Goal: Task Accomplishment & Management: Manage account settings

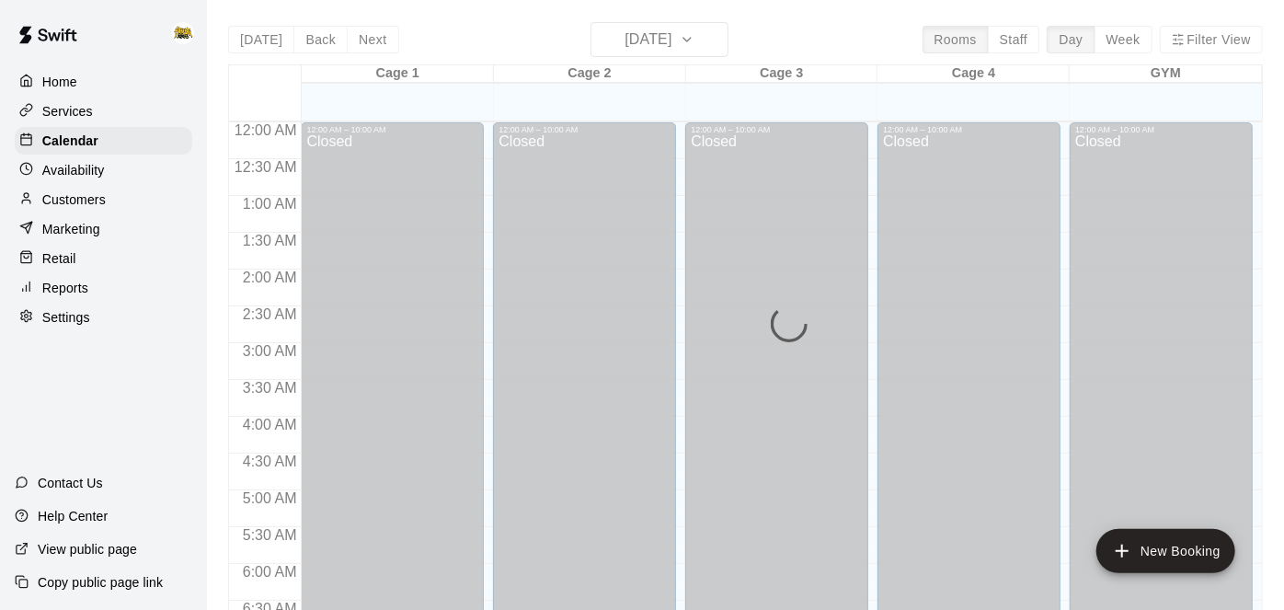
scroll to position [729, 0]
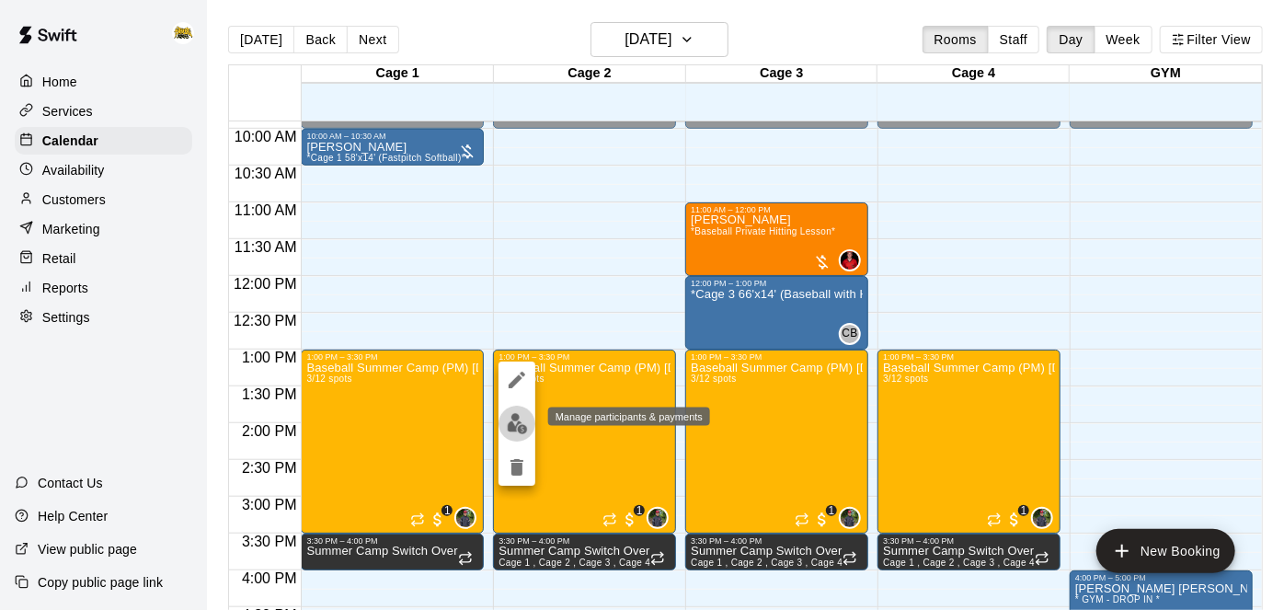
click at [517, 427] on img "edit" at bounding box center [517, 423] width 21 height 21
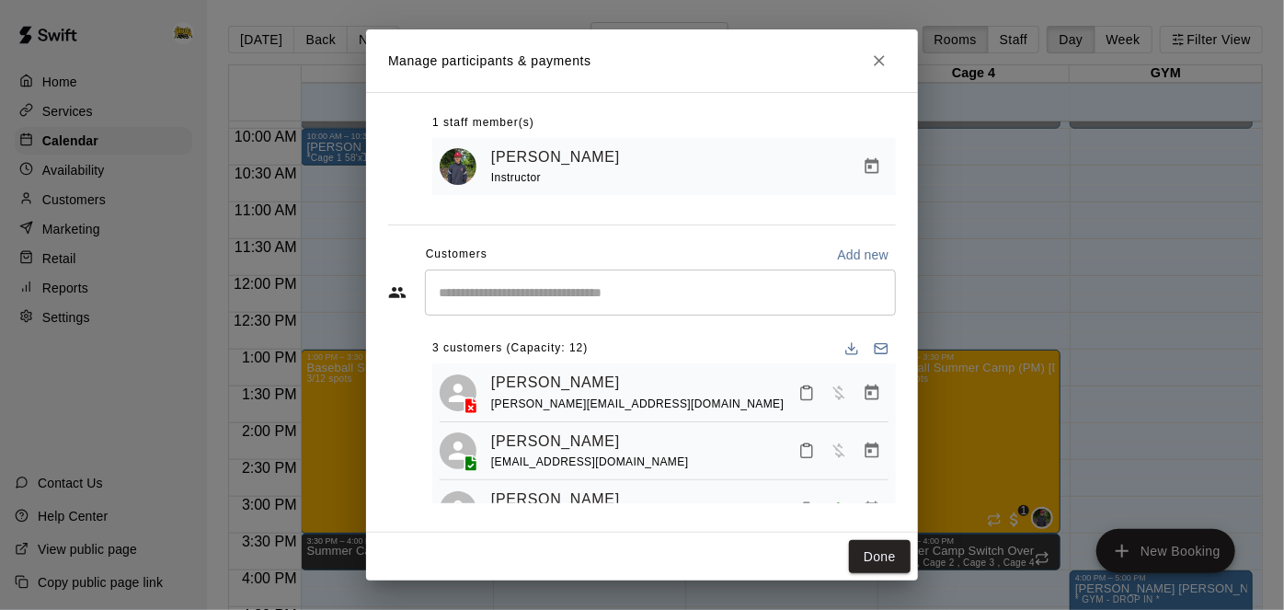
scroll to position [41, 0]
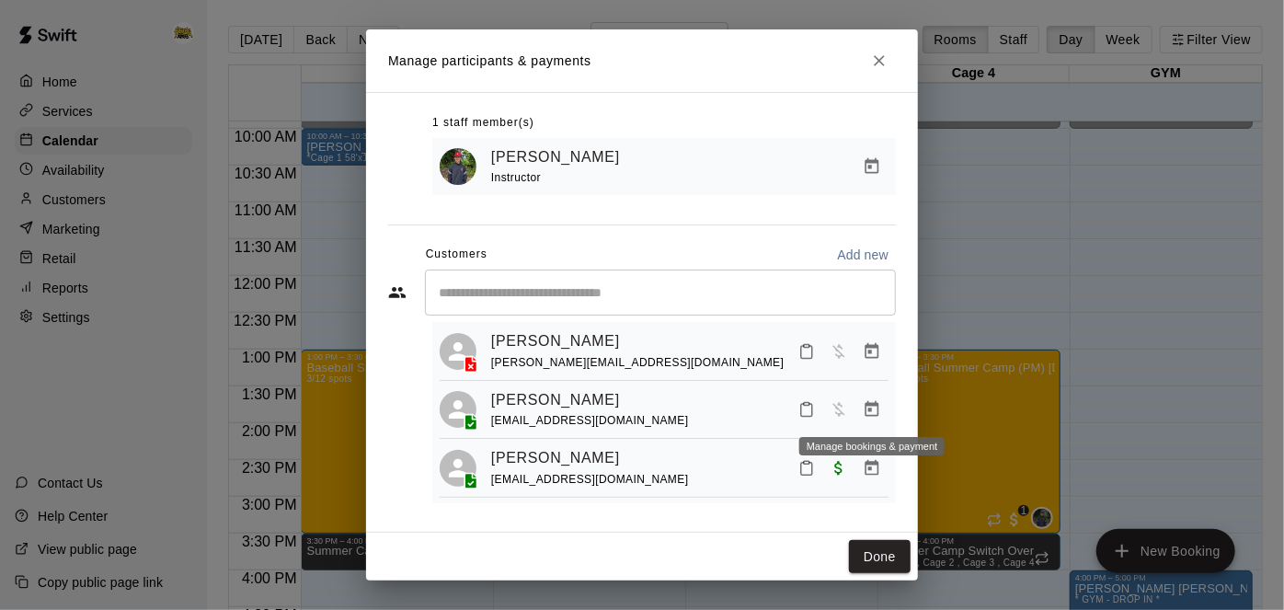
click at [869, 406] on icon "Manage bookings & payment" at bounding box center [872, 409] width 14 height 16
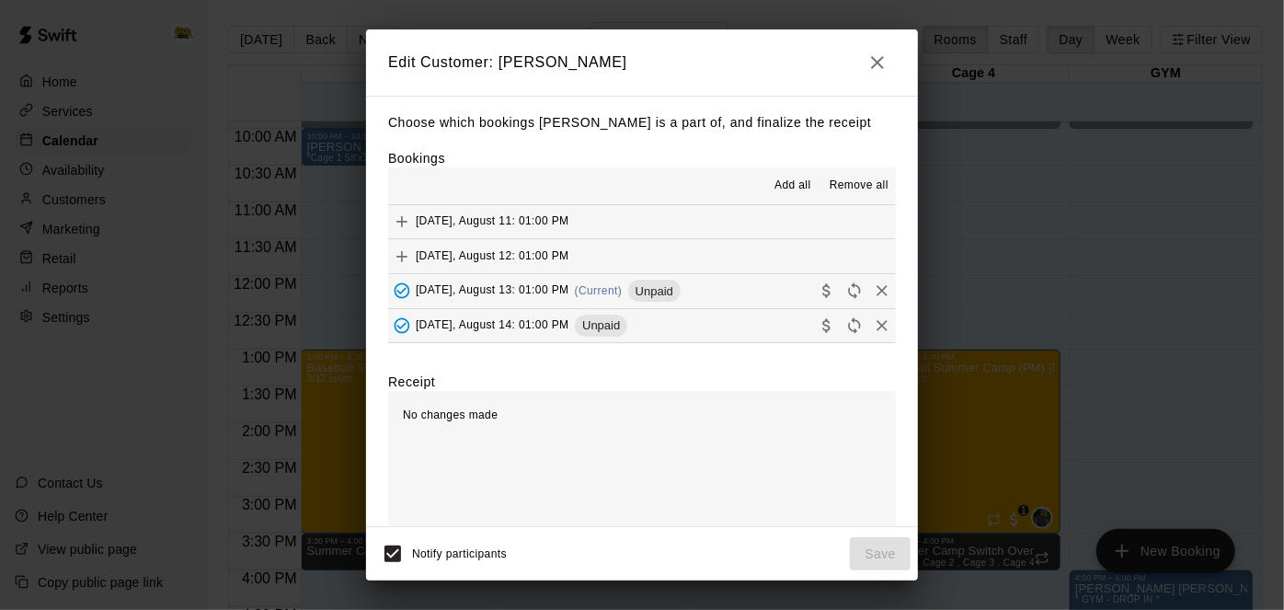
click at [709, 285] on button "Wednesday, August 13: 01:00 PM (Current) Unpaid" at bounding box center [642, 291] width 508 height 34
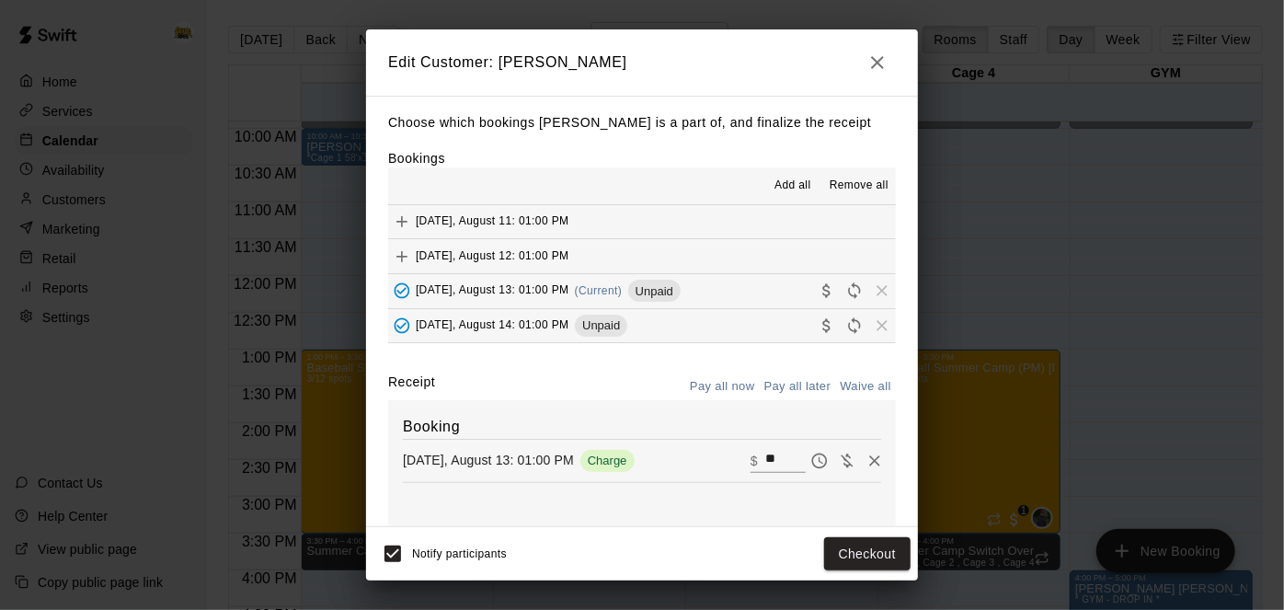
click at [705, 325] on button "Thursday, August 14: 01:00 PM Unpaid" at bounding box center [642, 326] width 508 height 34
click at [844, 548] on button "Checkout" at bounding box center [867, 554] width 86 height 34
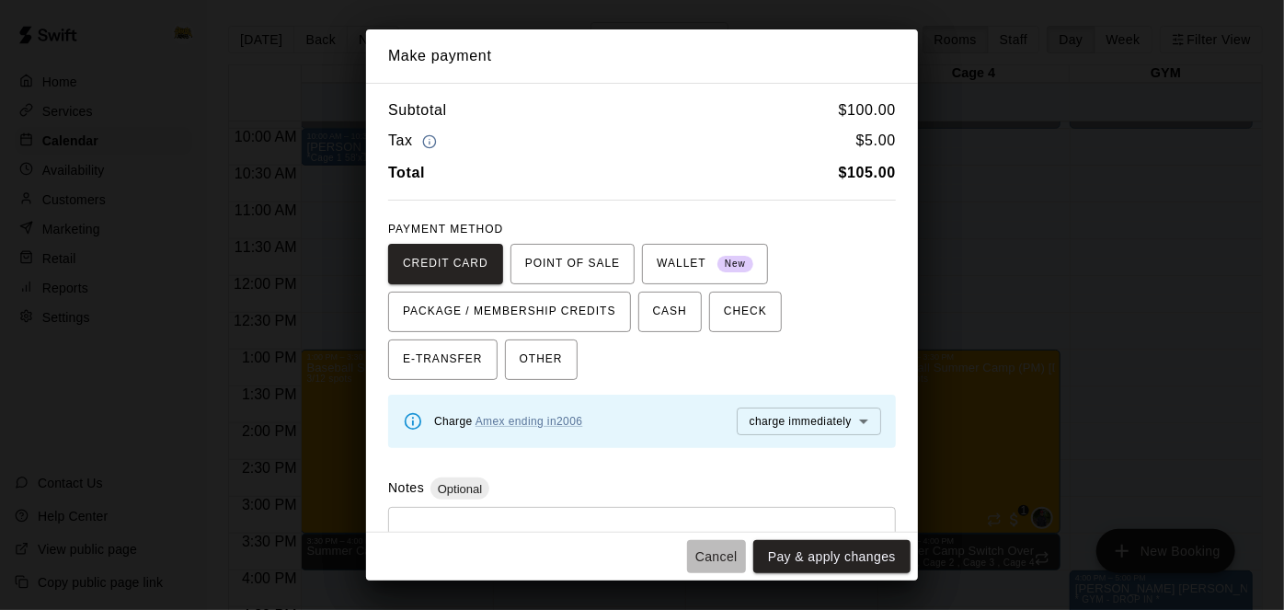
click at [707, 560] on button "Cancel" at bounding box center [716, 557] width 59 height 34
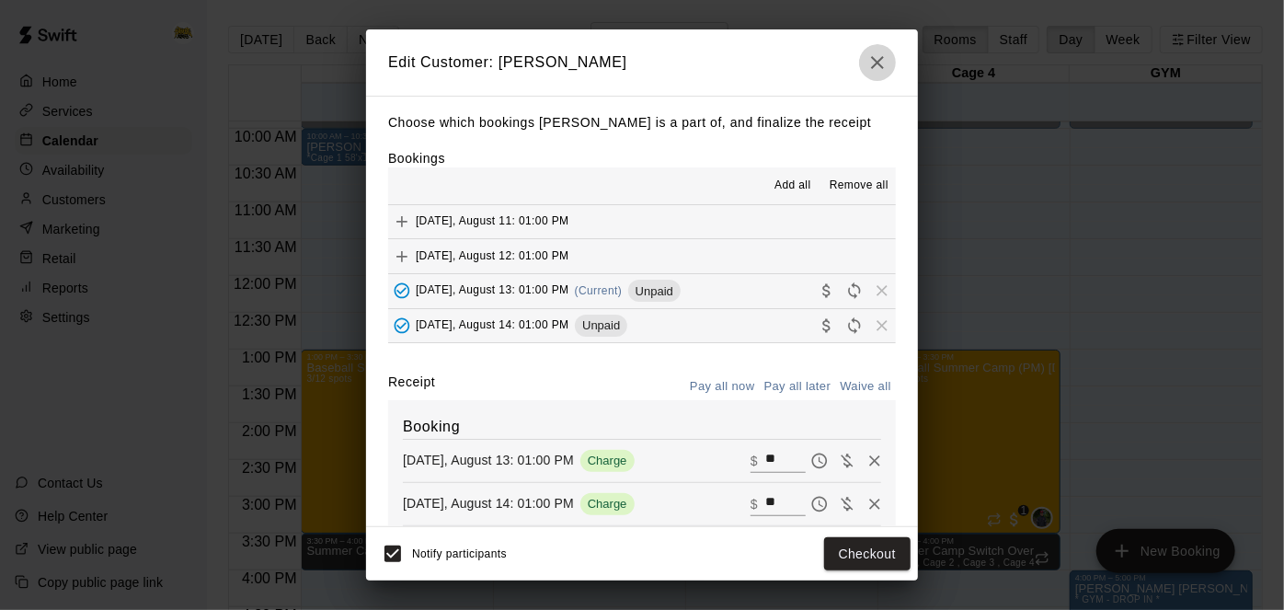
click at [880, 66] on icon "button" at bounding box center [877, 62] width 22 height 22
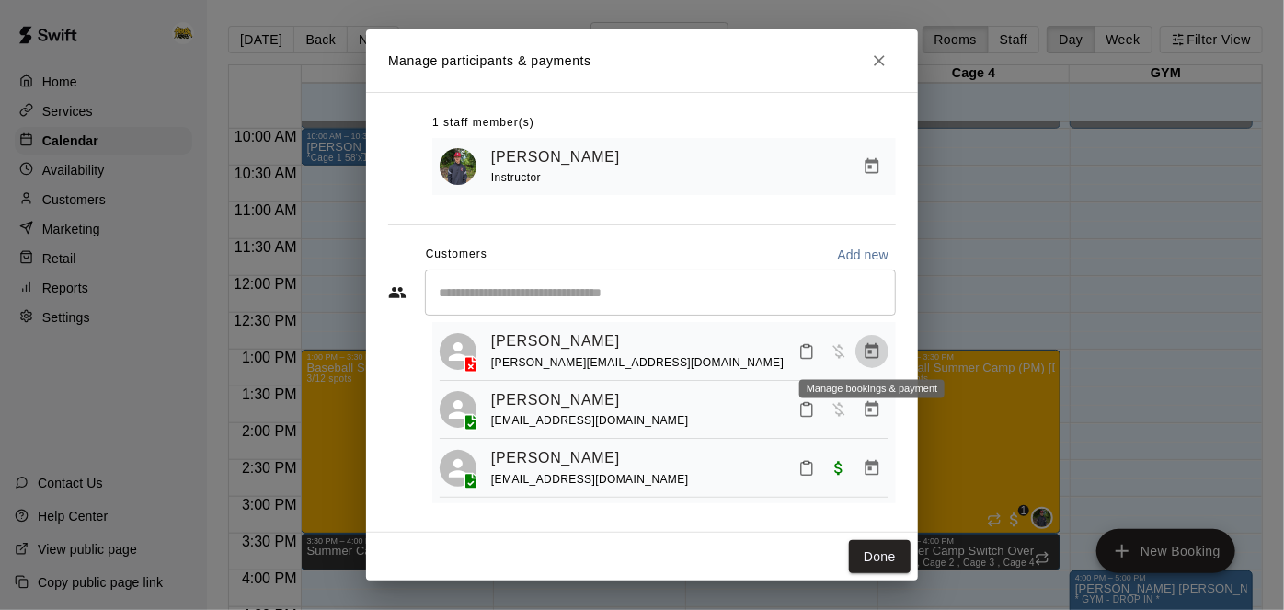
click at [874, 343] on icon "Manage bookings & payment" at bounding box center [872, 350] width 14 height 16
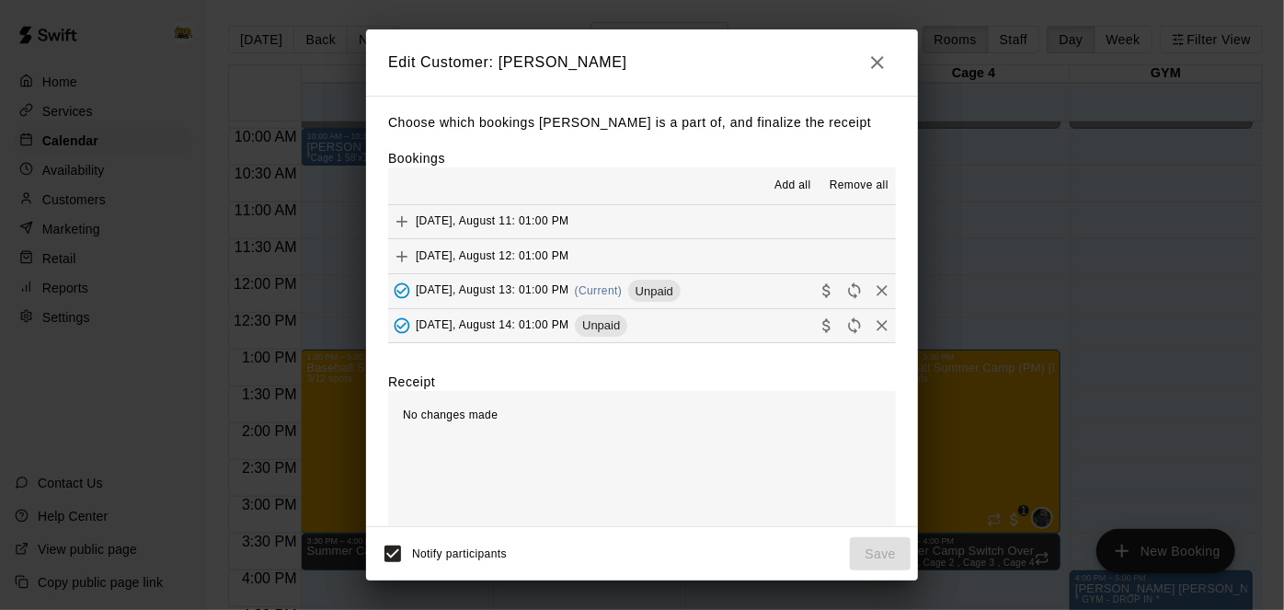
click at [762, 292] on button "Wednesday, August 13: 01:00 PM (Current) Unpaid" at bounding box center [642, 291] width 508 height 34
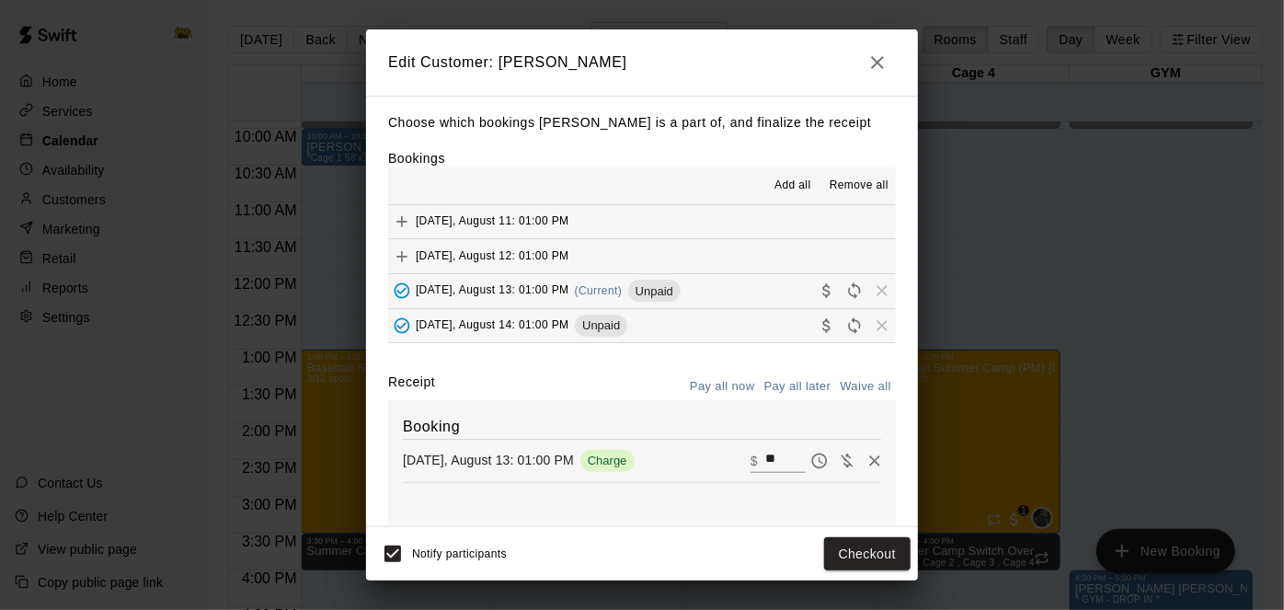
click at [760, 317] on button "Thursday, August 14: 01:00 PM Unpaid" at bounding box center [642, 326] width 508 height 34
click at [853, 562] on button "Checkout" at bounding box center [867, 554] width 86 height 34
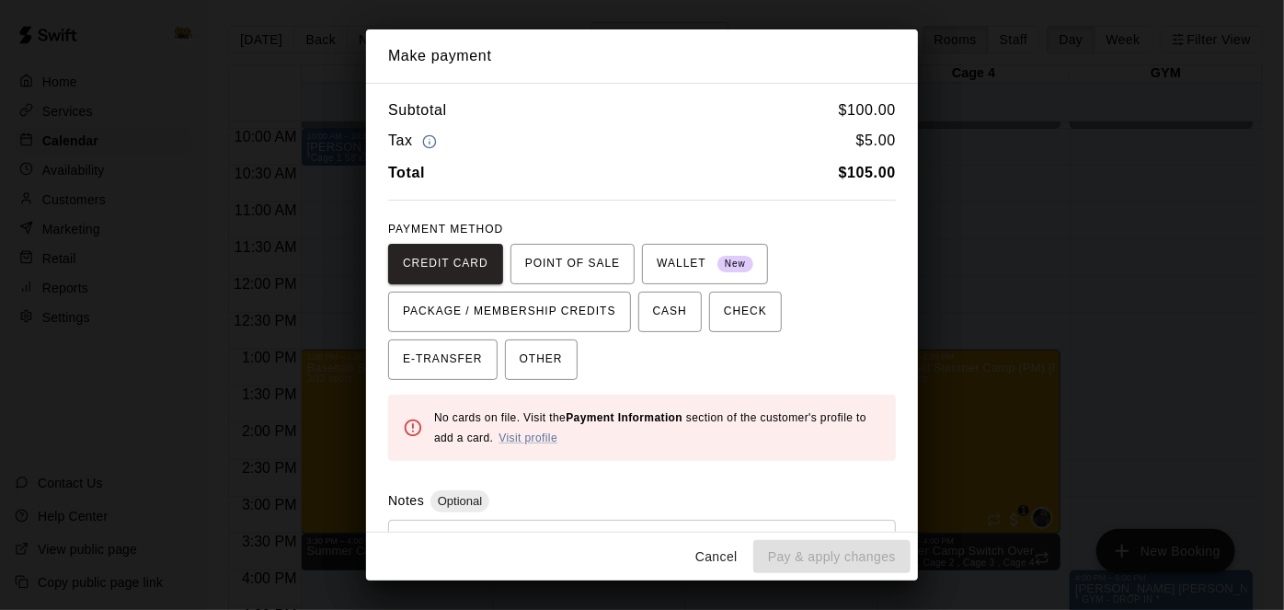
click at [722, 558] on button "Cancel" at bounding box center [716, 557] width 59 height 34
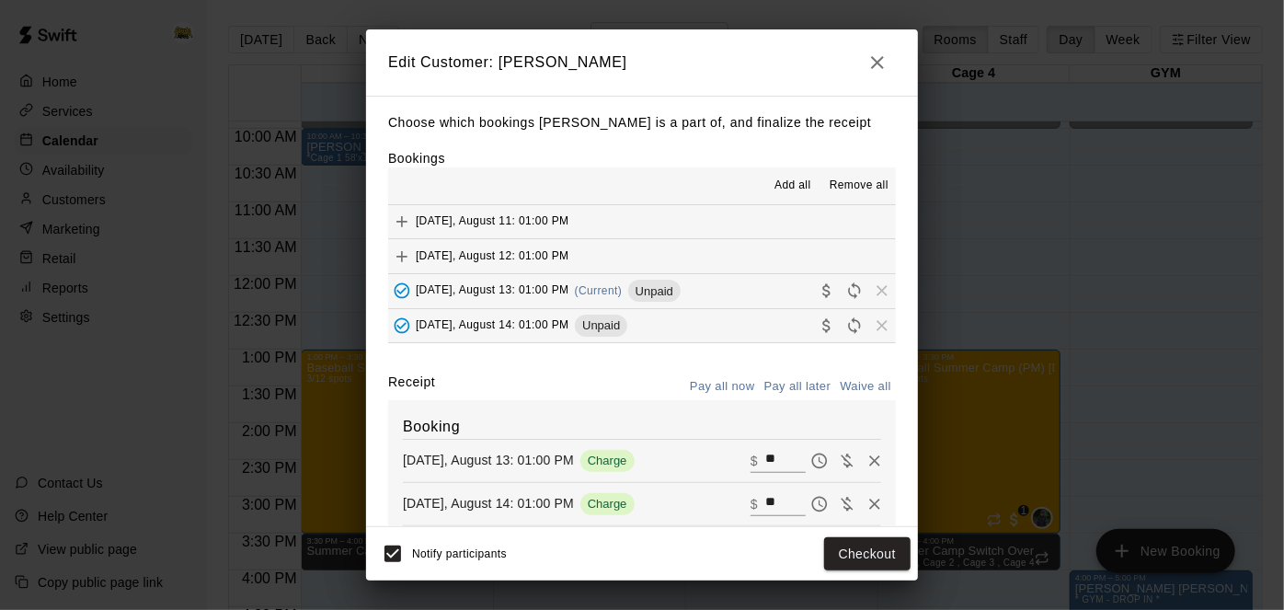
click at [879, 63] on icon "button" at bounding box center [877, 62] width 13 height 13
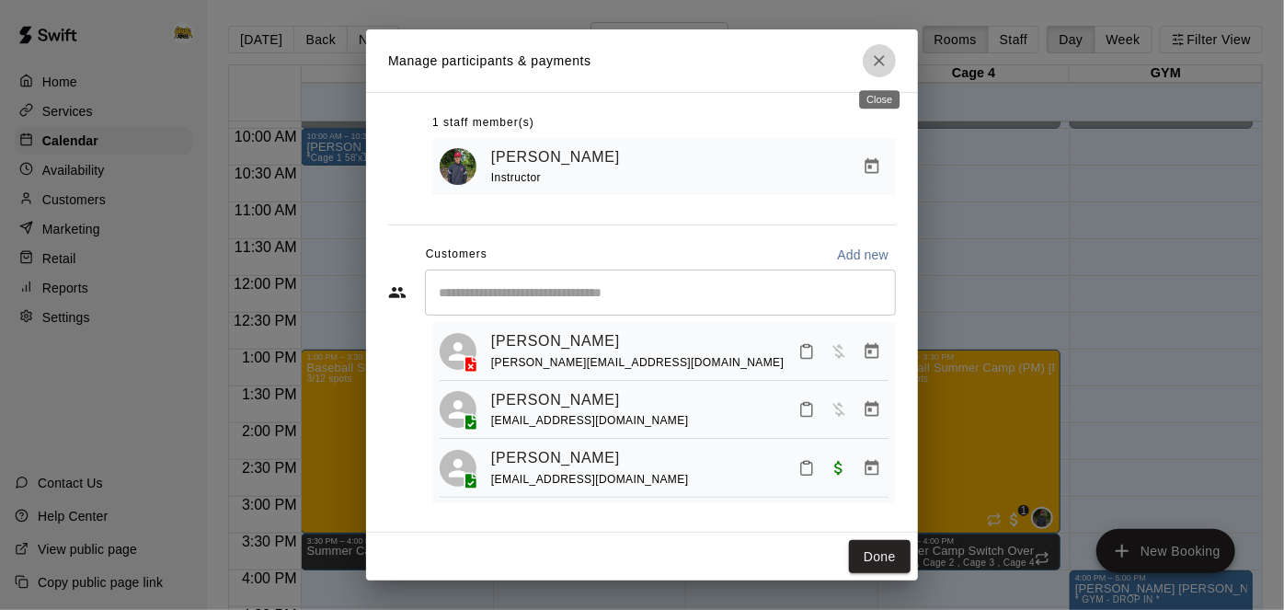
click at [879, 63] on icon "Close" at bounding box center [879, 60] width 18 height 18
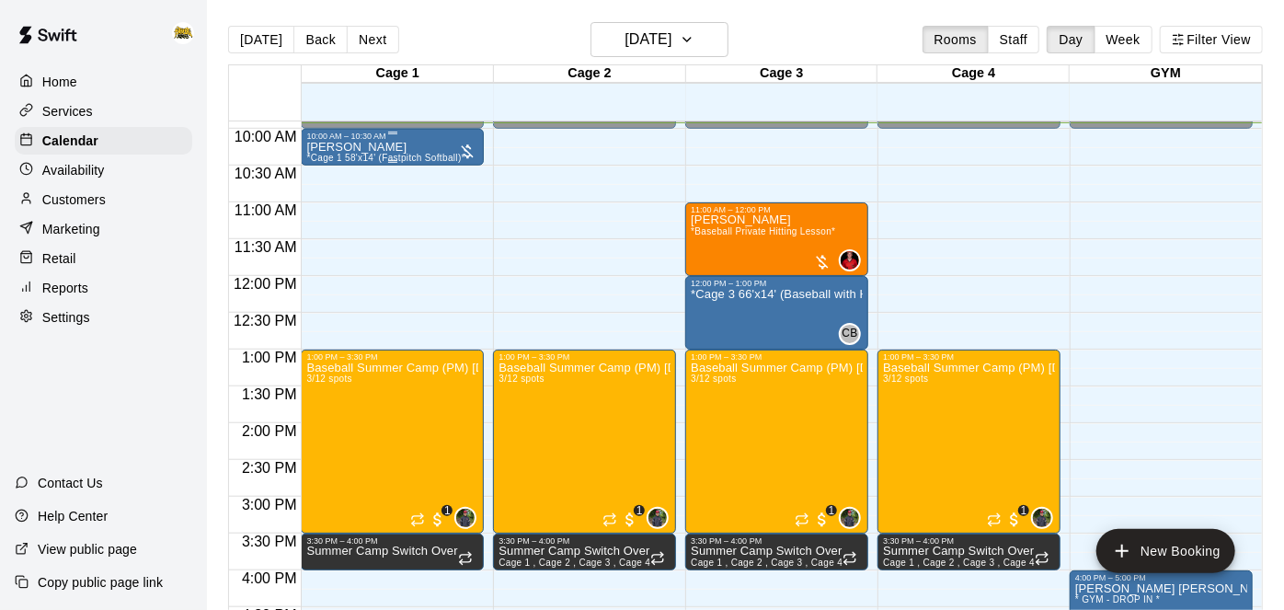
click at [405, 139] on div "10:00 AM – 10:30 AM" at bounding box center [392, 136] width 172 height 9
click at [326, 200] on img "edit" at bounding box center [324, 192] width 21 height 21
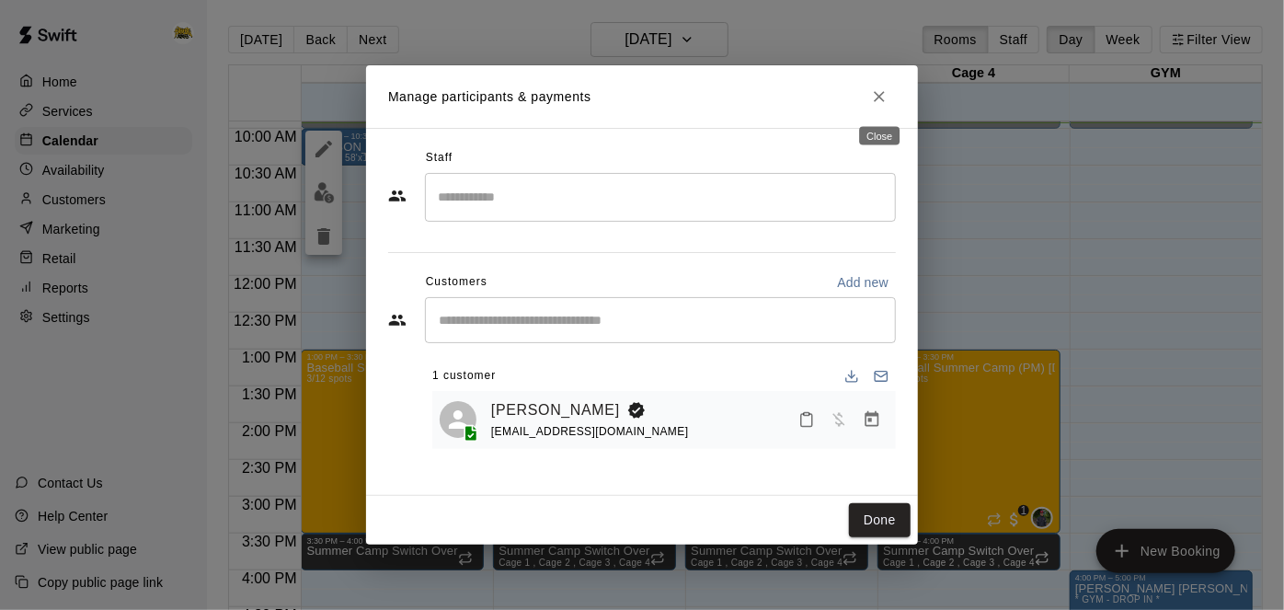
click at [877, 104] on icon "Close" at bounding box center [879, 96] width 18 height 18
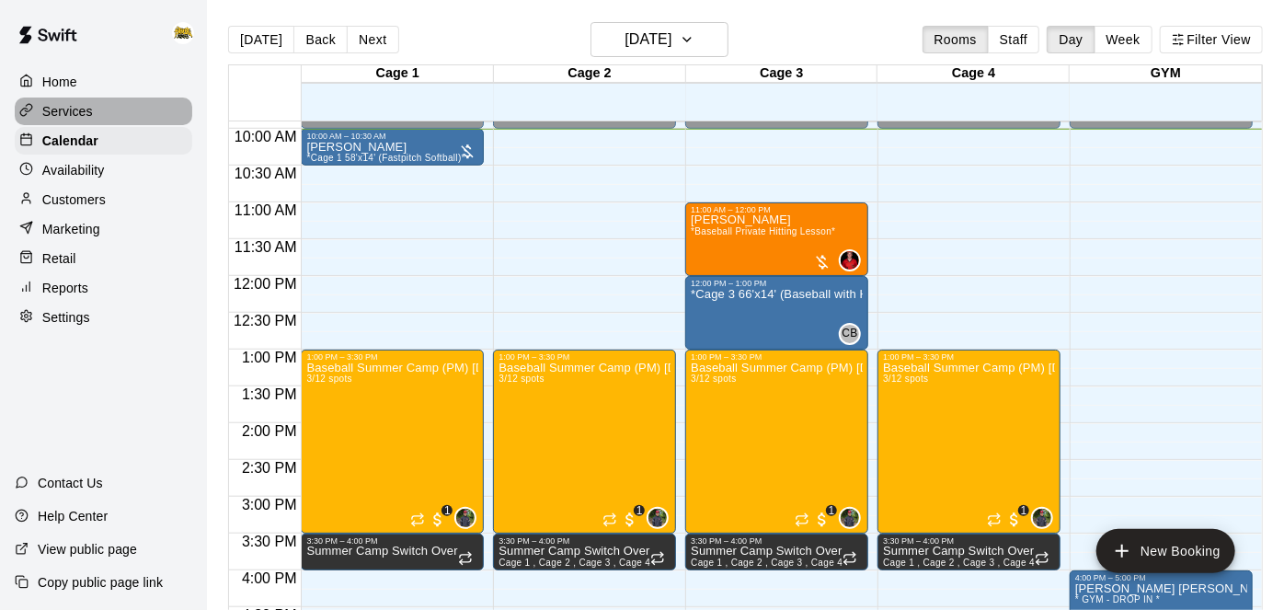
click at [88, 120] on p "Services" at bounding box center [67, 111] width 51 height 18
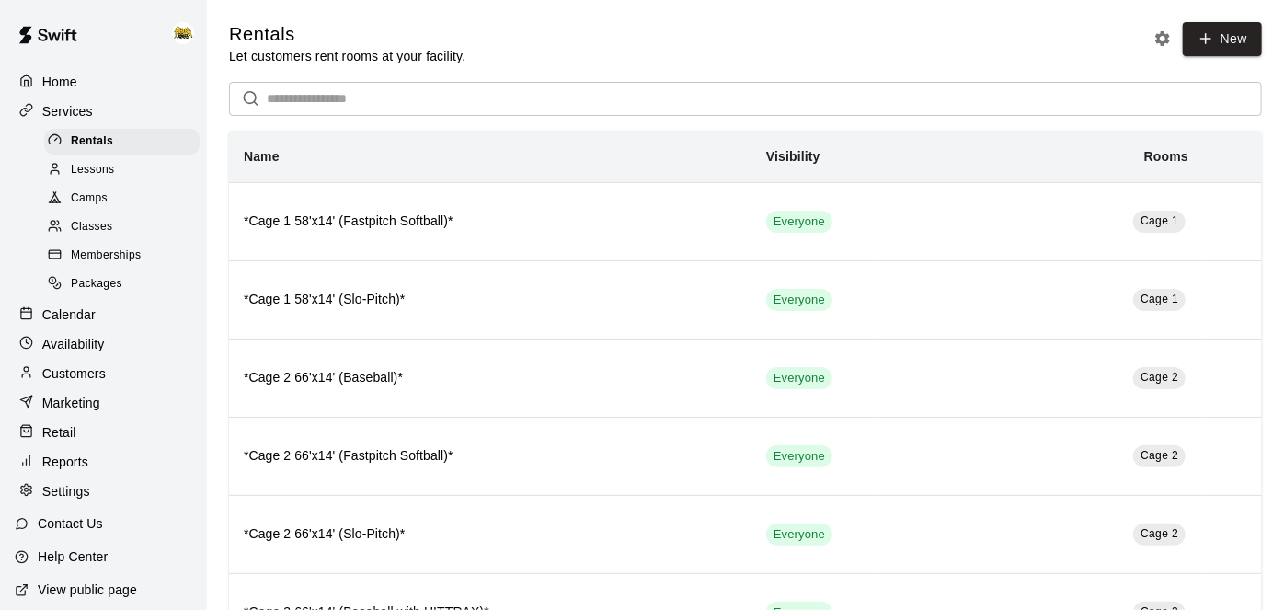
click at [109, 202] on div "Camps" at bounding box center [121, 199] width 155 height 26
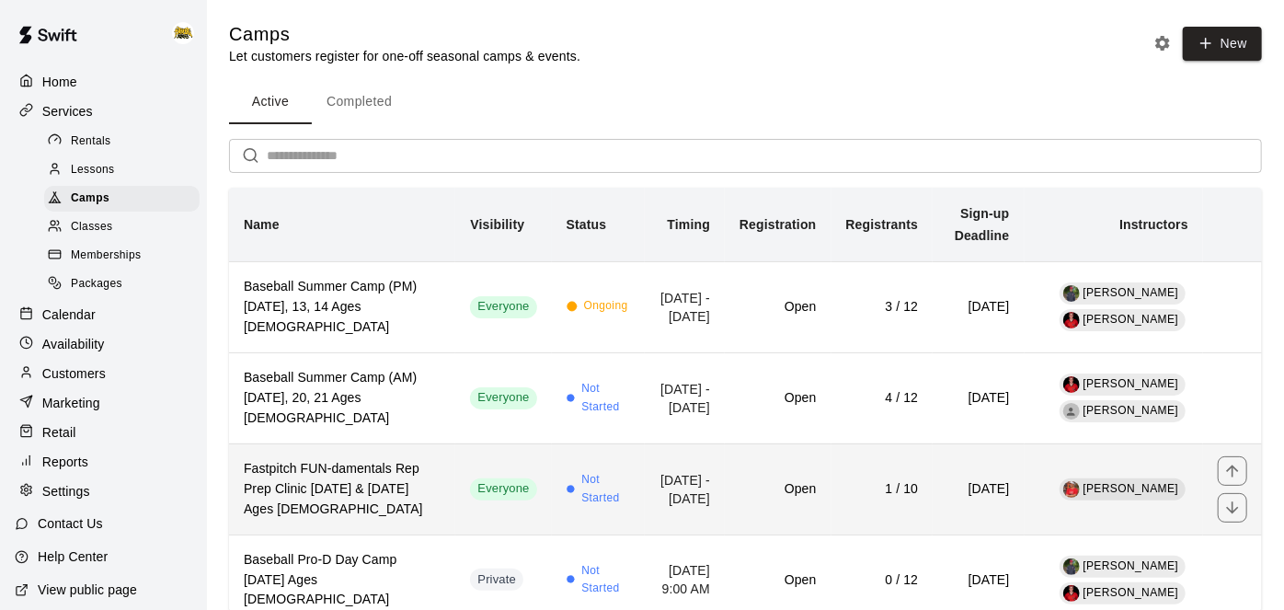
click at [320, 496] on h6 "Fastpitch FUN-damentals Rep Prep Clinic [DATE] & [DATE] Ages [DEMOGRAPHIC_DATA]" at bounding box center [342, 489] width 197 height 61
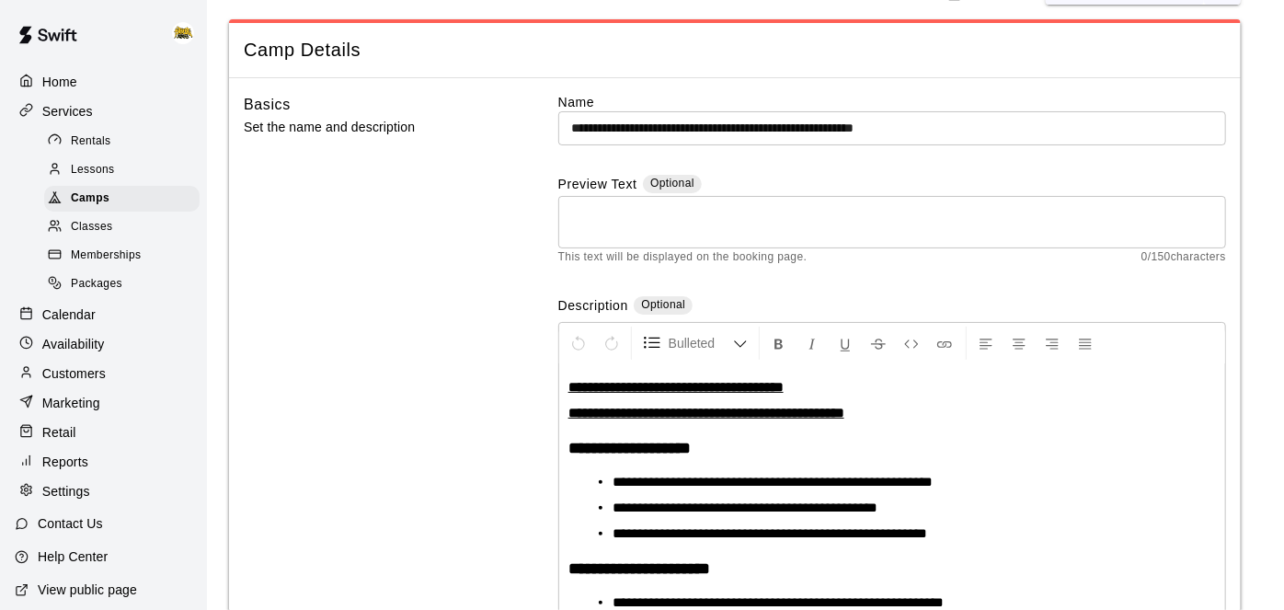
scroll to position [63, 0]
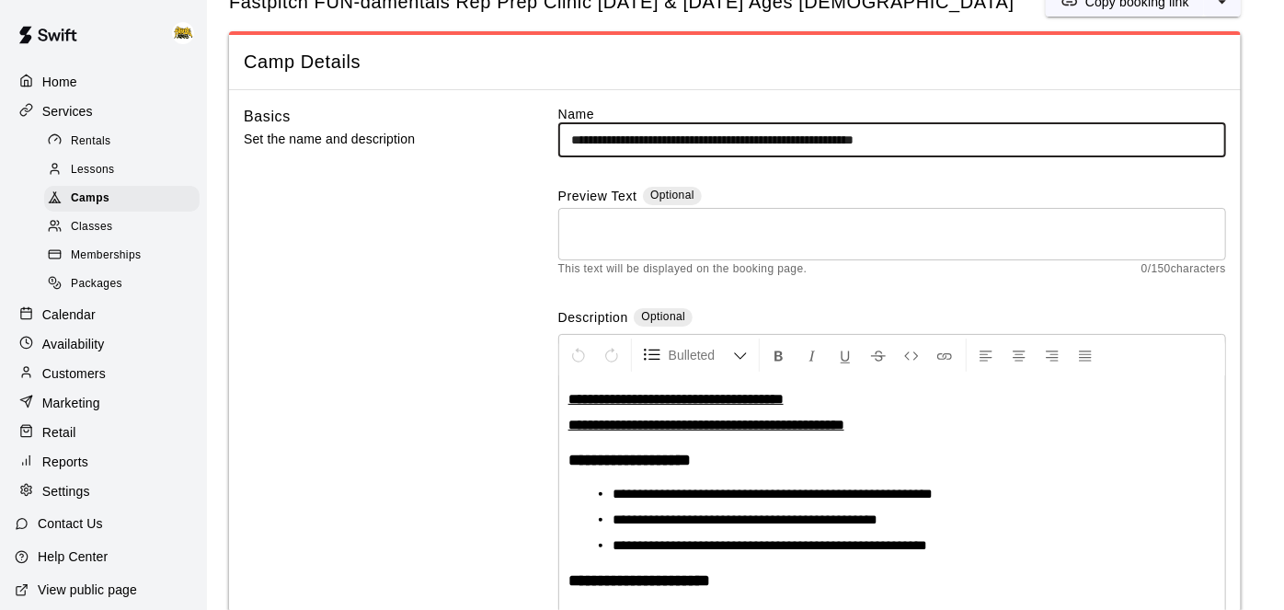
drag, startPoint x: 995, startPoint y: 142, endPoint x: 518, endPoint y: 154, distance: 477.4
click at [518, 154] on div "**********" at bounding box center [735, 526] width 982 height 842
click at [70, 82] on p "Home" at bounding box center [59, 82] width 35 height 18
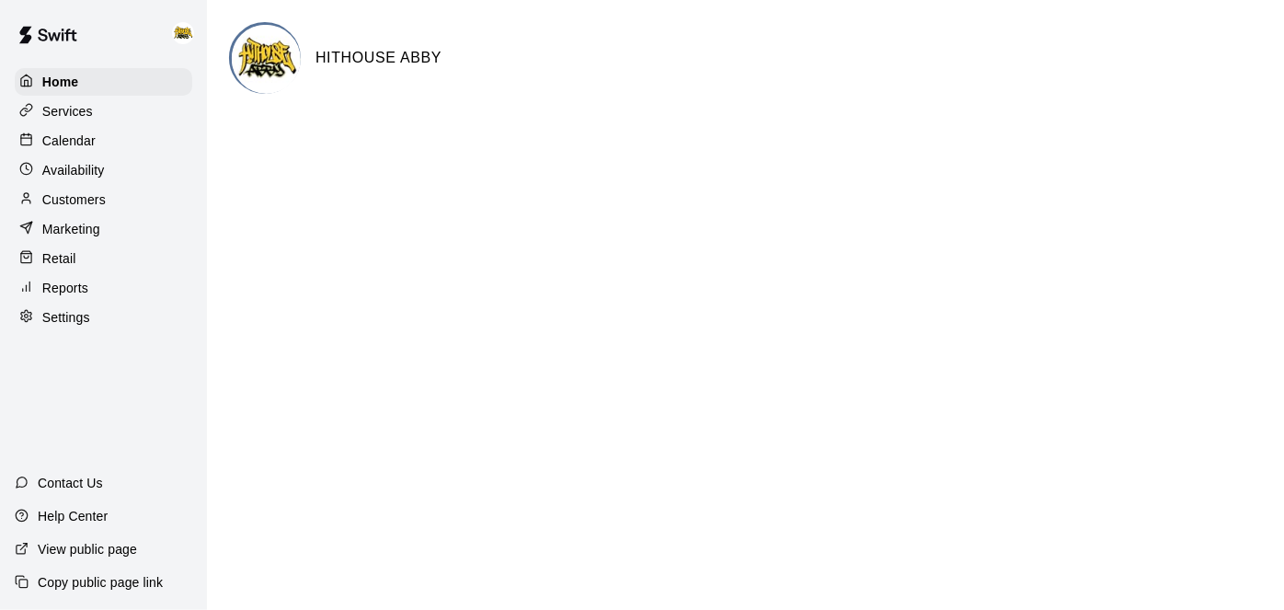
click at [58, 144] on p "Calendar" at bounding box center [68, 141] width 53 height 18
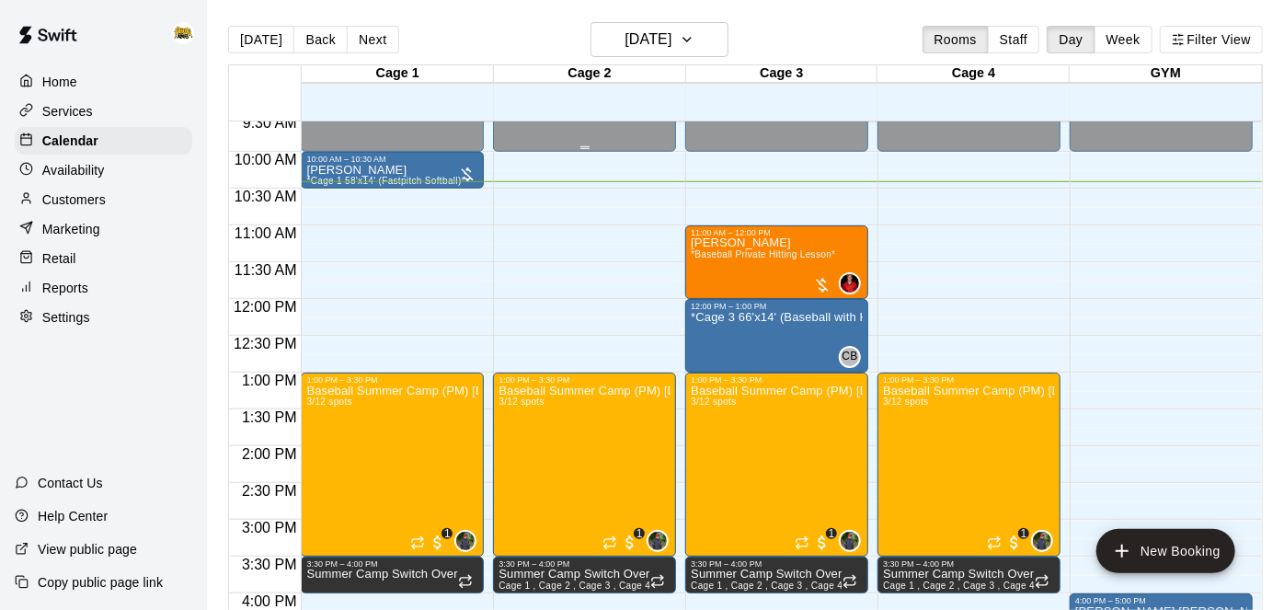
scroll to position [711, 0]
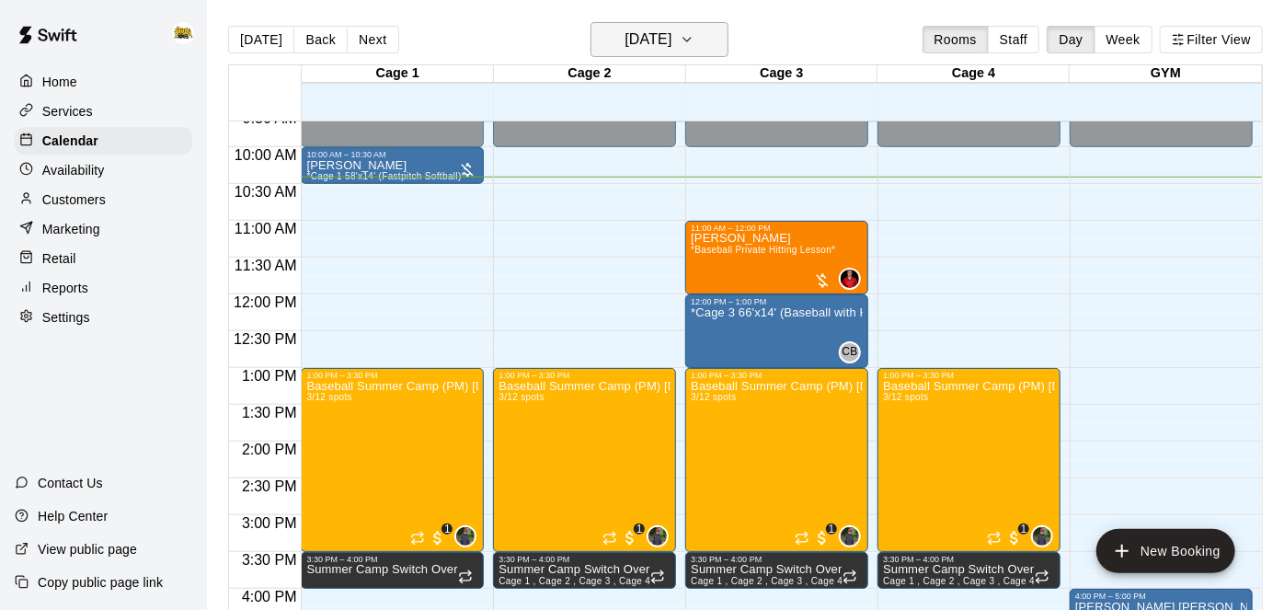
click at [694, 41] on icon "button" at bounding box center [687, 40] width 15 height 22
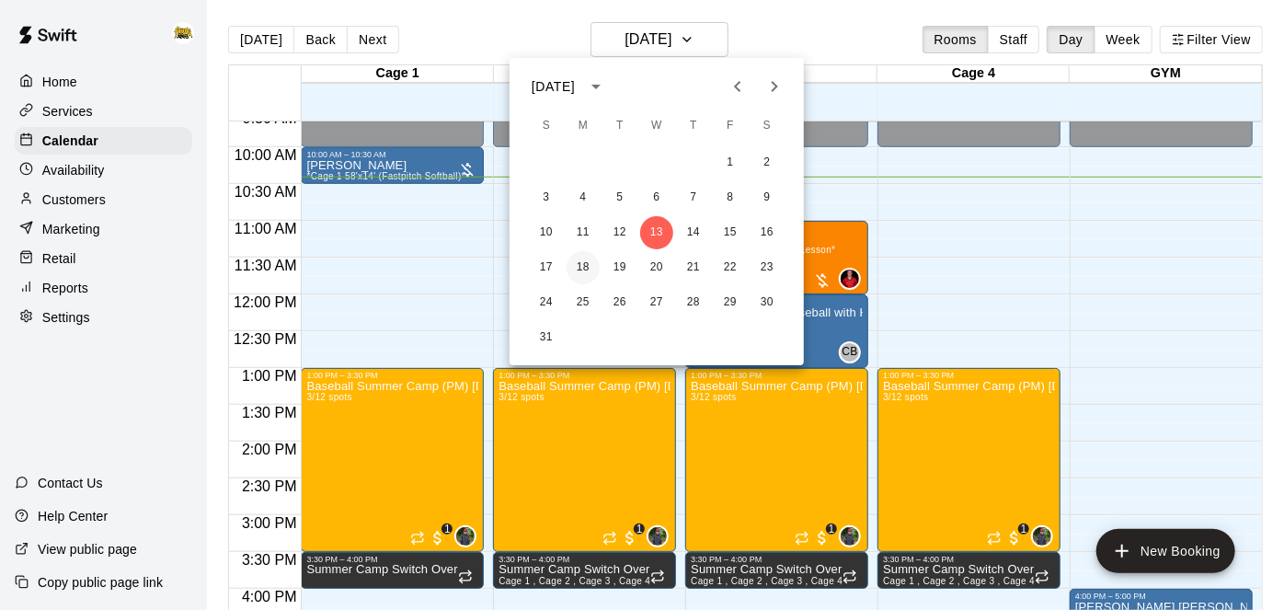
click at [584, 272] on button "18" at bounding box center [582, 267] width 33 height 33
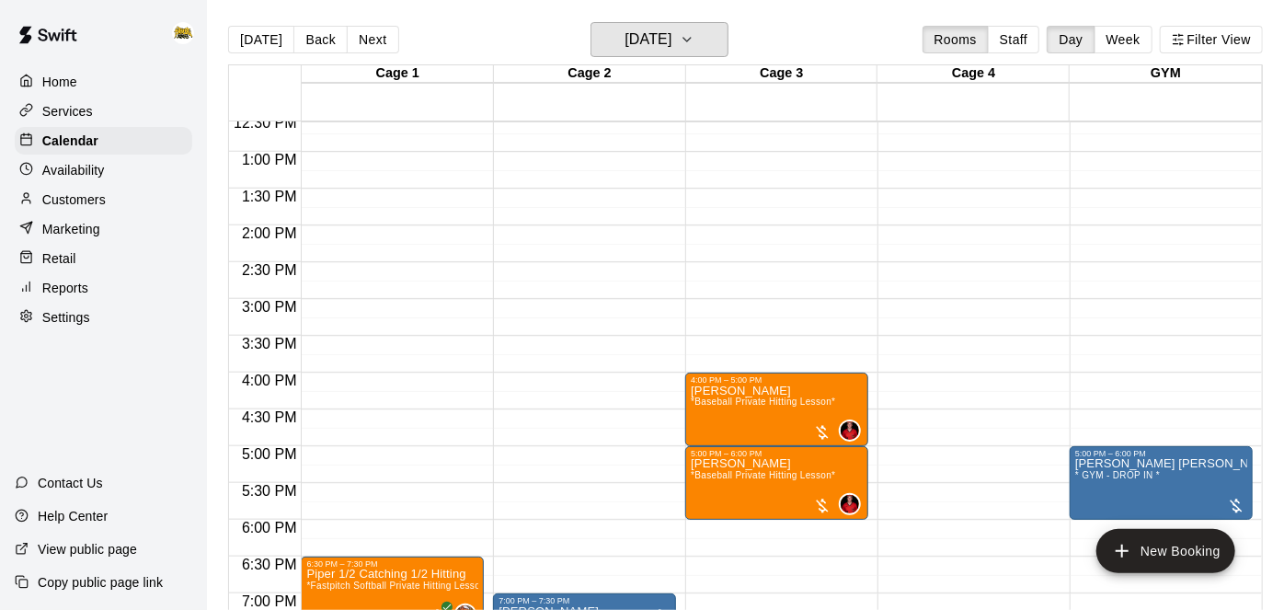
scroll to position [928, 0]
click at [694, 49] on icon "button" at bounding box center [687, 40] width 15 height 22
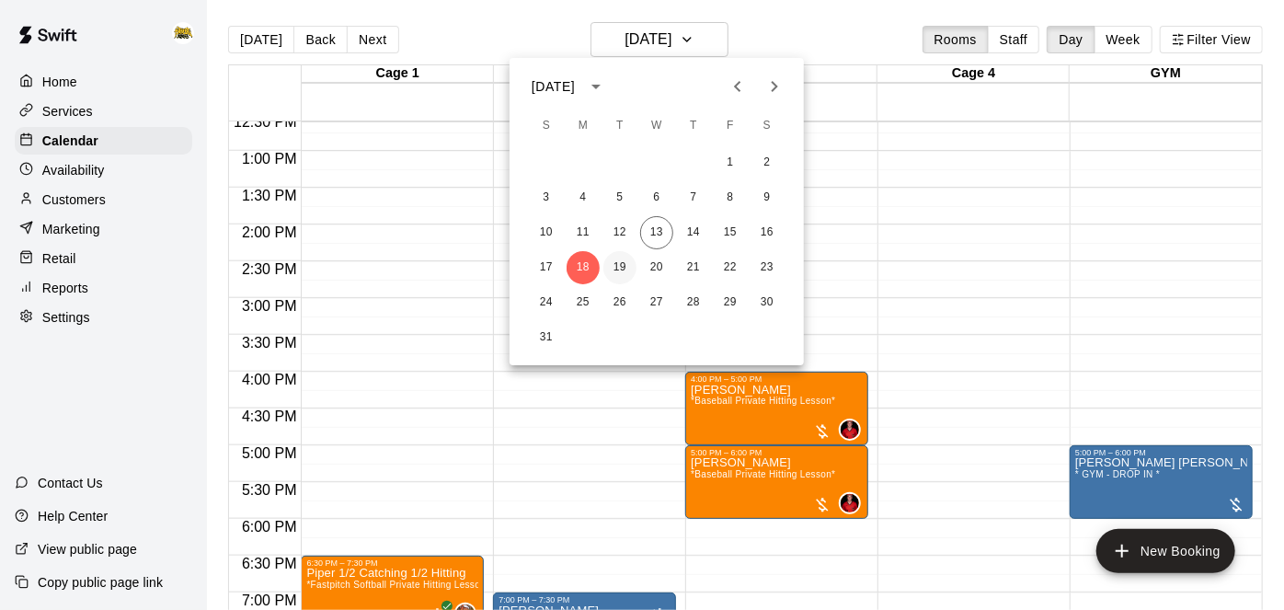
click at [627, 269] on button "19" at bounding box center [619, 267] width 33 height 33
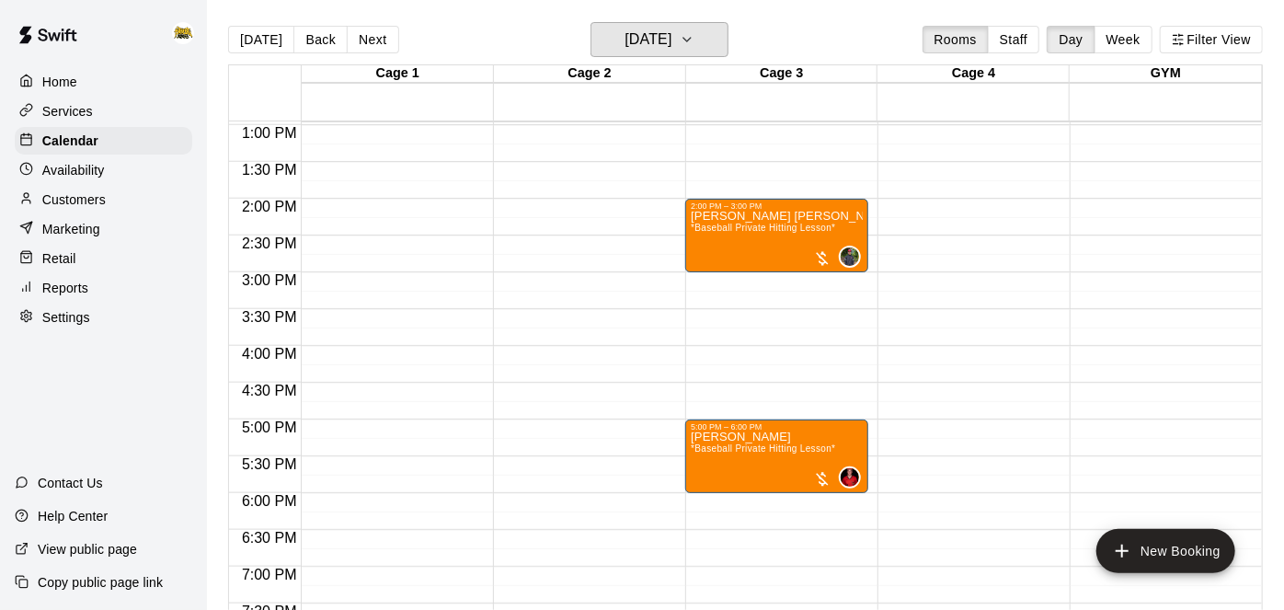
scroll to position [966, 0]
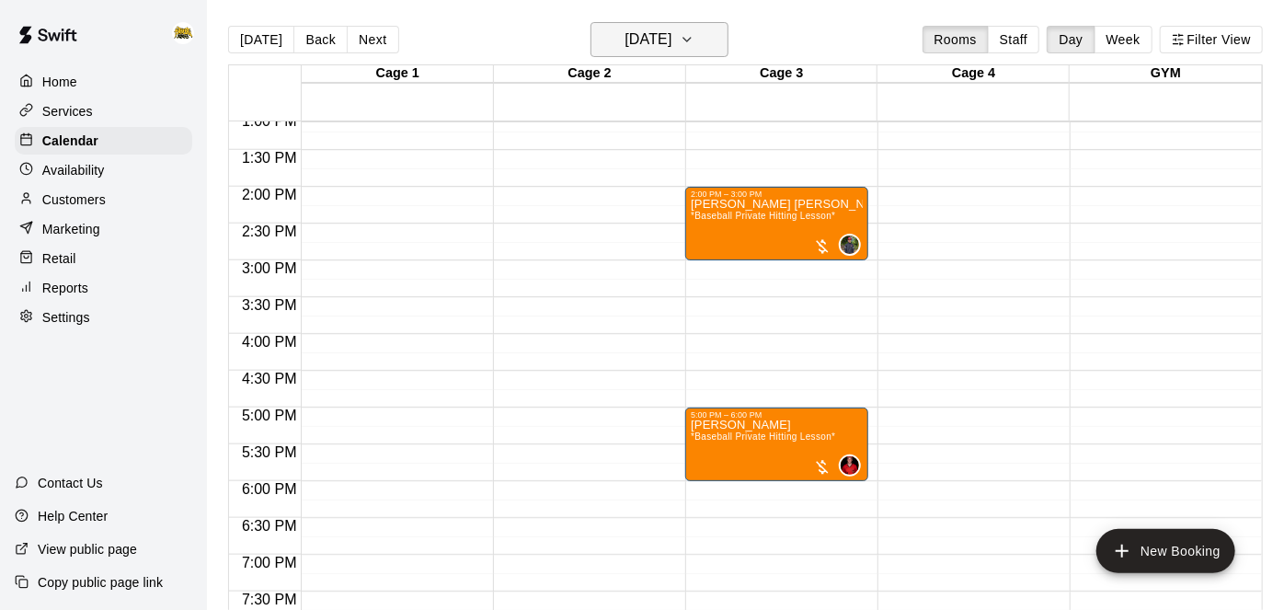
click at [694, 48] on icon "button" at bounding box center [687, 40] width 15 height 22
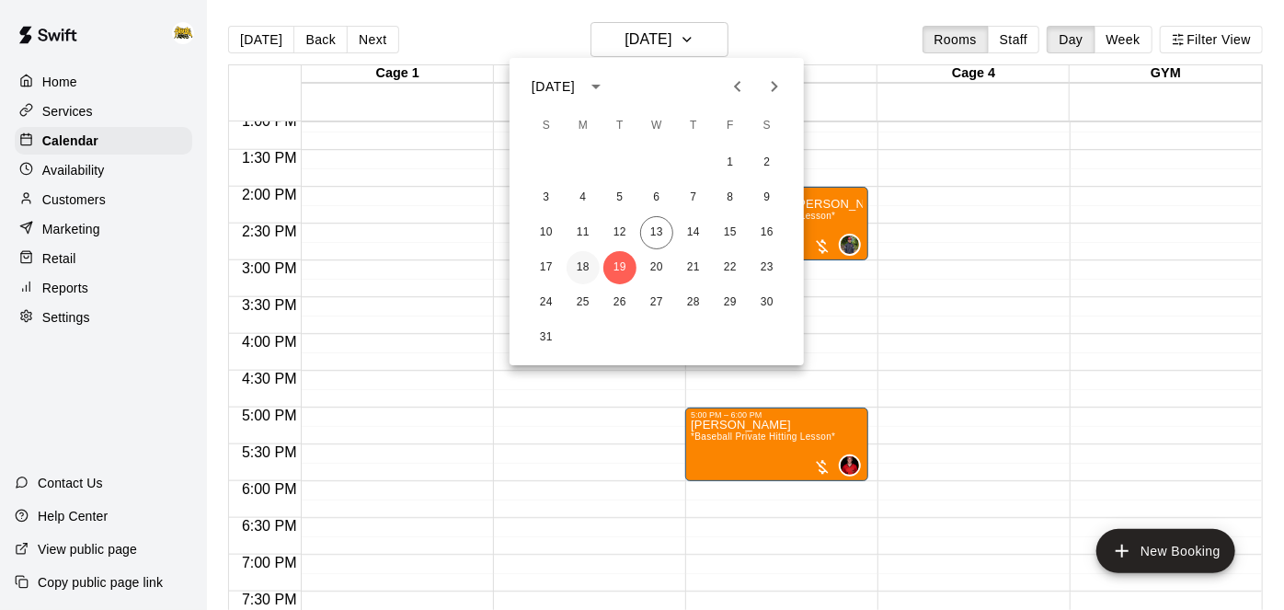
click at [582, 271] on button "18" at bounding box center [582, 267] width 33 height 33
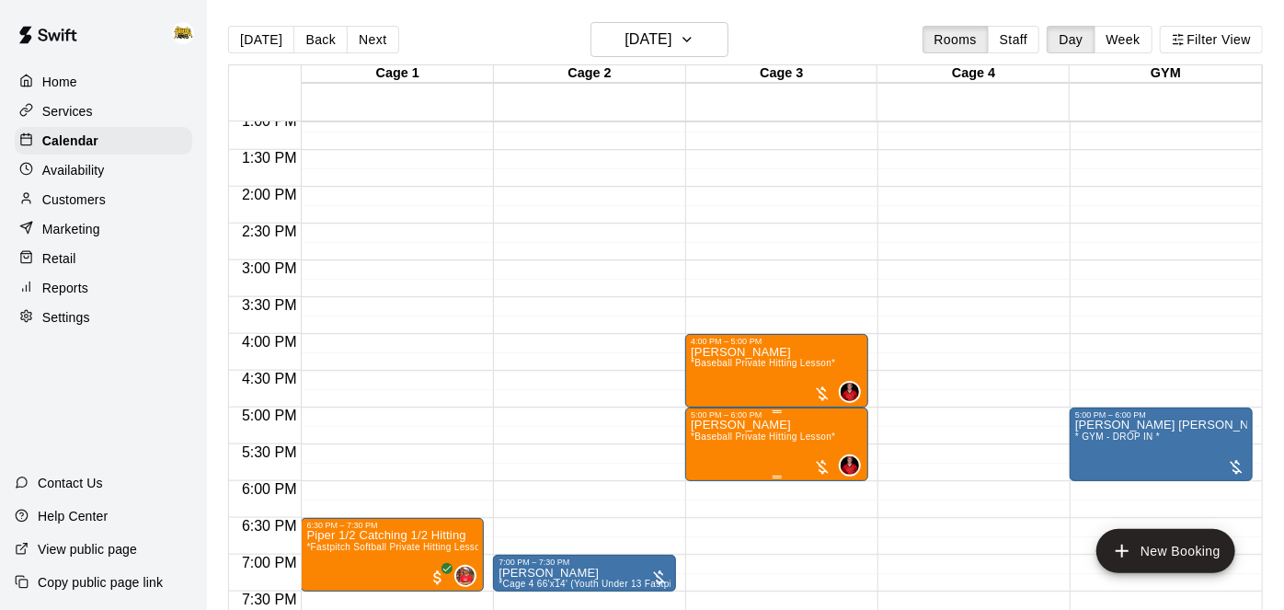
click at [712, 440] on icon "edit" at bounding box center [709, 438] width 22 height 22
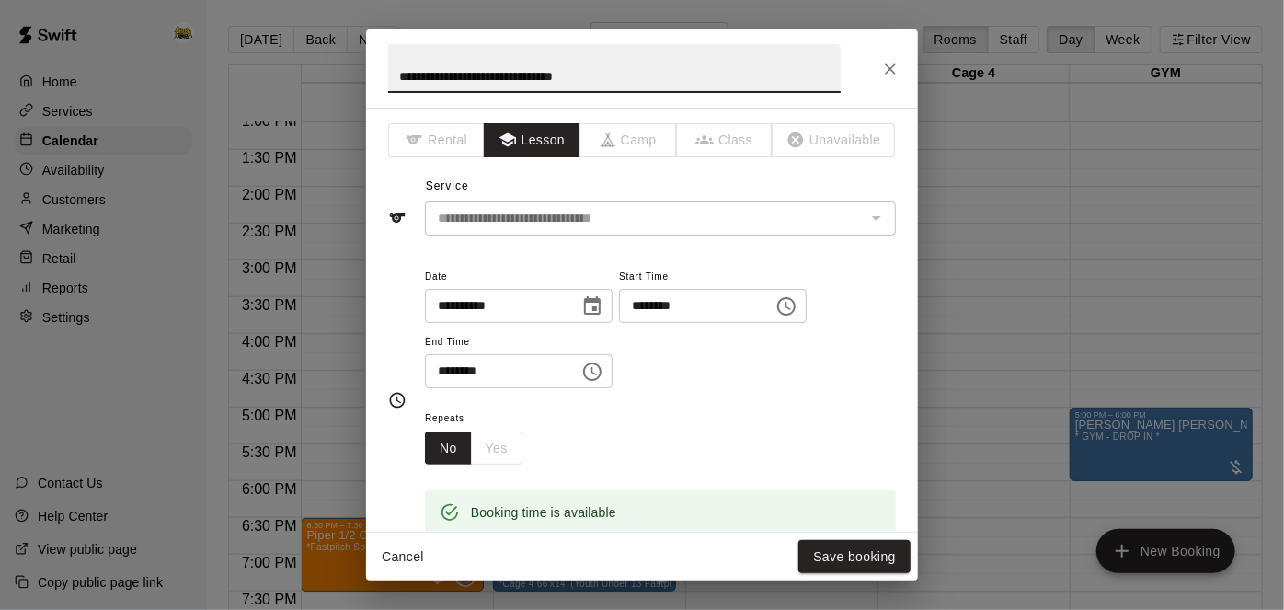
click at [619, 323] on input "********" at bounding box center [690, 306] width 142 height 34
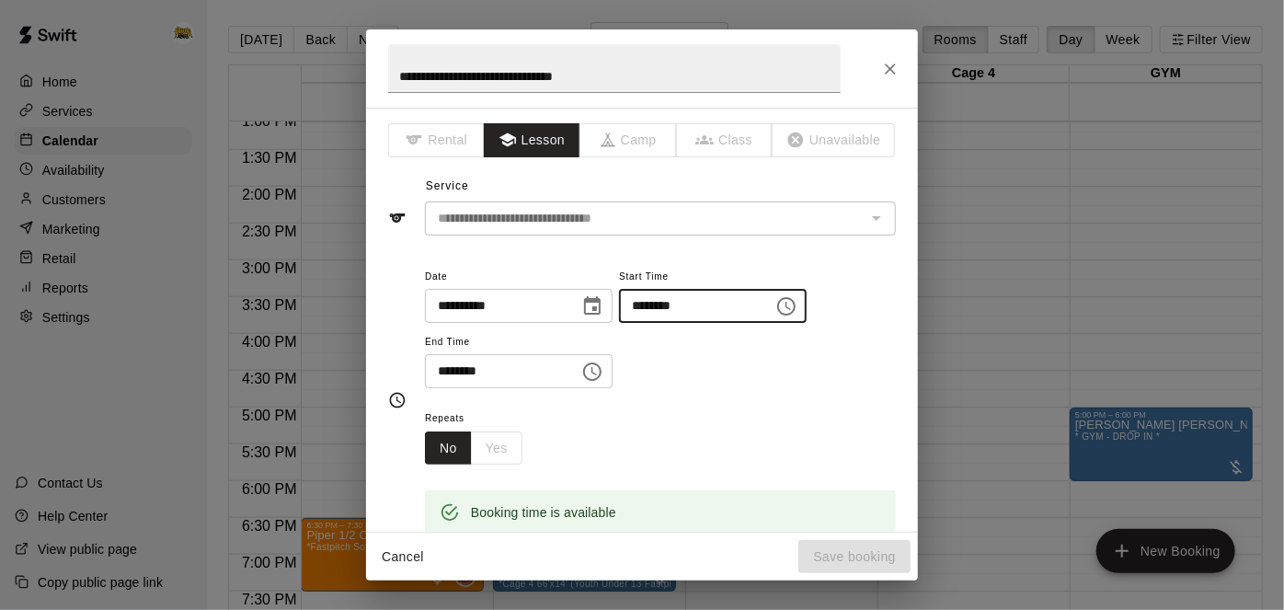
type input "********"
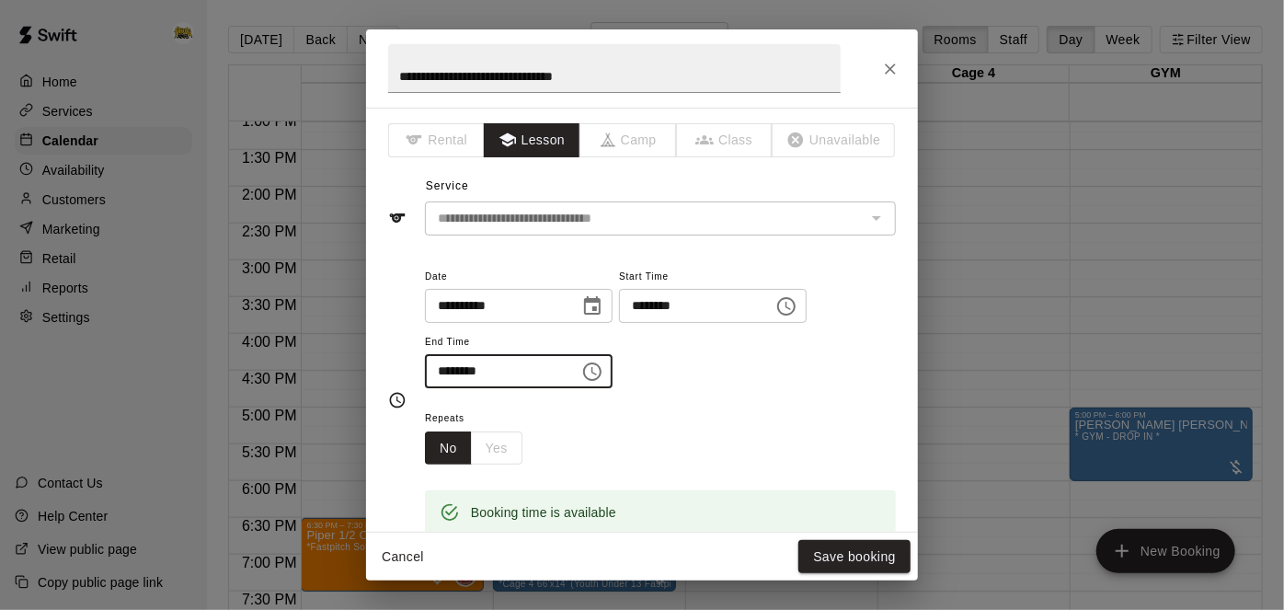
type input "********"
click at [603, 303] on icon "Choose date, selected date is Aug 18, 2025" at bounding box center [592, 306] width 22 height 22
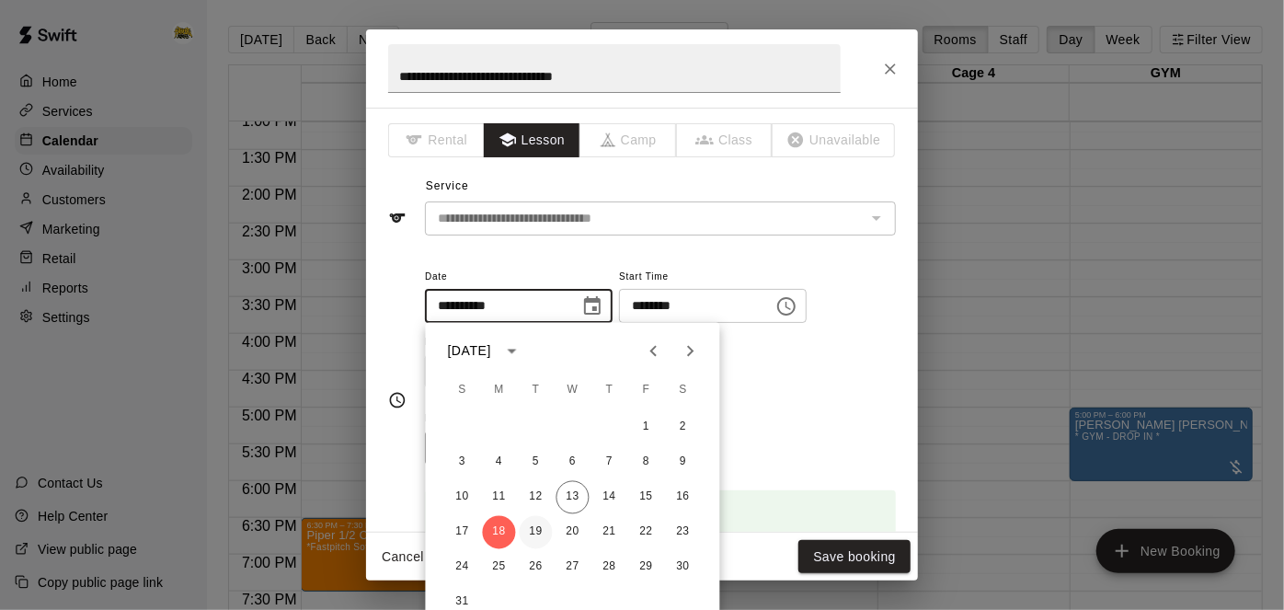
click at [537, 532] on button "19" at bounding box center [536, 532] width 33 height 33
type input "**********"
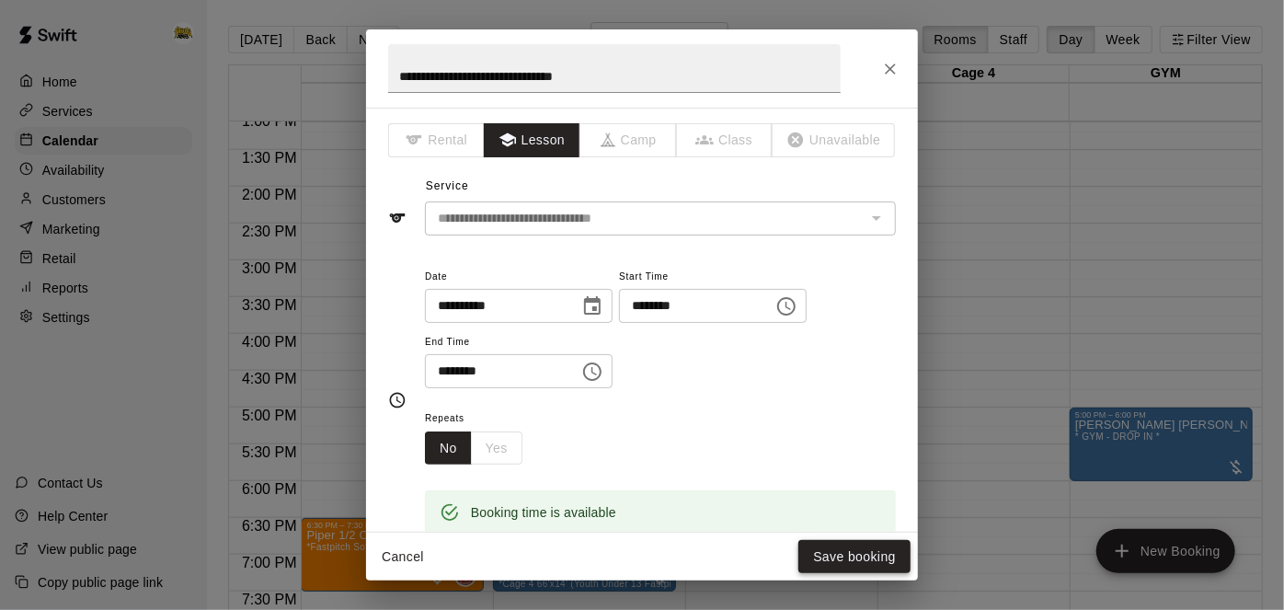
click at [847, 552] on button "Save booking" at bounding box center [854, 557] width 112 height 34
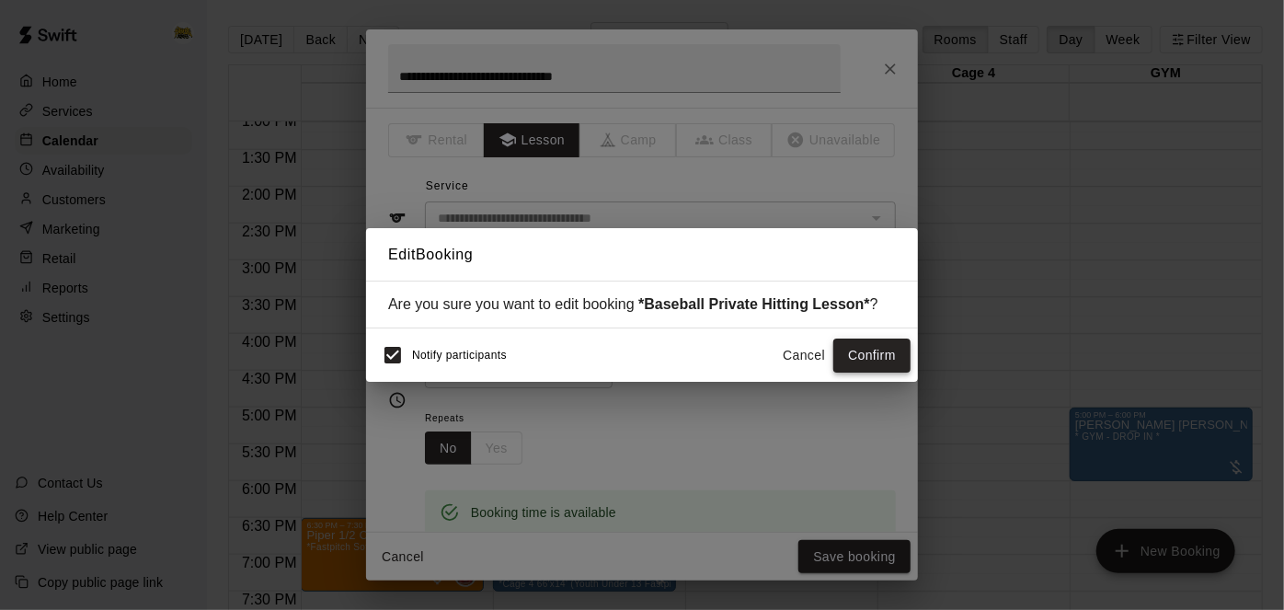
click at [887, 347] on button "Confirm" at bounding box center [871, 355] width 77 height 34
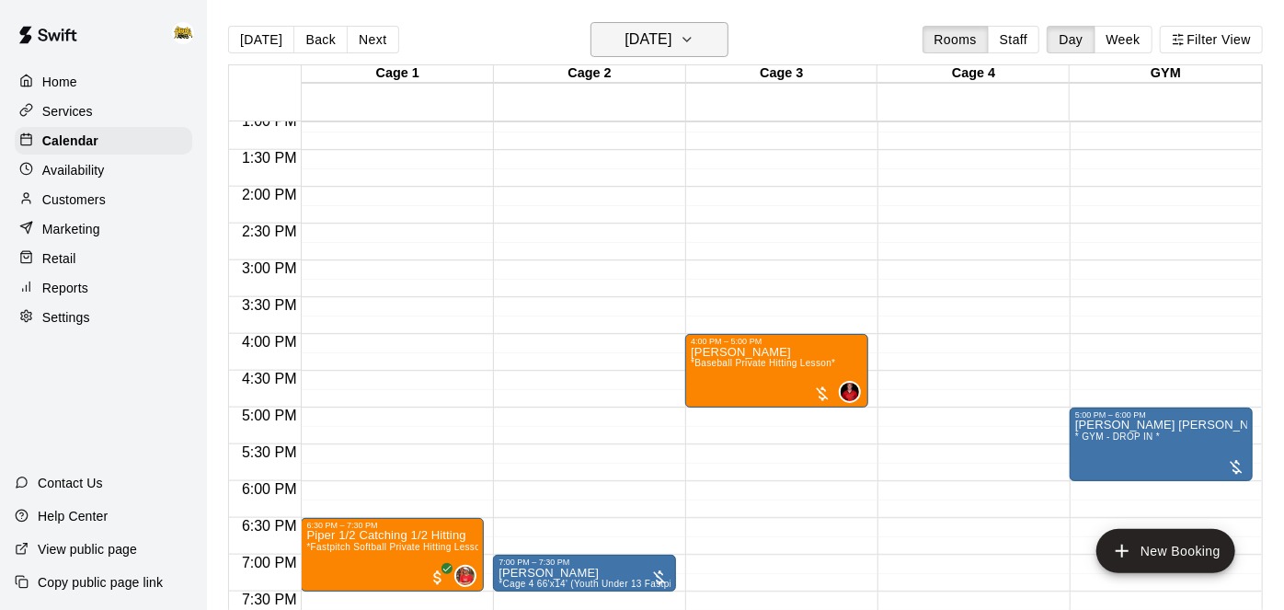
click at [694, 42] on icon "button" at bounding box center [687, 40] width 15 height 22
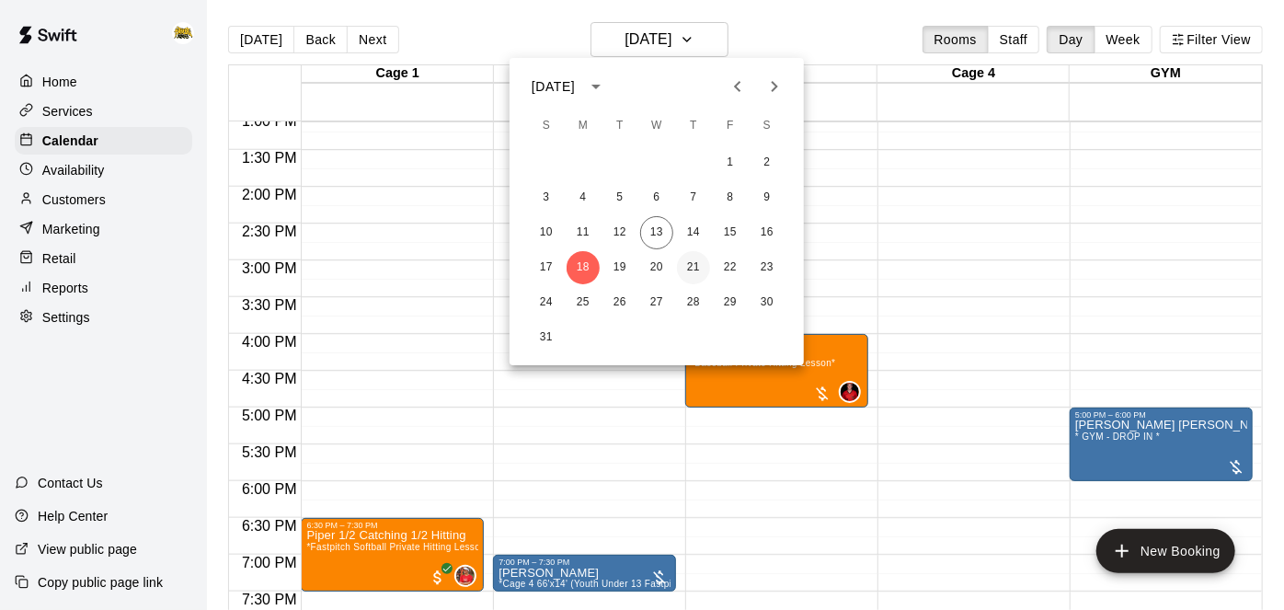
click at [696, 266] on button "21" at bounding box center [693, 267] width 33 height 33
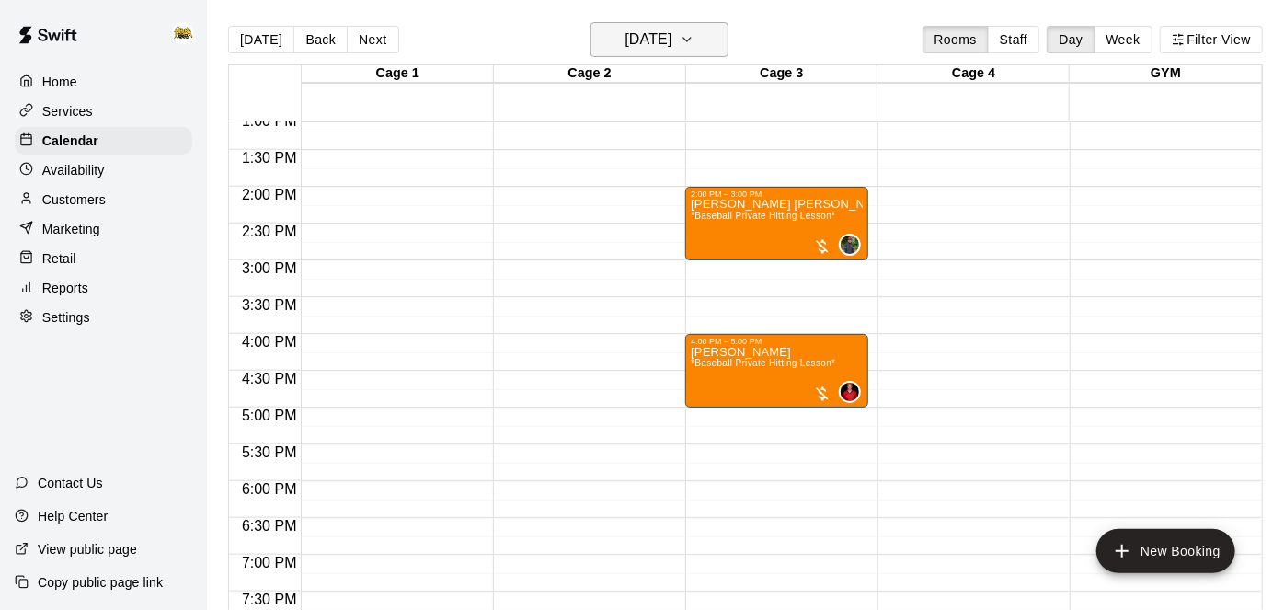
click at [694, 36] on icon "button" at bounding box center [687, 40] width 15 height 22
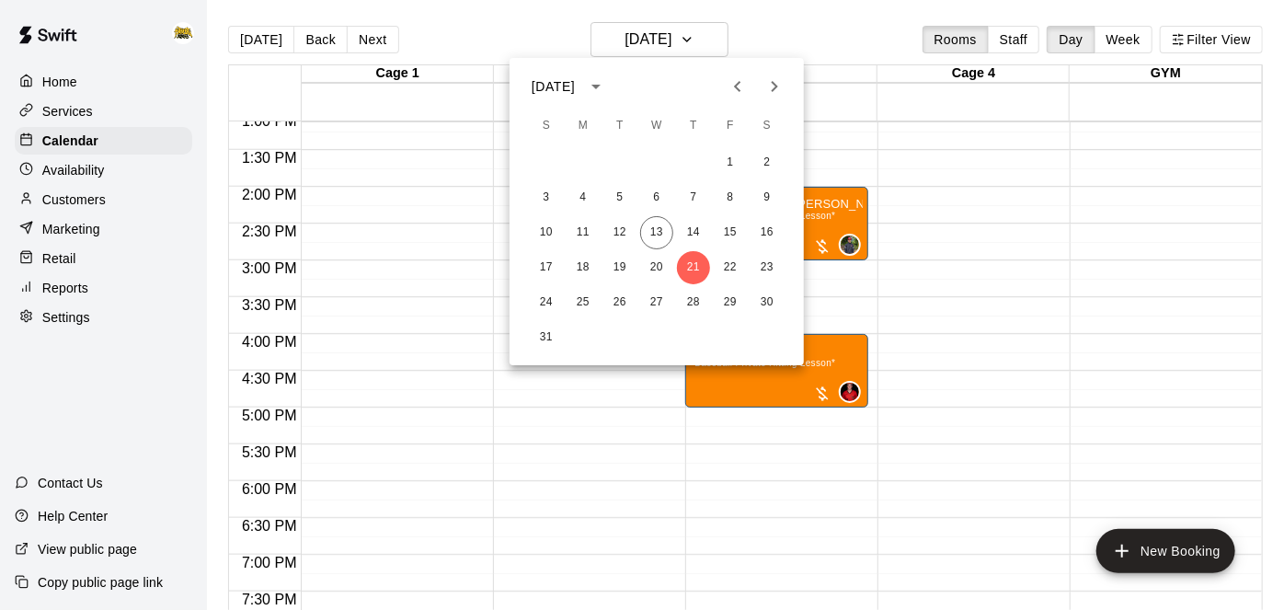
click at [62, 83] on div at bounding box center [642, 305] width 1284 height 610
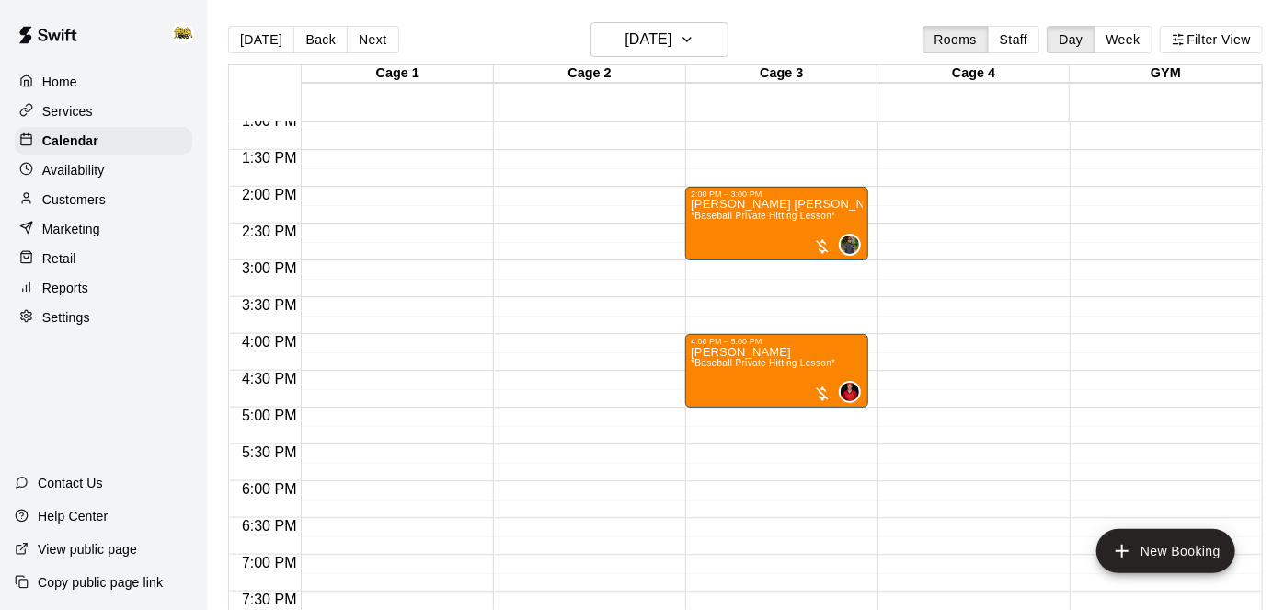
click at [62, 83] on p "Home" at bounding box center [59, 82] width 35 height 18
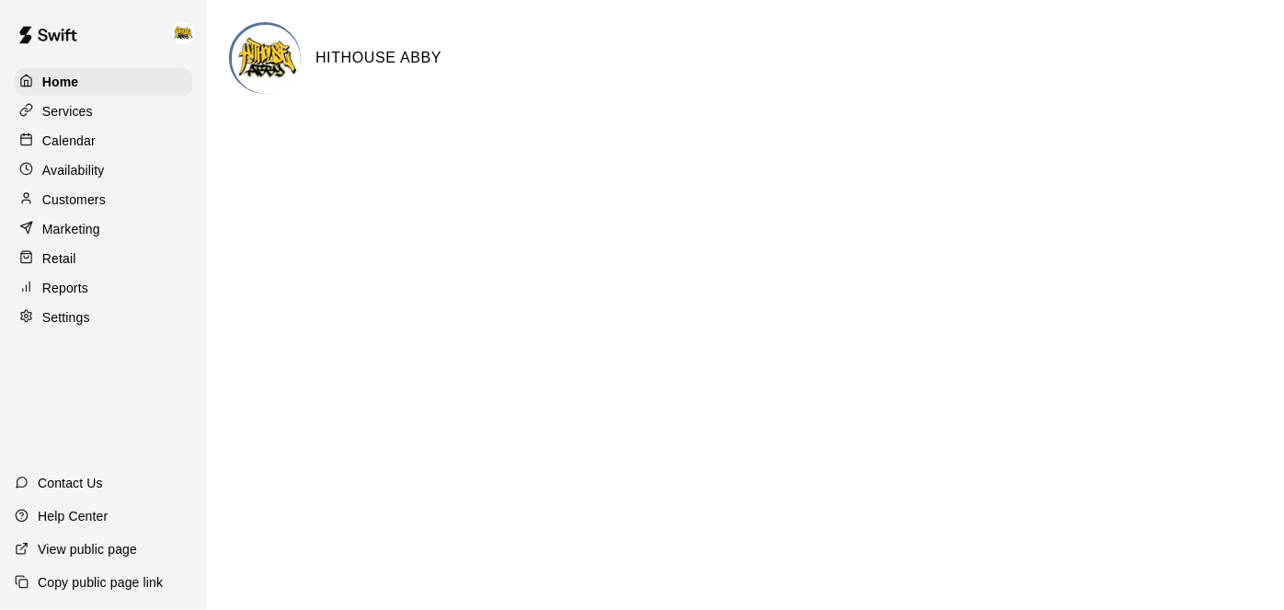
click at [71, 149] on p "Calendar" at bounding box center [68, 141] width 53 height 18
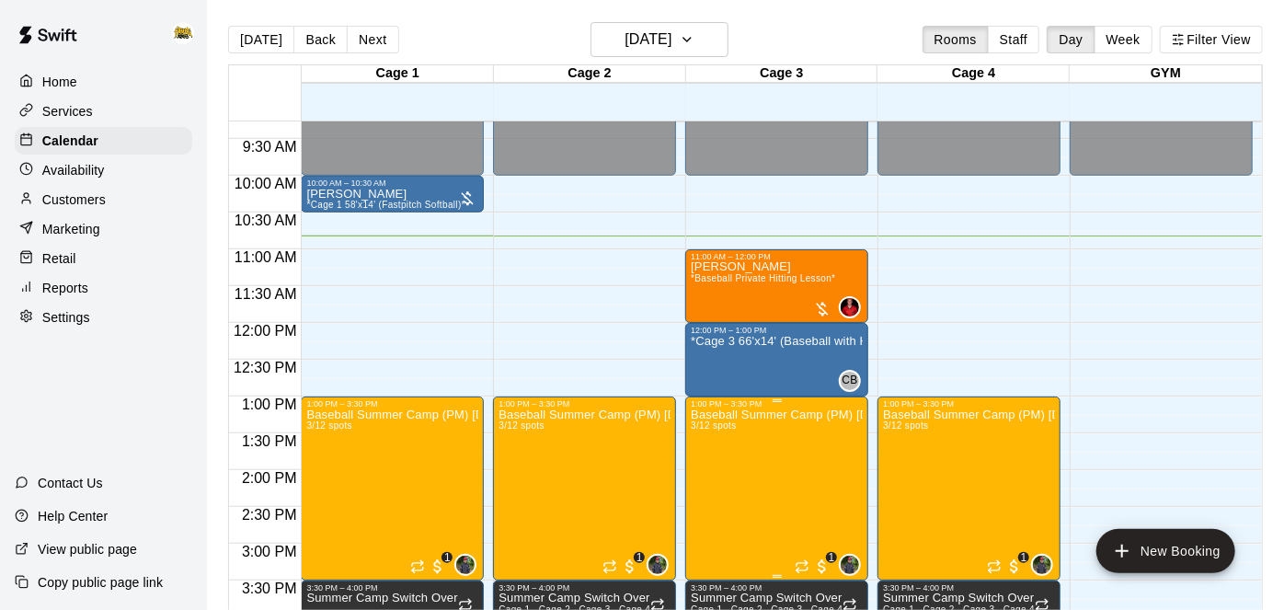
scroll to position [674, 0]
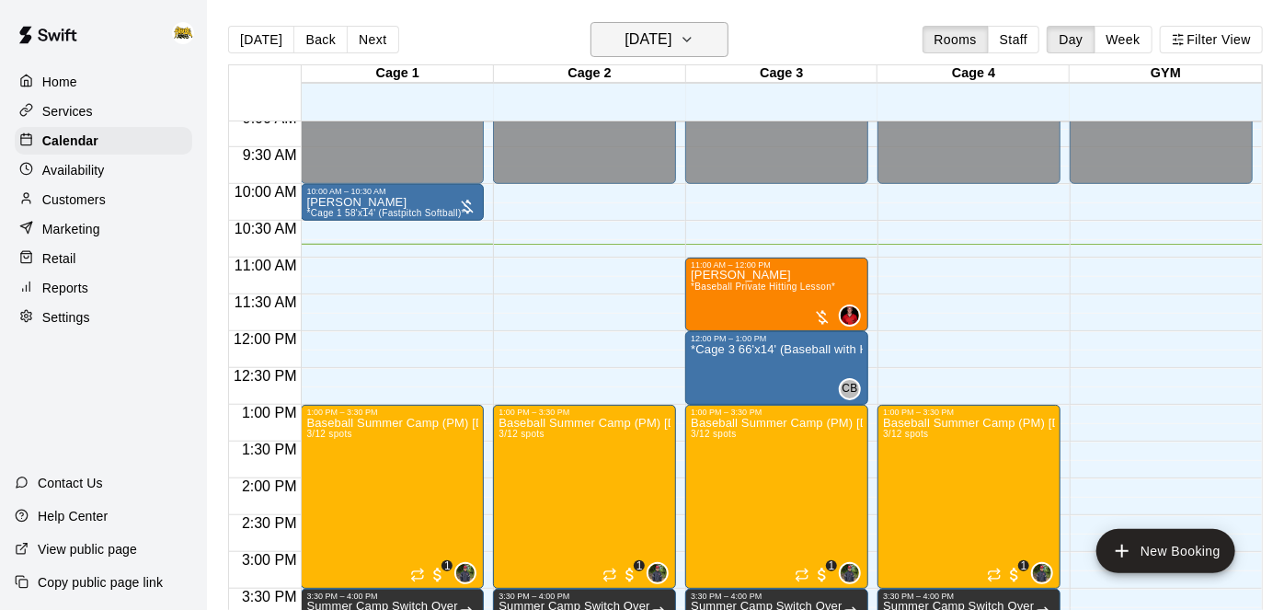
click at [671, 49] on h6 "[DATE]" at bounding box center [647, 40] width 47 height 26
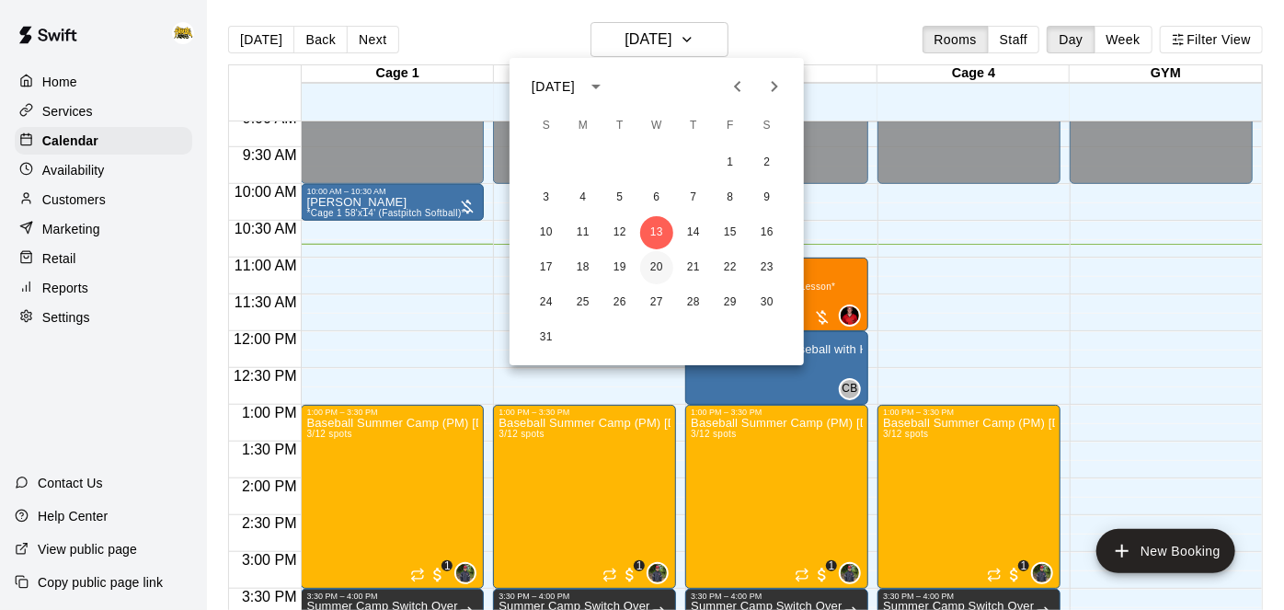
click at [657, 268] on button "20" at bounding box center [656, 267] width 33 height 33
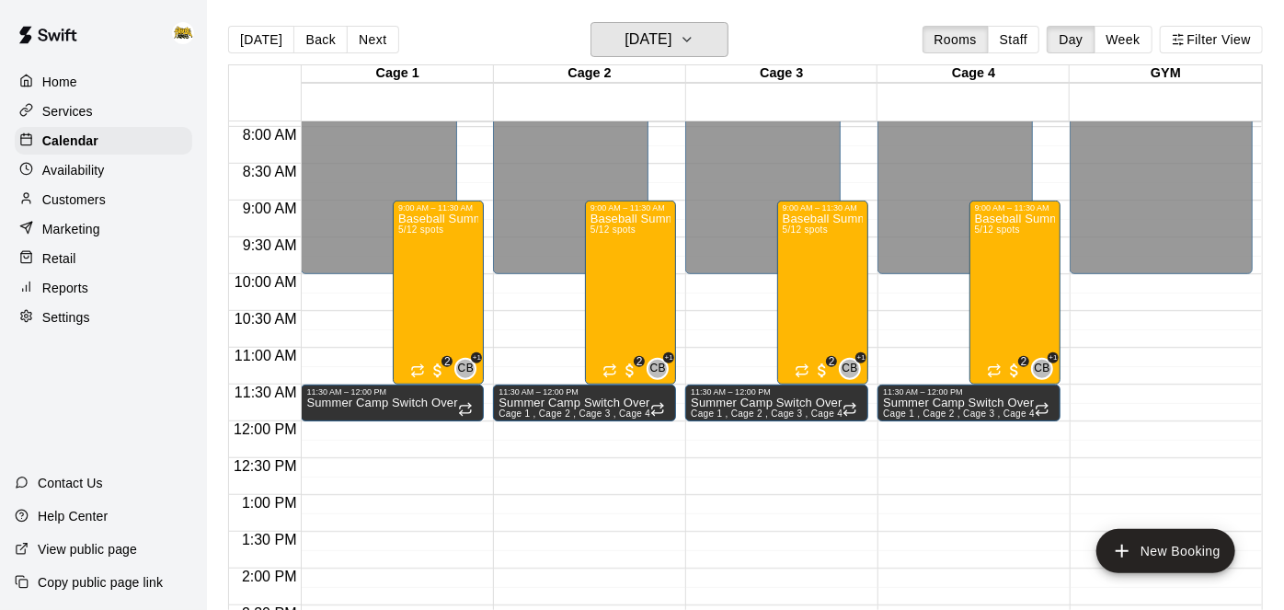
scroll to position [582, 0]
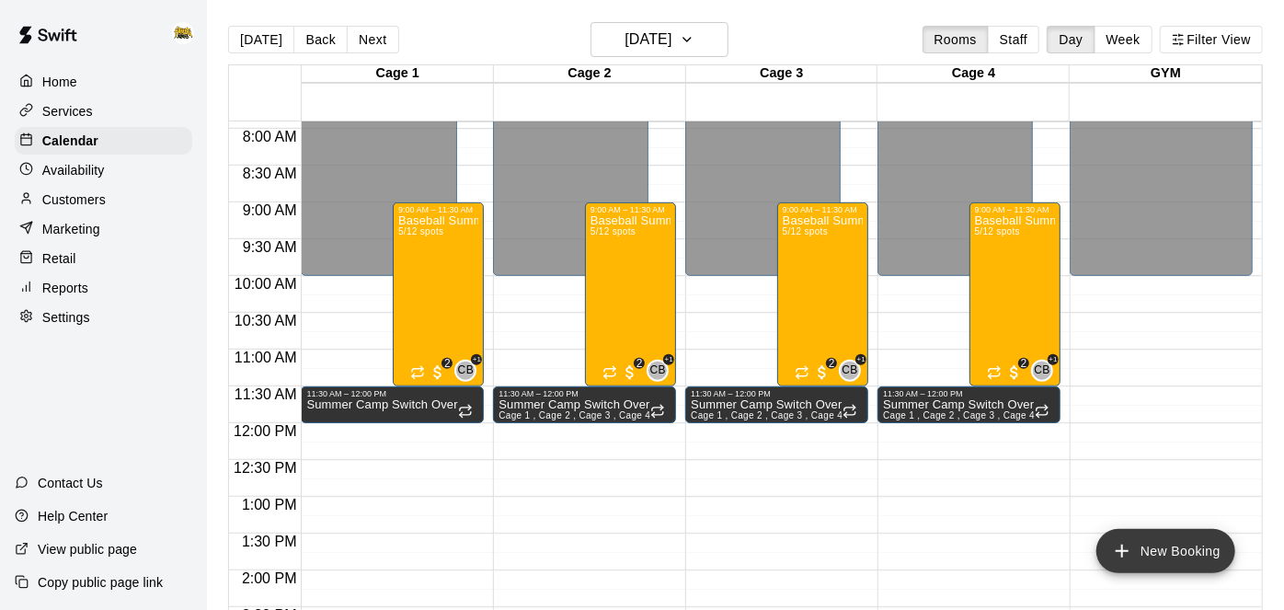
click at [1127, 563] on button "New Booking" at bounding box center [1165, 551] width 139 height 44
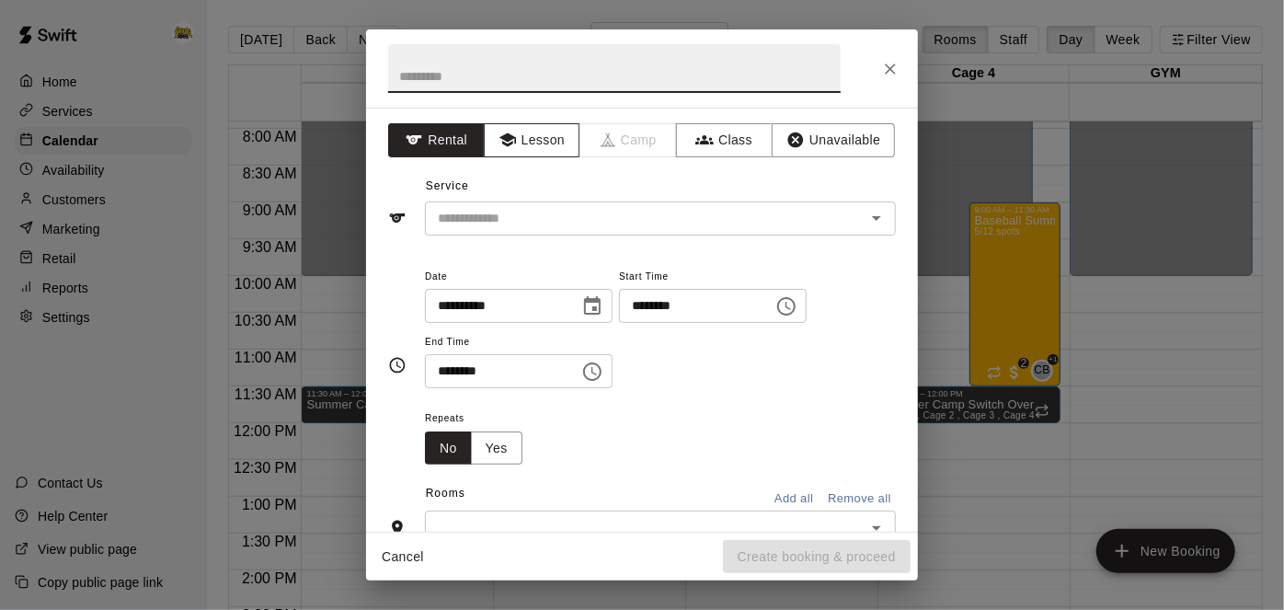
click at [549, 150] on button "Lesson" at bounding box center [532, 140] width 97 height 34
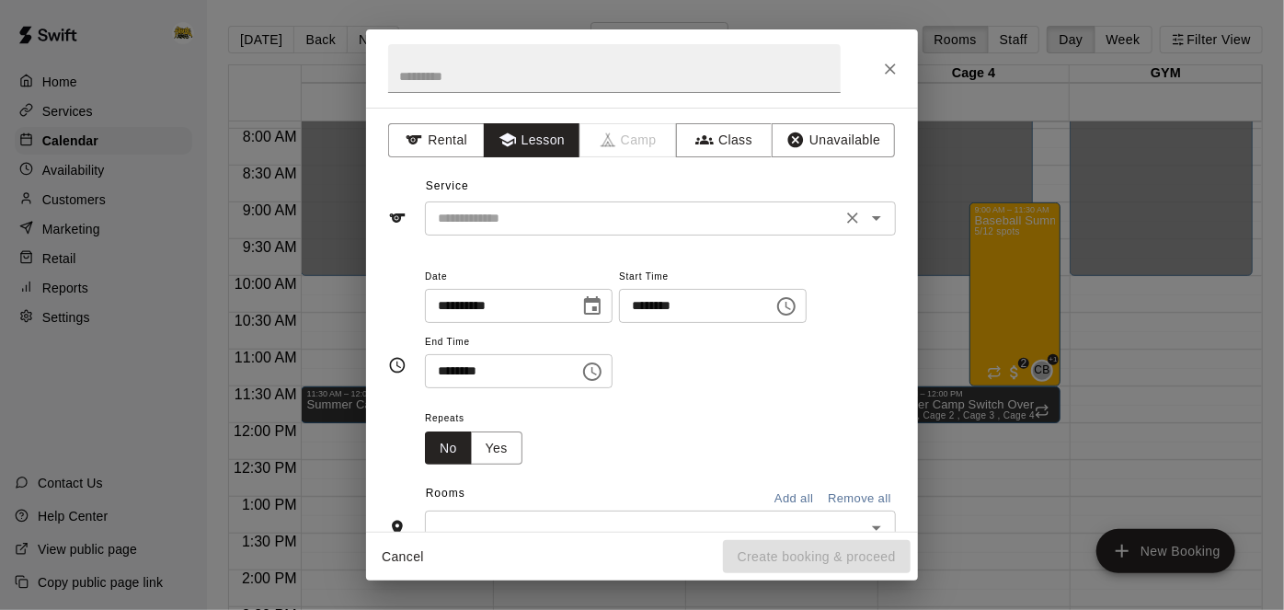
click at [884, 224] on icon "Open" at bounding box center [876, 218] width 22 height 22
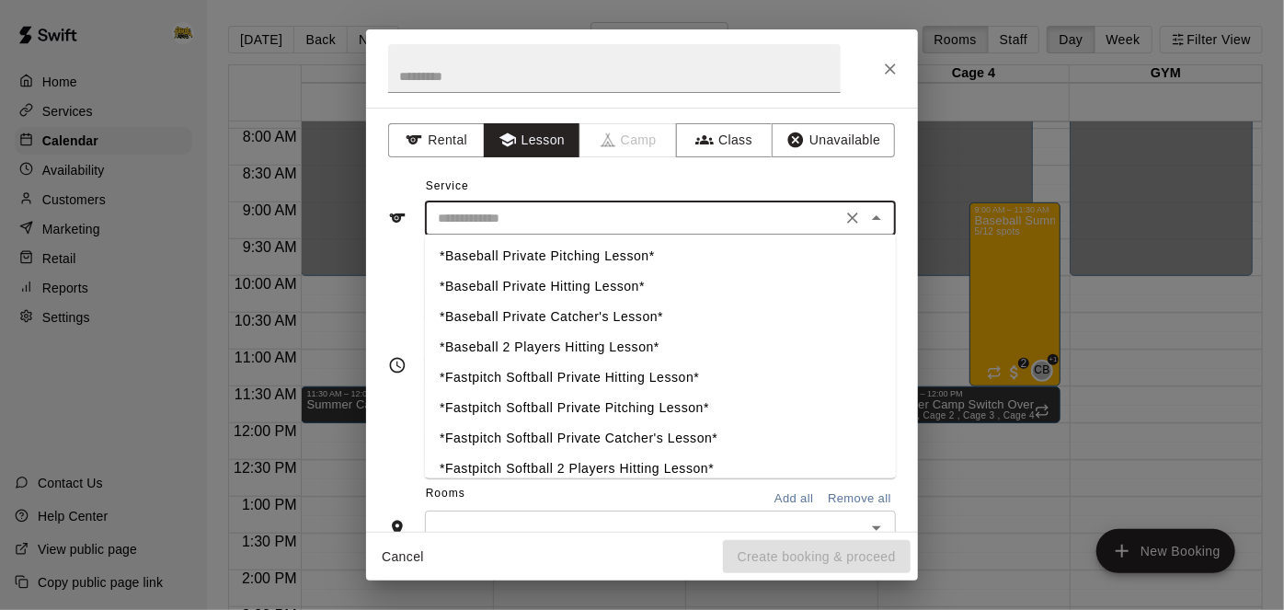
click at [630, 381] on li "*Fastpitch Softball Private Hitting Lesson*" at bounding box center [660, 378] width 471 height 30
type input "**********"
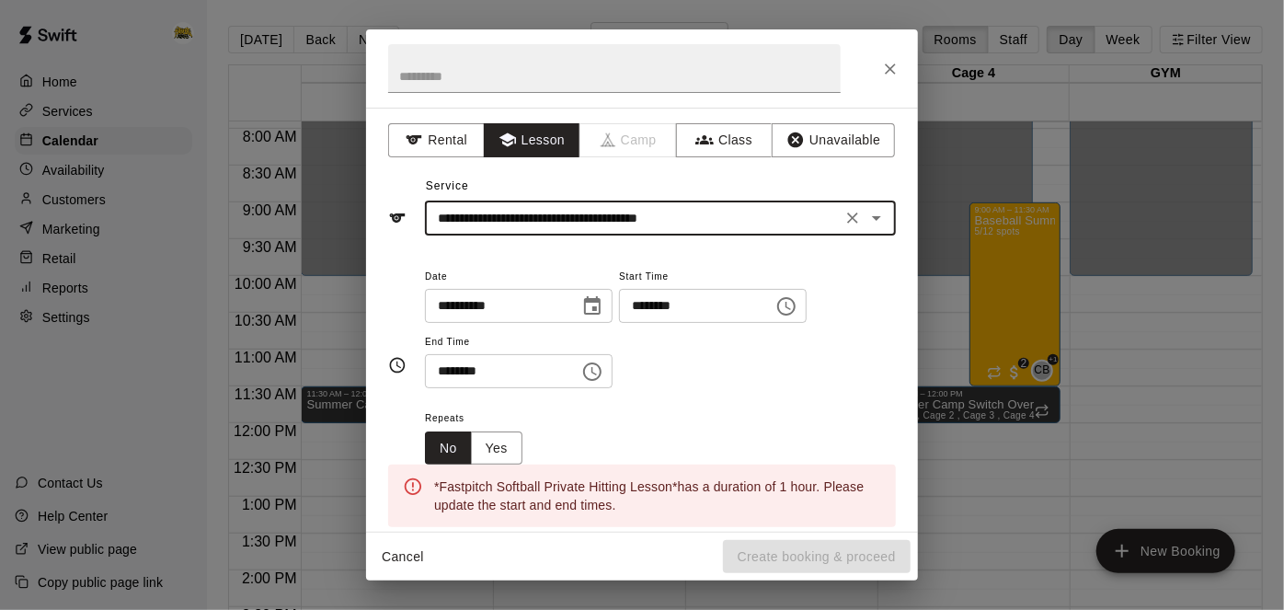
click at [619, 323] on input "********" at bounding box center [690, 306] width 142 height 34
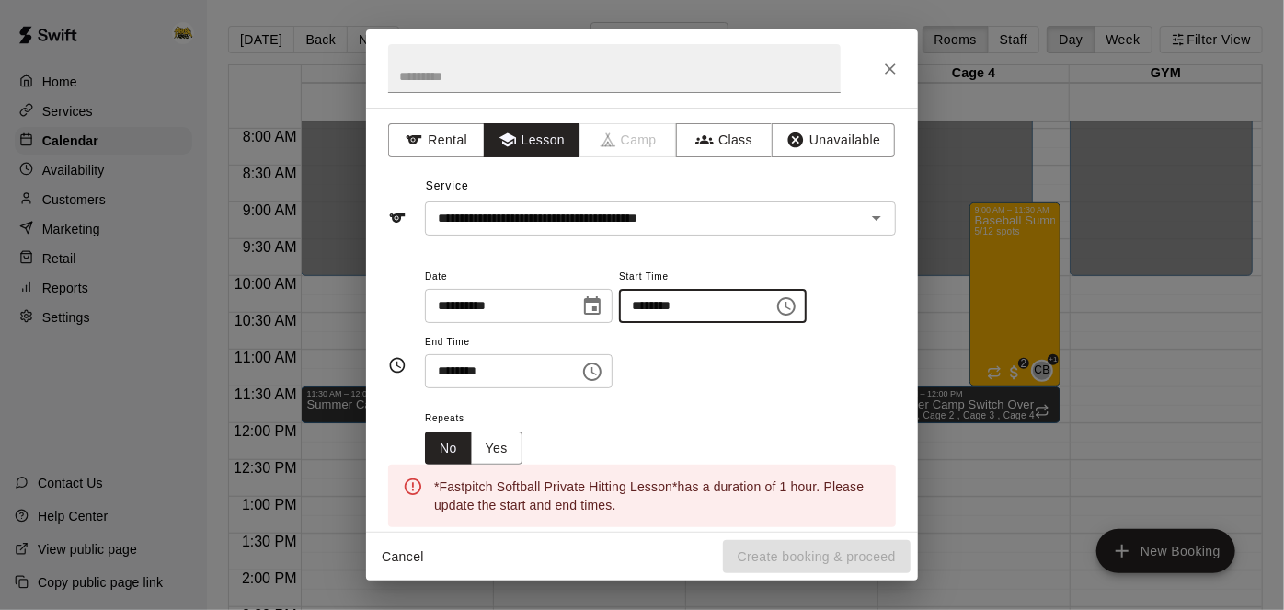
type input "********"
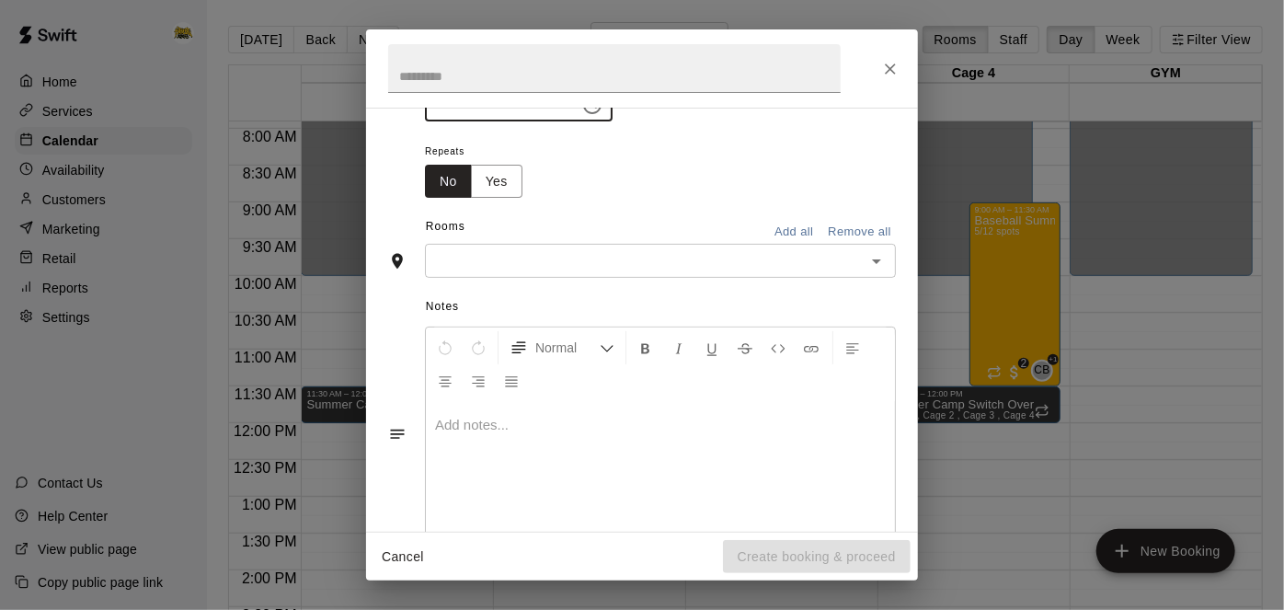
scroll to position [285, 0]
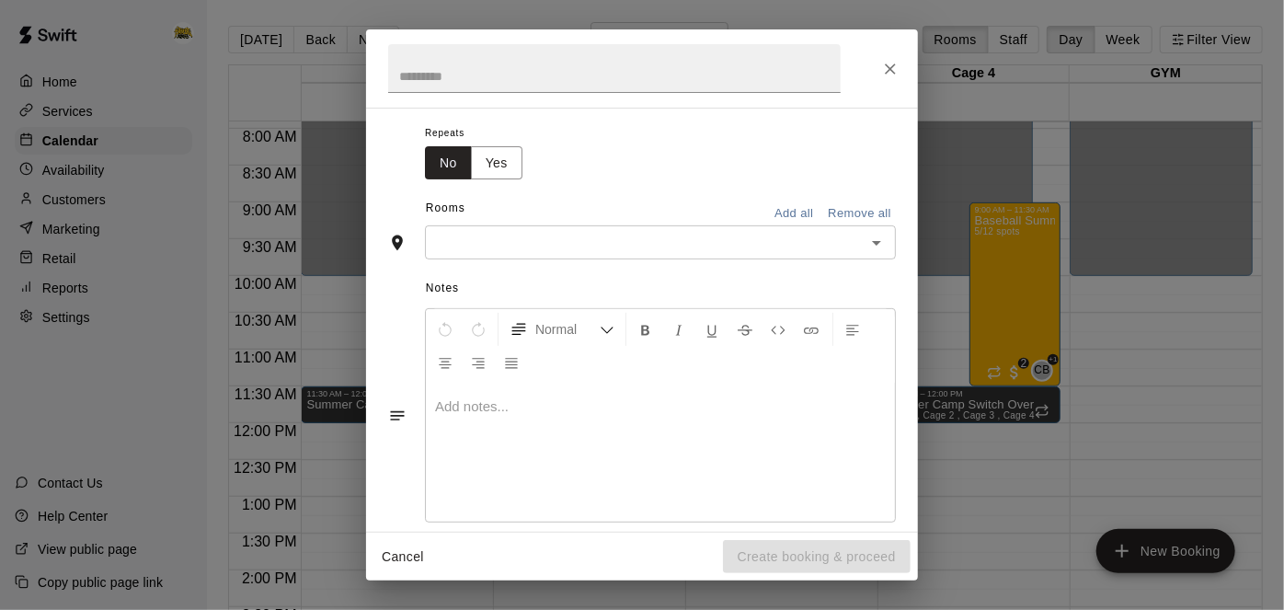
click at [884, 254] on icon "Open" at bounding box center [876, 243] width 22 height 22
type input "********"
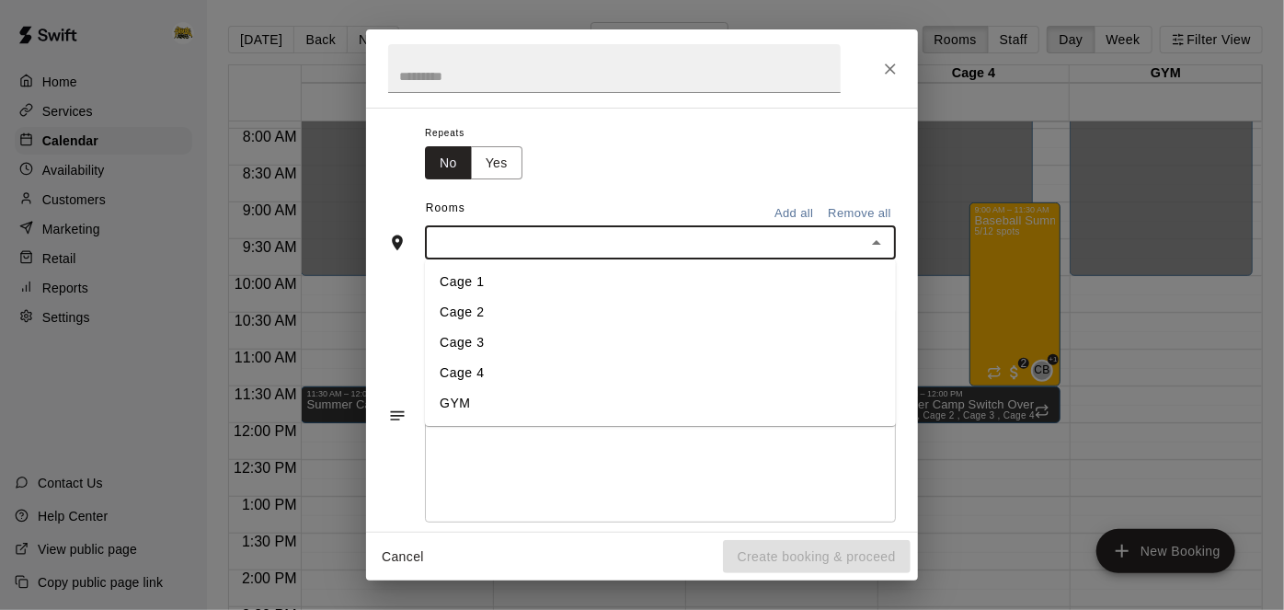
click at [490, 359] on li "Cage 3" at bounding box center [660, 343] width 471 height 30
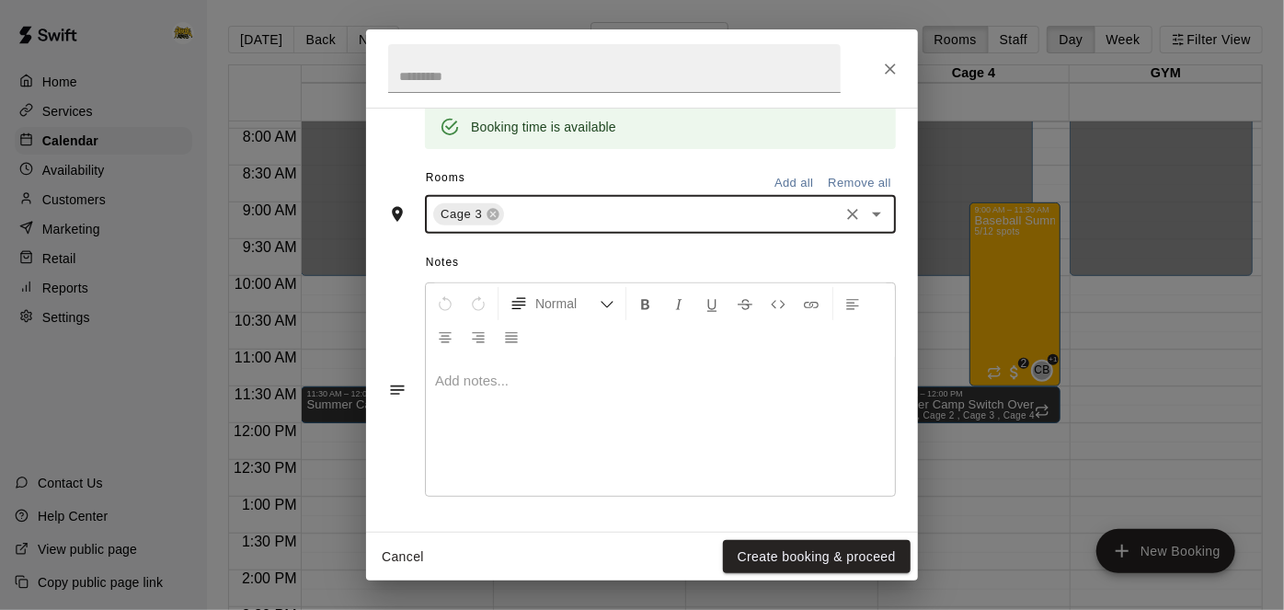
scroll to position [441, 0]
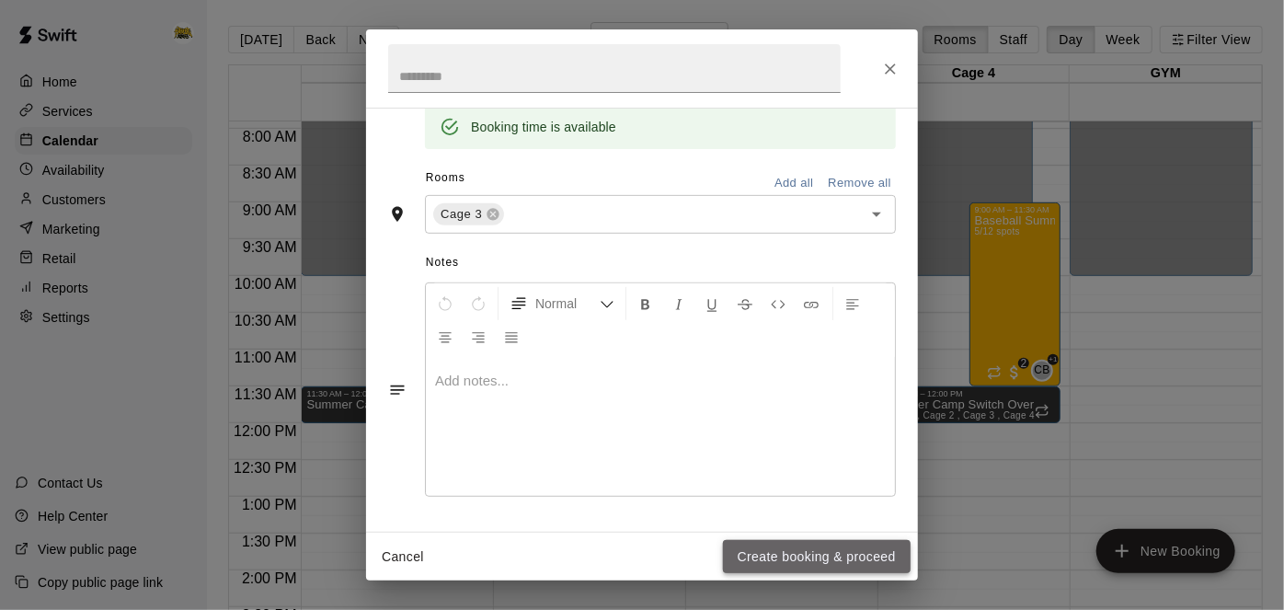
click at [829, 559] on button "Create booking & proceed" at bounding box center [817, 557] width 188 height 34
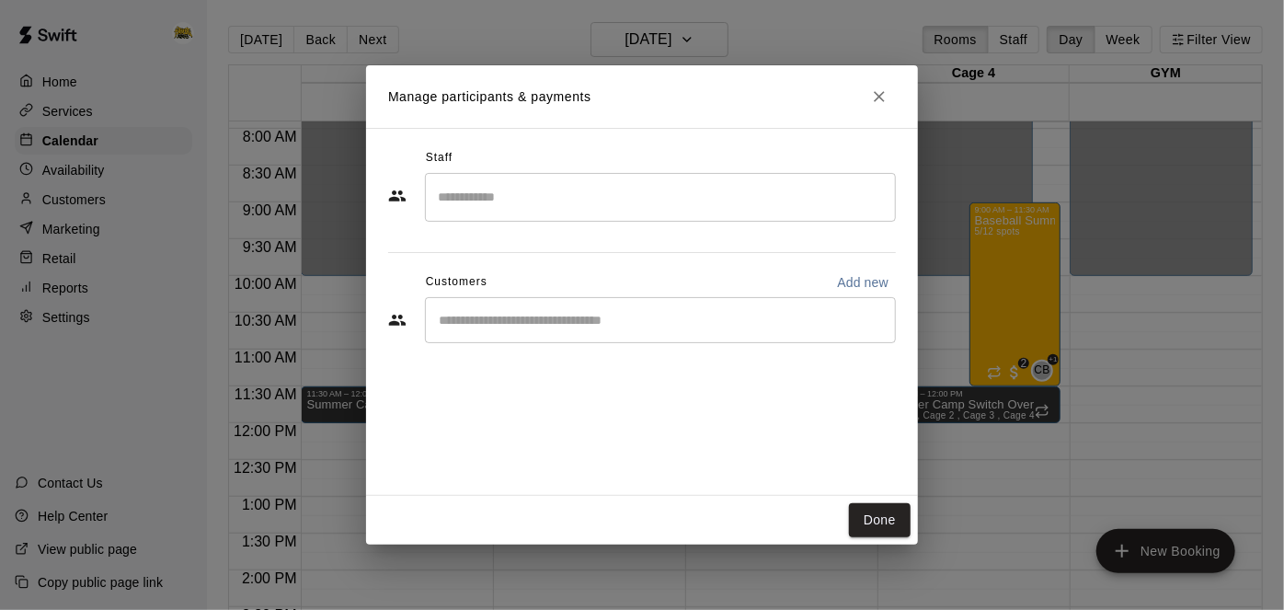
click at [719, 191] on input "Search staff" at bounding box center [660, 197] width 454 height 32
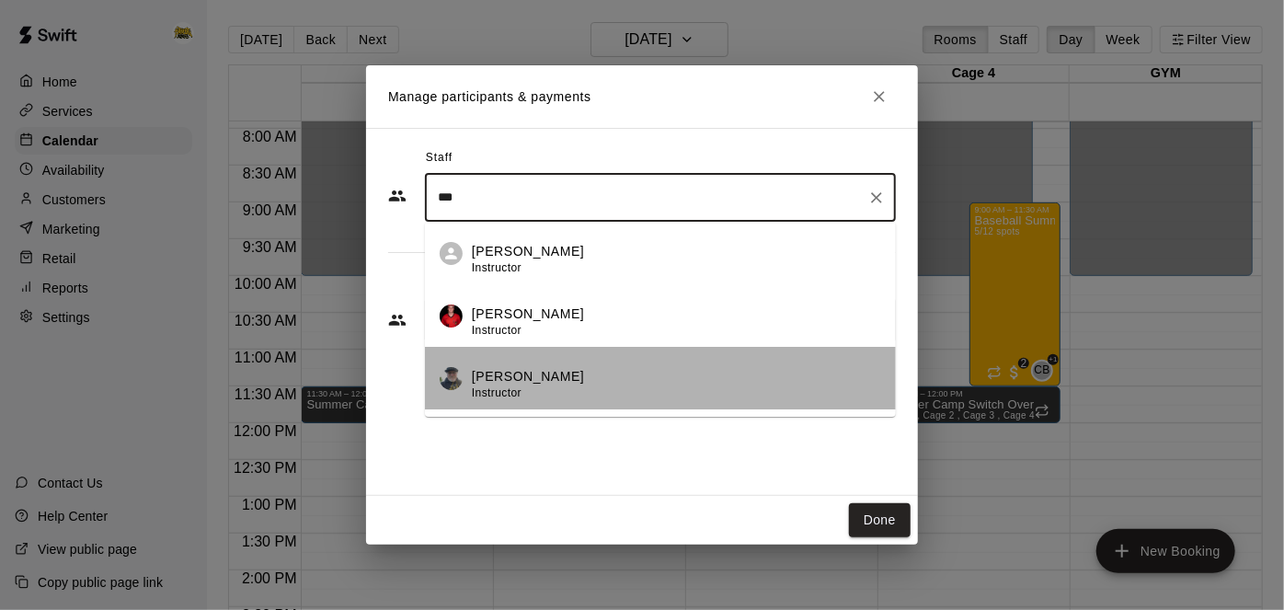
click at [635, 380] on div "Cam Janzen Instructor" at bounding box center [676, 385] width 409 height 36
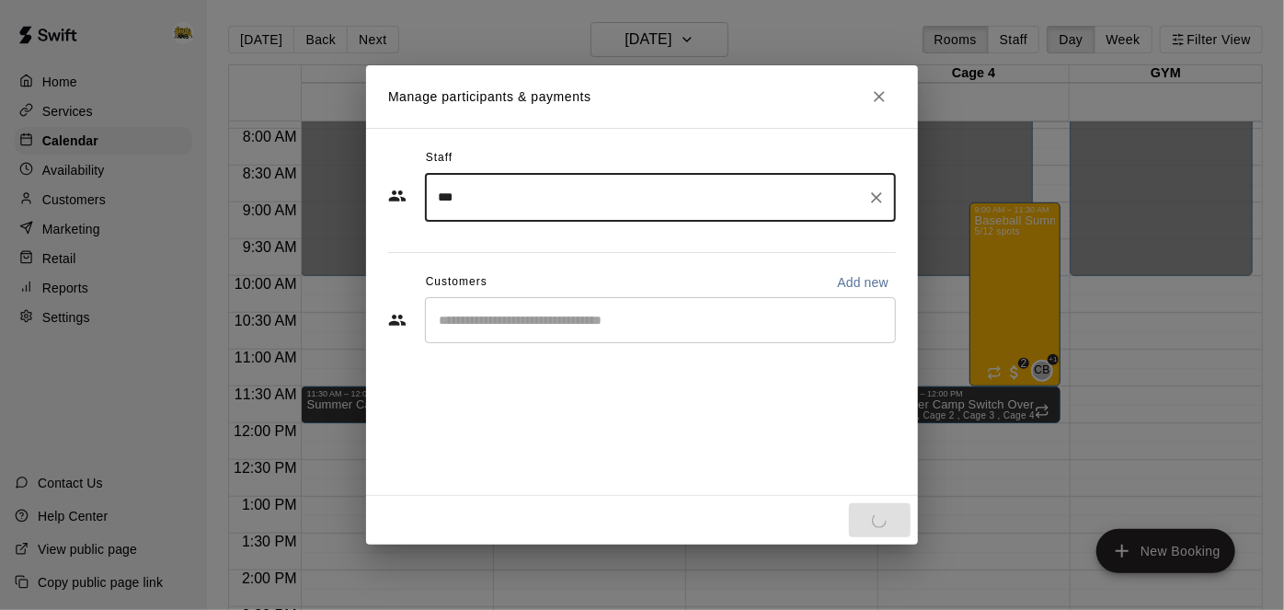
type input "***"
click at [677, 322] on input "Start typing to search customers..." at bounding box center [660, 320] width 454 height 18
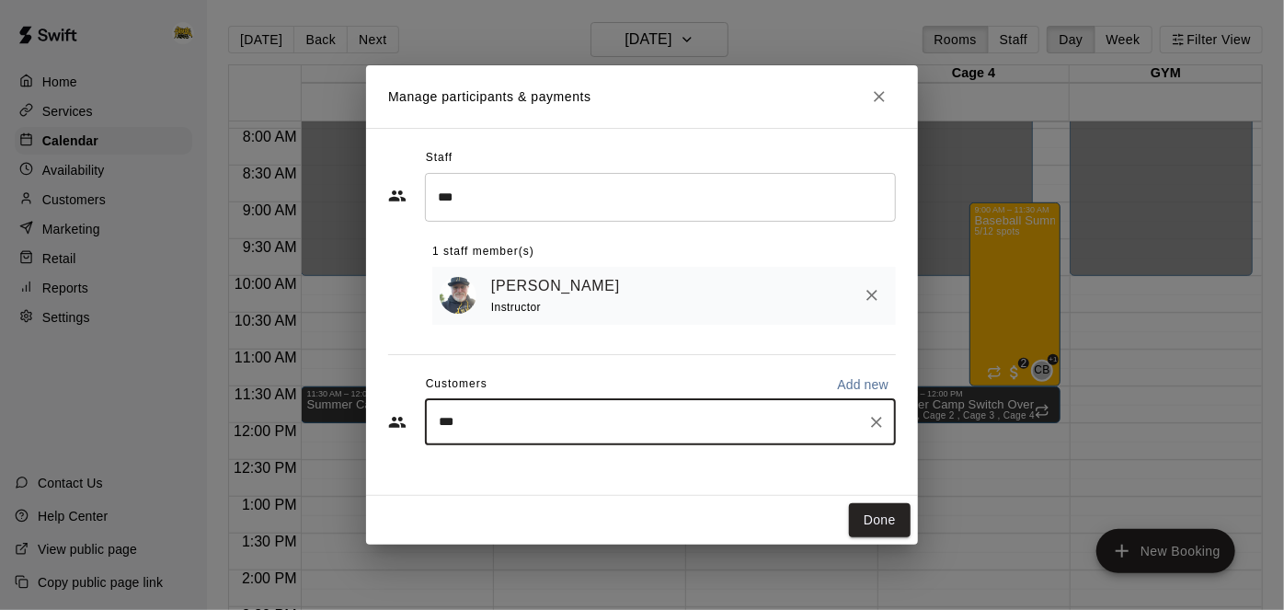
type input "****"
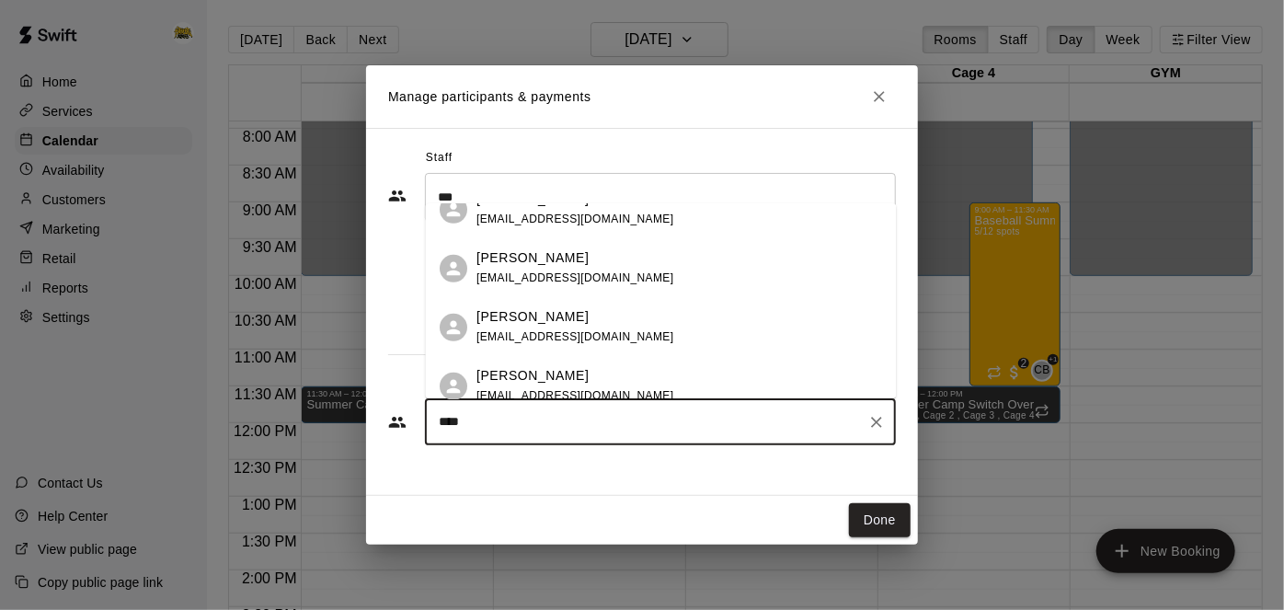
scroll to position [496, 0]
click at [639, 273] on div "Ella Nair sarahlynn1982@hotmail.com" at bounding box center [679, 267] width 405 height 40
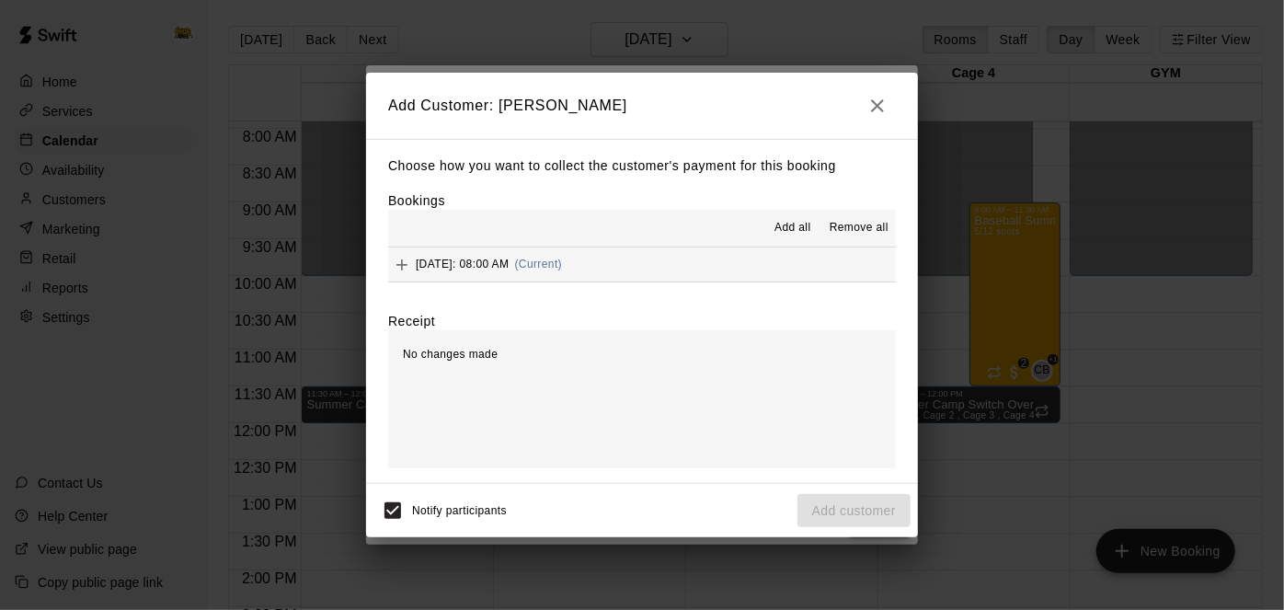
click at [780, 270] on button "Wednesday, August 20: 08:00 AM (Current)" at bounding box center [642, 264] width 508 height 34
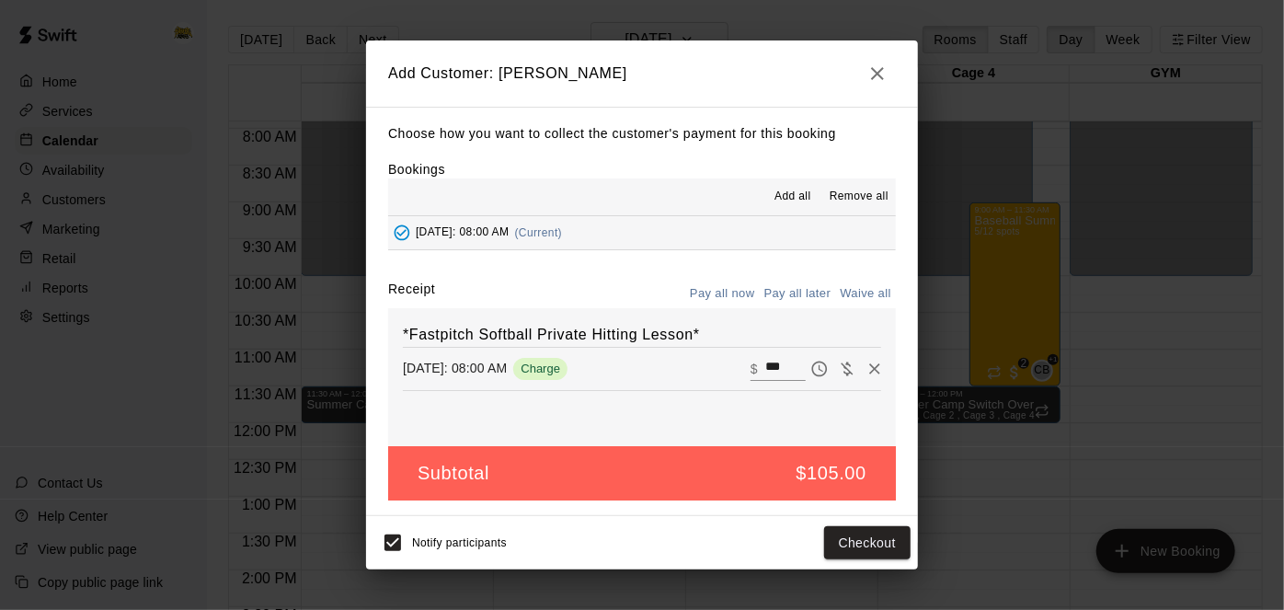
click at [798, 289] on button "Pay all later" at bounding box center [798, 294] width 76 height 29
click at [852, 540] on button "Add customer" at bounding box center [853, 543] width 113 height 34
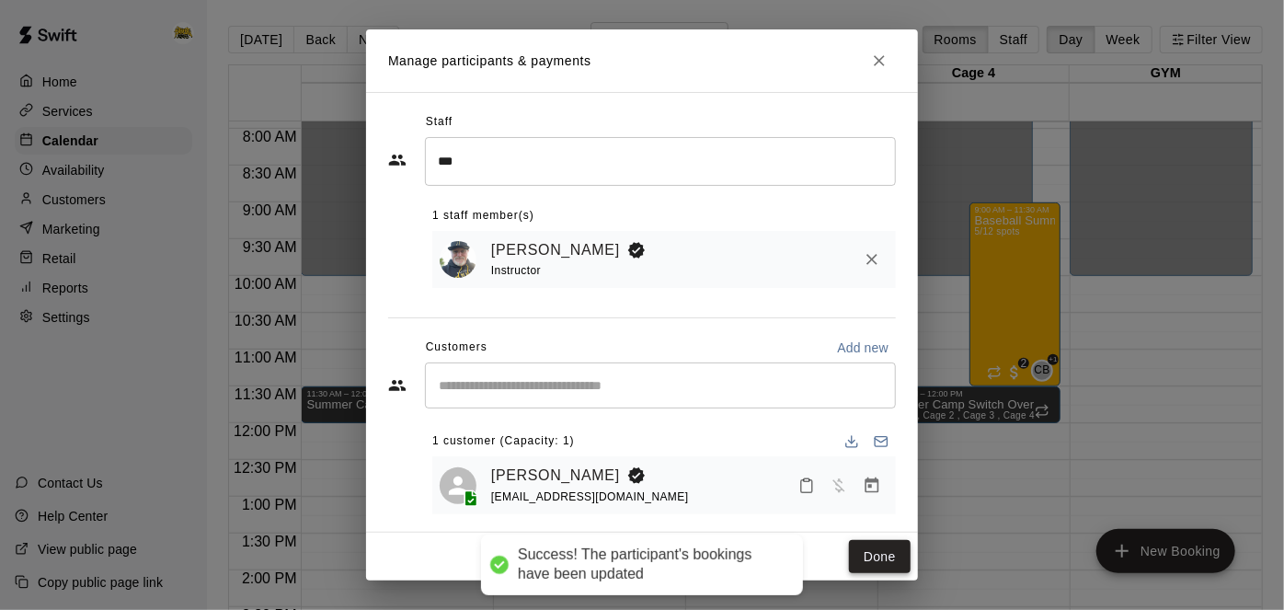
click at [904, 563] on button "Done" at bounding box center [880, 557] width 62 height 34
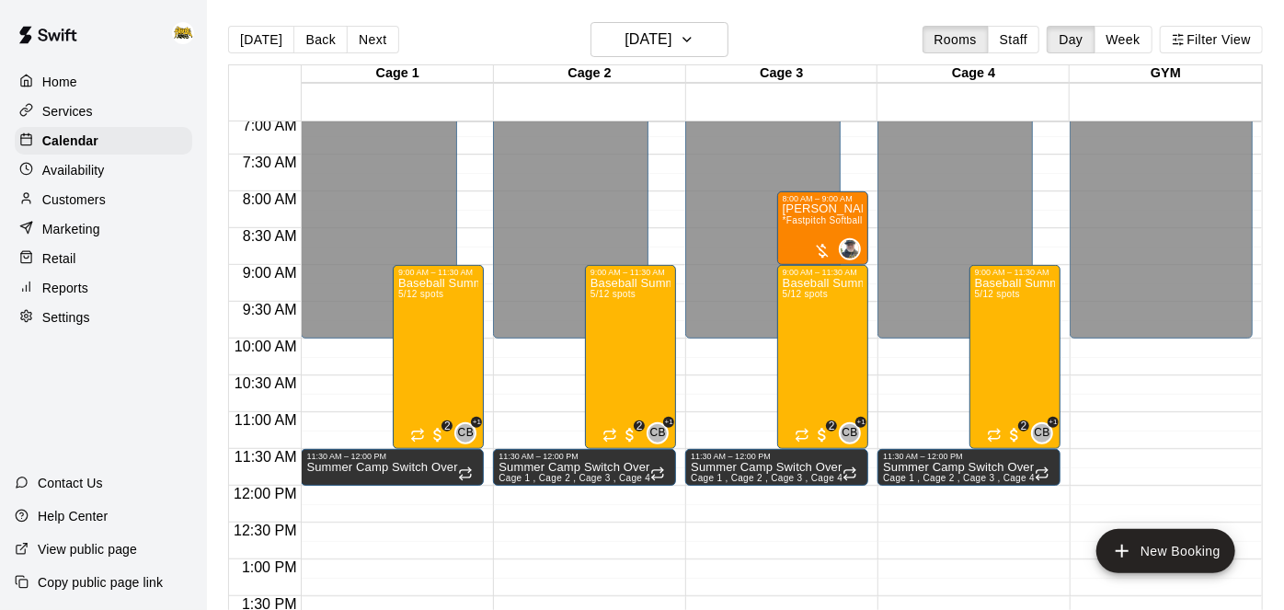
scroll to position [519, 0]
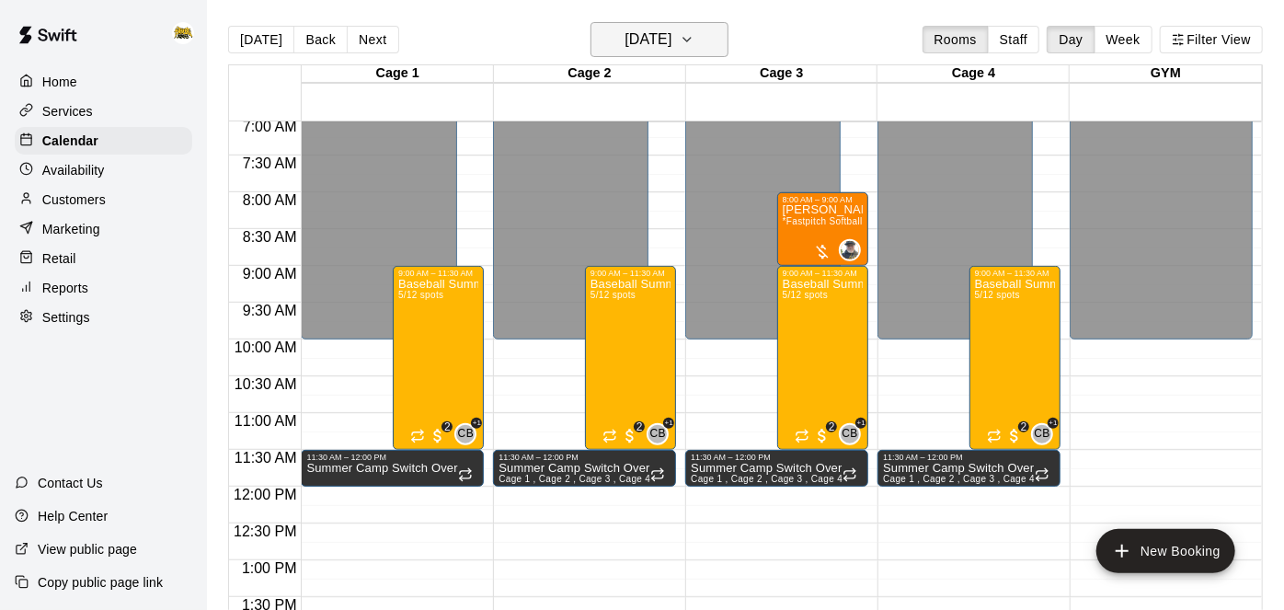
click at [691, 40] on icon "button" at bounding box center [686, 40] width 7 height 4
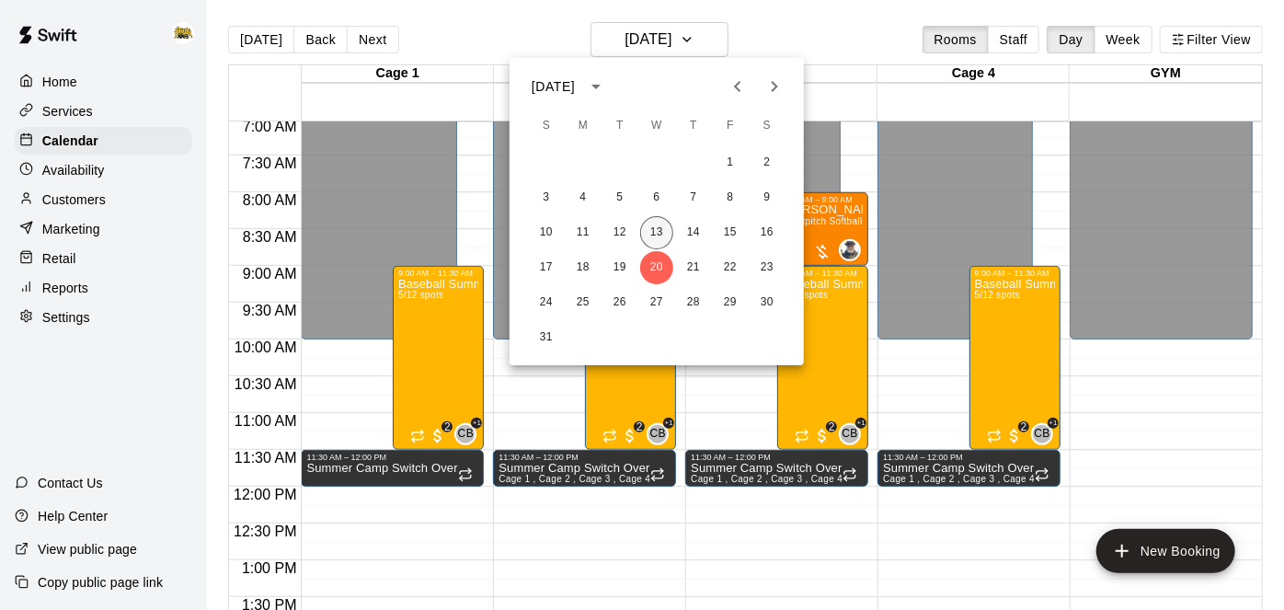
click at [661, 234] on button "13" at bounding box center [656, 232] width 33 height 33
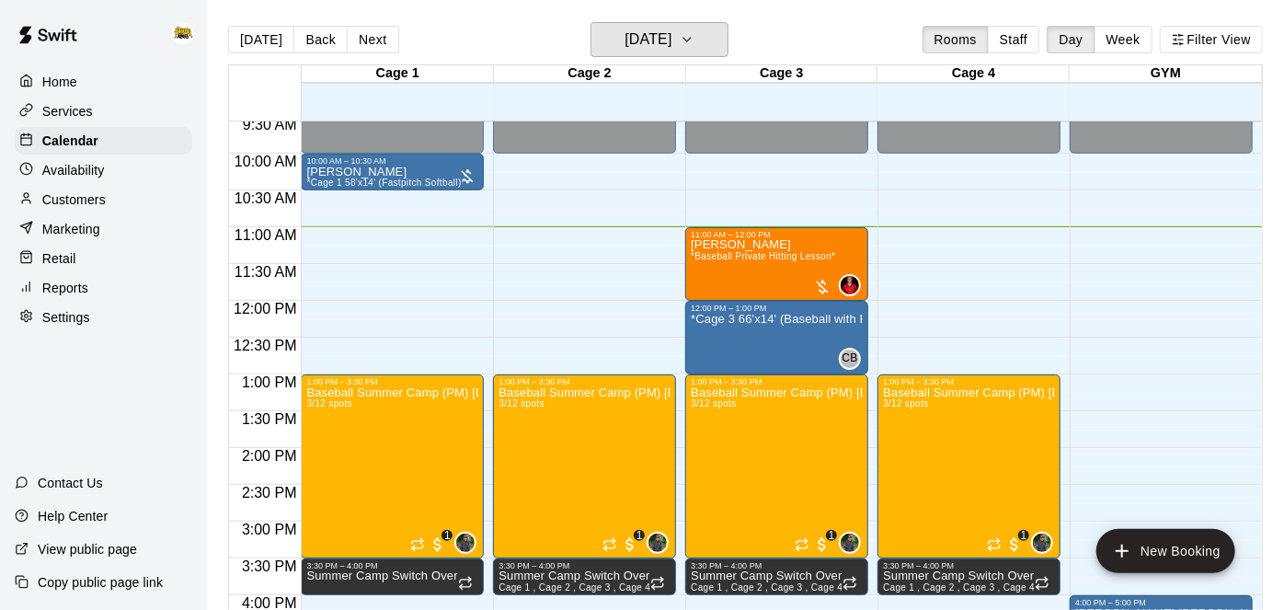
scroll to position [689, 0]
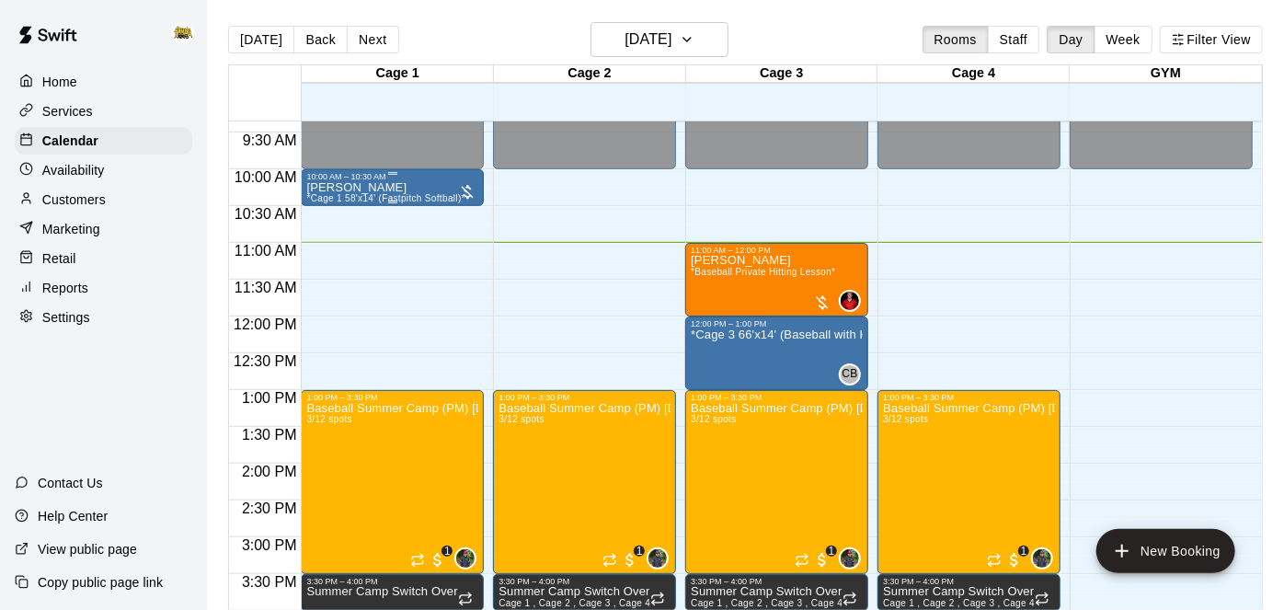
click at [412, 191] on div "Sarahlynn Zimmermann *Cage 1 58'x14' (Fastpitch Softball)*" at bounding box center [385, 486] width 158 height 610
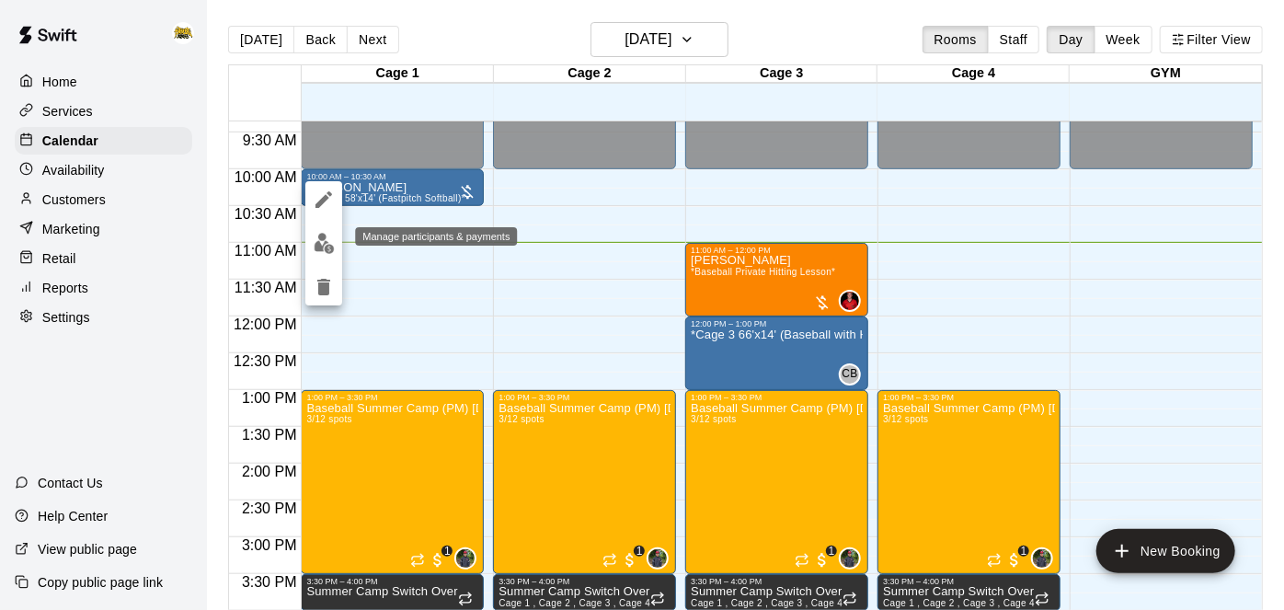
click at [328, 242] on img "edit" at bounding box center [324, 243] width 21 height 21
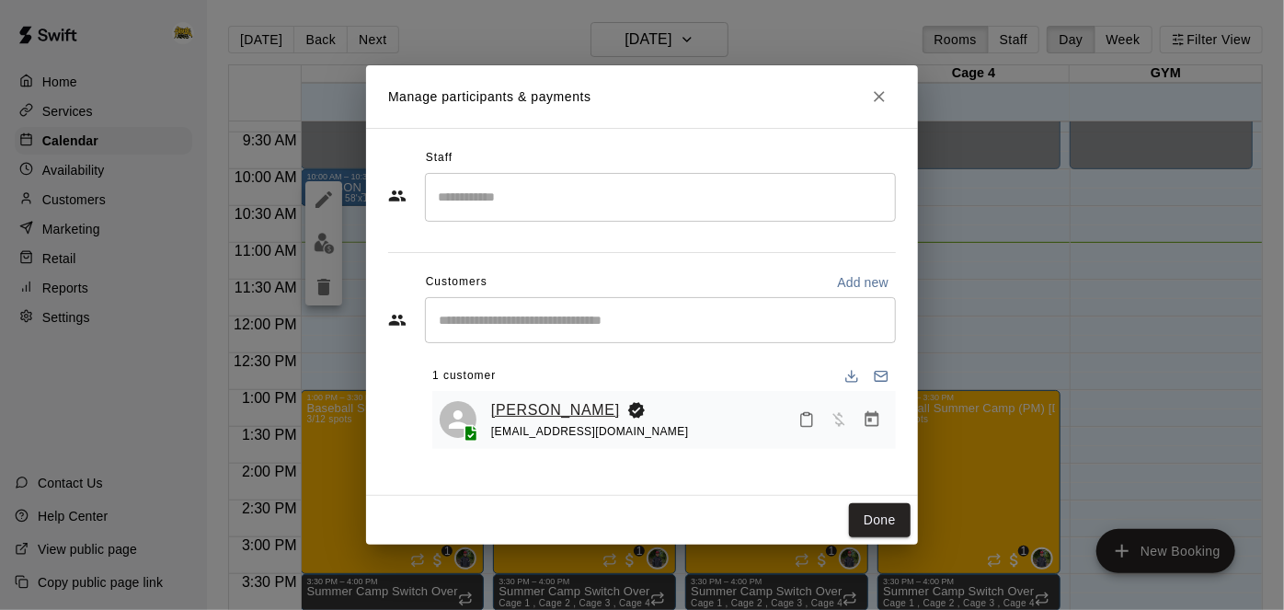
click at [524, 415] on link "Ella Nair" at bounding box center [555, 410] width 129 height 24
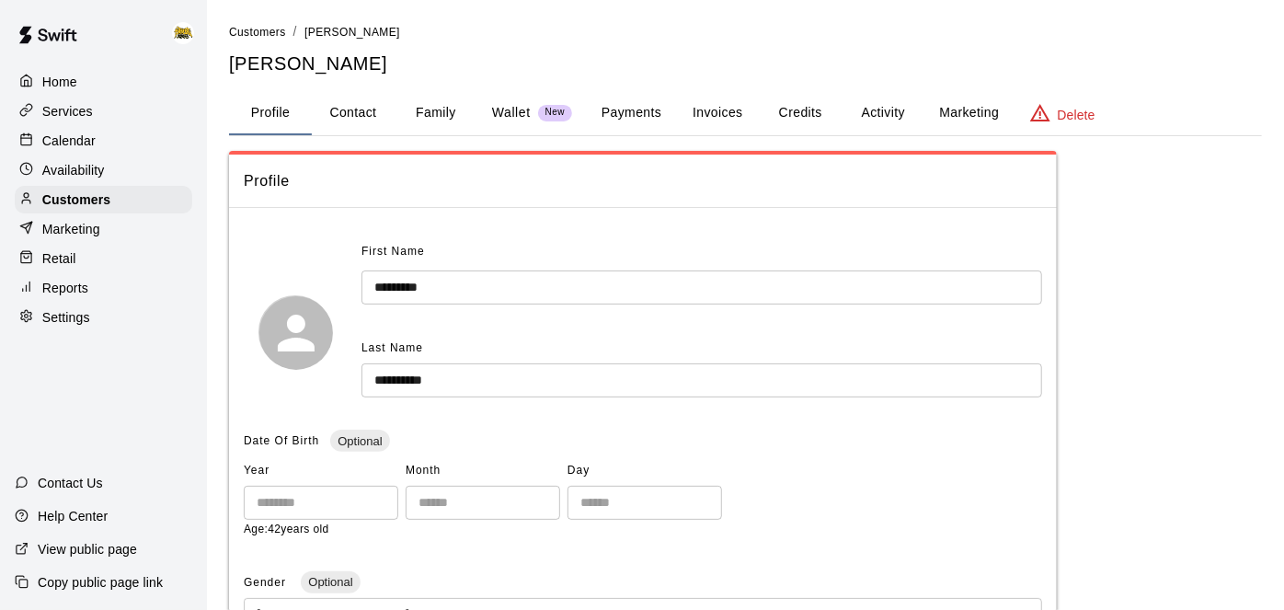
click at [875, 113] on button "Activity" at bounding box center [882, 113] width 83 height 44
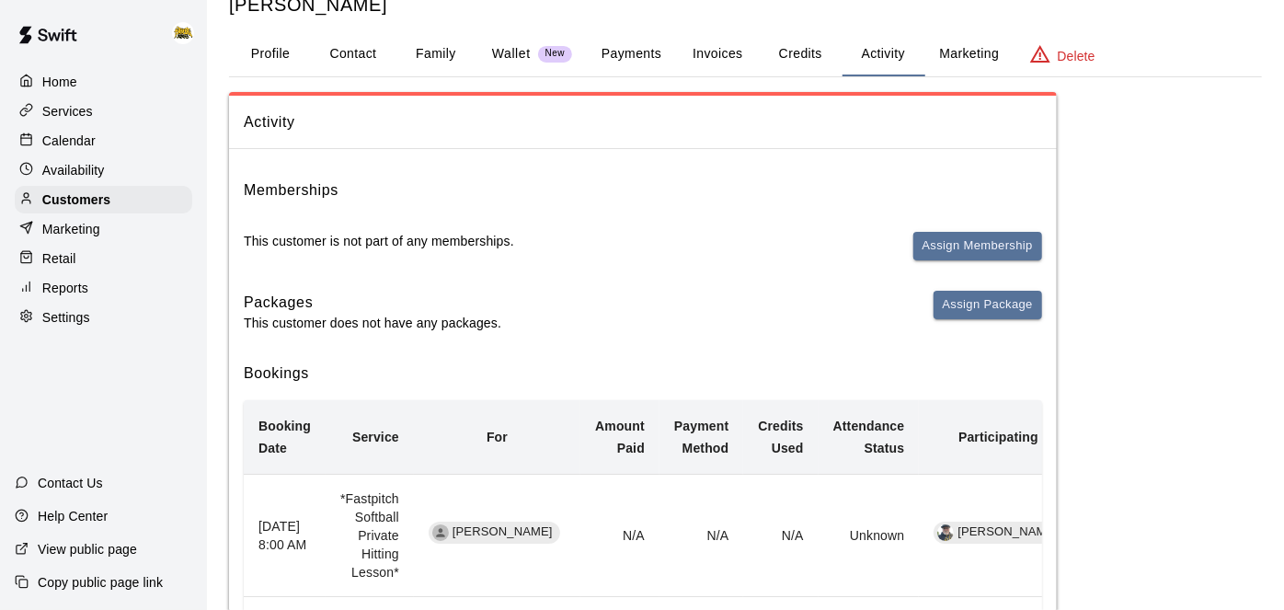
scroll to position [61, 0]
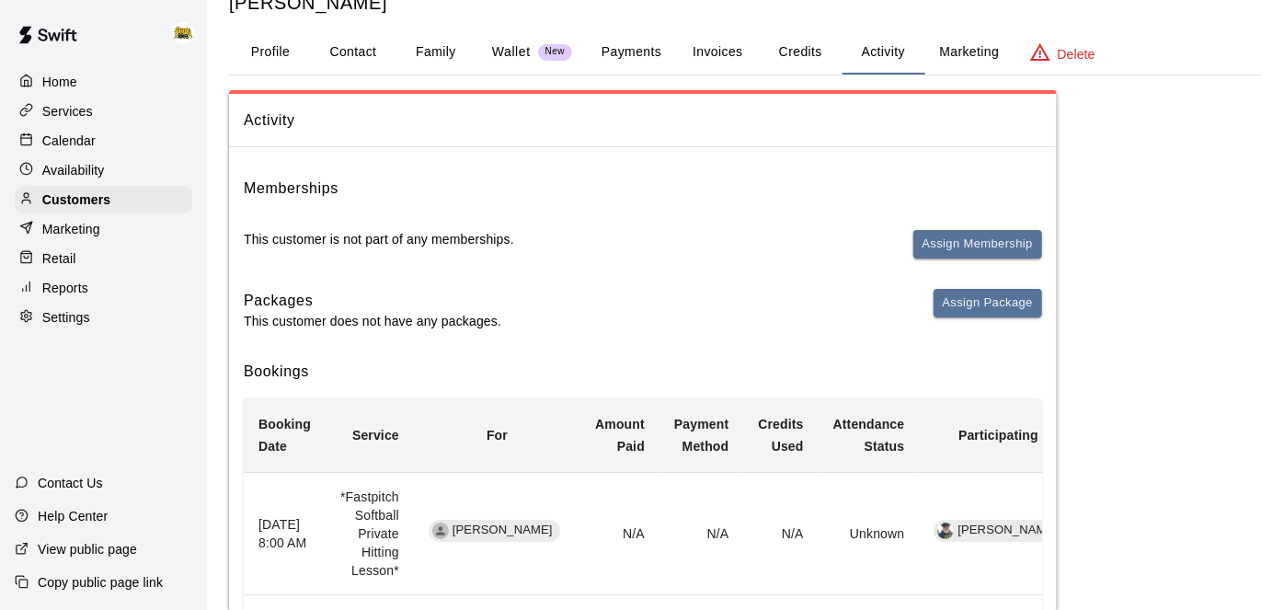
click at [618, 49] on button "Payments" at bounding box center [631, 52] width 89 height 44
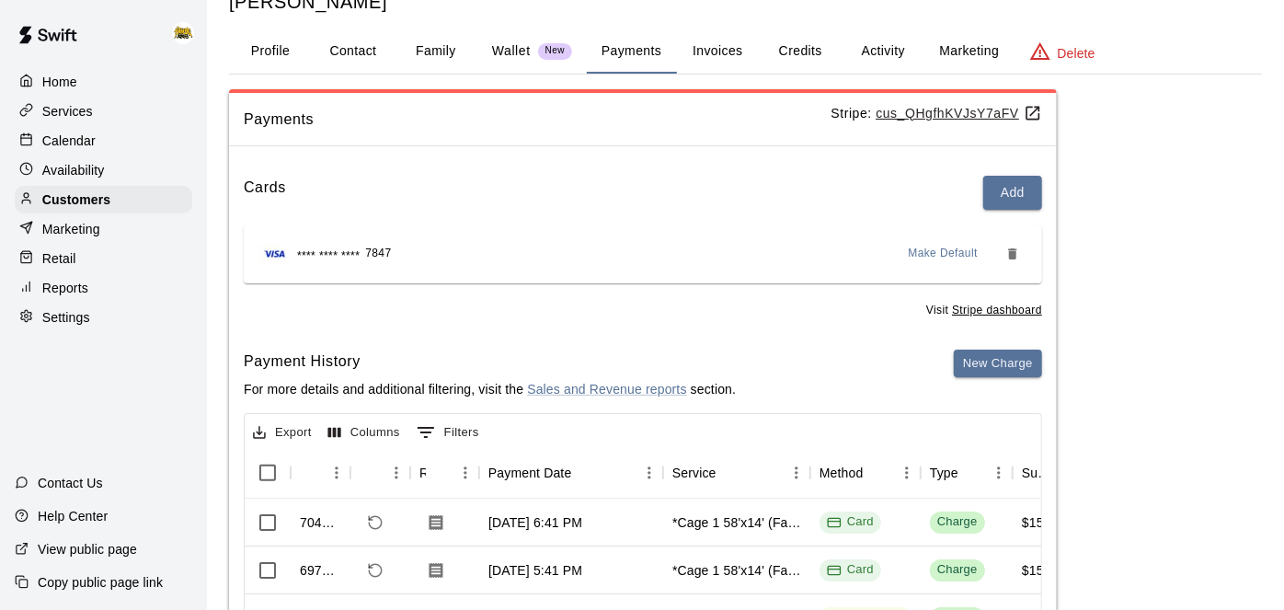
scroll to position [59, 0]
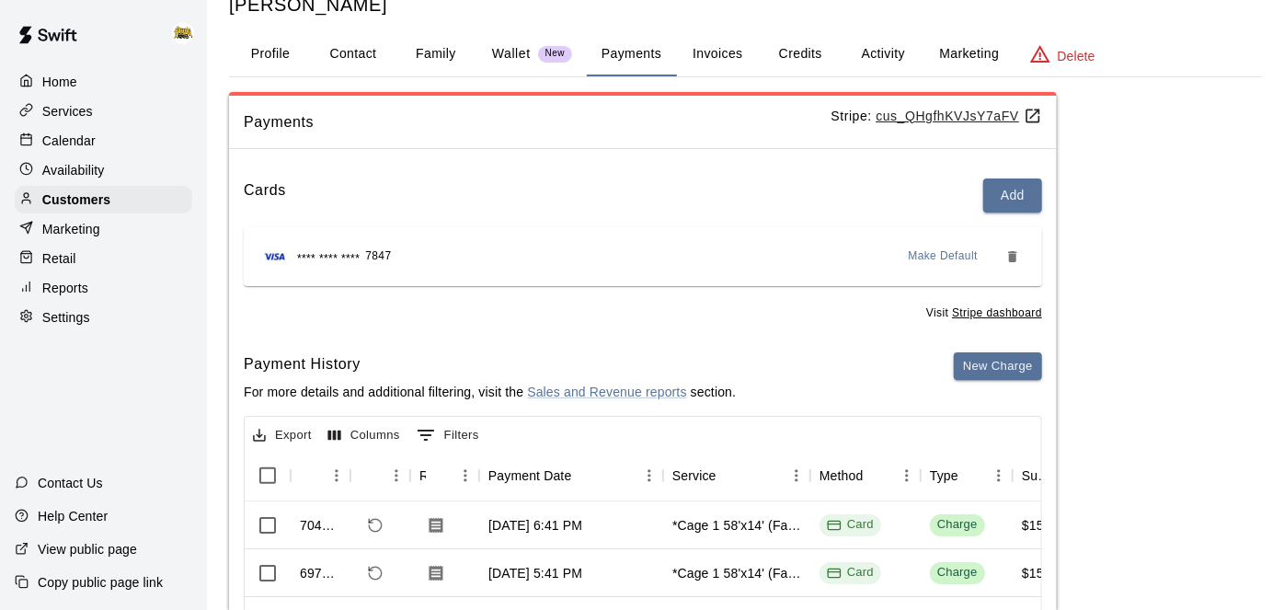
click at [869, 55] on button "Activity" at bounding box center [882, 54] width 83 height 44
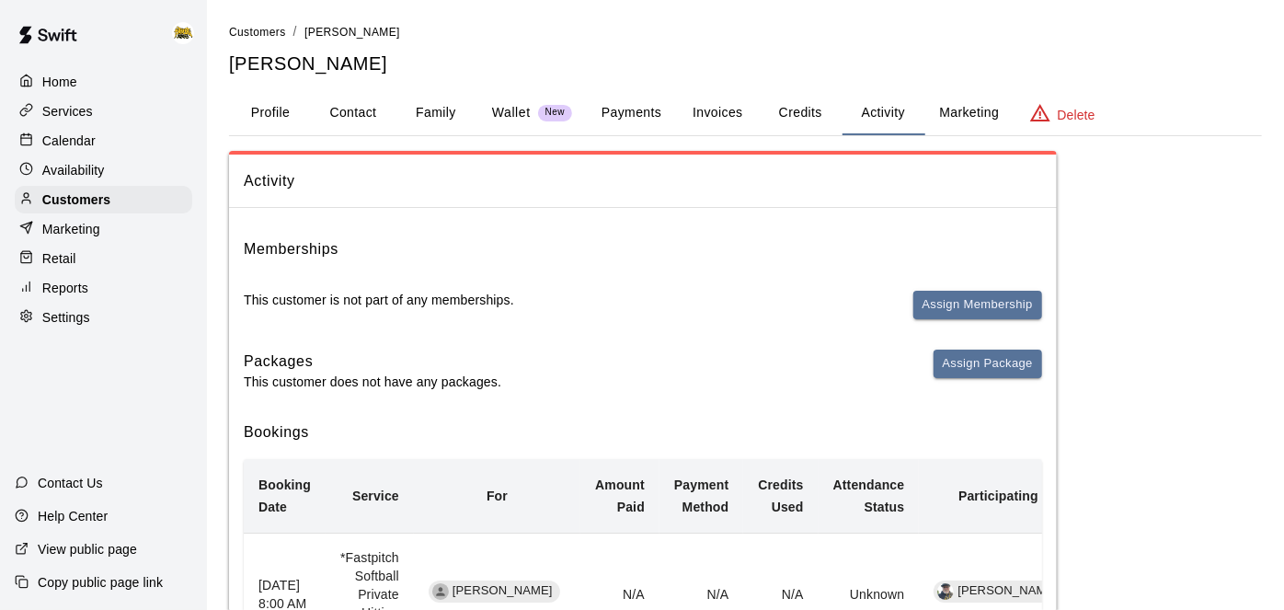
scroll to position [2, 0]
click at [101, 107] on div "Services" at bounding box center [103, 111] width 177 height 28
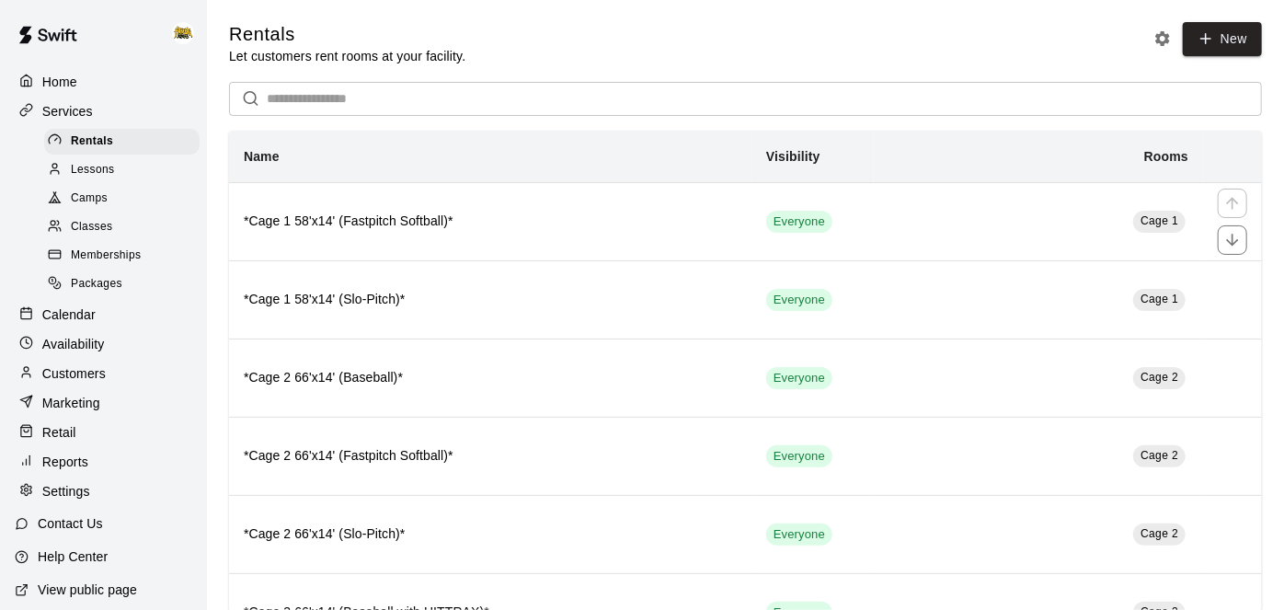
scroll to position [45, 0]
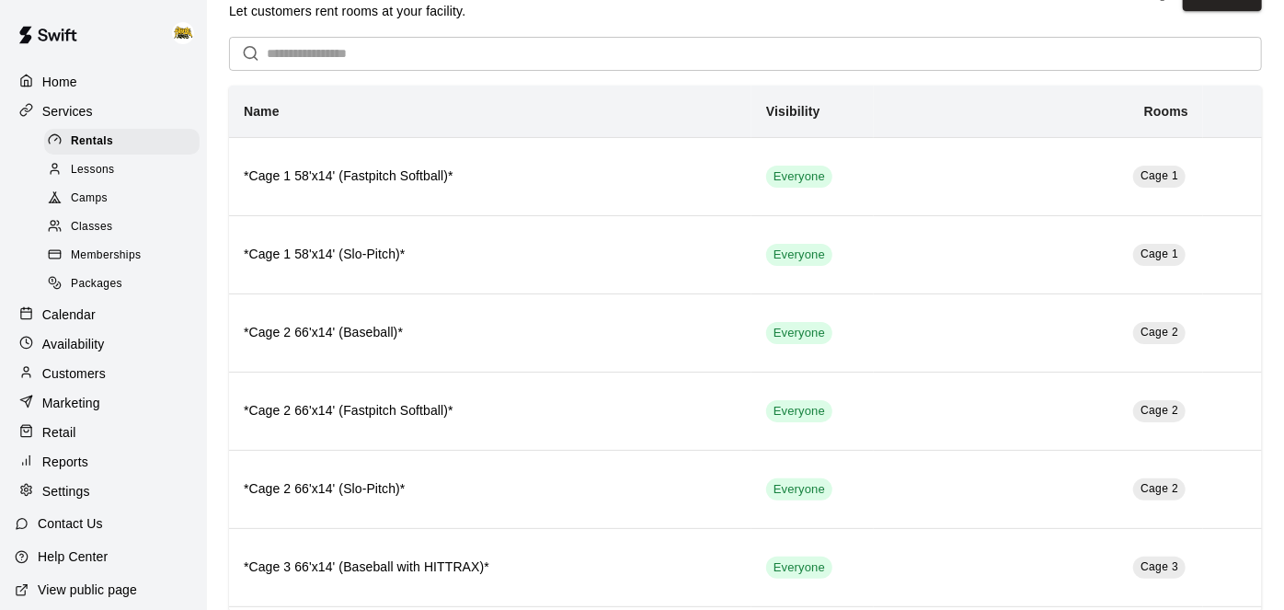
click at [72, 311] on p "Calendar" at bounding box center [68, 314] width 53 height 18
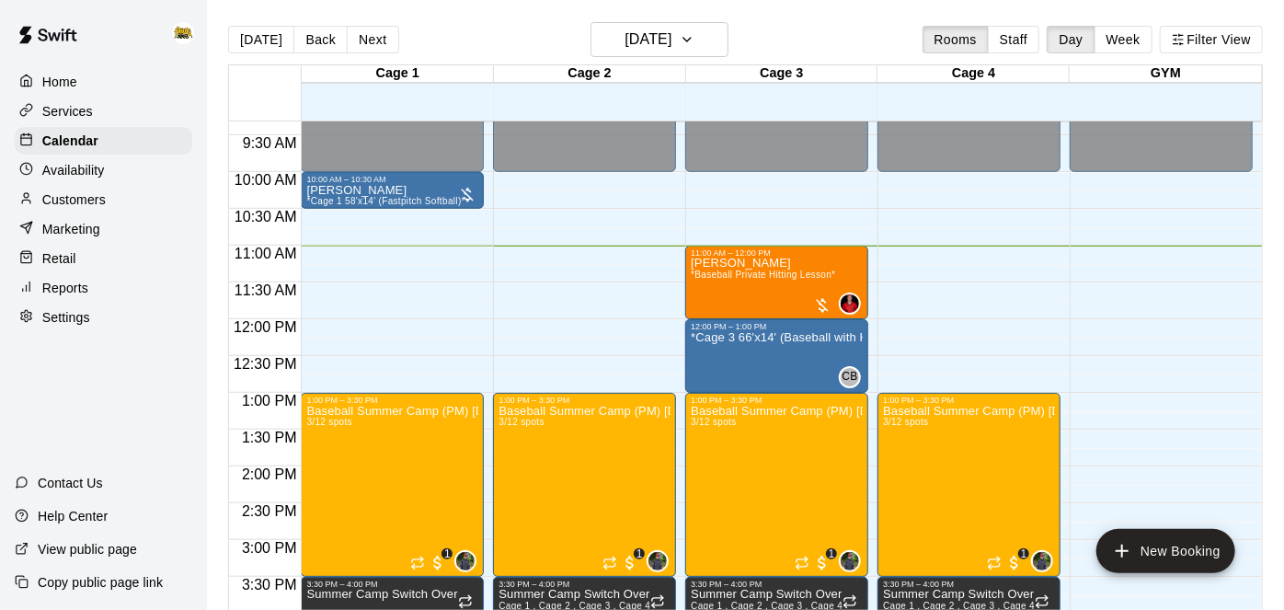
scroll to position [647, 0]
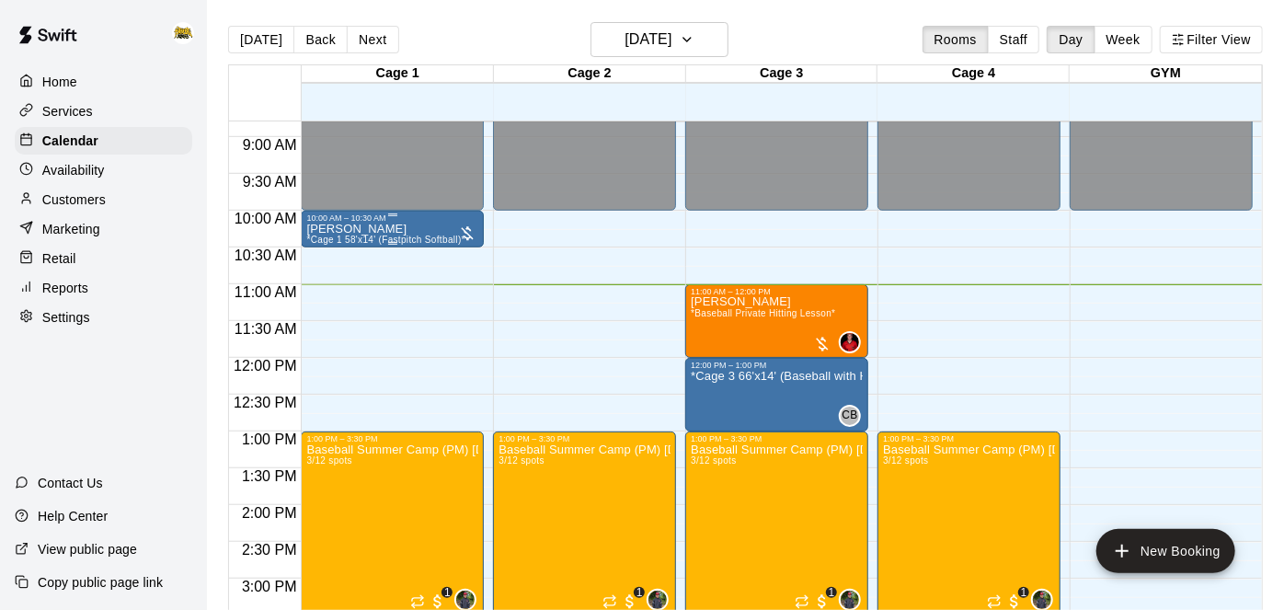
click at [404, 229] on p "[PERSON_NAME]" at bounding box center [385, 229] width 158 height 0
click at [324, 291] on img "edit" at bounding box center [324, 290] width 21 height 21
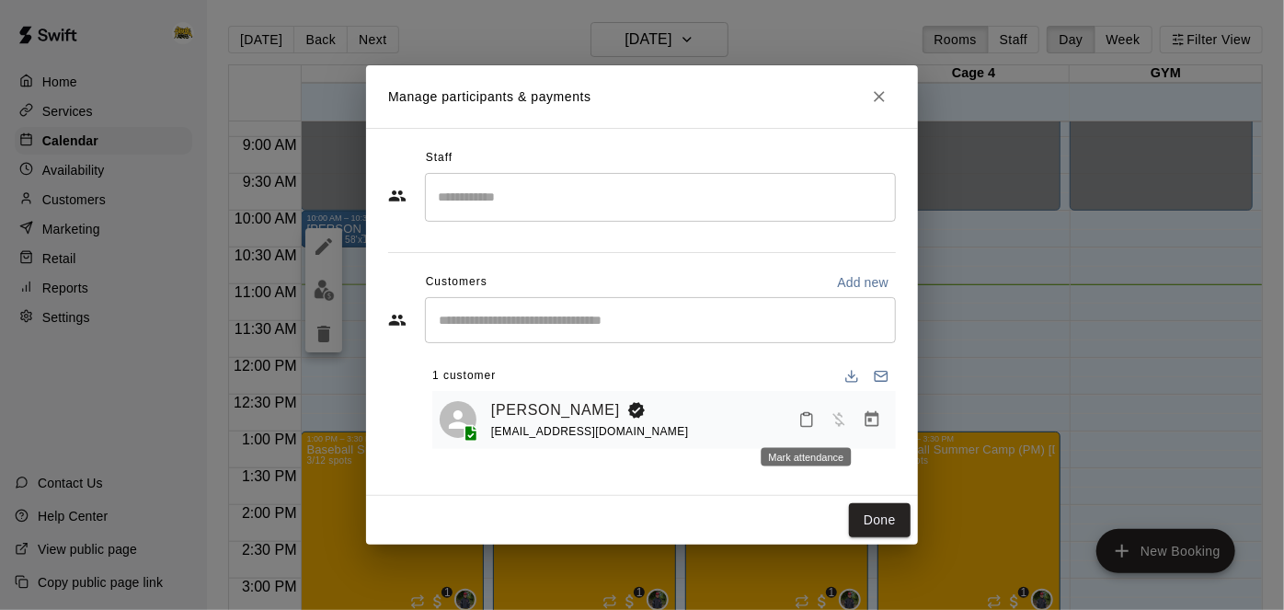
click at [806, 424] on icon "Mark attendance" at bounding box center [806, 419] width 17 height 17
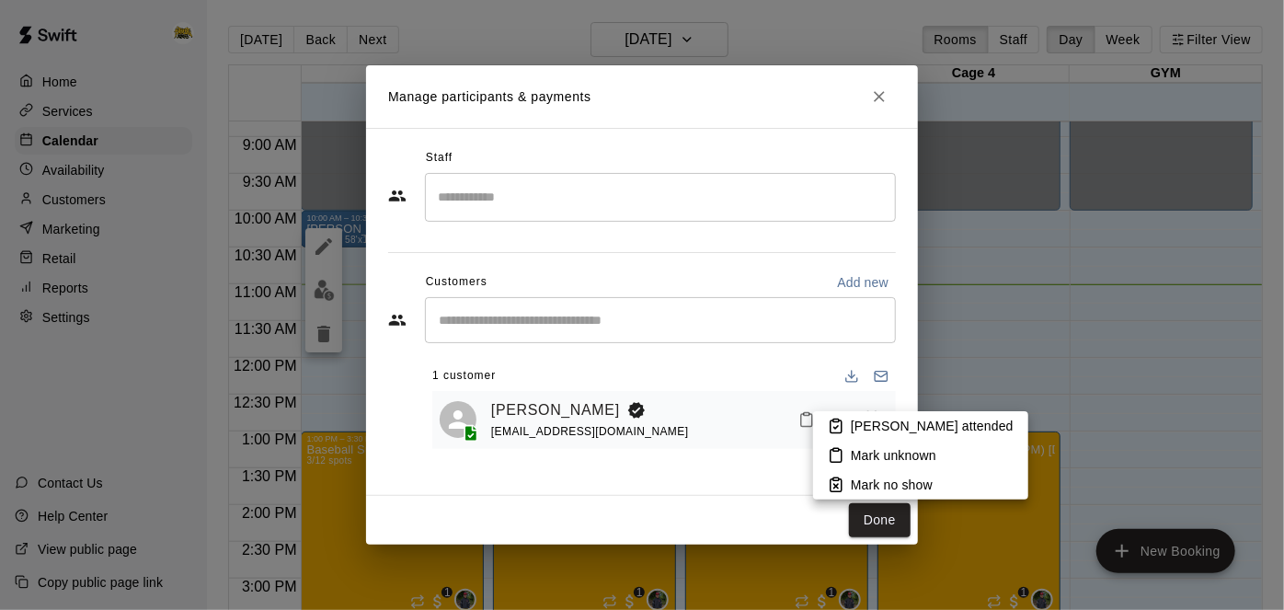
click at [872, 424] on p "Mark attended" at bounding box center [932, 426] width 163 height 18
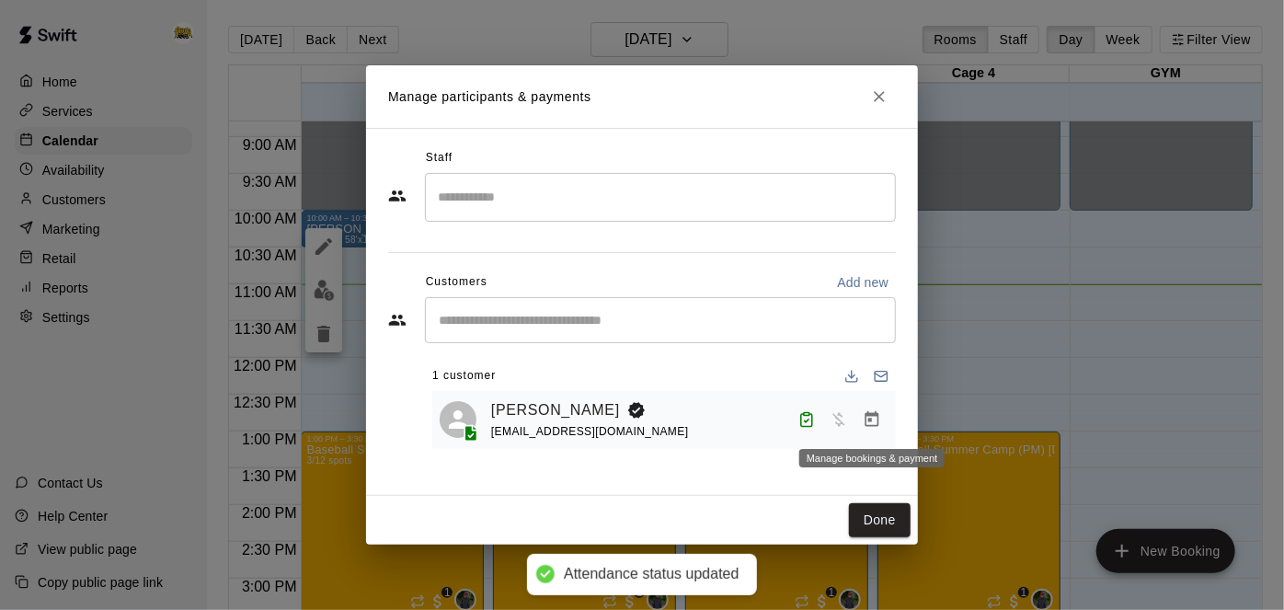
click at [877, 418] on icon "Manage bookings & payment" at bounding box center [872, 419] width 14 height 16
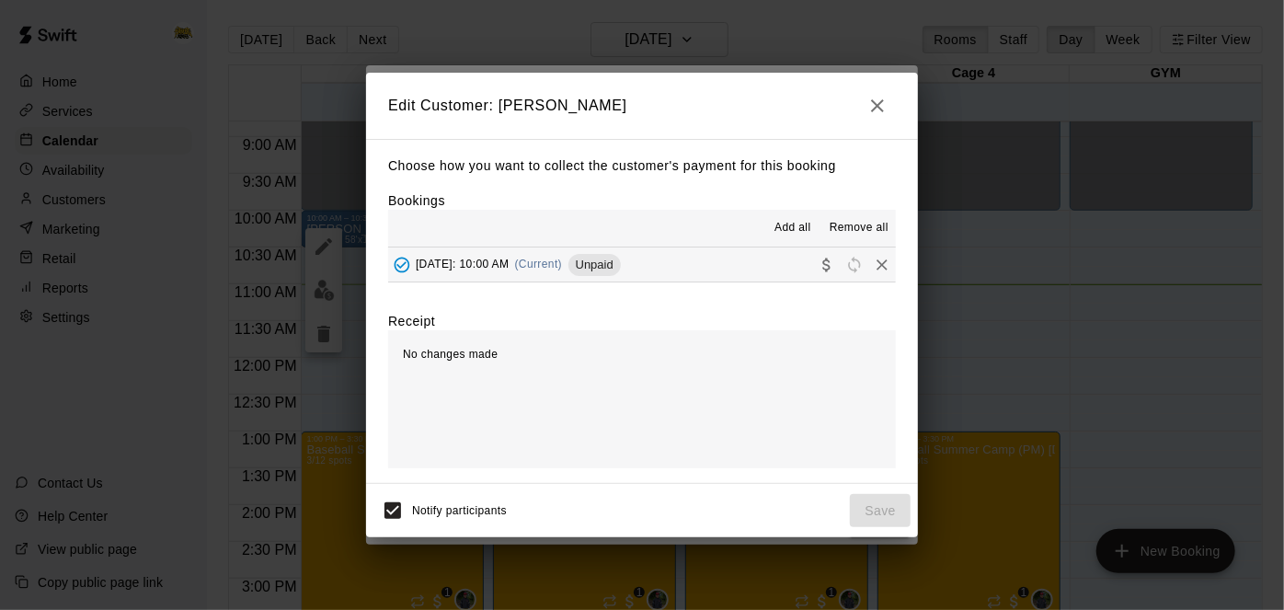
click at [795, 272] on button "Wednesday, August 13: 10:00 AM (Current) Unpaid" at bounding box center [642, 264] width 508 height 34
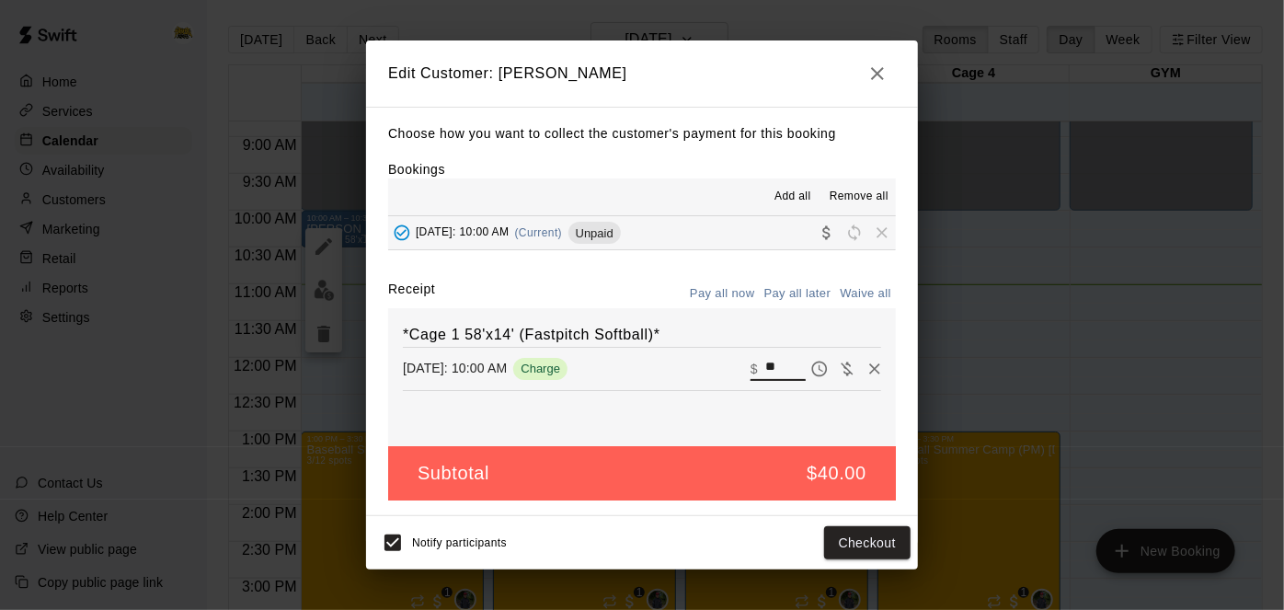
click at [779, 365] on input "**" at bounding box center [785, 369] width 40 height 24
type input "*"
click at [886, 294] on button "Waive all" at bounding box center [865, 294] width 61 height 29
type input "*"
click at [890, 547] on button "Save" at bounding box center [880, 543] width 61 height 34
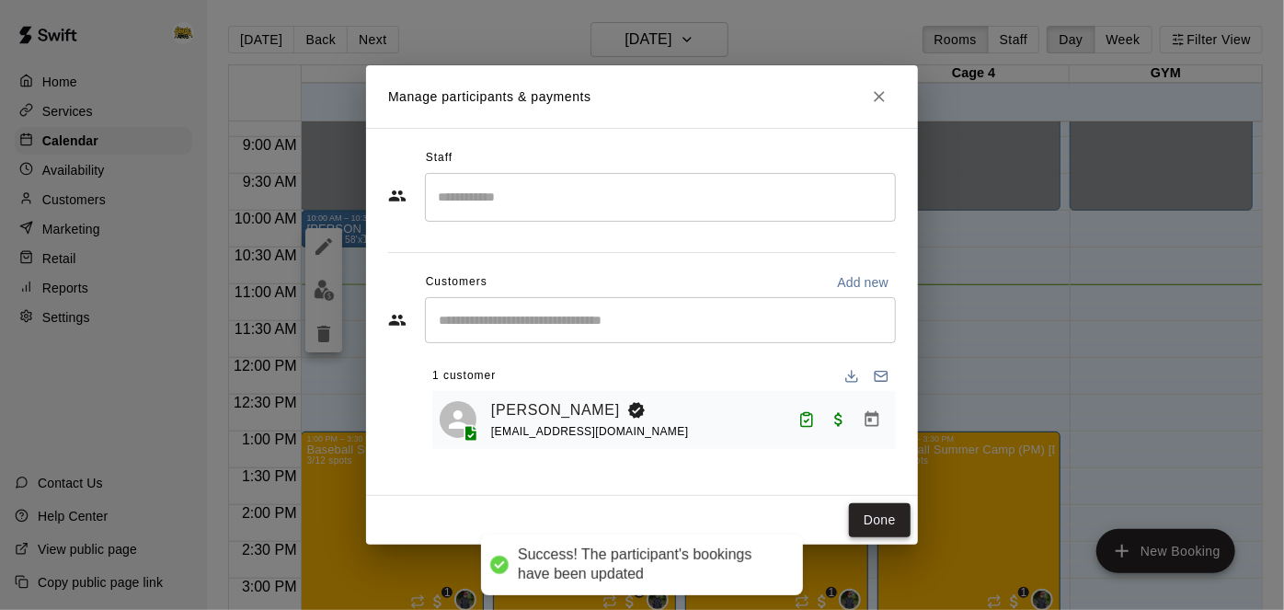
click at [878, 519] on button "Done" at bounding box center [880, 520] width 62 height 34
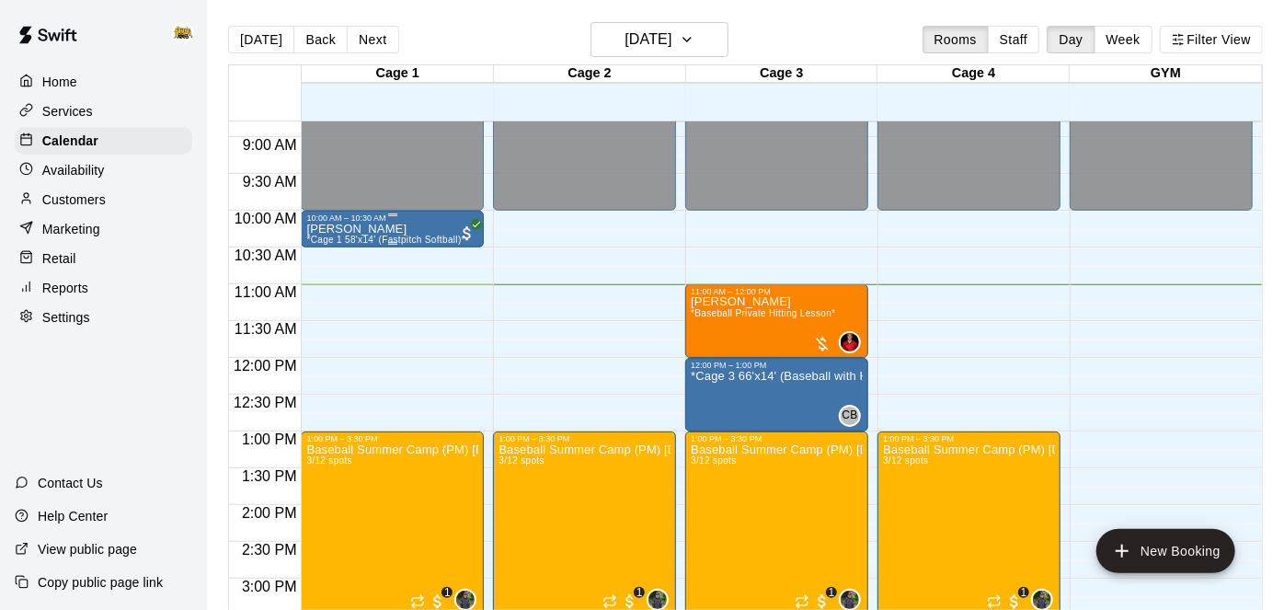
click at [430, 229] on p "[PERSON_NAME]" at bounding box center [385, 229] width 158 height 0
click at [334, 253] on icon "edit" at bounding box center [324, 246] width 22 height 22
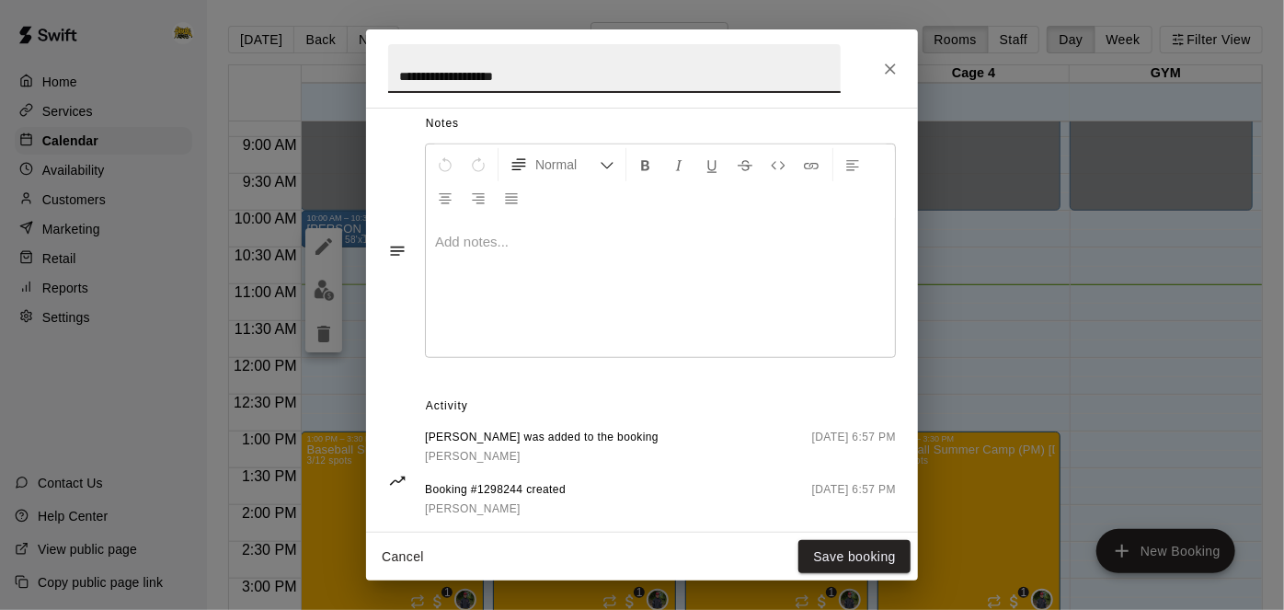
scroll to position [532, 0]
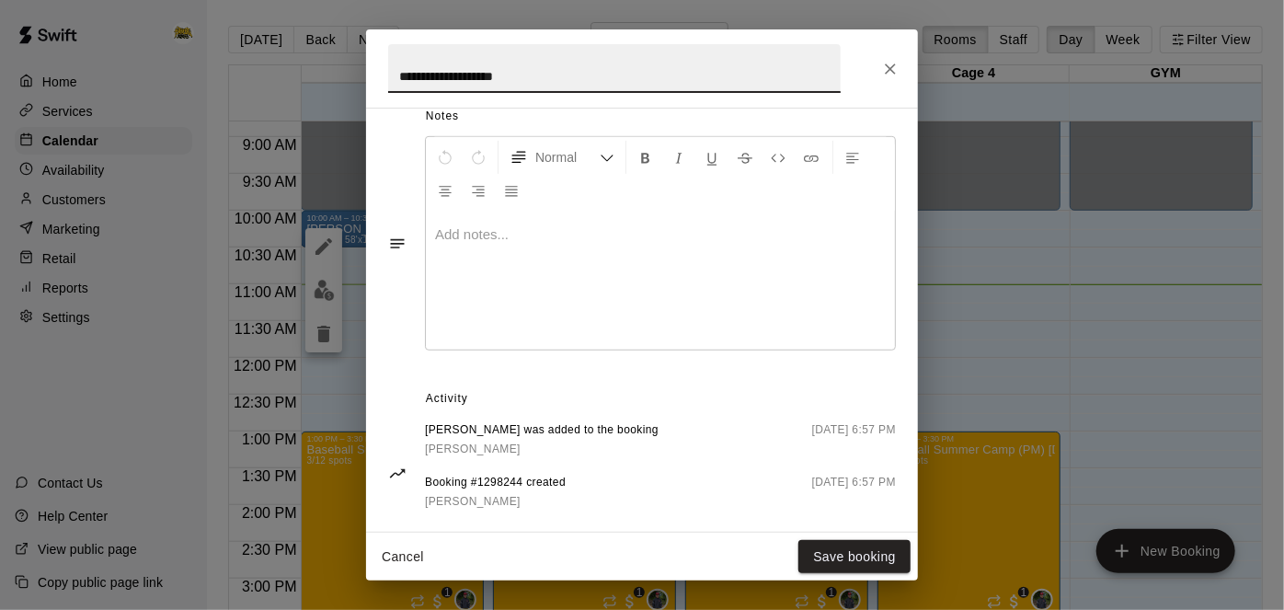
click at [653, 332] on div at bounding box center [660, 281] width 469 height 138
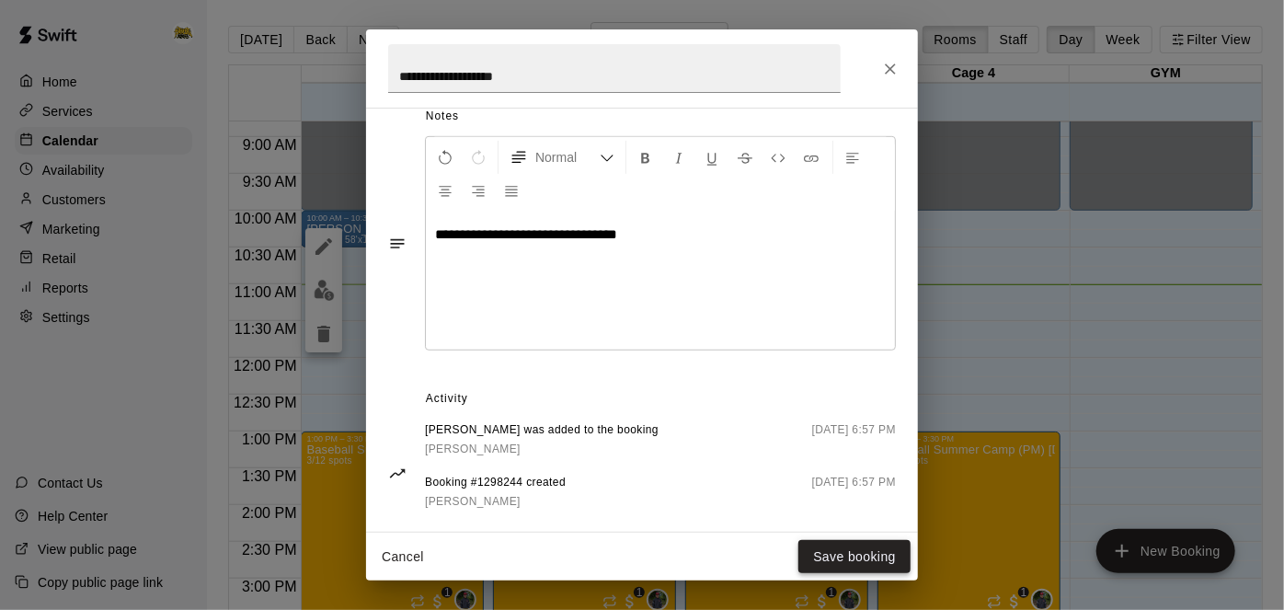
click at [836, 554] on button "Save booking" at bounding box center [854, 557] width 112 height 34
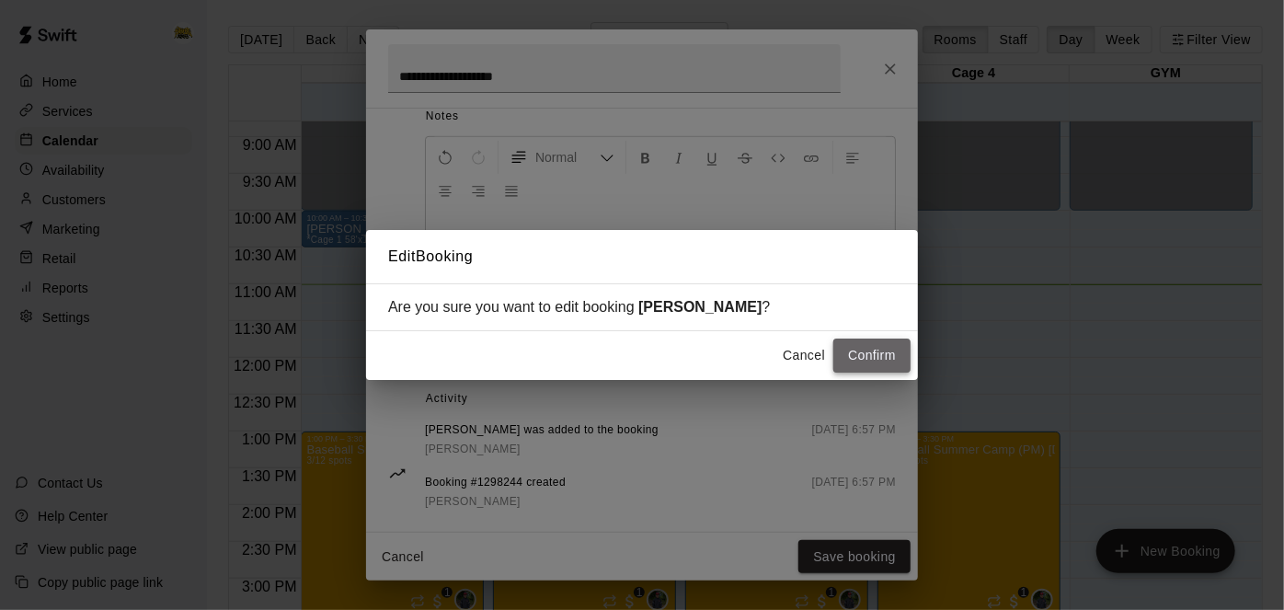
click at [900, 358] on button "Confirm" at bounding box center [871, 355] width 77 height 34
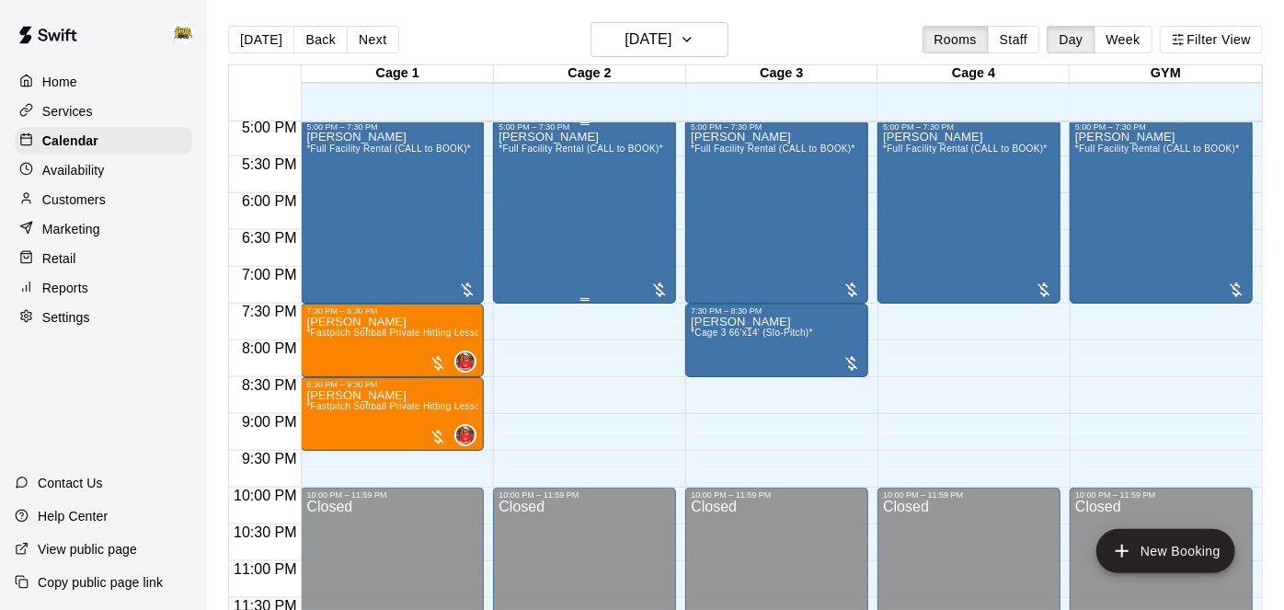
scroll to position [1230, 0]
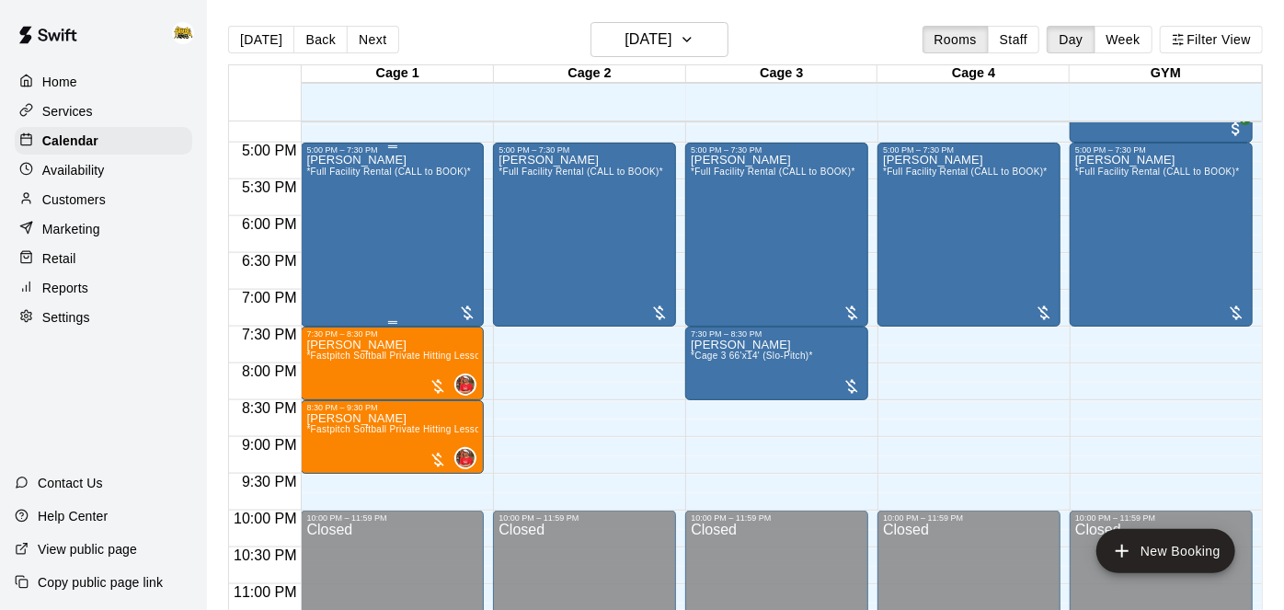
click at [422, 187] on div "Kyle Harrison *Full Facility Rental (CALL to BOOK)*" at bounding box center [388, 459] width 165 height 610
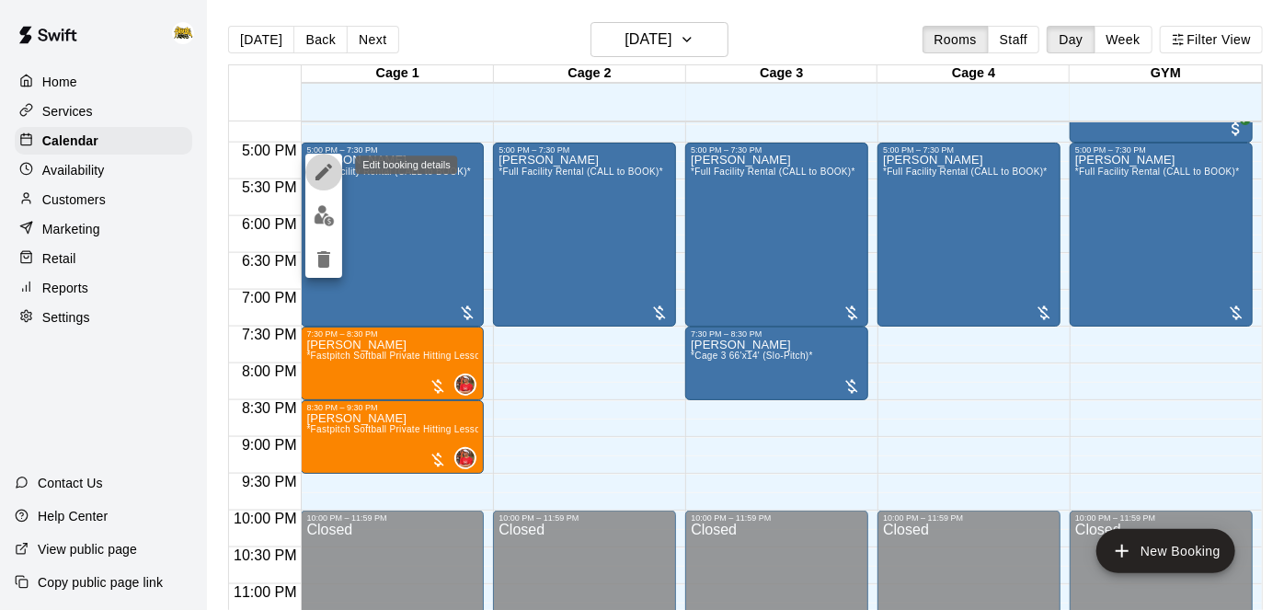
click at [319, 166] on icon "edit" at bounding box center [324, 172] width 22 height 22
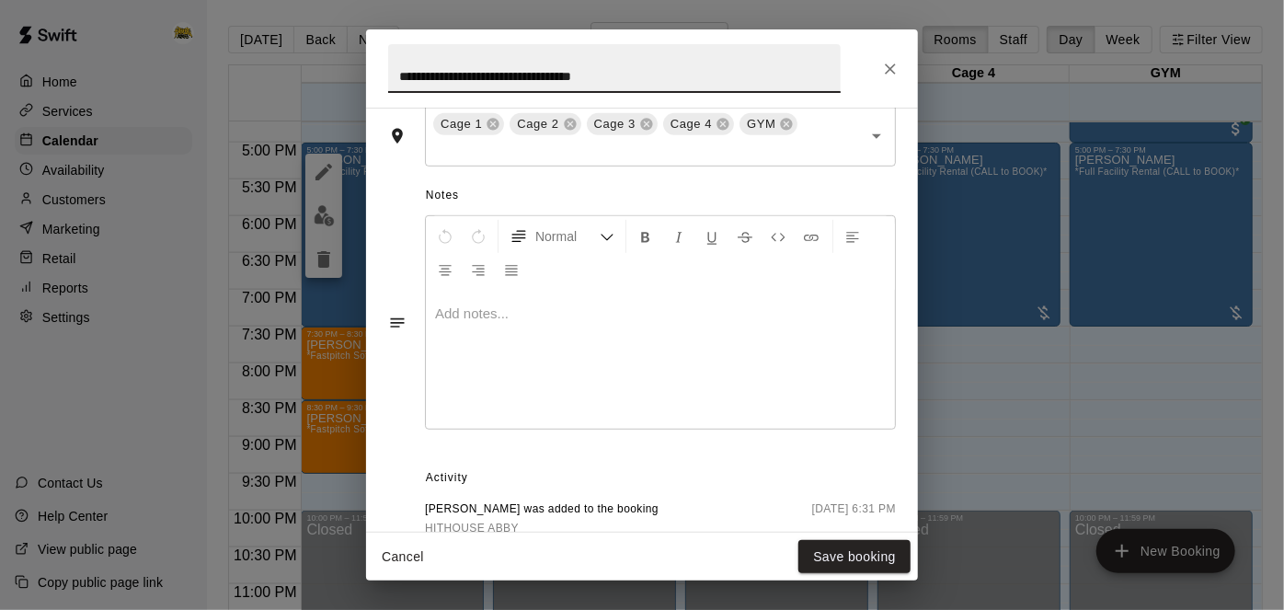
scroll to position [491, 0]
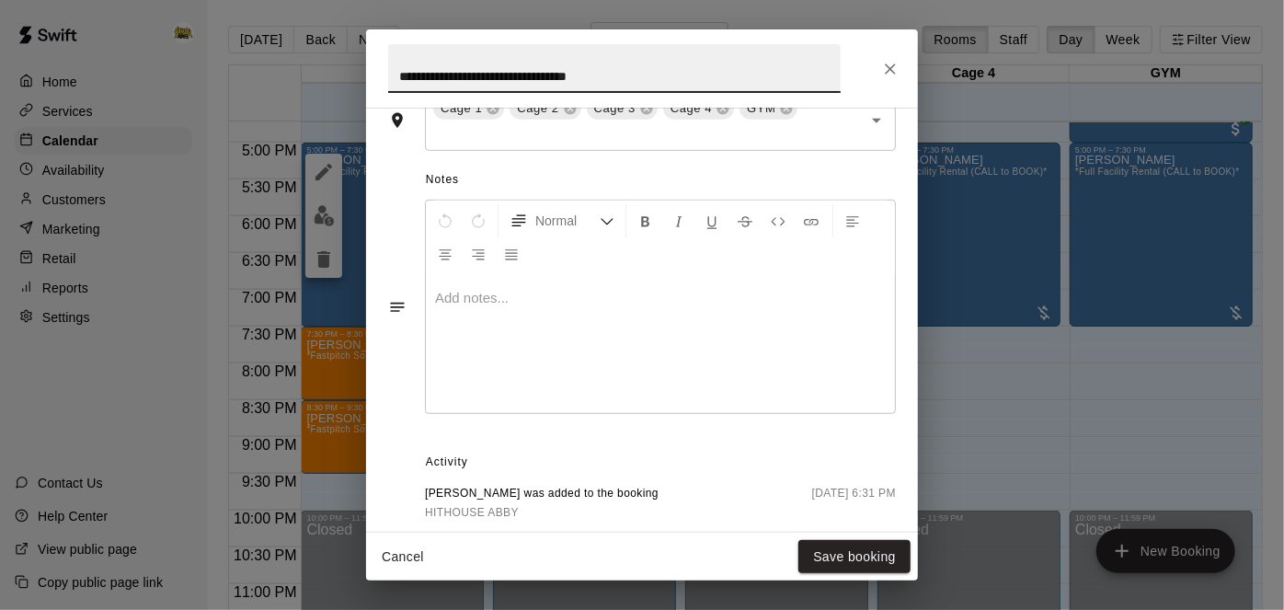
type input "**********"
click at [530, 409] on div at bounding box center [660, 344] width 469 height 138
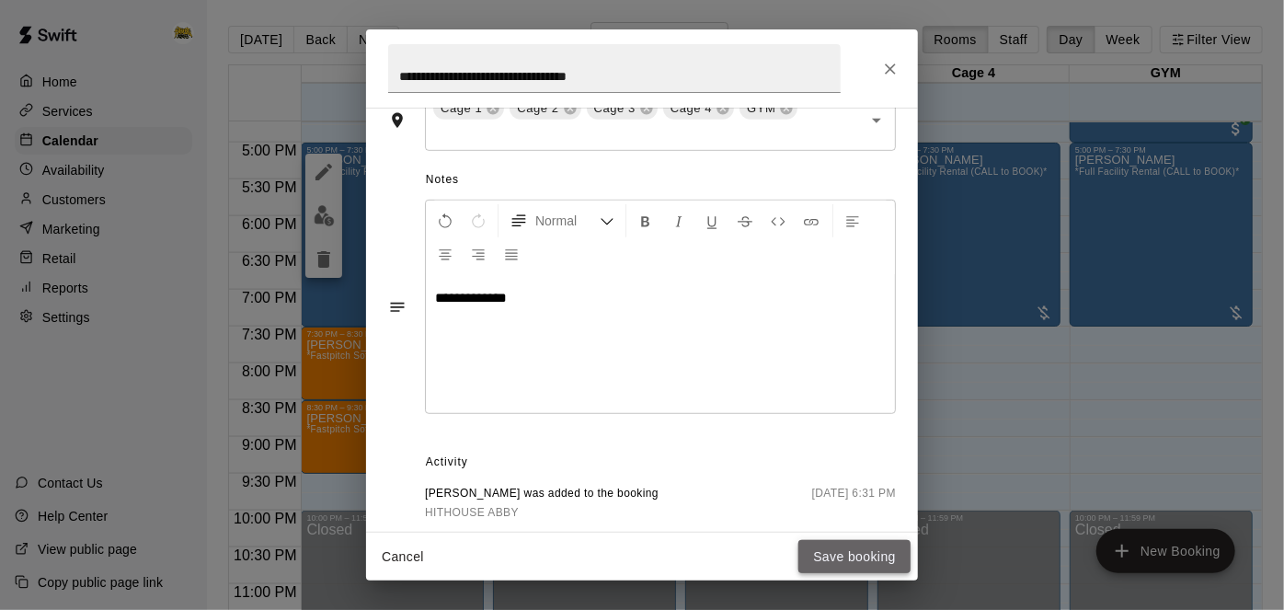
click at [819, 560] on button "Save booking" at bounding box center [854, 557] width 112 height 34
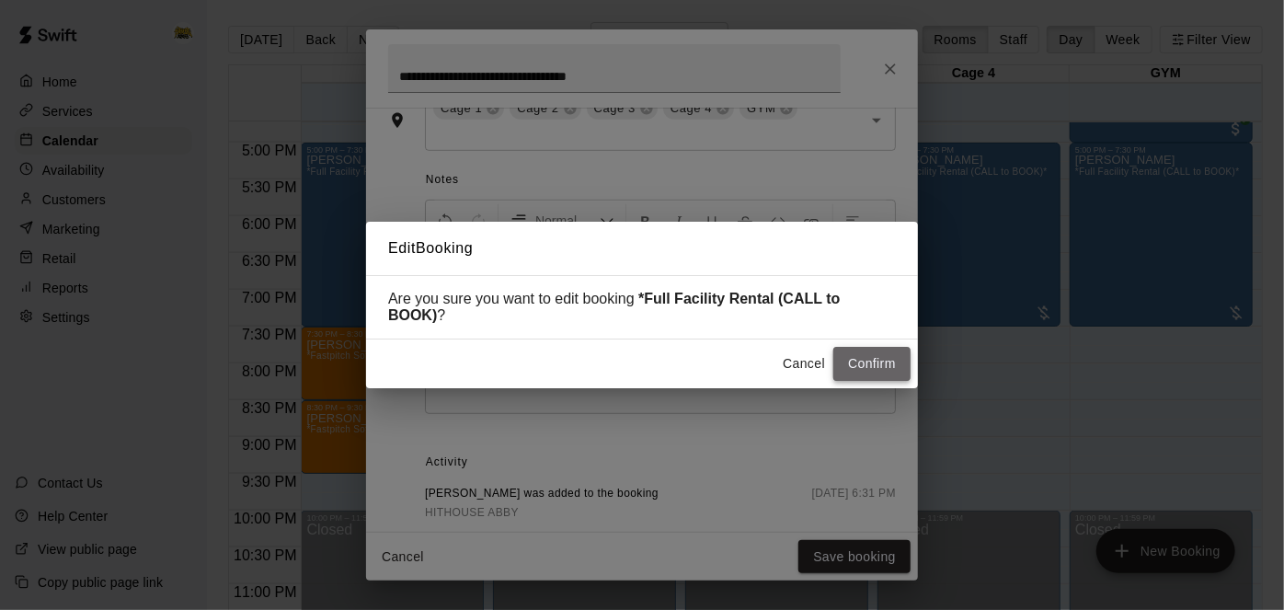
click at [876, 347] on button "Confirm" at bounding box center [871, 364] width 77 height 34
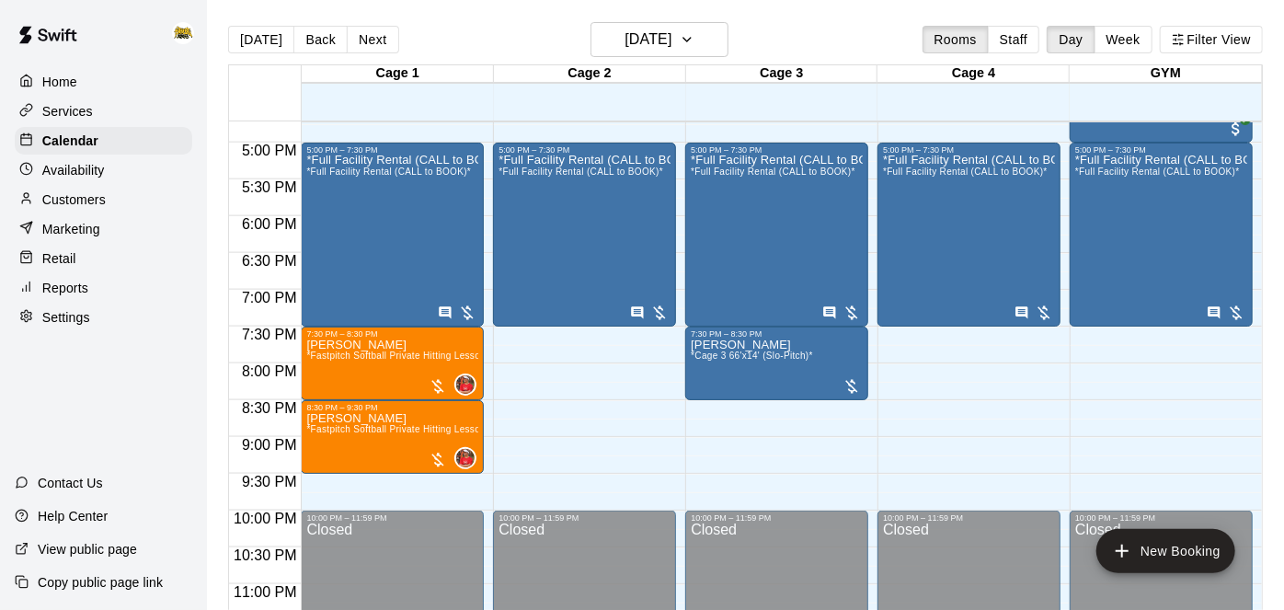
click at [65, 83] on p "Home" at bounding box center [59, 82] width 35 height 18
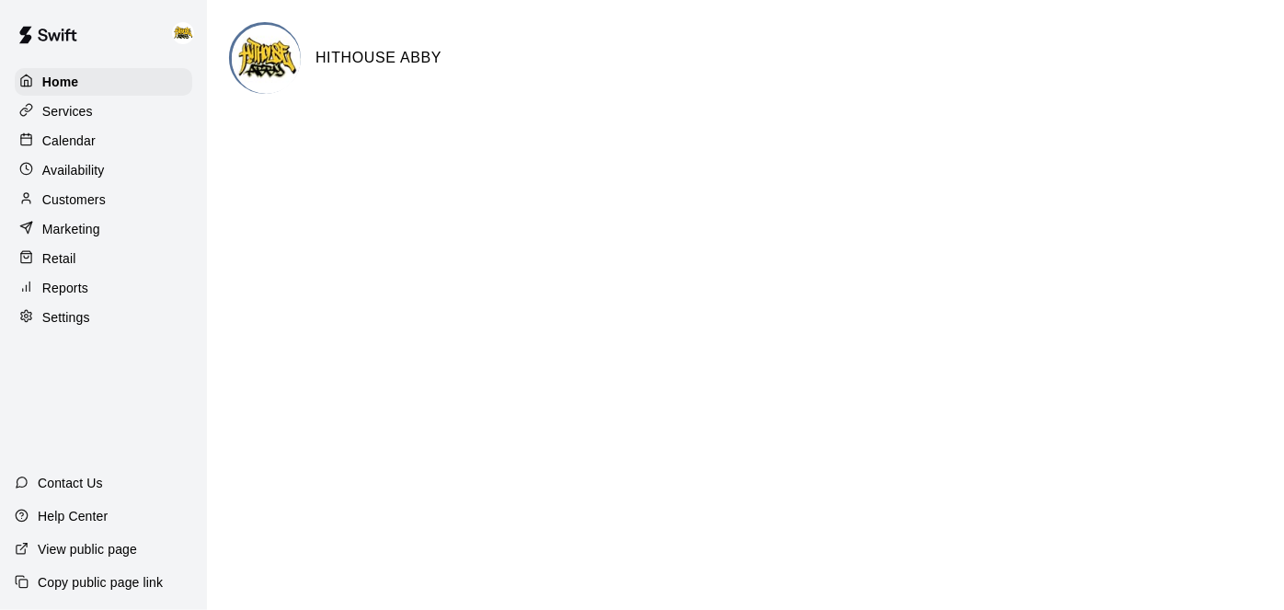
click at [70, 146] on p "Calendar" at bounding box center [68, 141] width 53 height 18
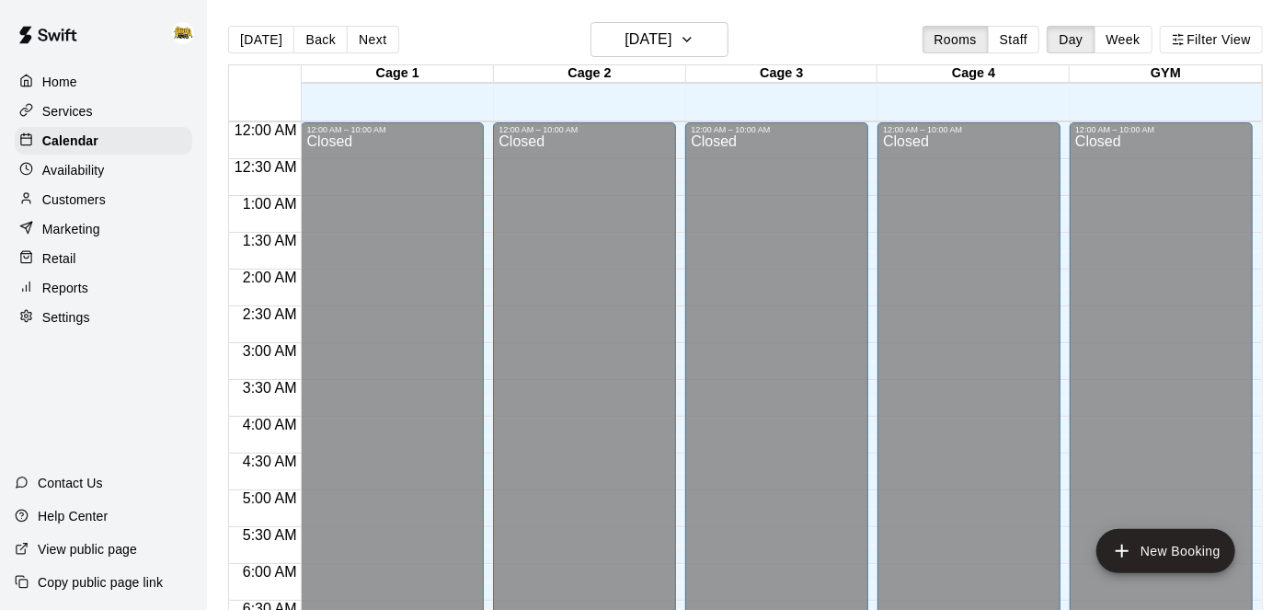
scroll to position [811, 0]
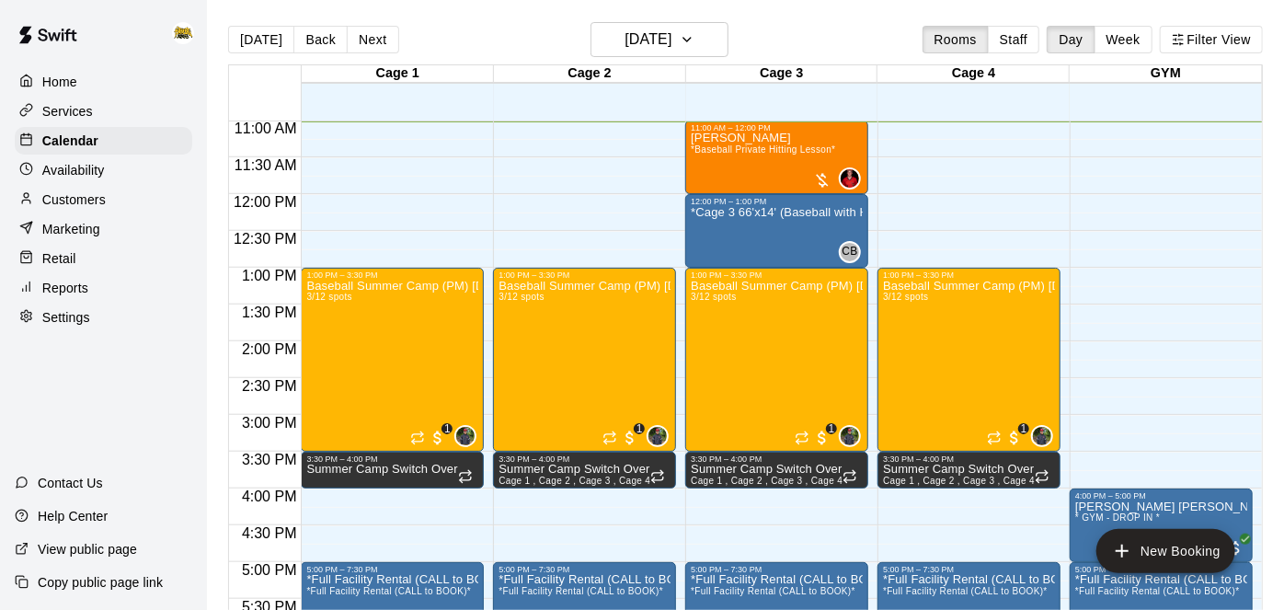
click at [76, 78] on p "Home" at bounding box center [59, 82] width 35 height 18
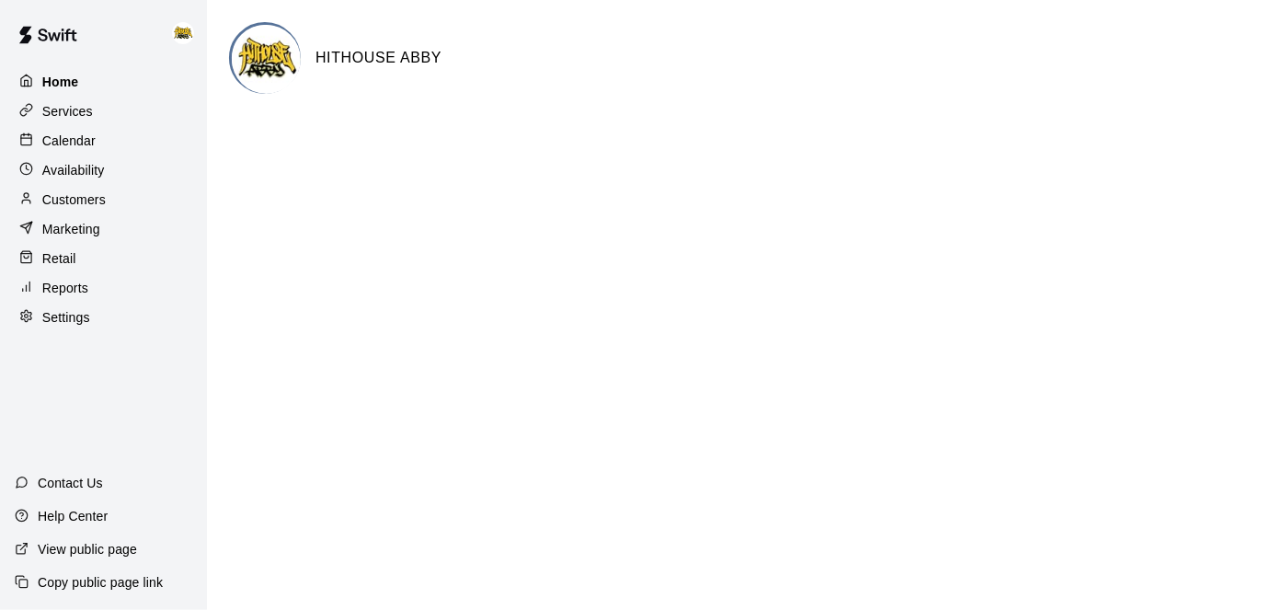
click at [76, 78] on p "Home" at bounding box center [60, 82] width 37 height 18
click at [75, 147] on p "Calendar" at bounding box center [68, 141] width 53 height 18
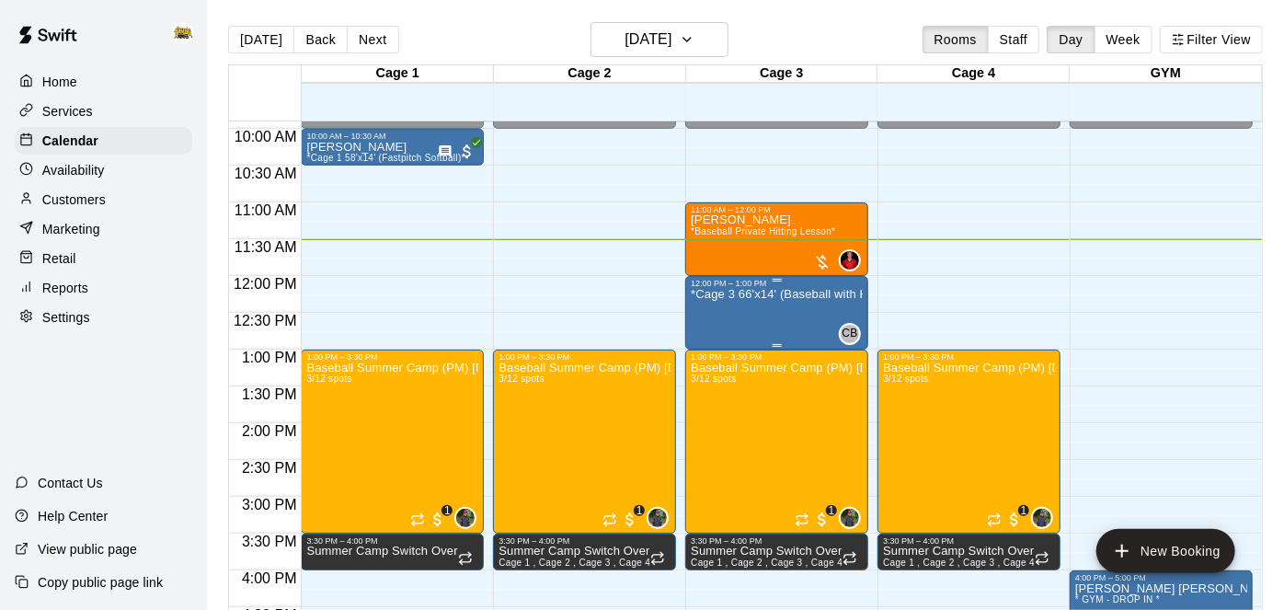
scroll to position [727, 0]
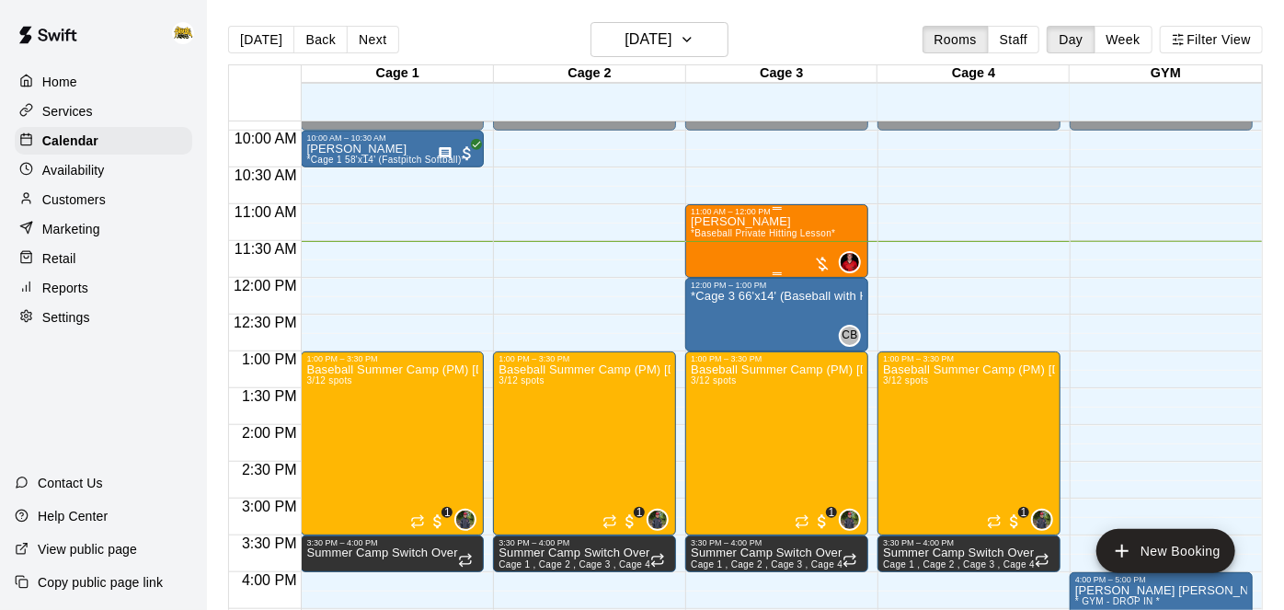
click at [741, 225] on div "Spencer Young *Baseball Private Hitting Lesson*" at bounding box center [763, 521] width 144 height 610
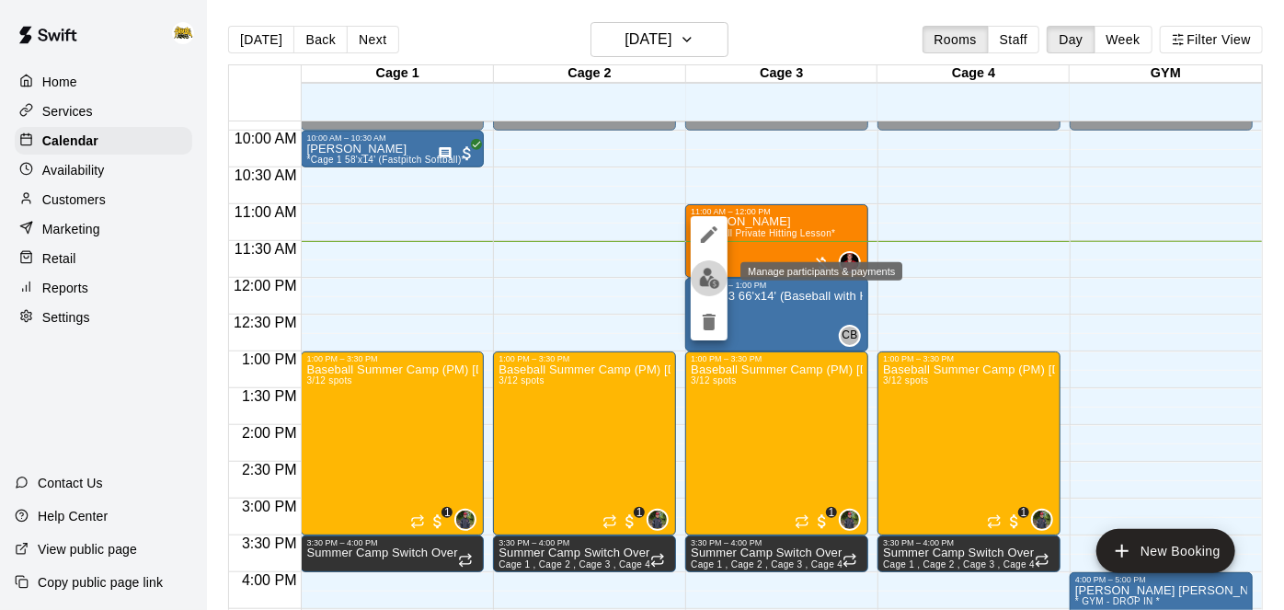
click at [710, 280] on img "edit" at bounding box center [709, 278] width 21 height 21
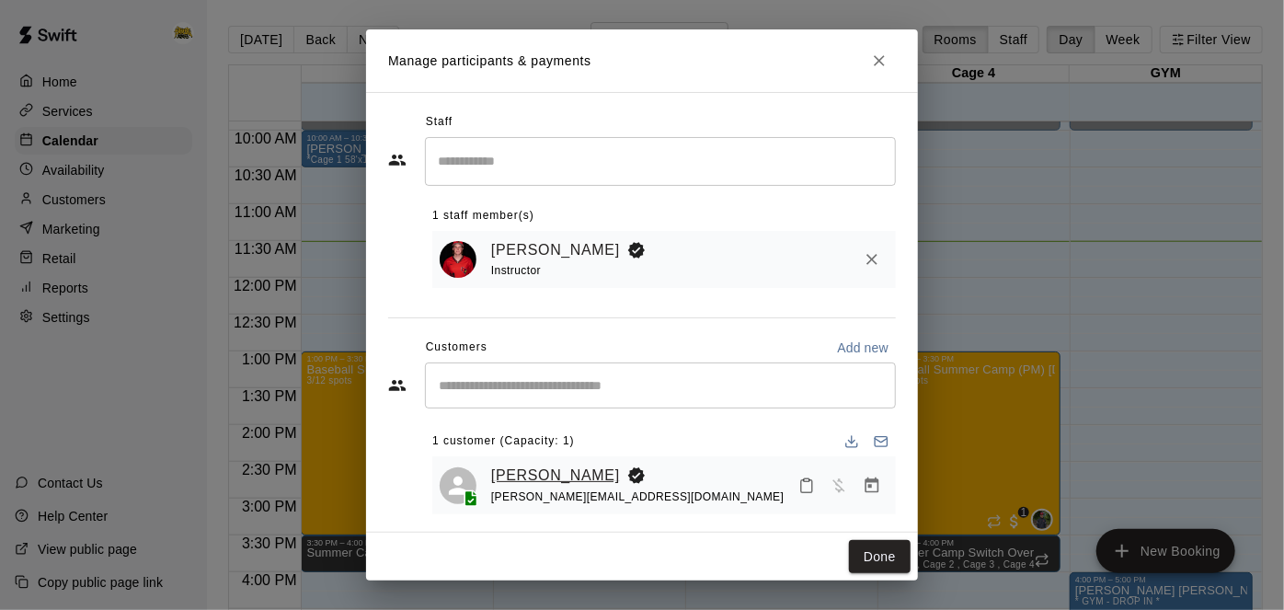
click at [561, 471] on link "[PERSON_NAME]" at bounding box center [555, 475] width 129 height 24
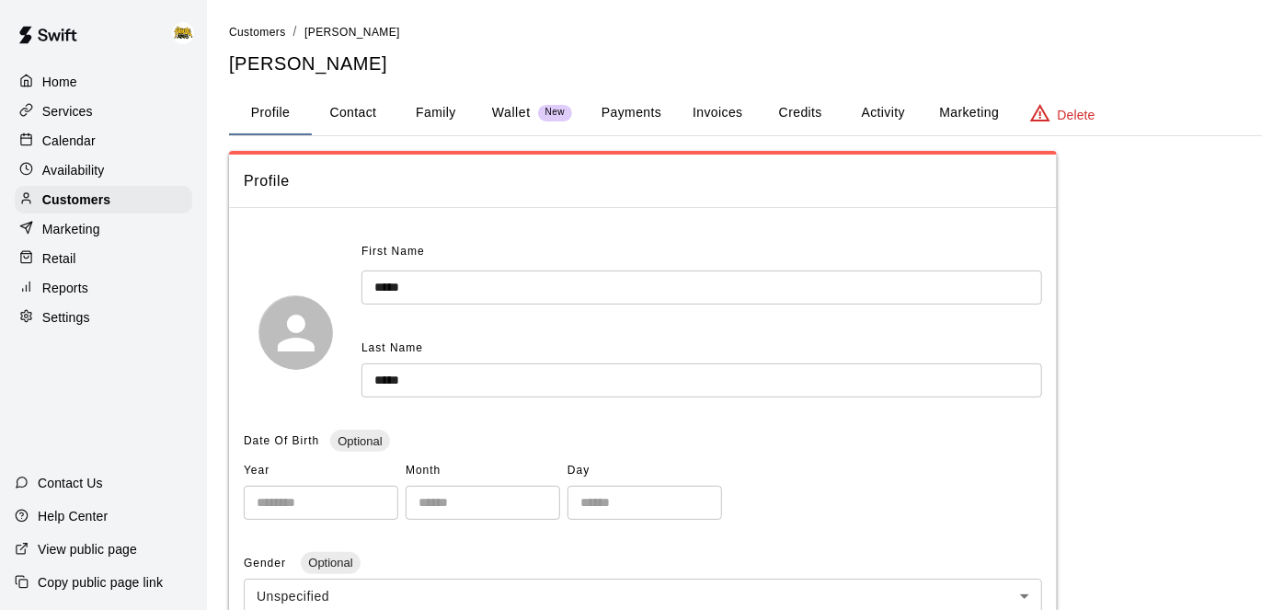
click at [860, 116] on button "Activity" at bounding box center [882, 113] width 83 height 44
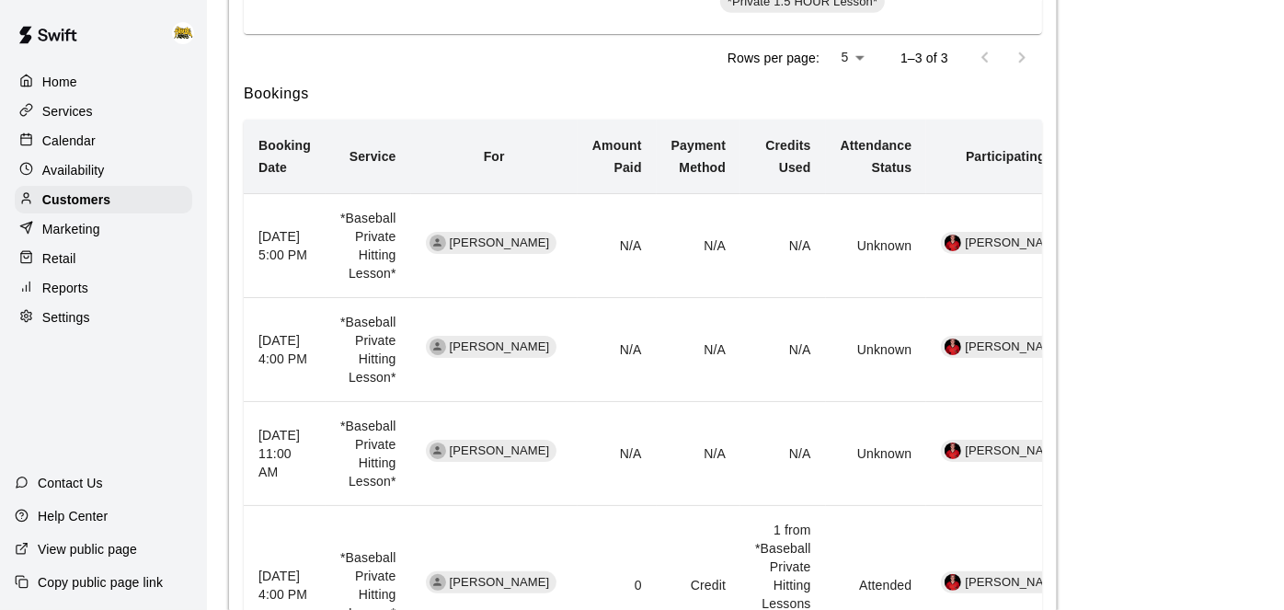
scroll to position [857, 0]
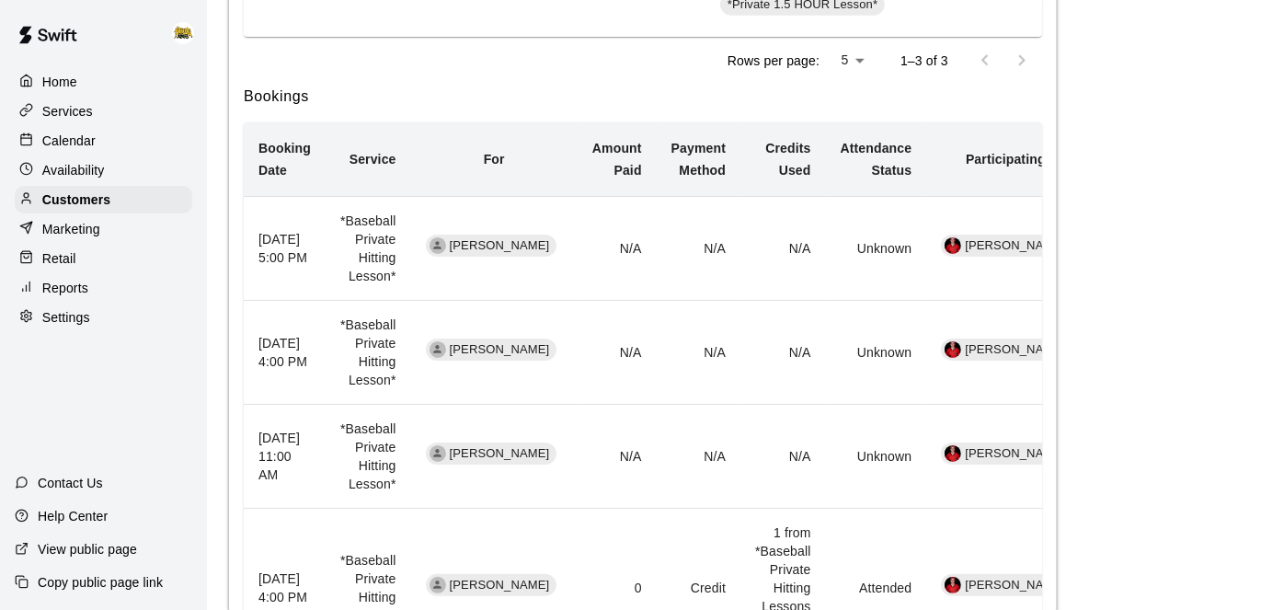
click at [97, 143] on div "Calendar" at bounding box center [103, 141] width 177 height 28
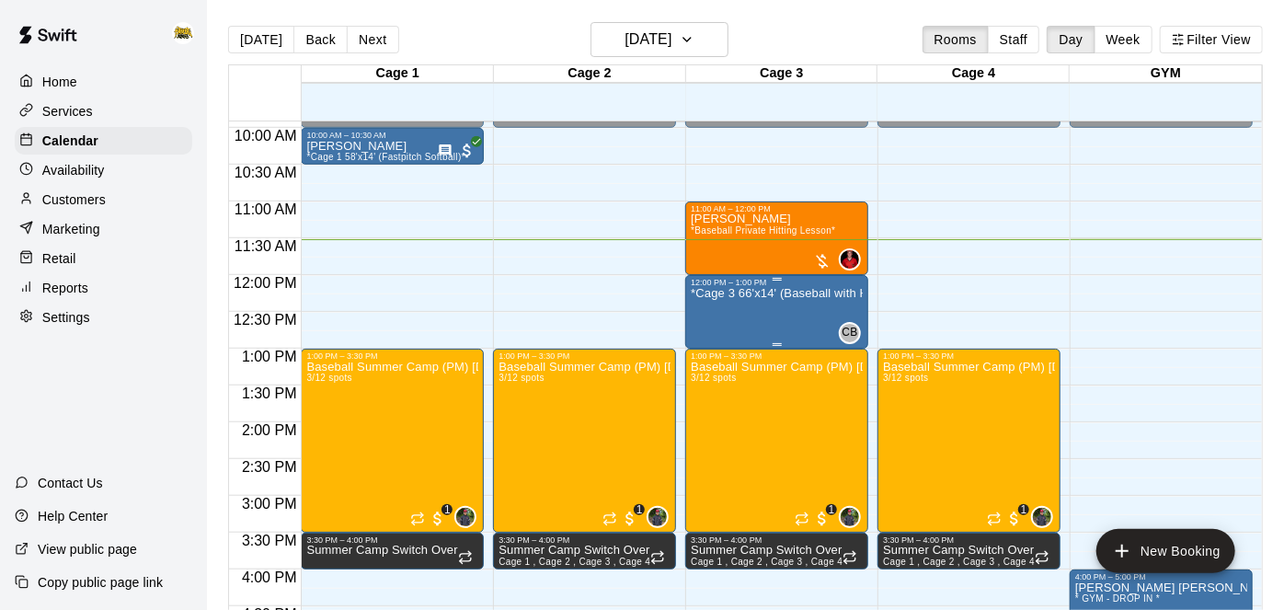
scroll to position [728, 0]
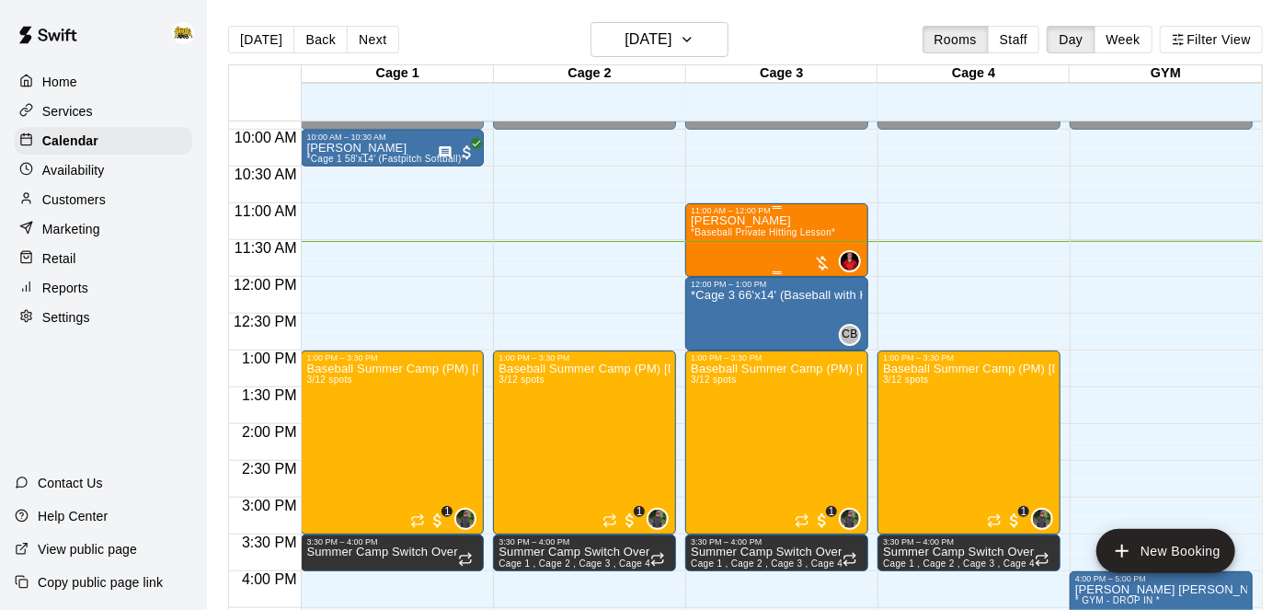
click at [751, 235] on span "*Baseball Private Hitting Lesson*" at bounding box center [763, 232] width 144 height 10
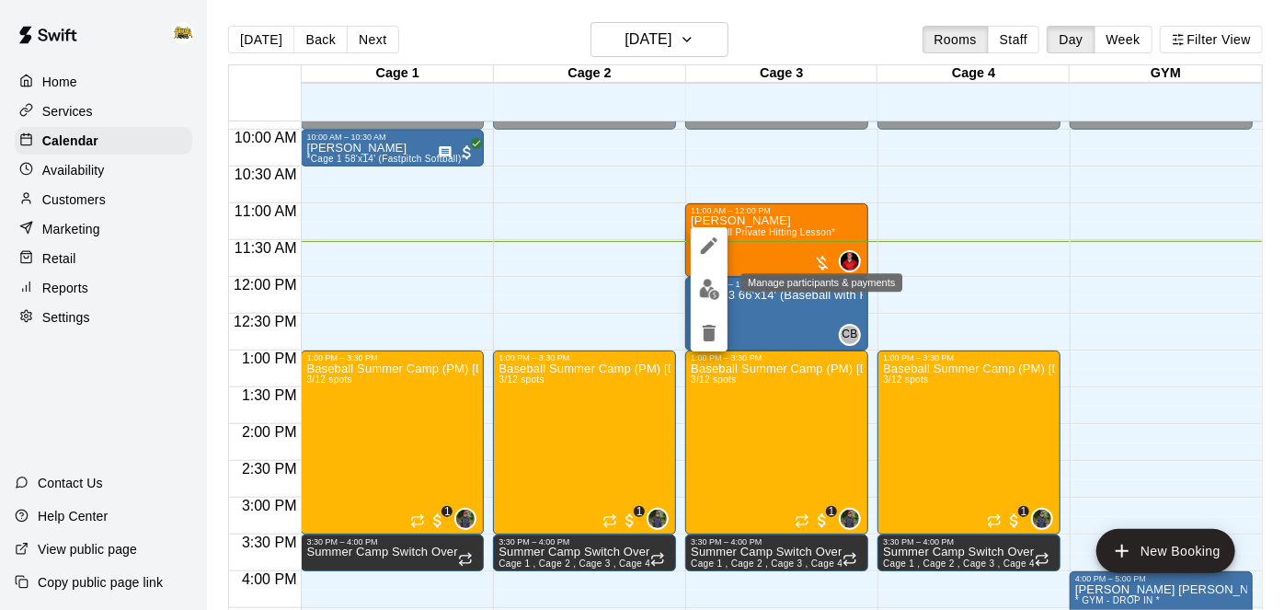
click at [707, 287] on img "edit" at bounding box center [709, 289] width 21 height 21
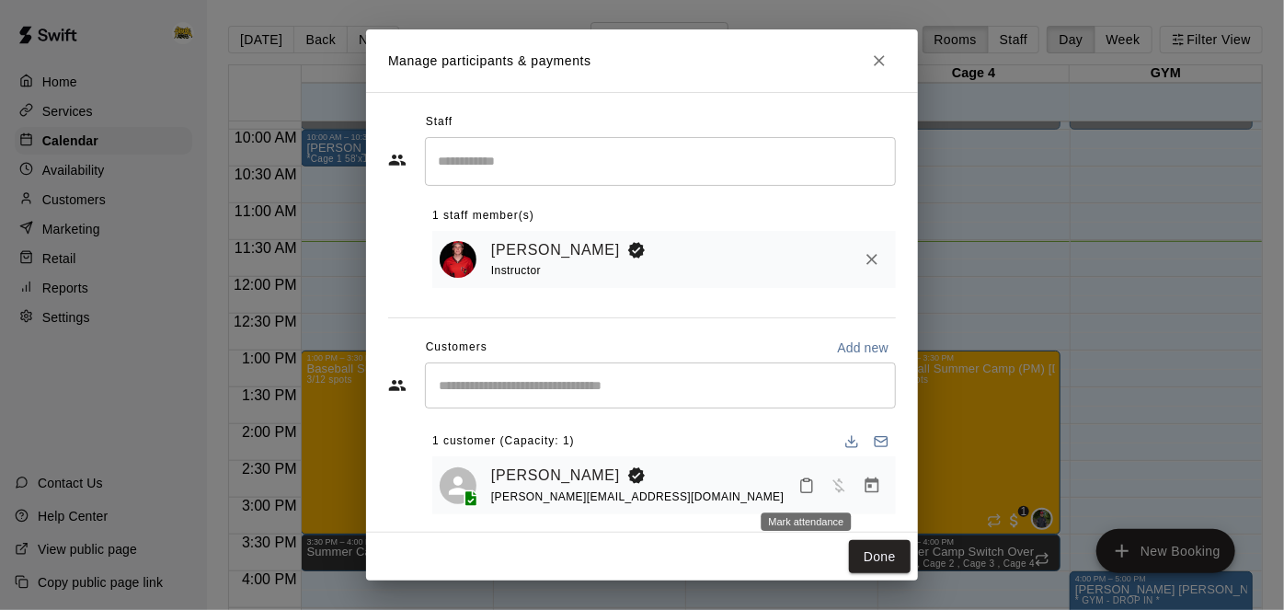
click at [805, 478] on rect "Mark attendance" at bounding box center [807, 479] width 6 height 3
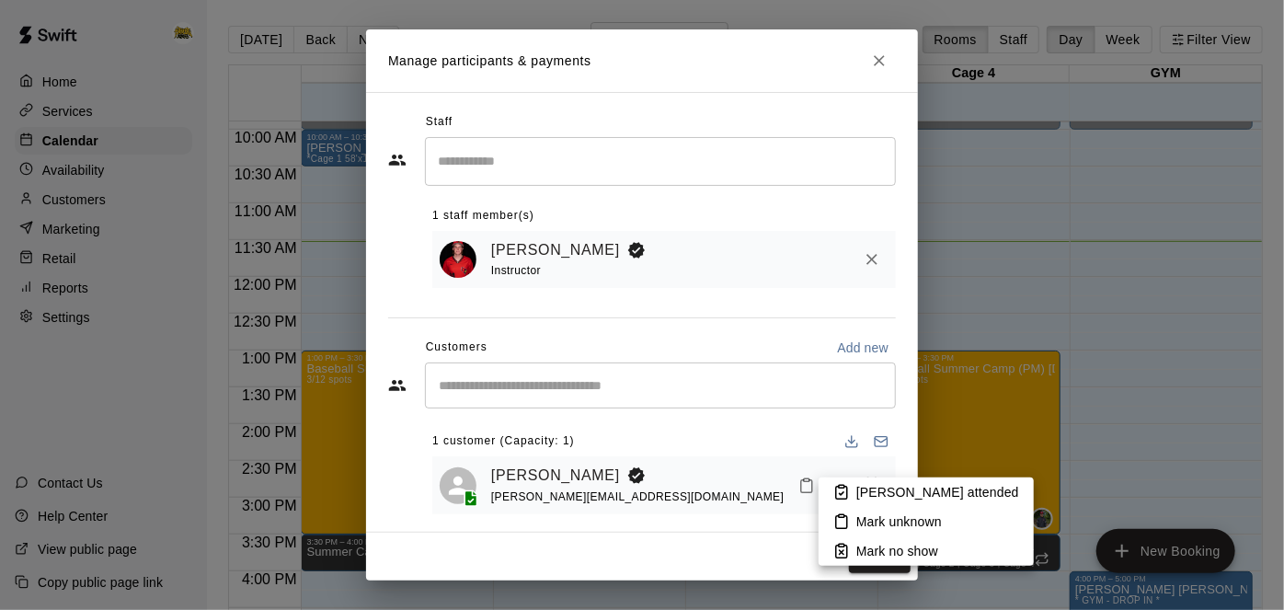
click at [841, 490] on icon at bounding box center [841, 492] width 17 height 17
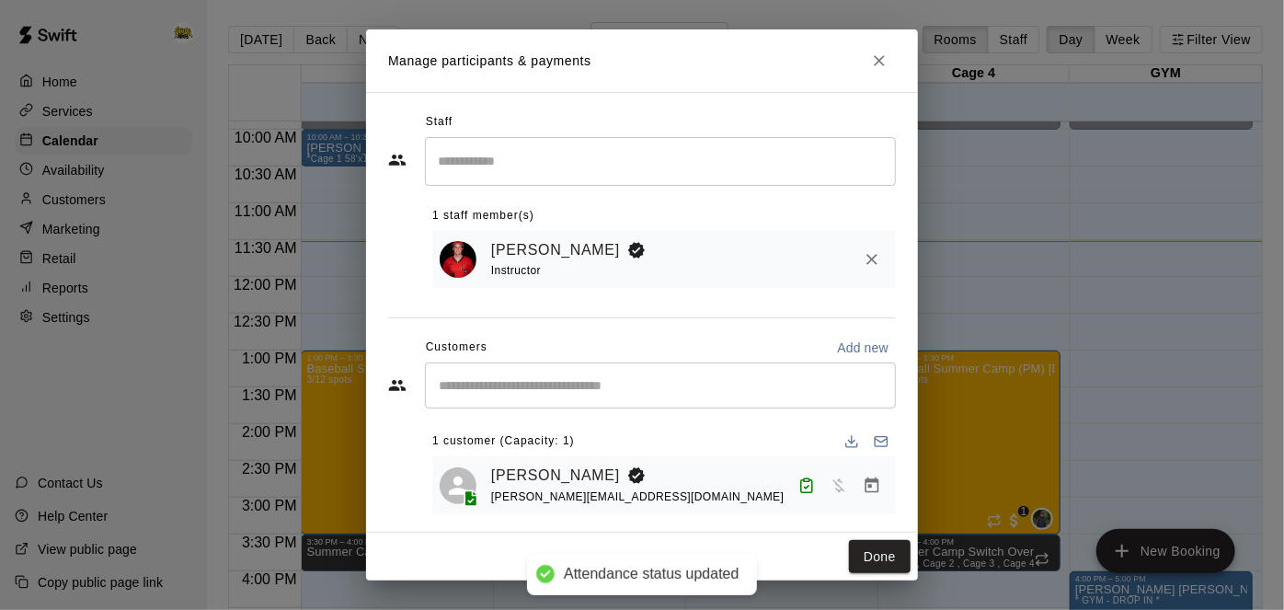
click at [890, 489] on div "Spencer Young chris@woodtone.com" at bounding box center [663, 485] width 463 height 58
click at [873, 484] on icon "Manage bookings & payment" at bounding box center [872, 485] width 18 height 18
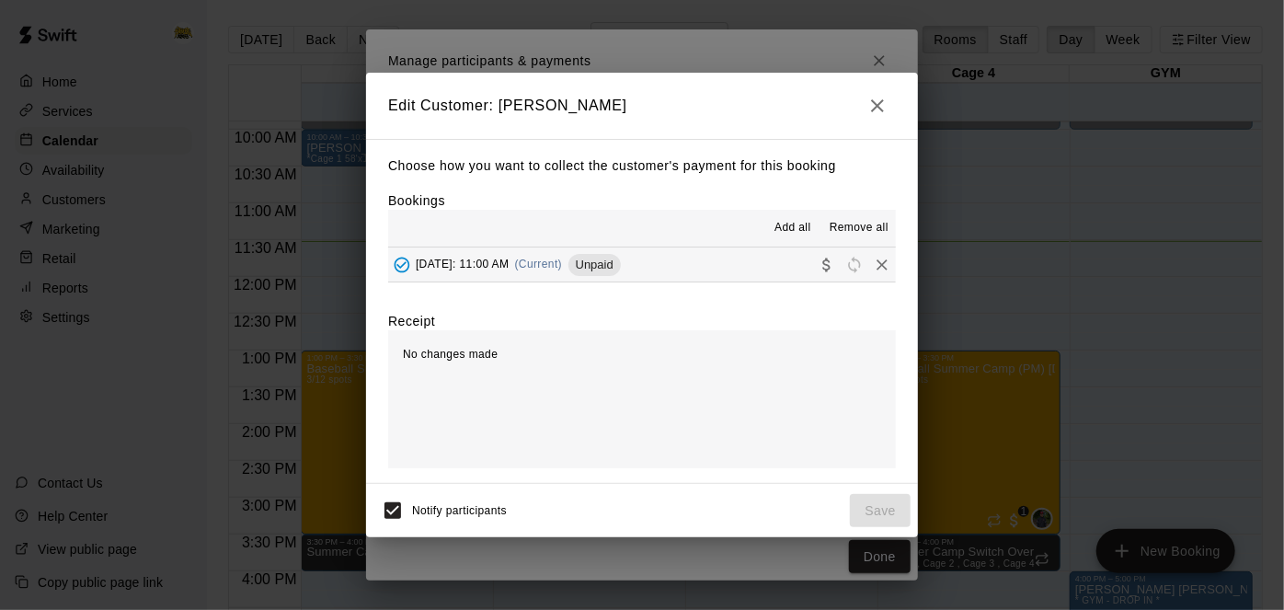
click at [758, 272] on button "Wednesday, August 13: 11:00 AM (Current) Unpaid" at bounding box center [642, 264] width 508 height 34
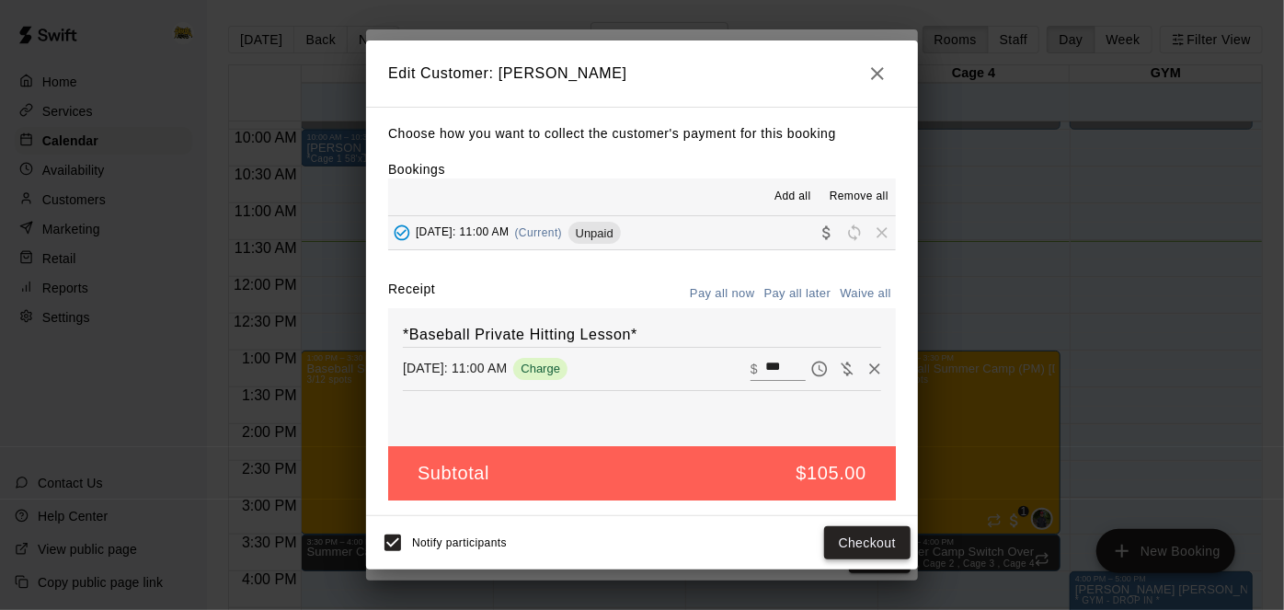
click at [863, 551] on button "Checkout" at bounding box center [867, 543] width 86 height 34
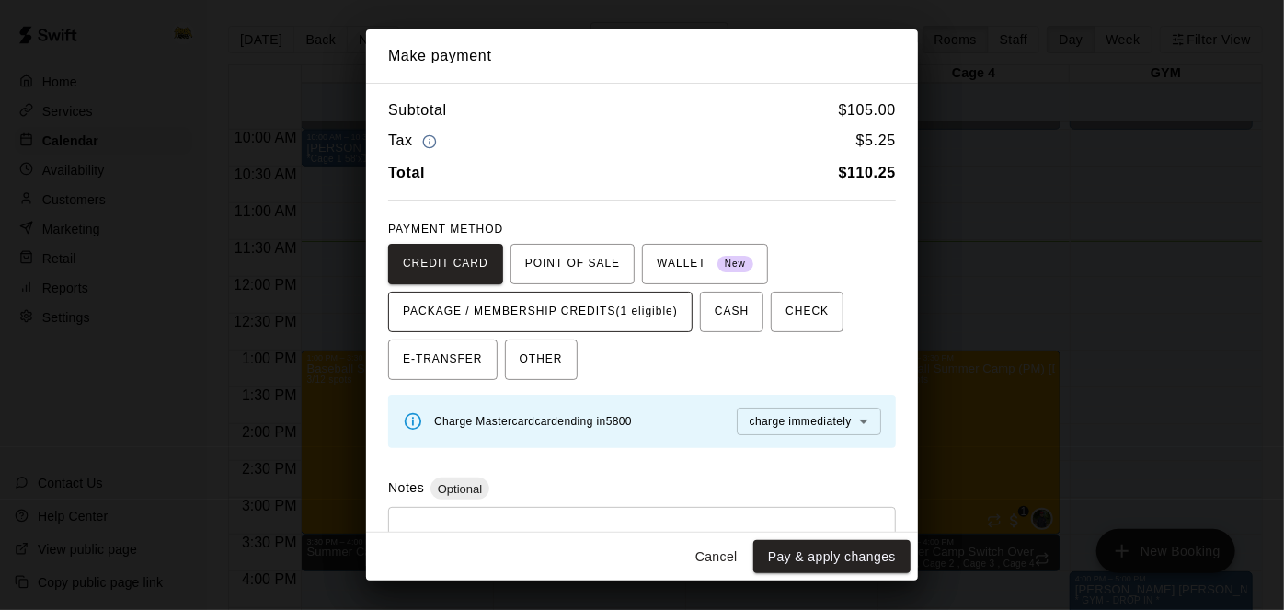
click at [658, 321] on span "PACKAGE / MEMBERSHIP CREDITS (1 eligible)" at bounding box center [540, 311] width 275 height 29
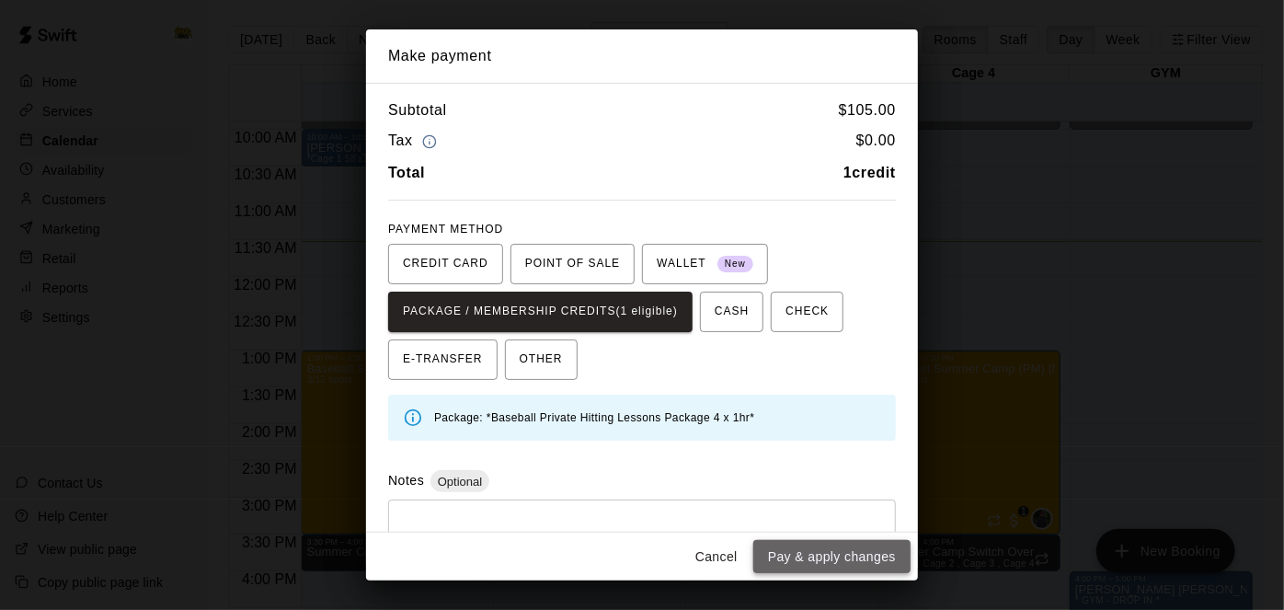
click at [810, 562] on button "Pay & apply changes" at bounding box center [831, 557] width 157 height 34
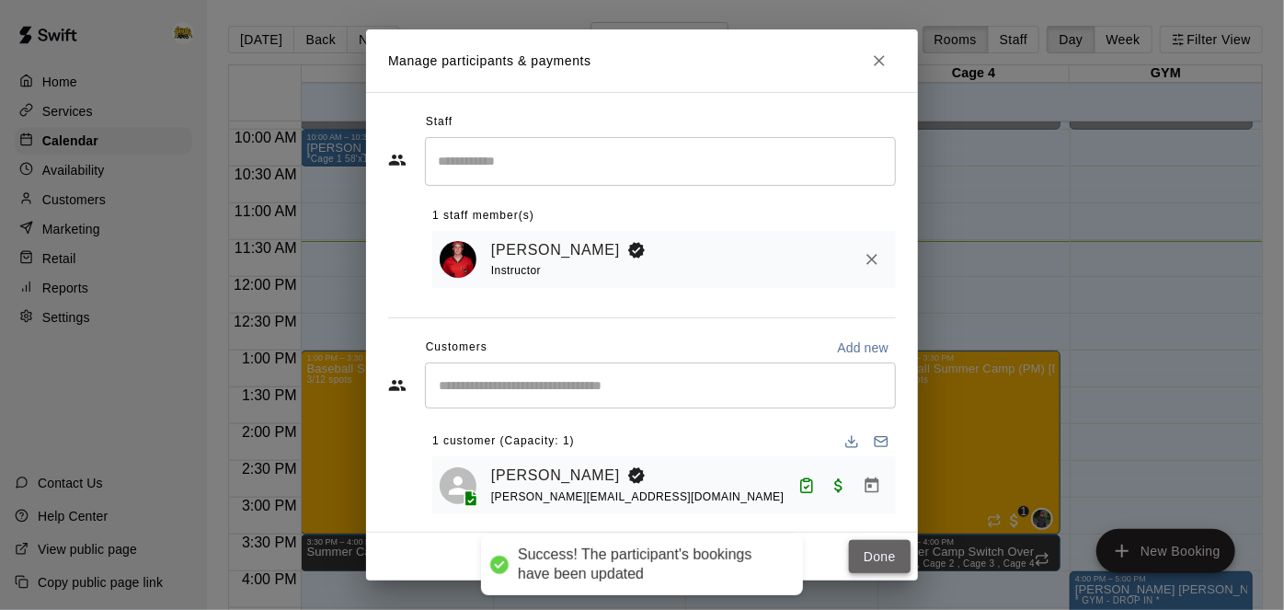
click at [868, 560] on button "Done" at bounding box center [880, 557] width 62 height 34
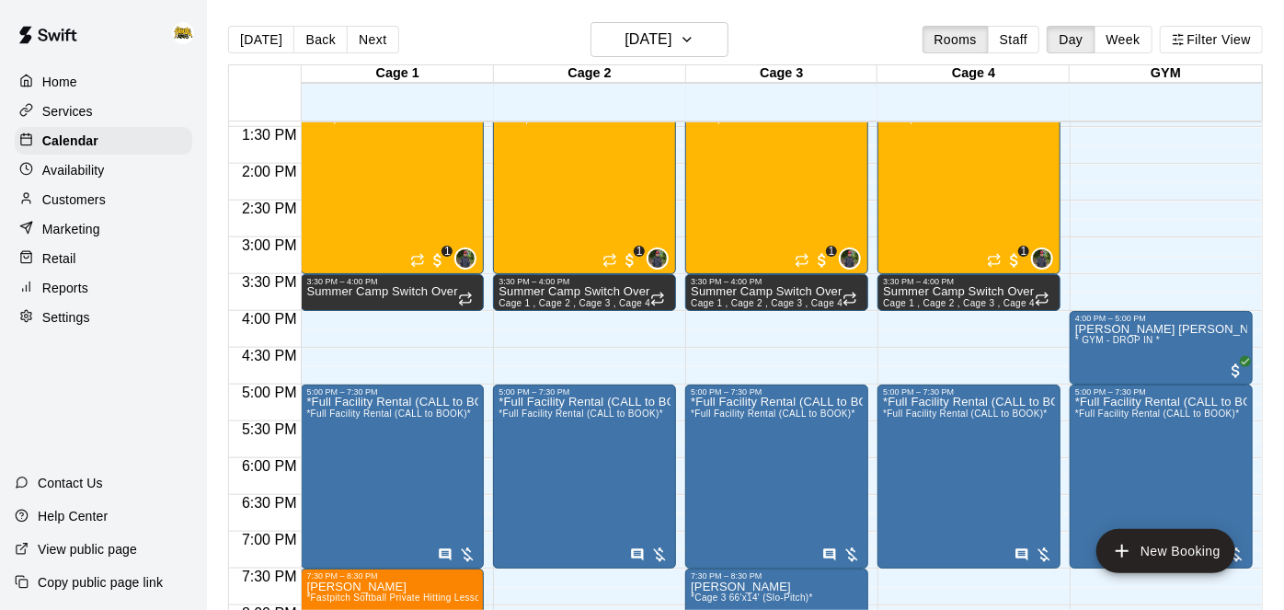
scroll to position [1146, 0]
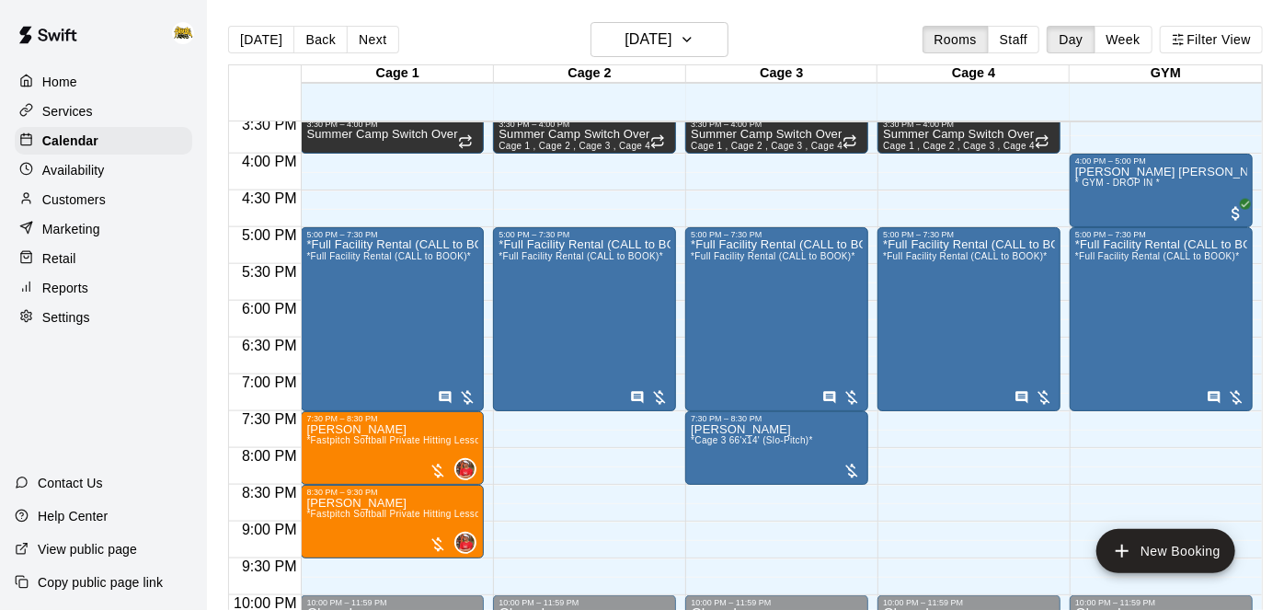
click at [72, 91] on p "Home" at bounding box center [59, 82] width 35 height 18
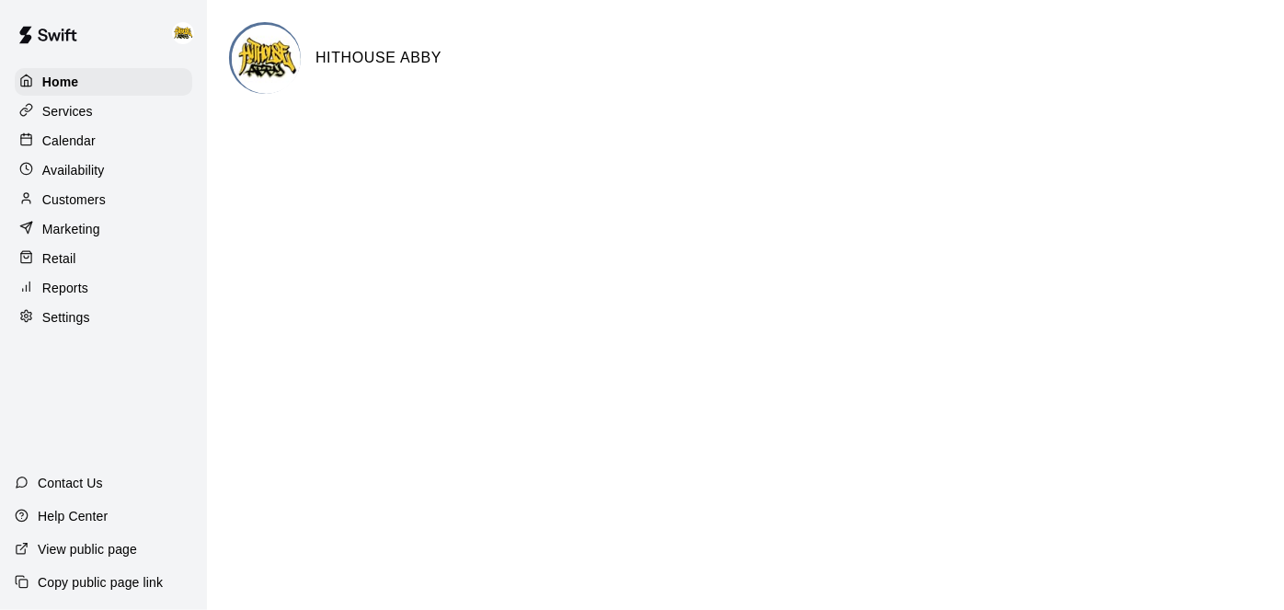
click at [83, 143] on p "Calendar" at bounding box center [68, 141] width 53 height 18
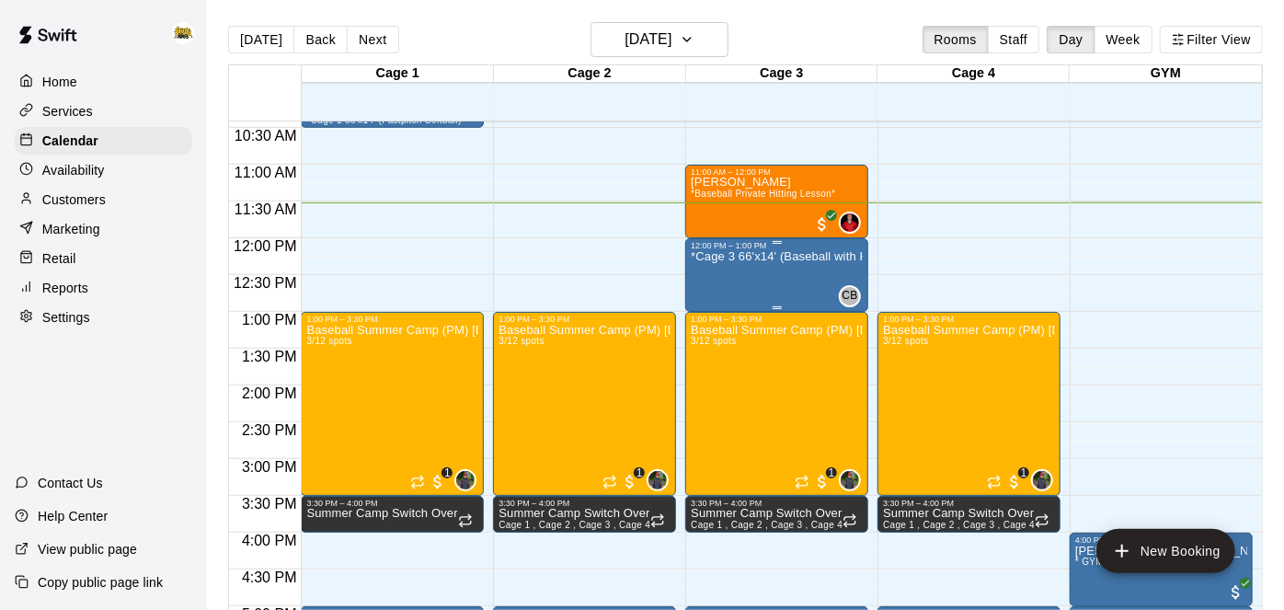
scroll to position [763, 0]
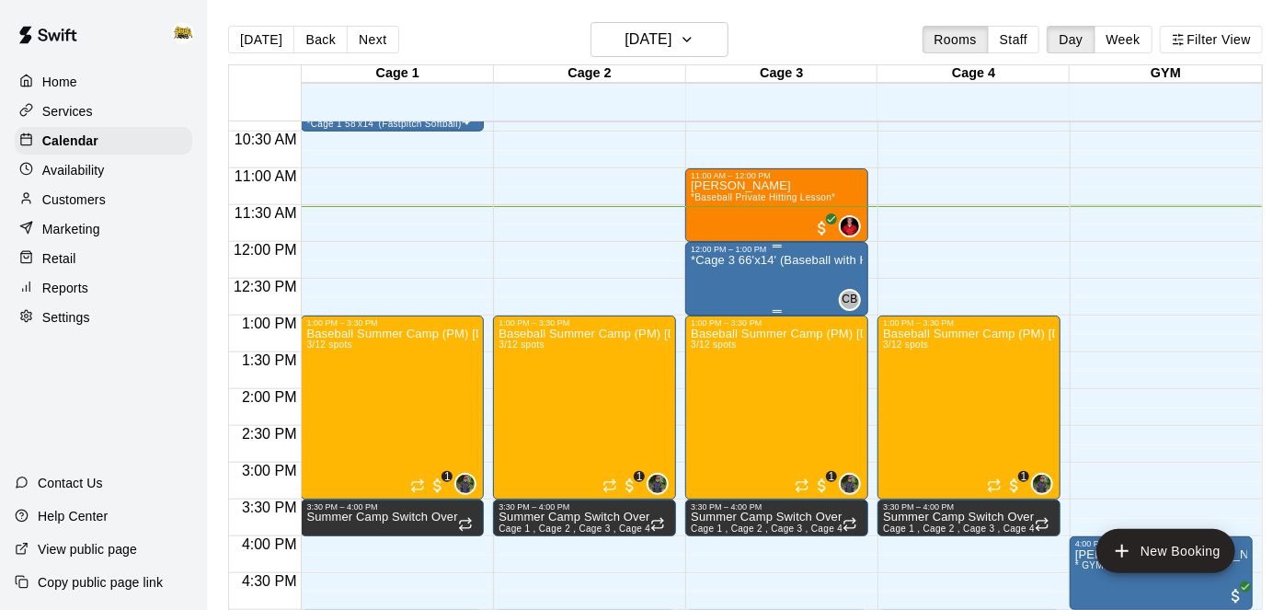
click at [750, 190] on div "Spencer Young *Baseball Private Hitting Lesson*" at bounding box center [763, 485] width 144 height 610
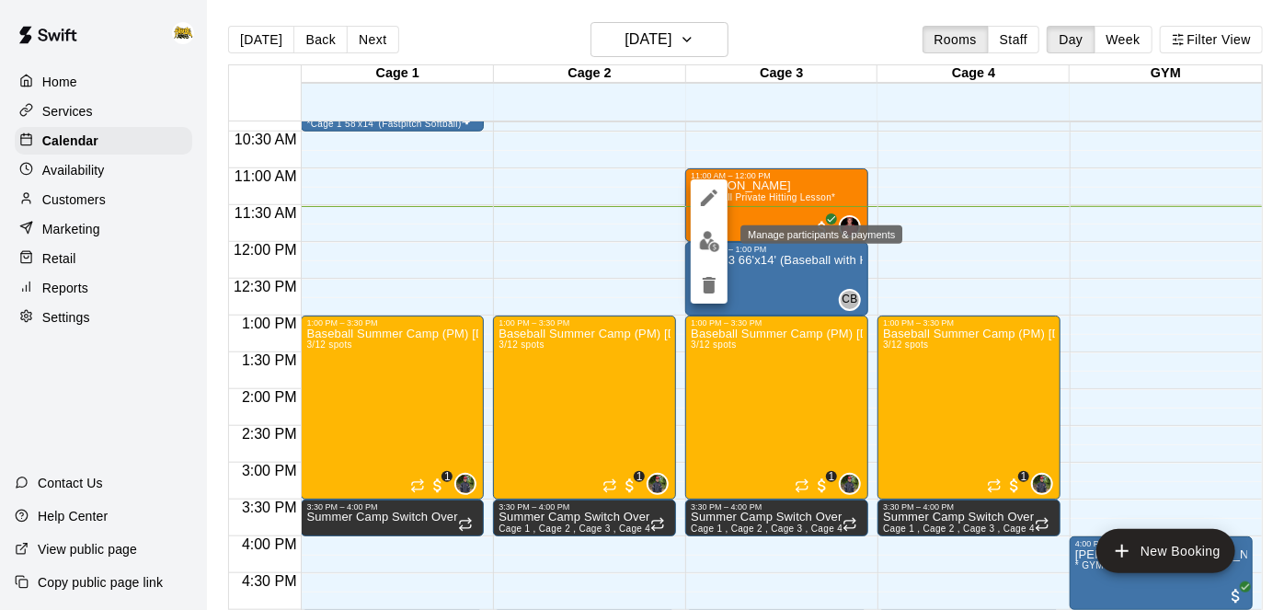
click at [704, 245] on img "edit" at bounding box center [709, 241] width 21 height 21
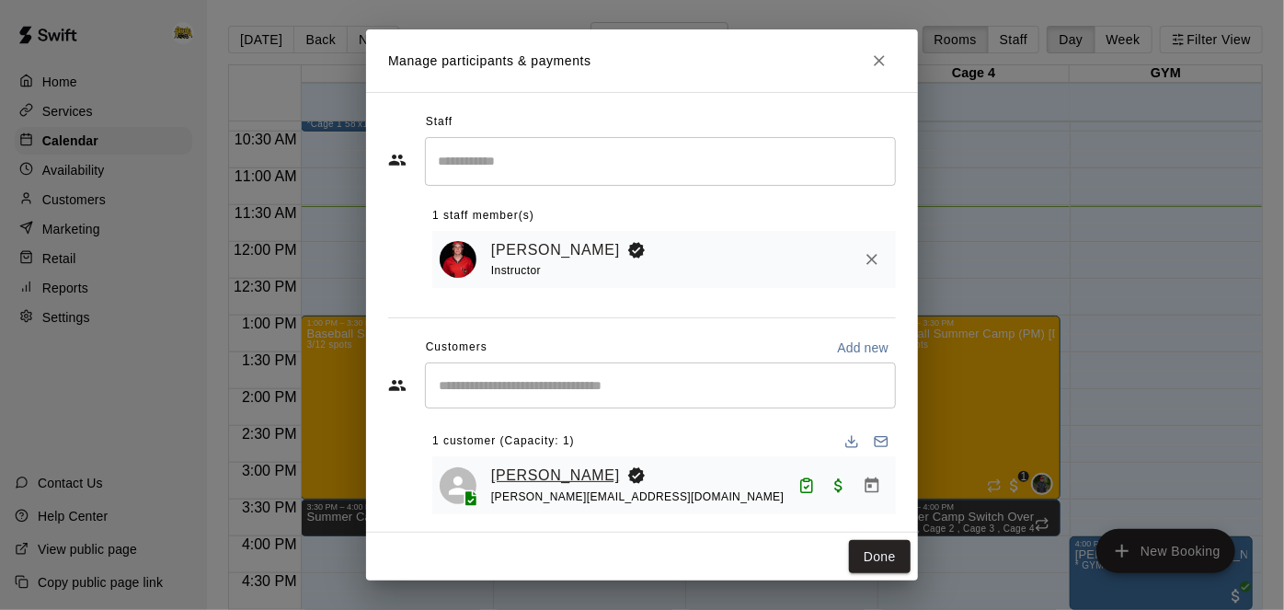
click at [562, 466] on link "[PERSON_NAME]" at bounding box center [555, 475] width 129 height 24
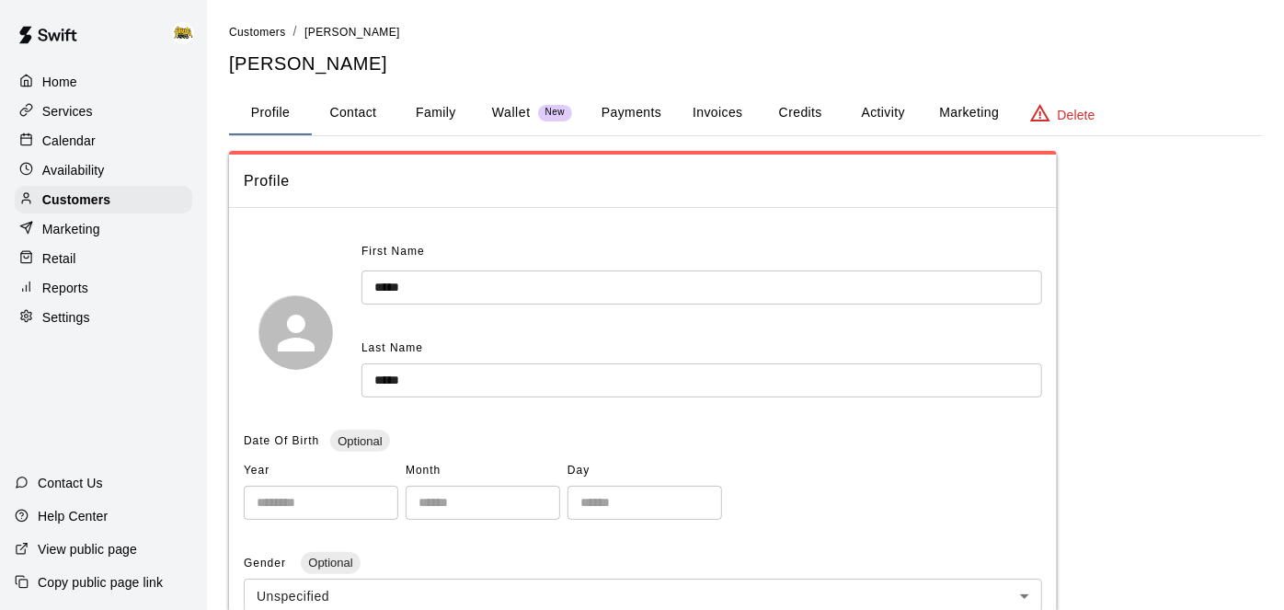
click at [826, 109] on button "Credits" at bounding box center [800, 113] width 83 height 44
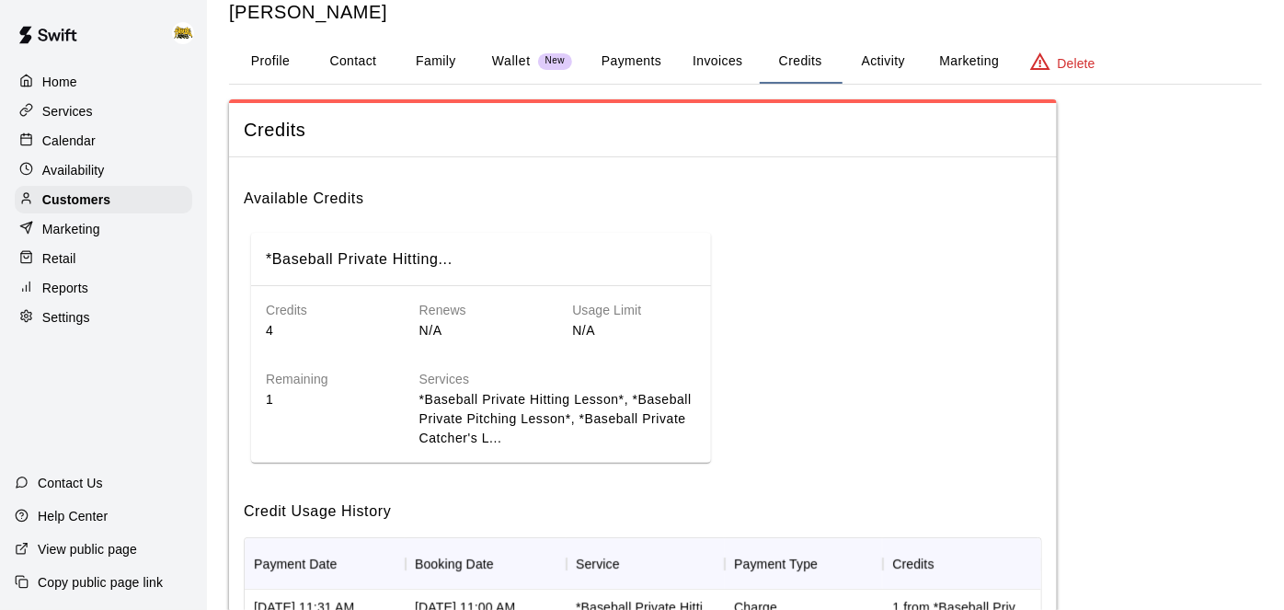
scroll to position [49, 0]
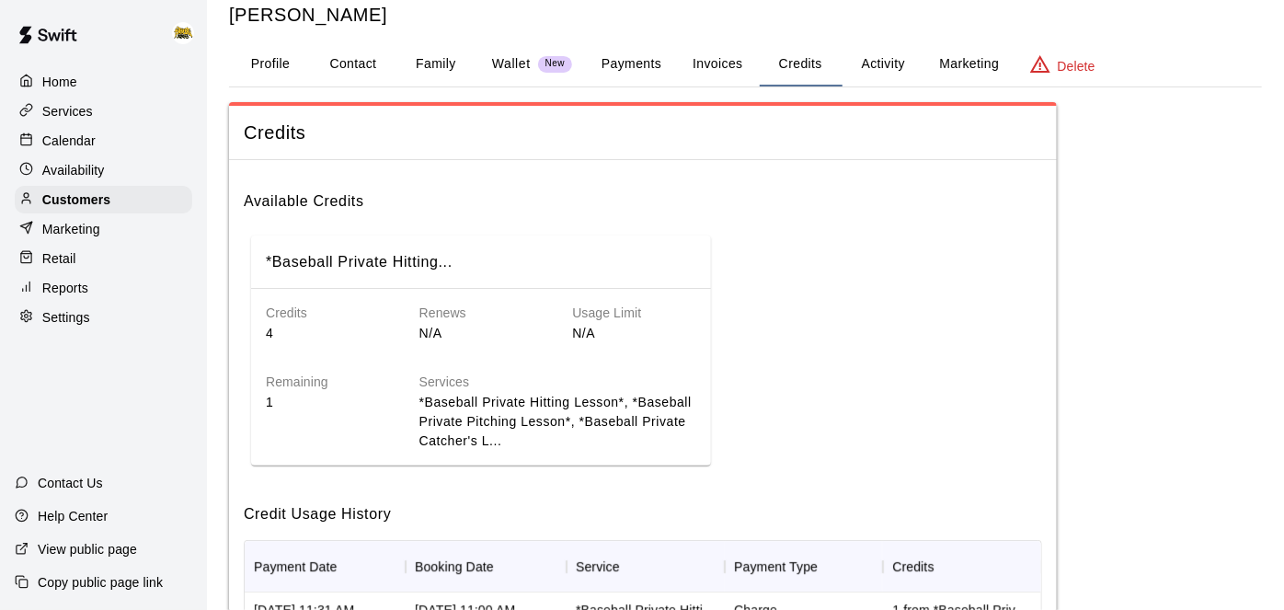
click at [866, 67] on button "Activity" at bounding box center [882, 64] width 83 height 44
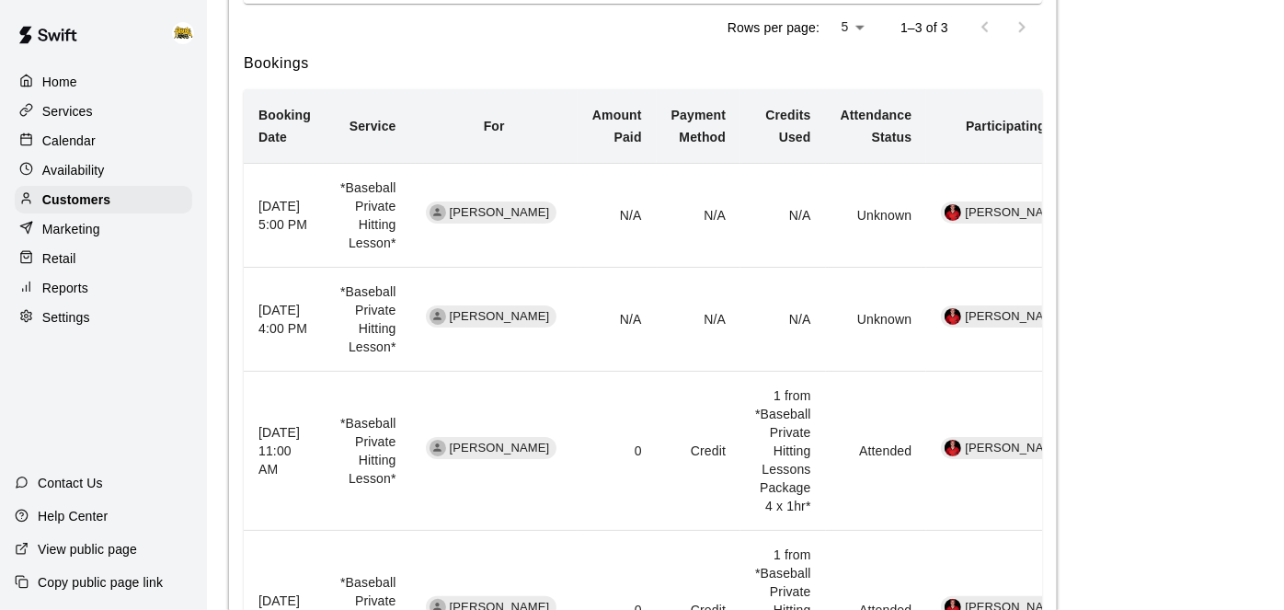
scroll to position [888, 0]
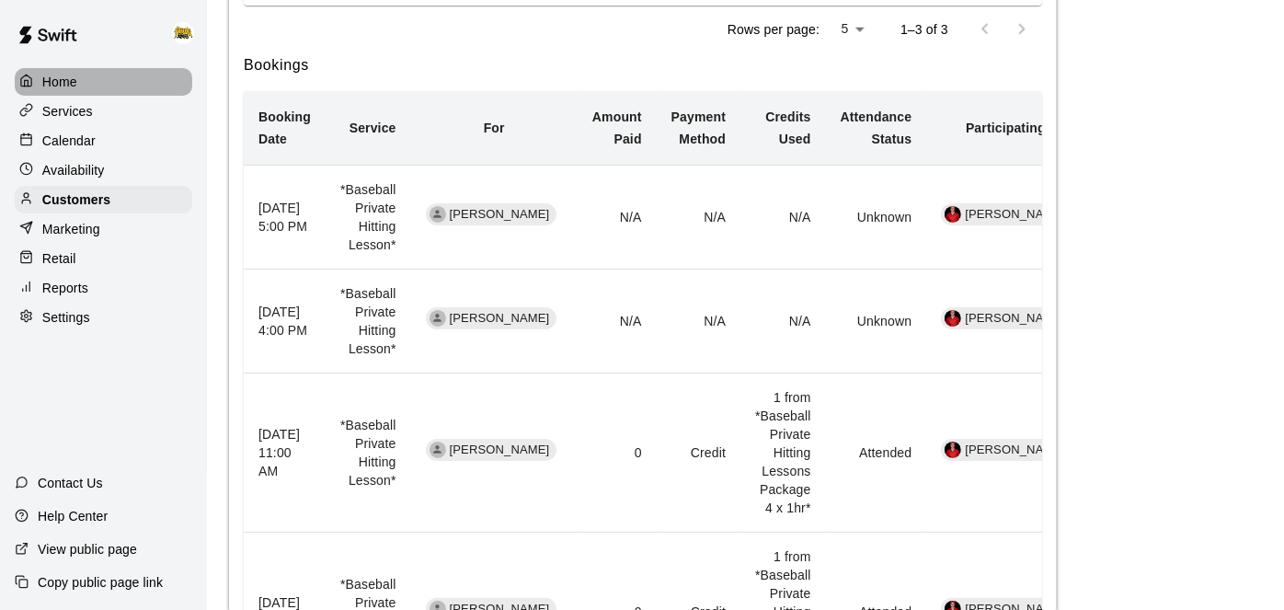
click at [63, 82] on p "Home" at bounding box center [59, 82] width 35 height 18
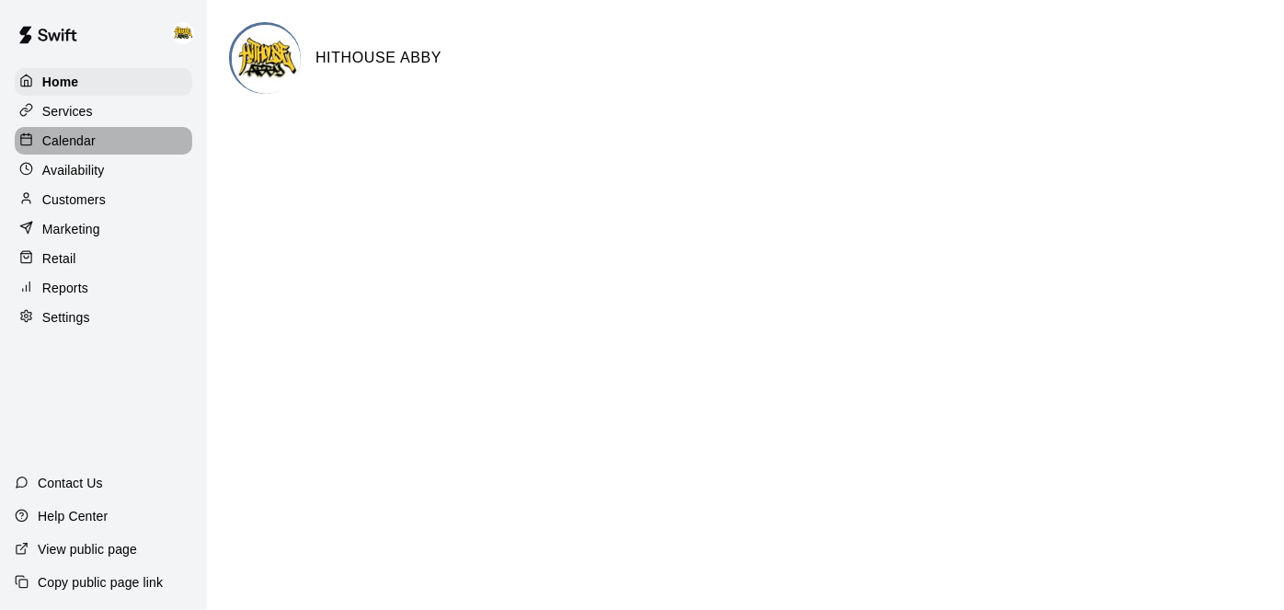
click at [74, 143] on p "Calendar" at bounding box center [68, 141] width 53 height 18
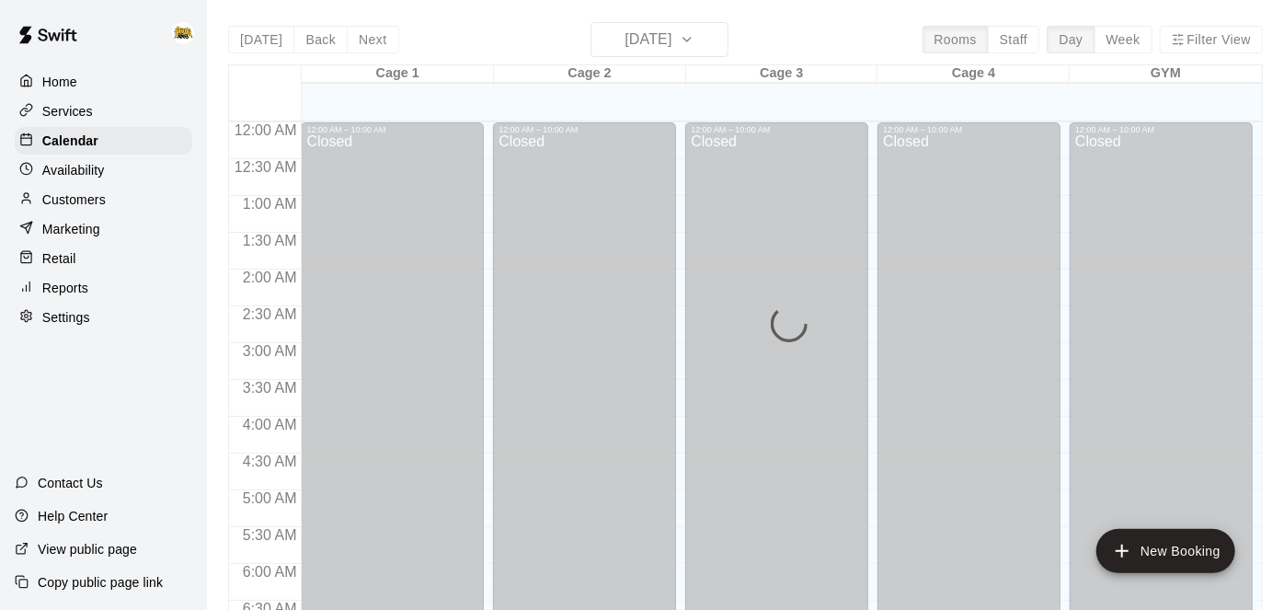
scroll to position [874, 0]
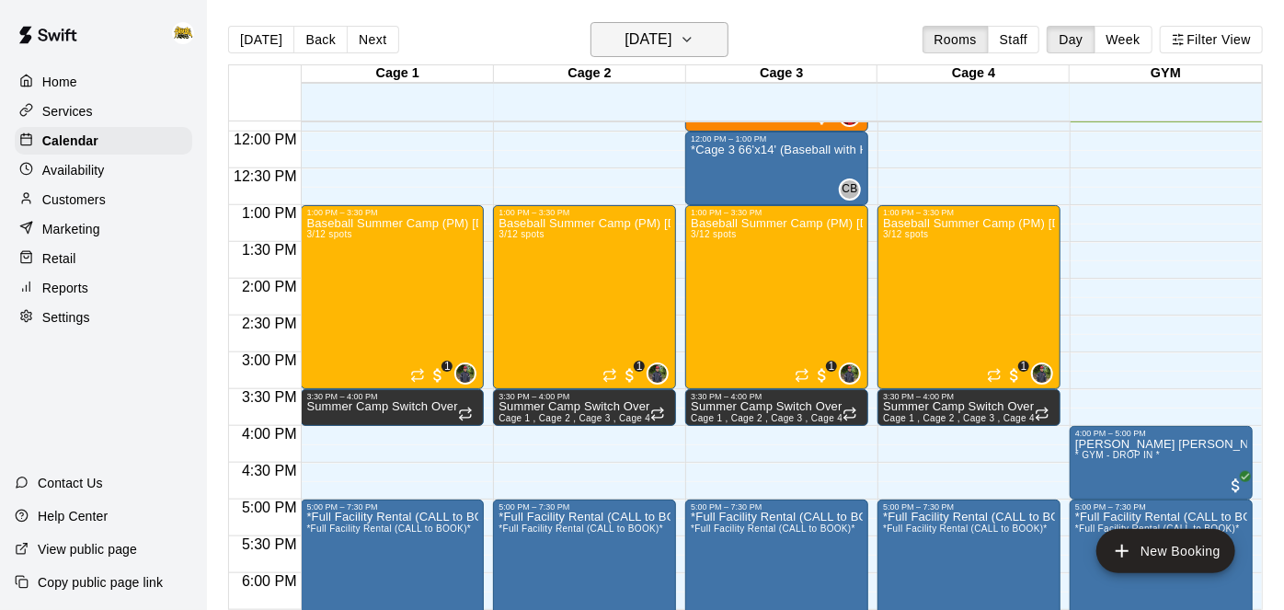
click at [694, 48] on icon "button" at bounding box center [687, 40] width 15 height 22
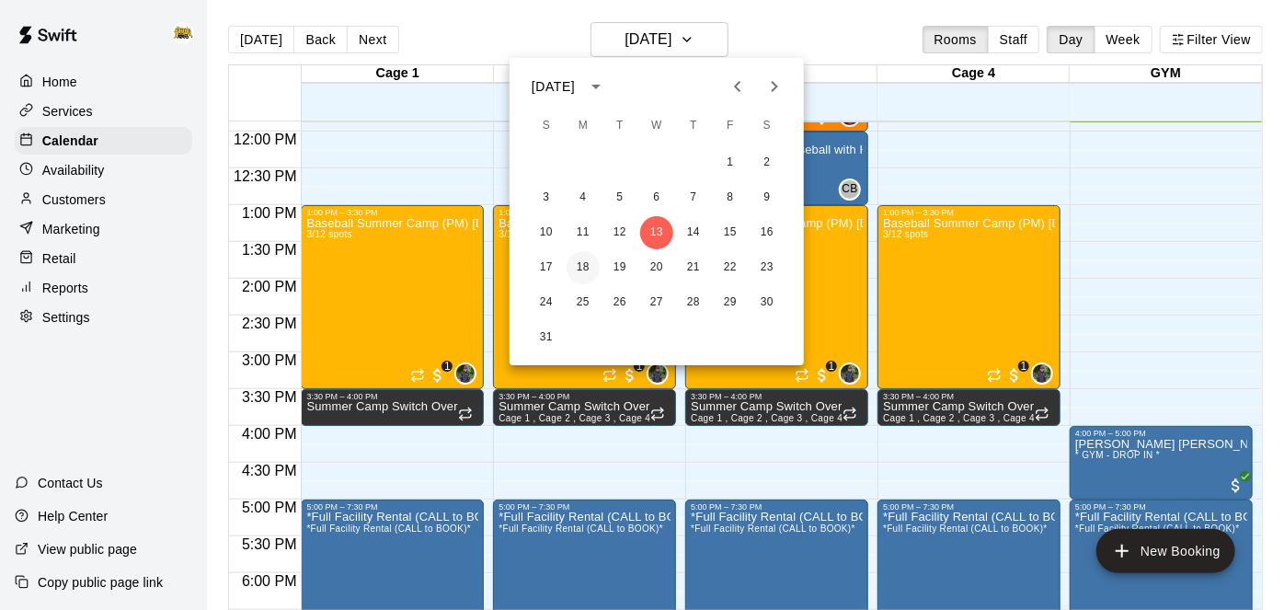
click at [581, 266] on button "18" at bounding box center [582, 267] width 33 height 33
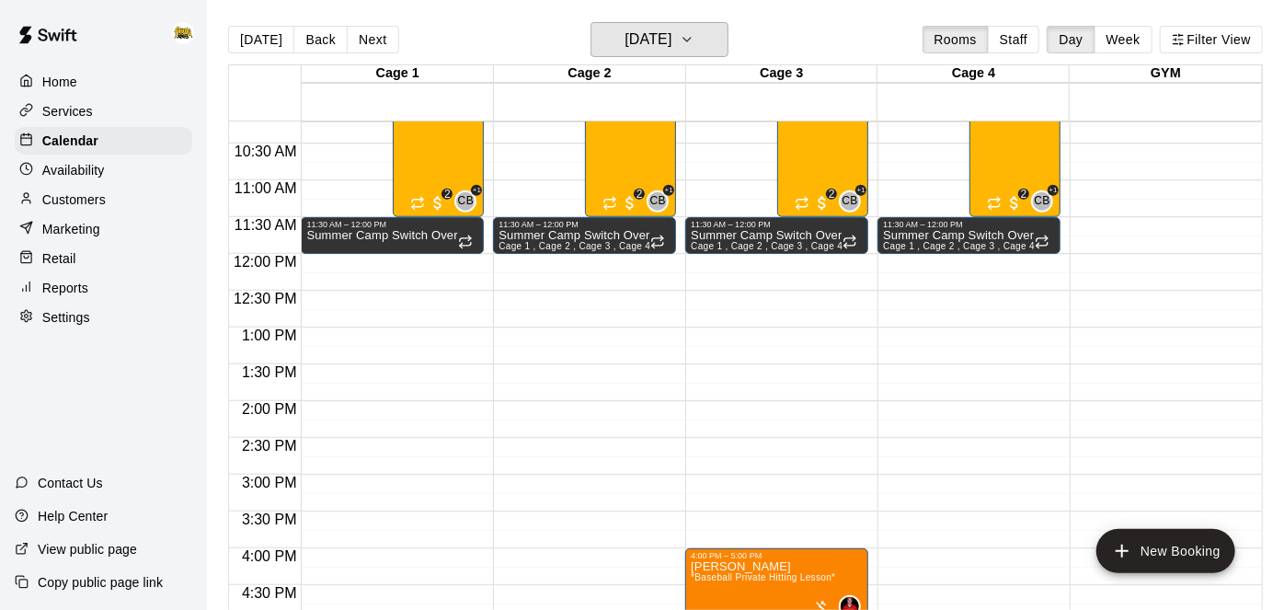
scroll to position [752, 0]
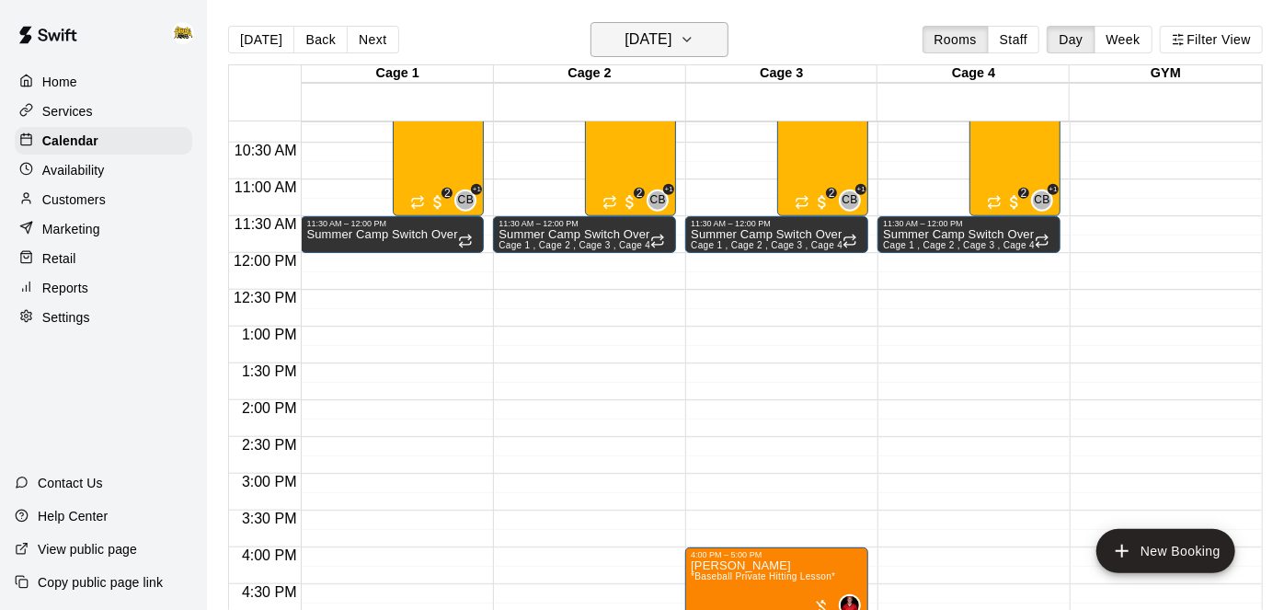
click at [694, 35] on icon "button" at bounding box center [687, 40] width 15 height 22
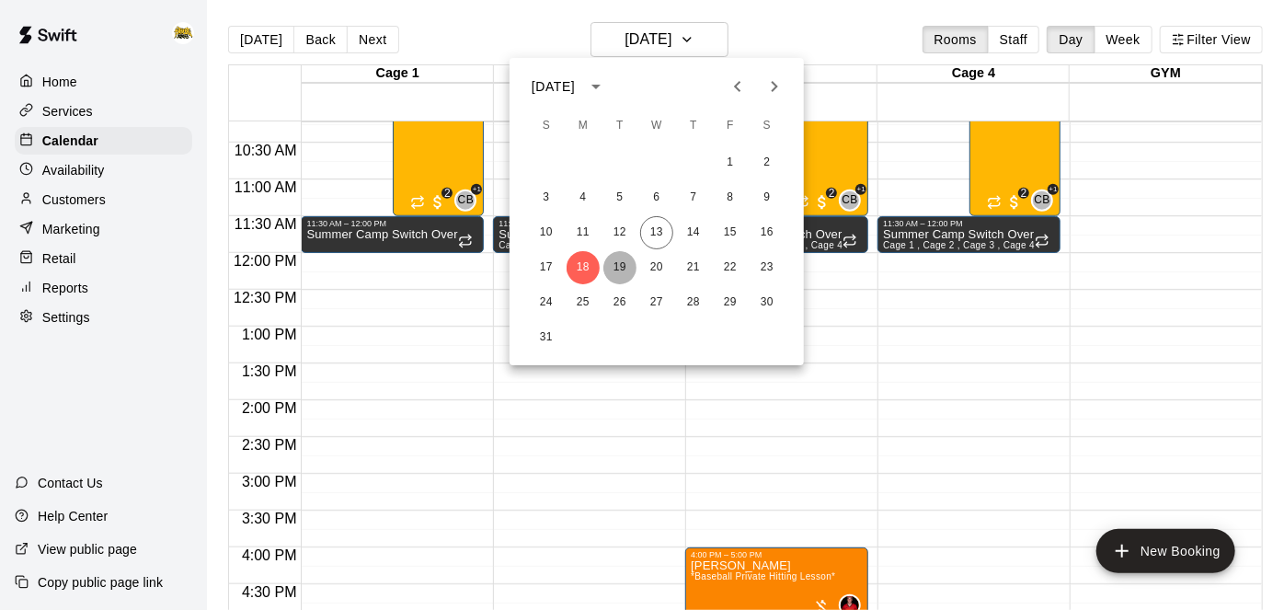
click at [609, 275] on button "19" at bounding box center [619, 267] width 33 height 33
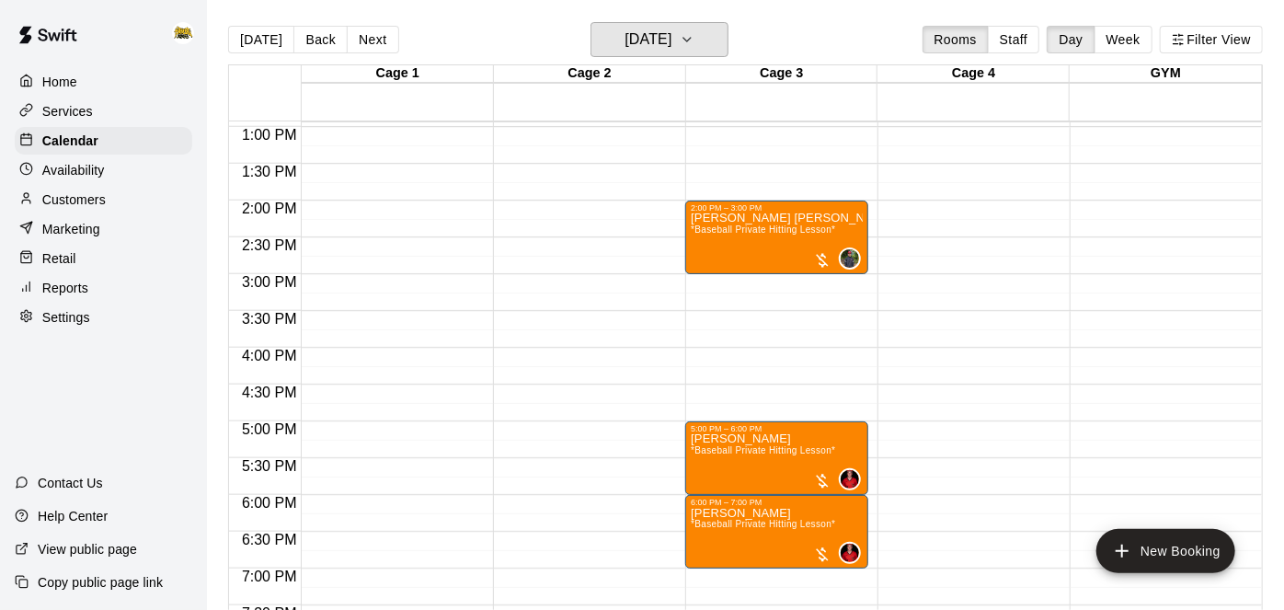
scroll to position [945, 0]
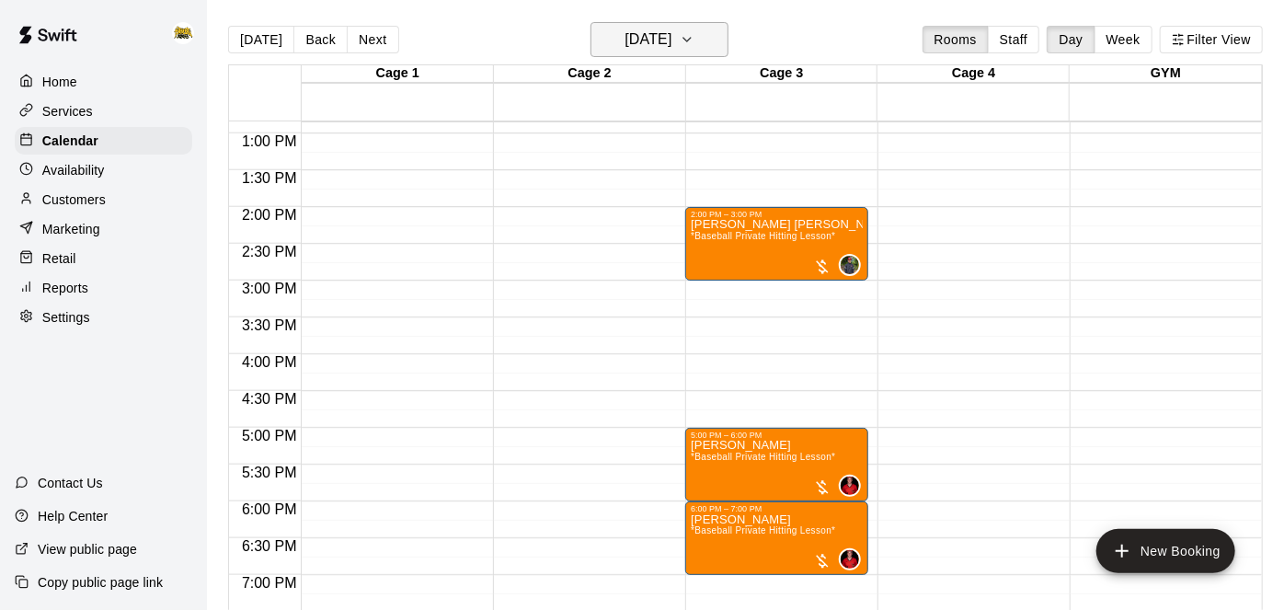
click at [705, 31] on button "Tuesday Aug 19" at bounding box center [659, 39] width 138 height 35
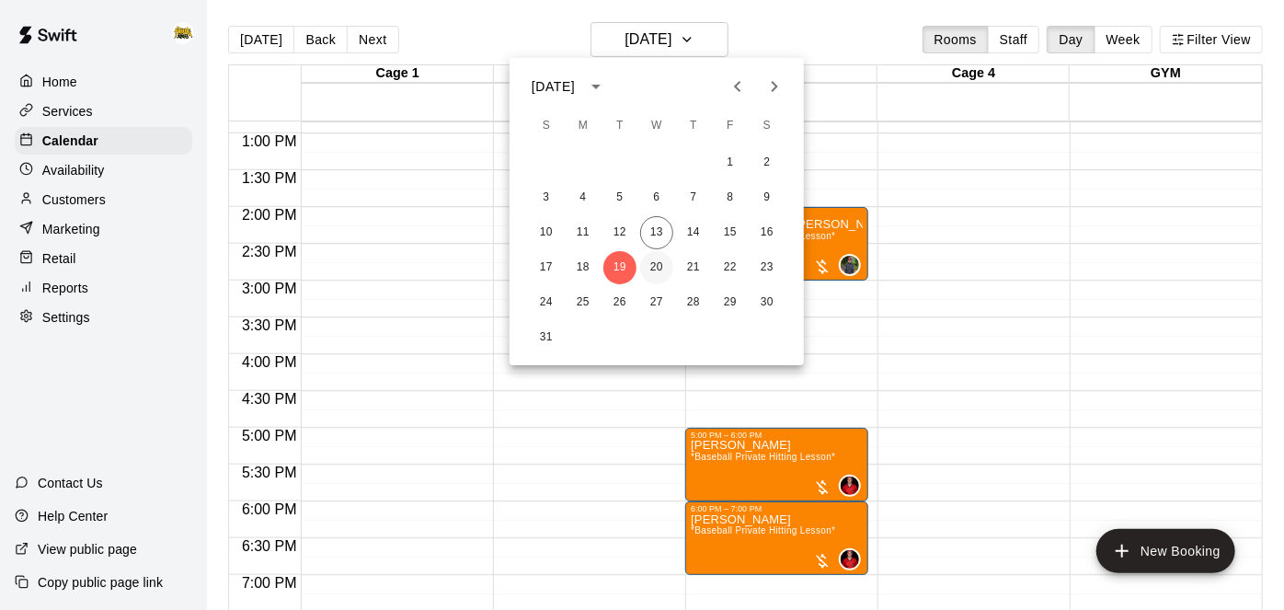
click at [658, 271] on button "20" at bounding box center [656, 267] width 33 height 33
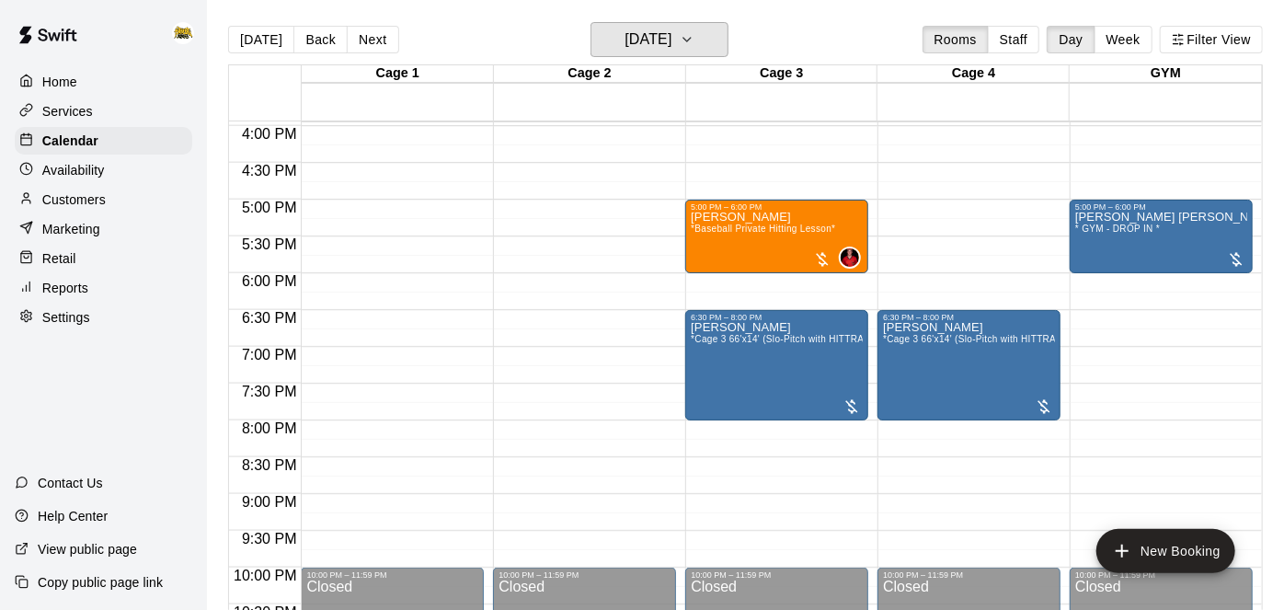
scroll to position [1012, 0]
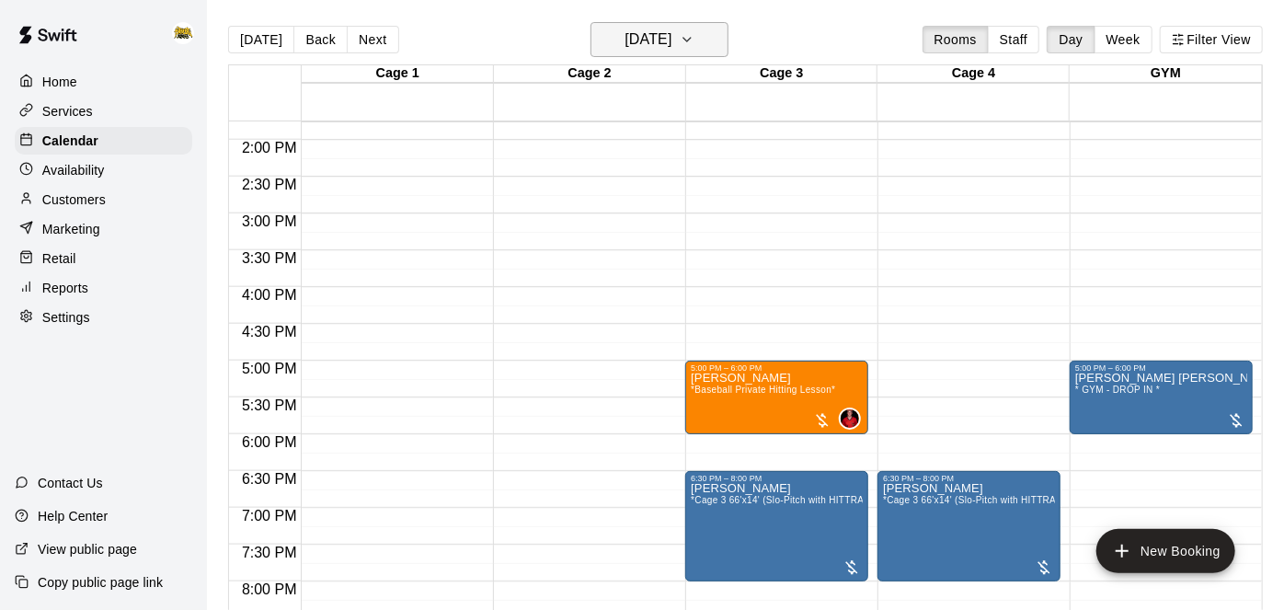
click at [694, 49] on icon "button" at bounding box center [687, 40] width 15 height 22
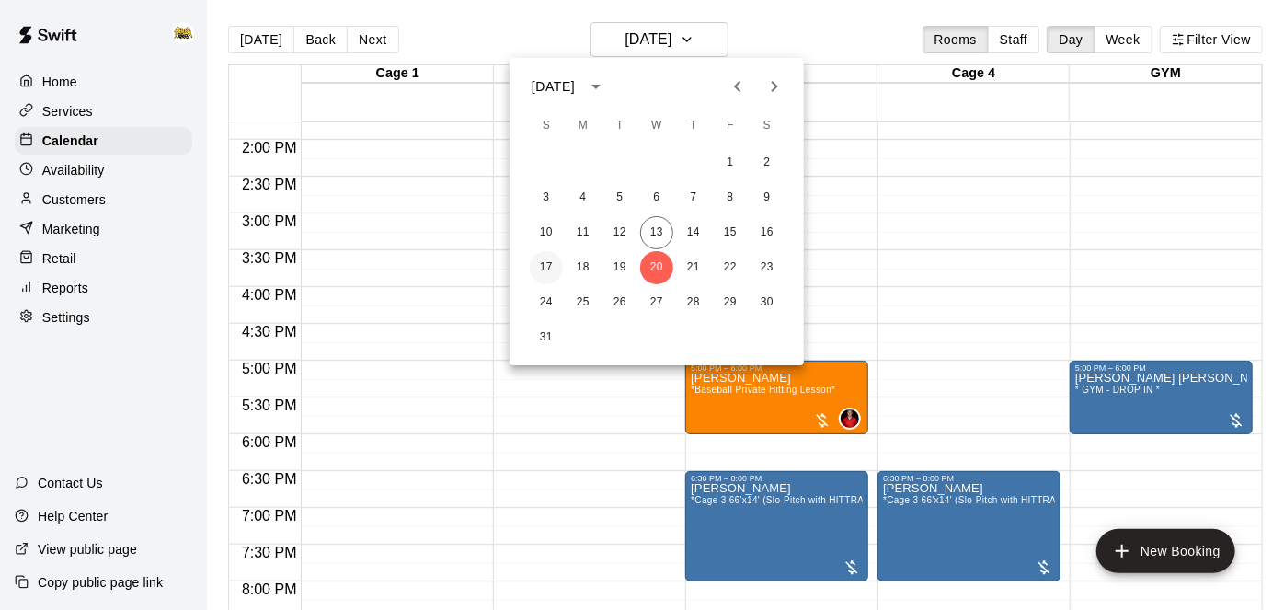
click at [549, 270] on button "17" at bounding box center [546, 267] width 33 height 33
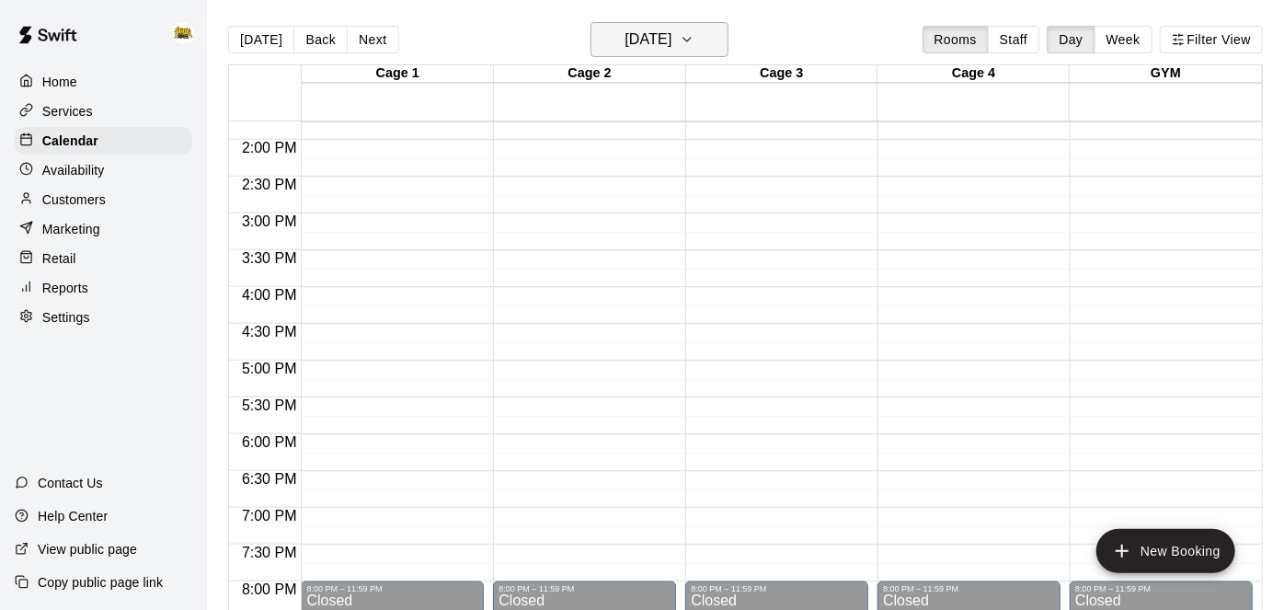
click at [671, 50] on h6 "Sunday Aug 17" at bounding box center [647, 40] width 47 height 26
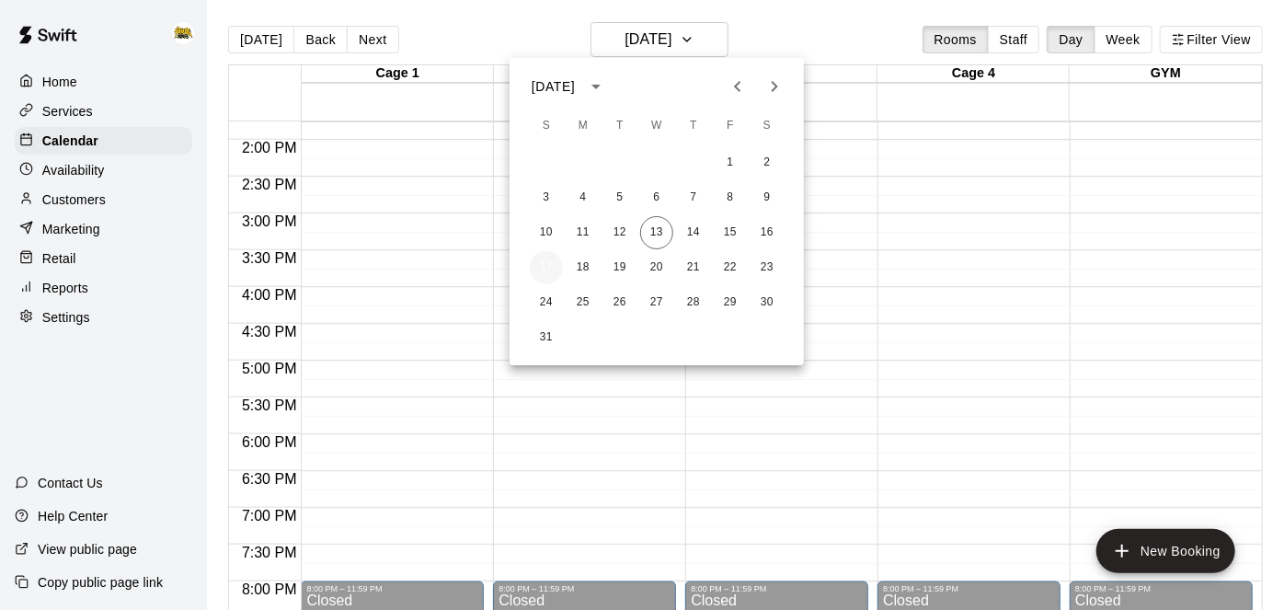
click at [547, 264] on button "17" at bounding box center [546, 267] width 33 height 33
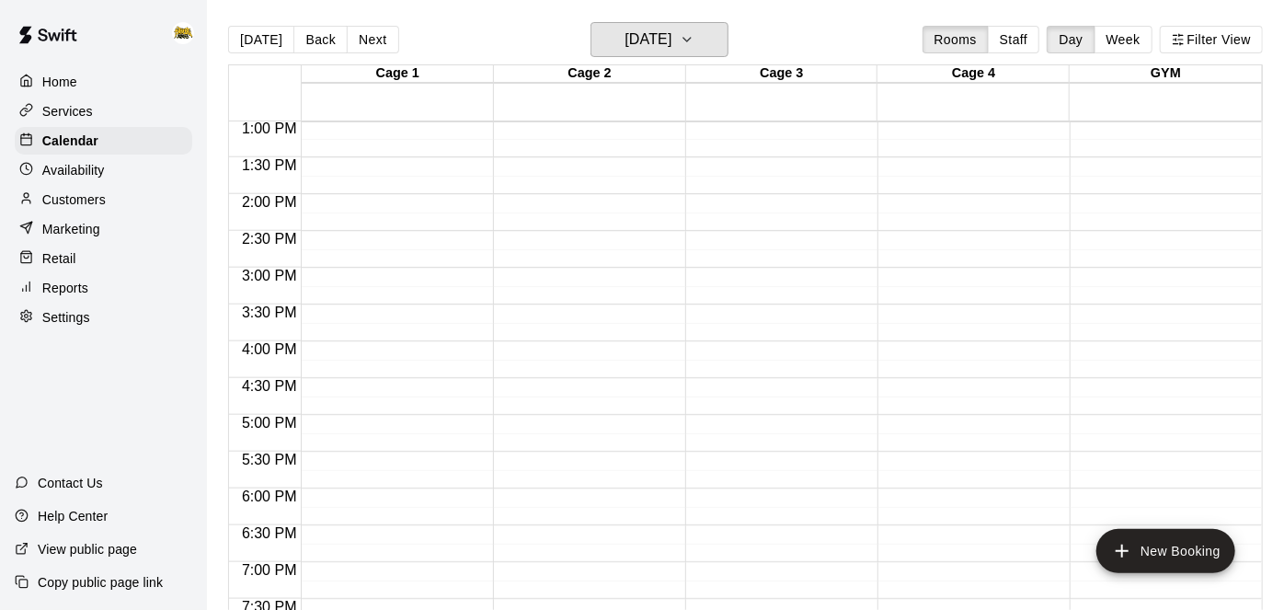
scroll to position [959, 0]
click at [73, 76] on p "Home" at bounding box center [59, 82] width 35 height 18
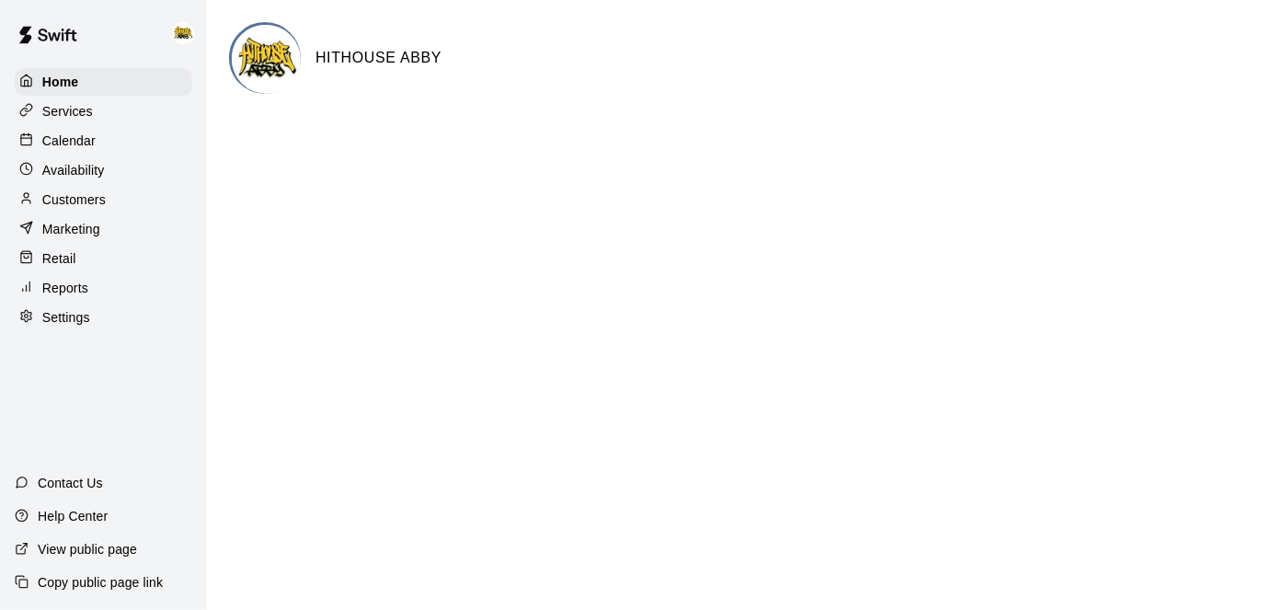
click at [81, 143] on p "Calendar" at bounding box center [68, 141] width 53 height 18
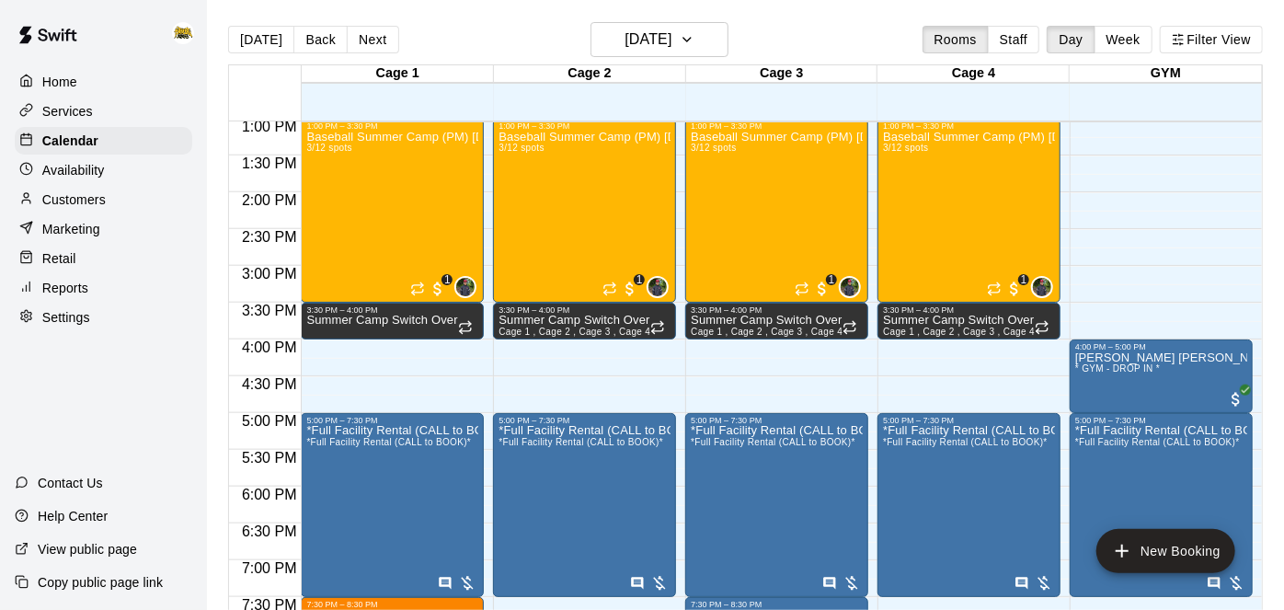
scroll to position [959, 0]
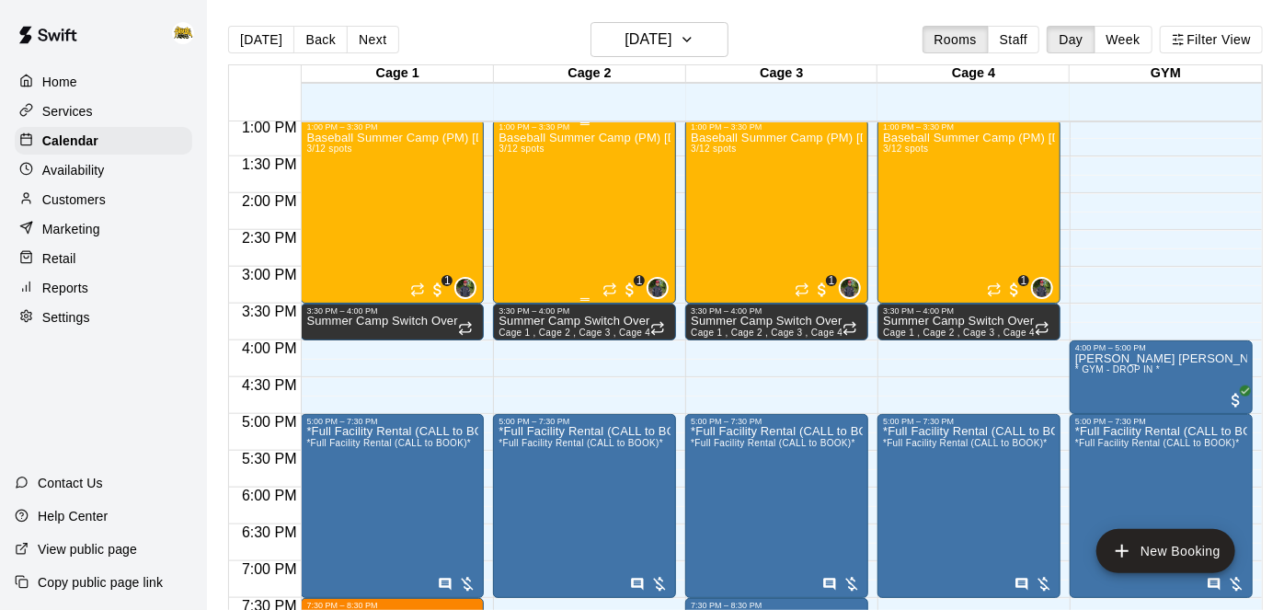
click at [593, 208] on div "Baseball Summer Camp (PM) Aug 11, 12, 13, 14 Ages 8 - 13 3/12 spots" at bounding box center [584, 437] width 172 height 610
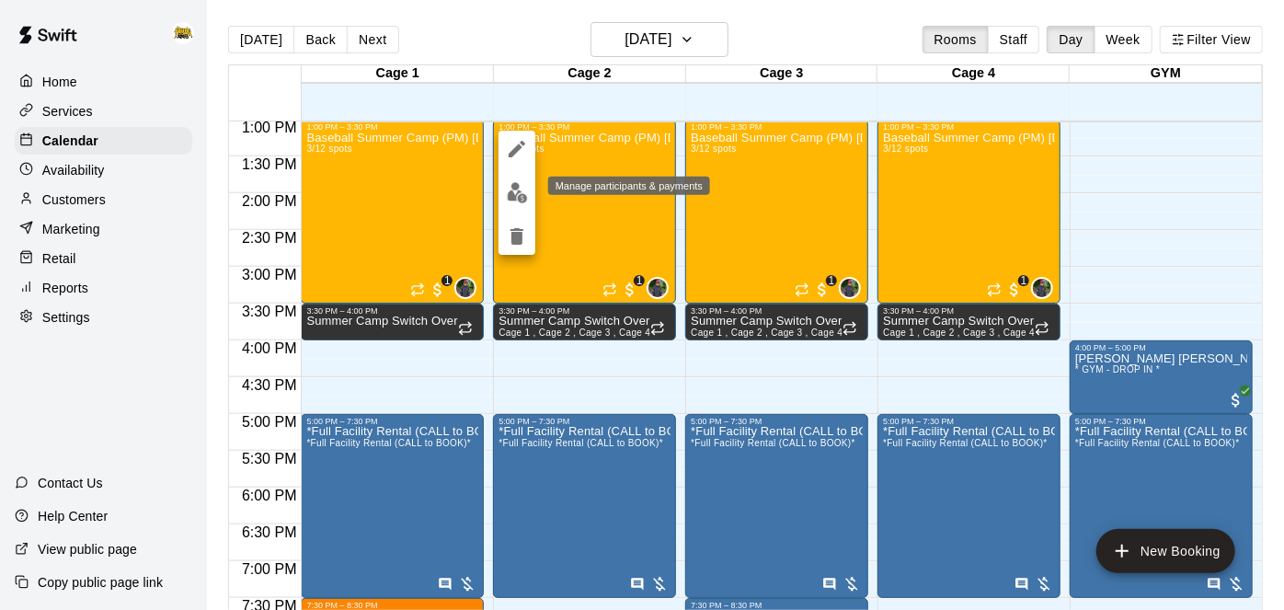
click at [518, 204] on button "edit" at bounding box center [516, 193] width 37 height 36
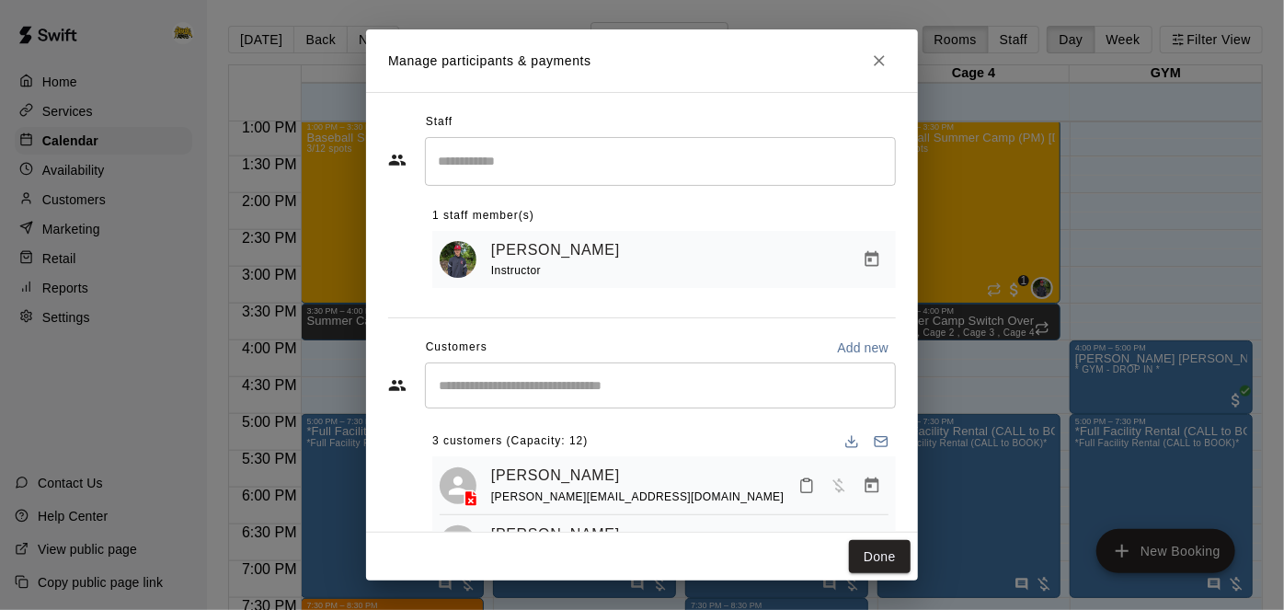
scroll to position [93, 0]
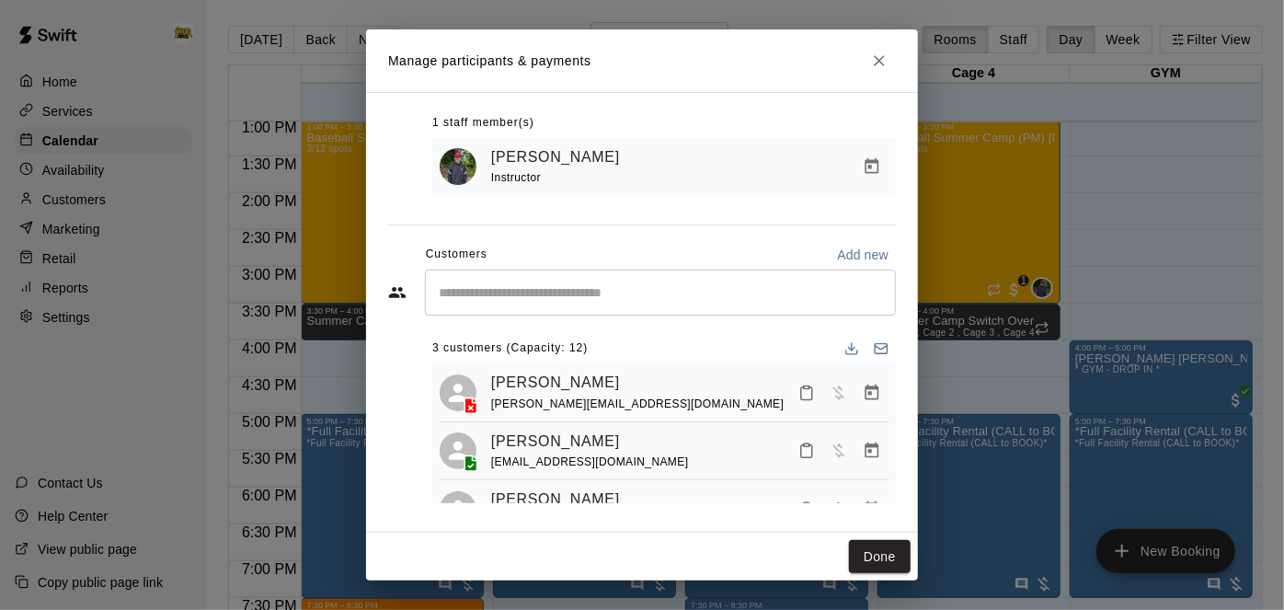
click at [696, 280] on div "​" at bounding box center [660, 292] width 471 height 46
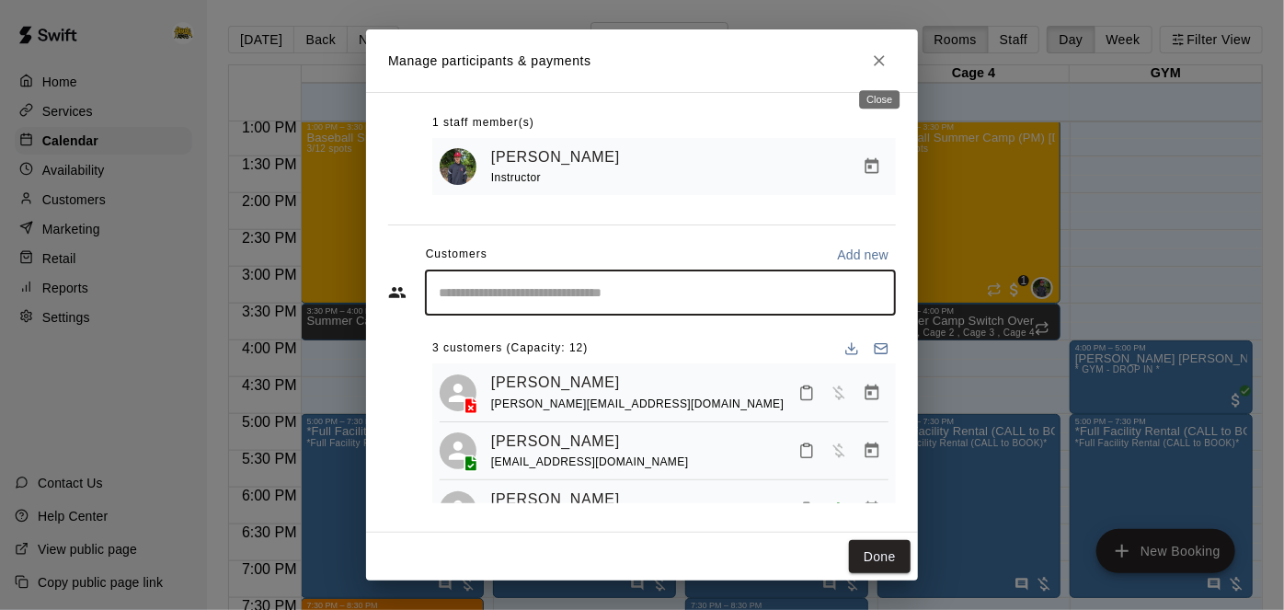
click at [886, 51] on button "Close" at bounding box center [879, 60] width 33 height 33
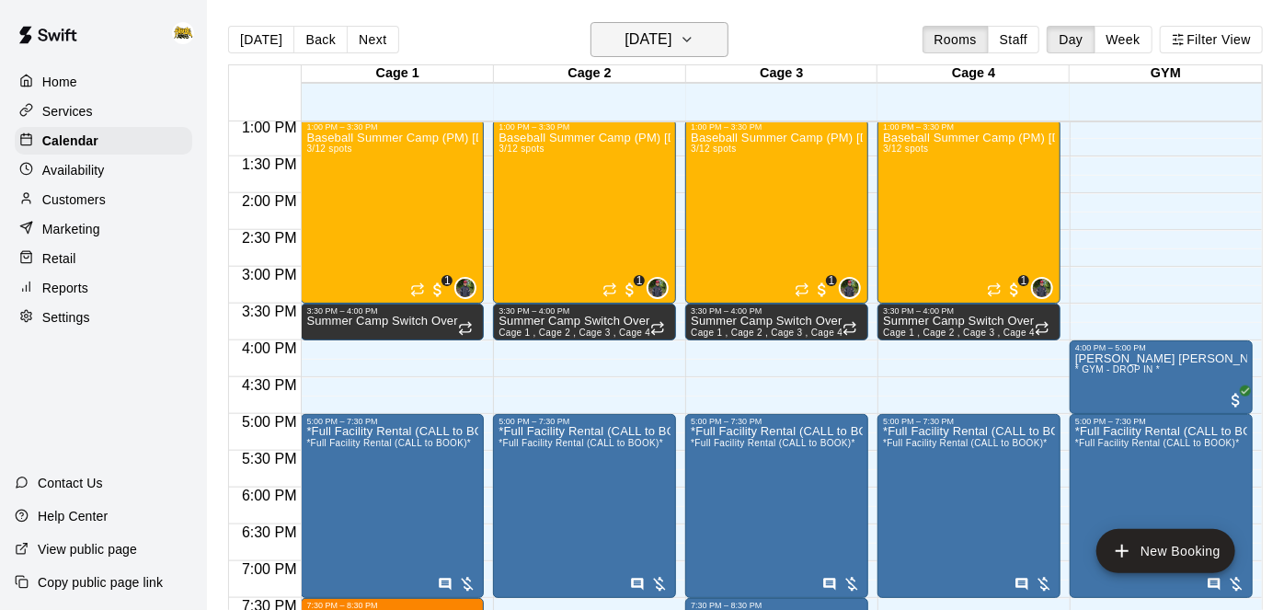
click at [694, 46] on icon "button" at bounding box center [687, 40] width 15 height 22
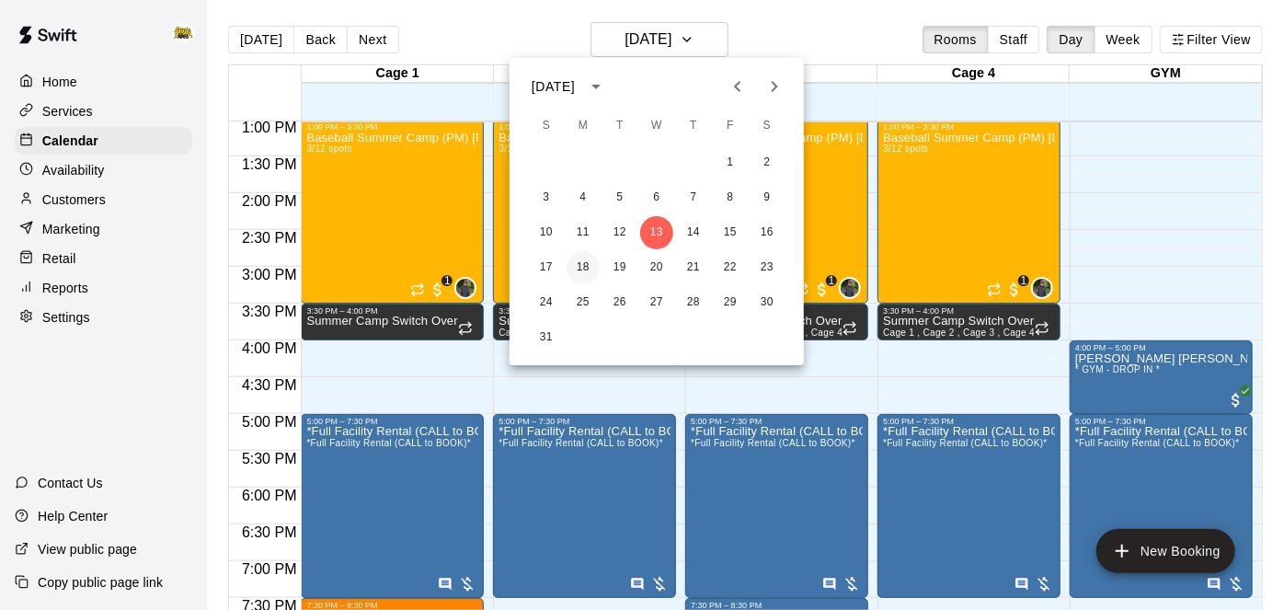
click at [589, 271] on button "18" at bounding box center [582, 267] width 33 height 33
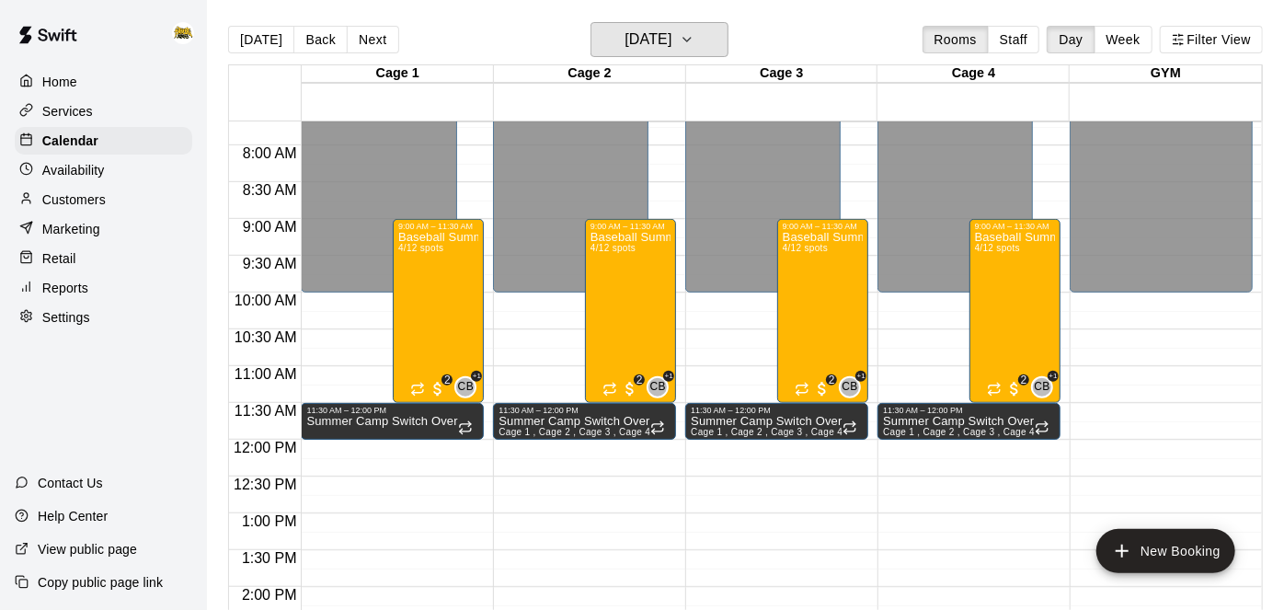
scroll to position [566, 0]
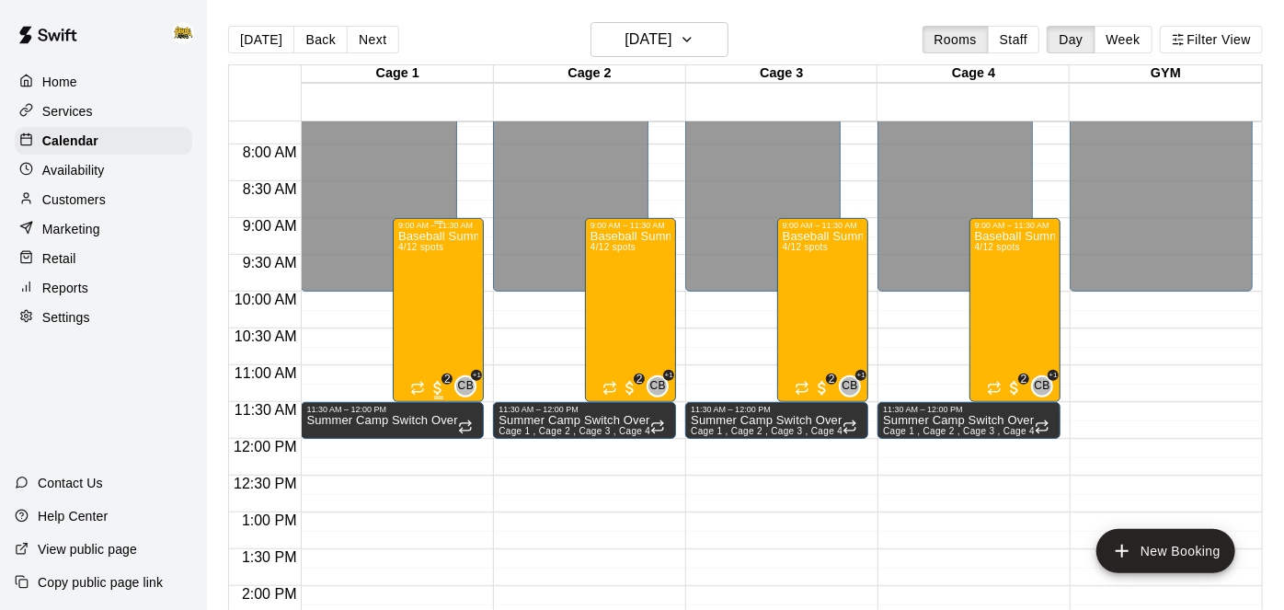
click at [440, 277] on div "Baseball Summer Camp (AM) Aug 18, 19, 20, 21 Ages 8 - 13 4/12 spots" at bounding box center [438, 535] width 80 height 610
click at [715, 34] on div at bounding box center [642, 305] width 1284 height 610
click at [694, 34] on icon "button" at bounding box center [687, 40] width 15 height 22
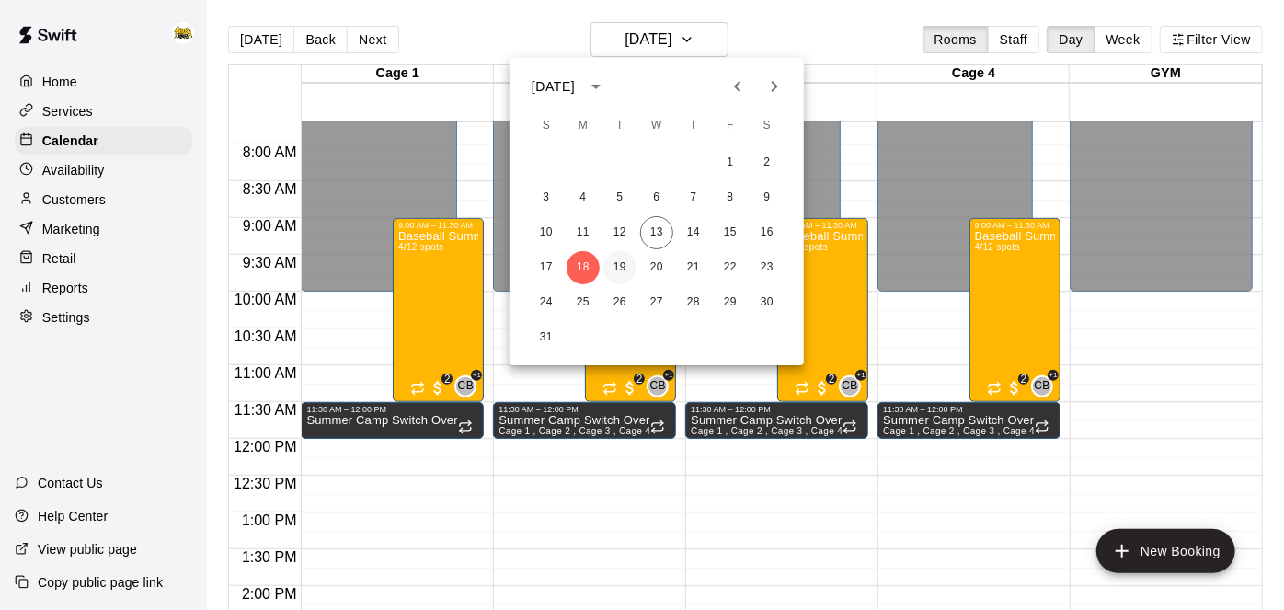
click at [616, 268] on button "19" at bounding box center [619, 267] width 33 height 33
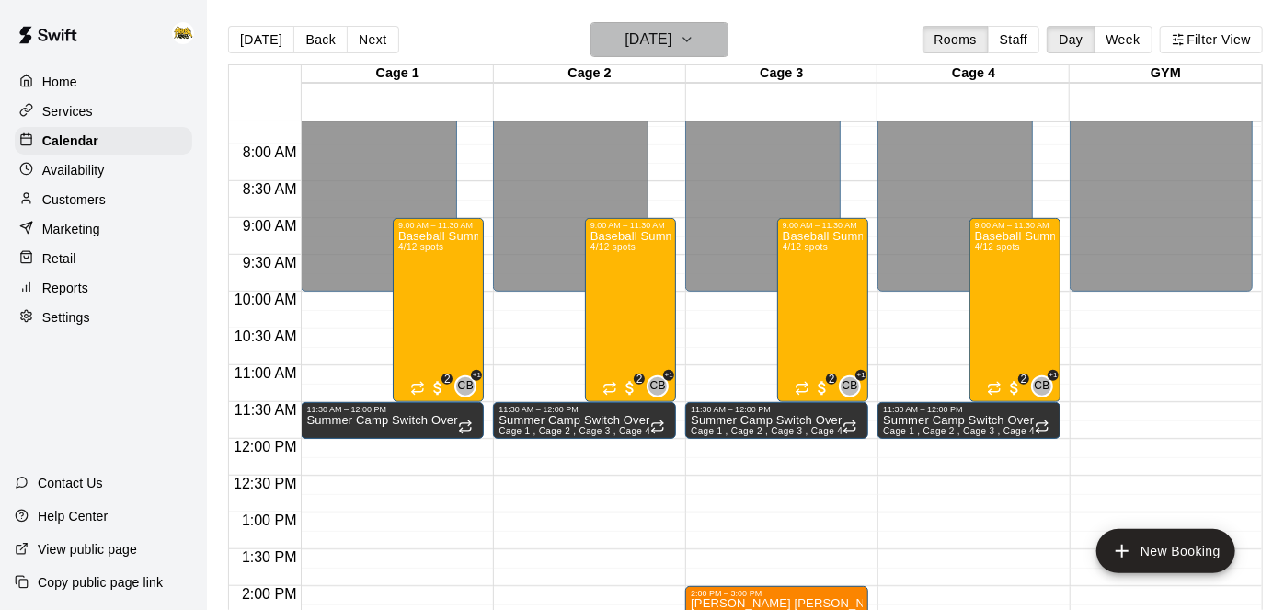
click at [722, 37] on button "Tuesday Aug 19" at bounding box center [659, 39] width 138 height 35
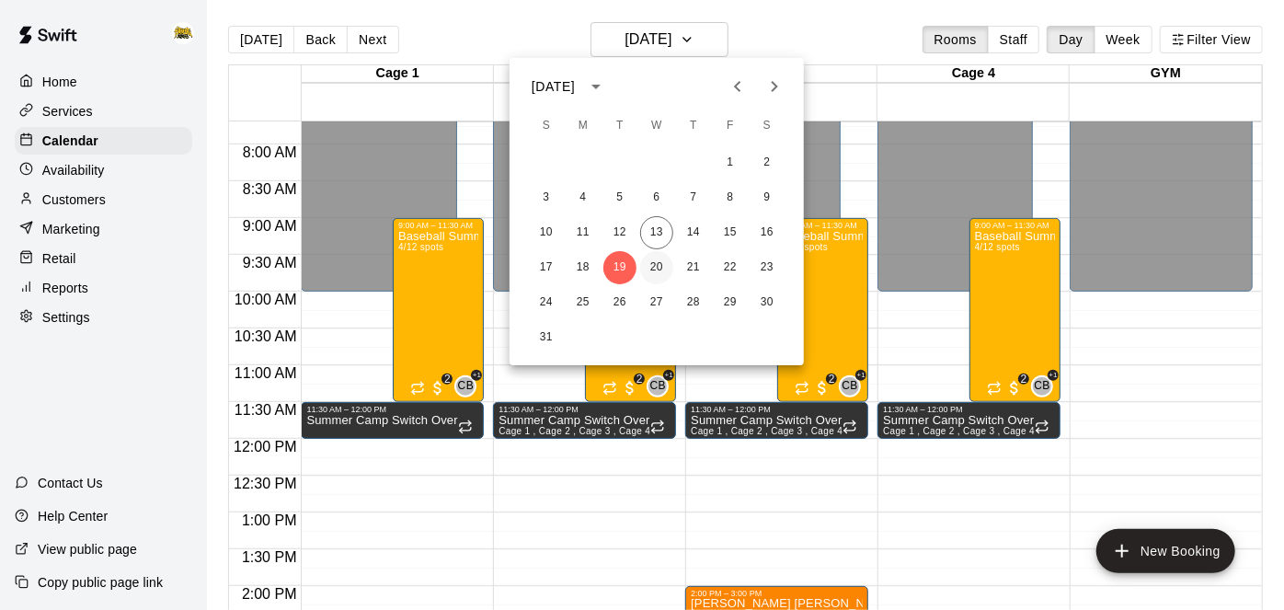
click at [660, 267] on button "20" at bounding box center [656, 267] width 33 height 33
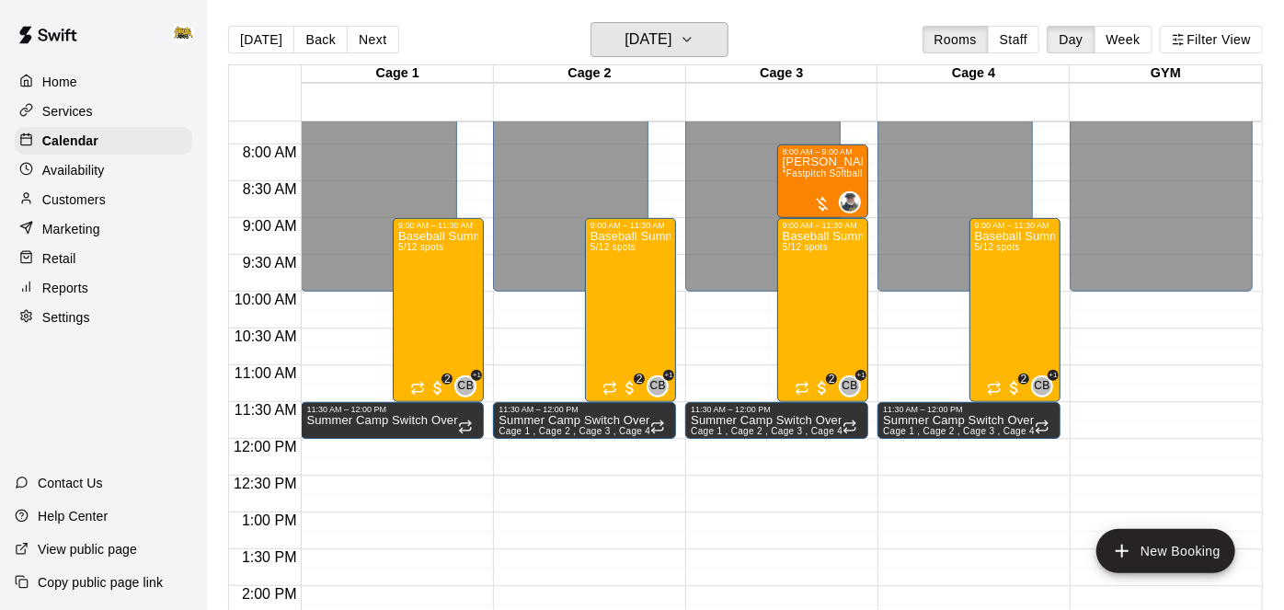
click at [694, 46] on icon "button" at bounding box center [687, 40] width 15 height 22
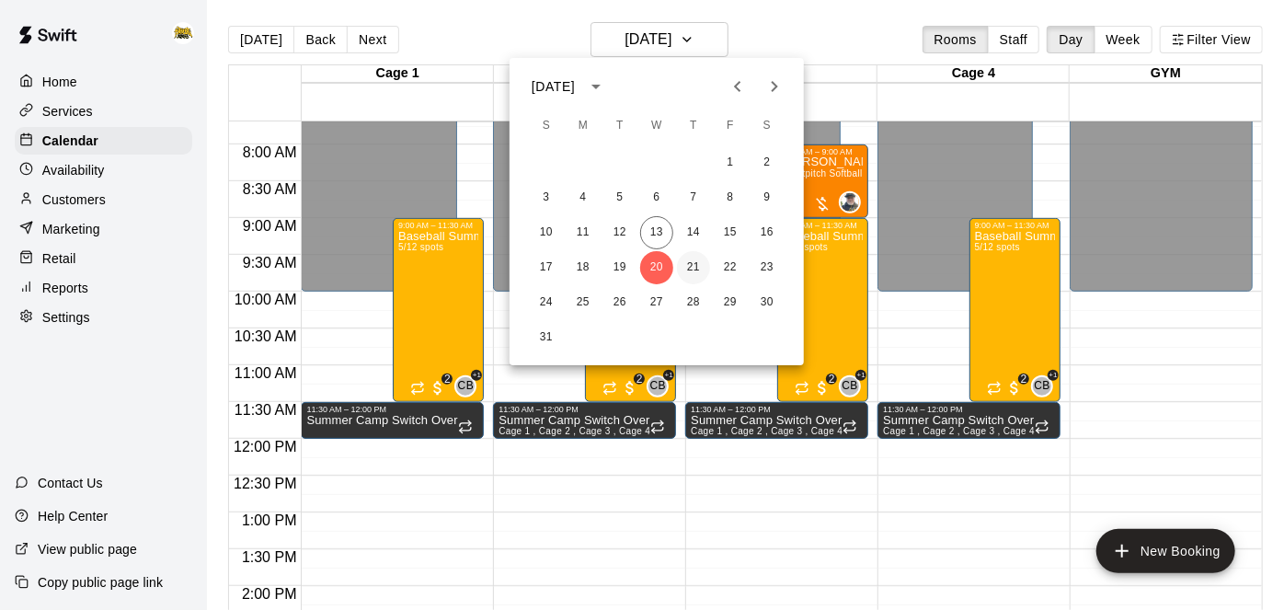
click at [692, 271] on button "21" at bounding box center [693, 267] width 33 height 33
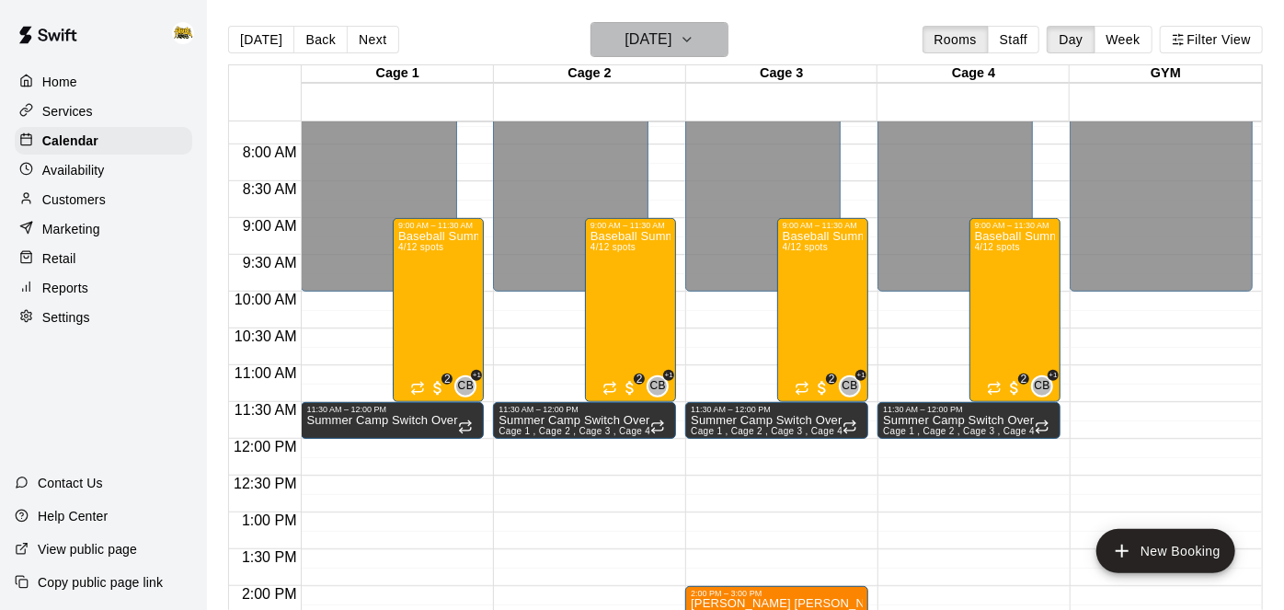
click at [701, 25] on button "Thursday Aug 21" at bounding box center [659, 39] width 138 height 35
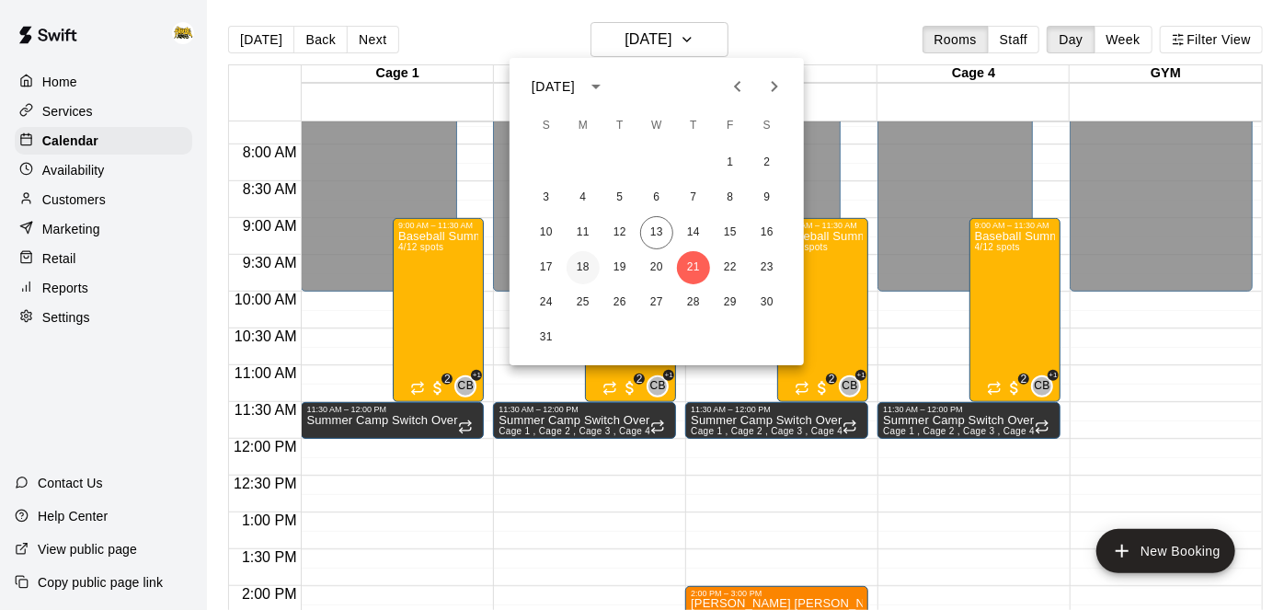
click at [587, 267] on button "18" at bounding box center [582, 267] width 33 height 33
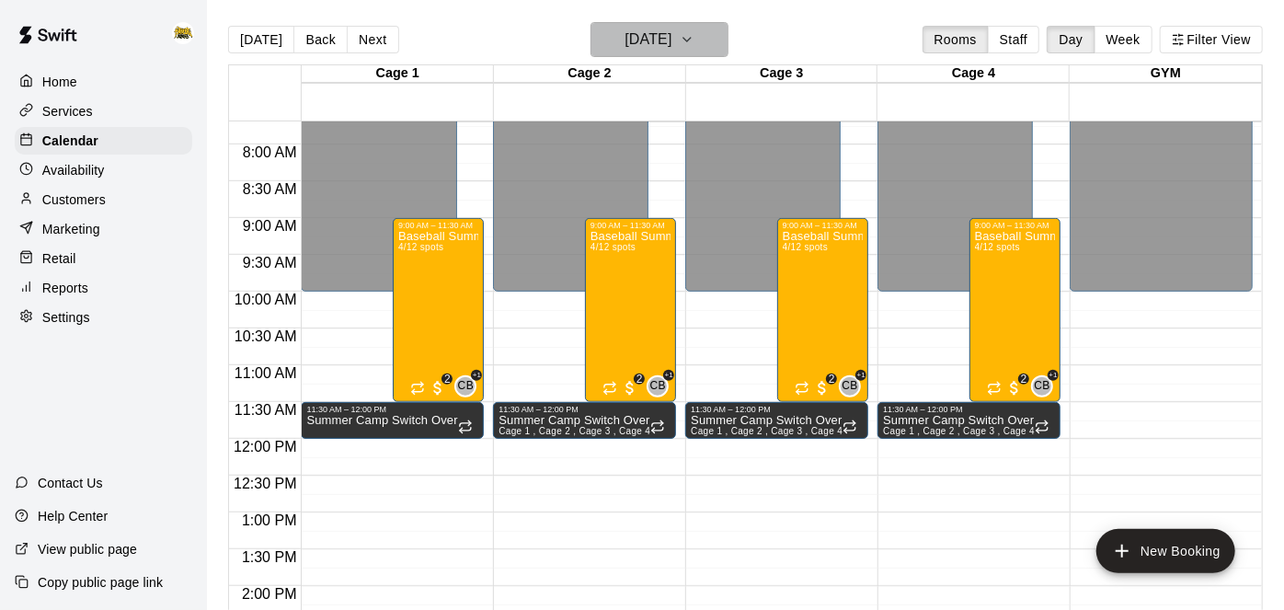
click at [673, 52] on button "Monday Aug 18" at bounding box center [659, 39] width 138 height 35
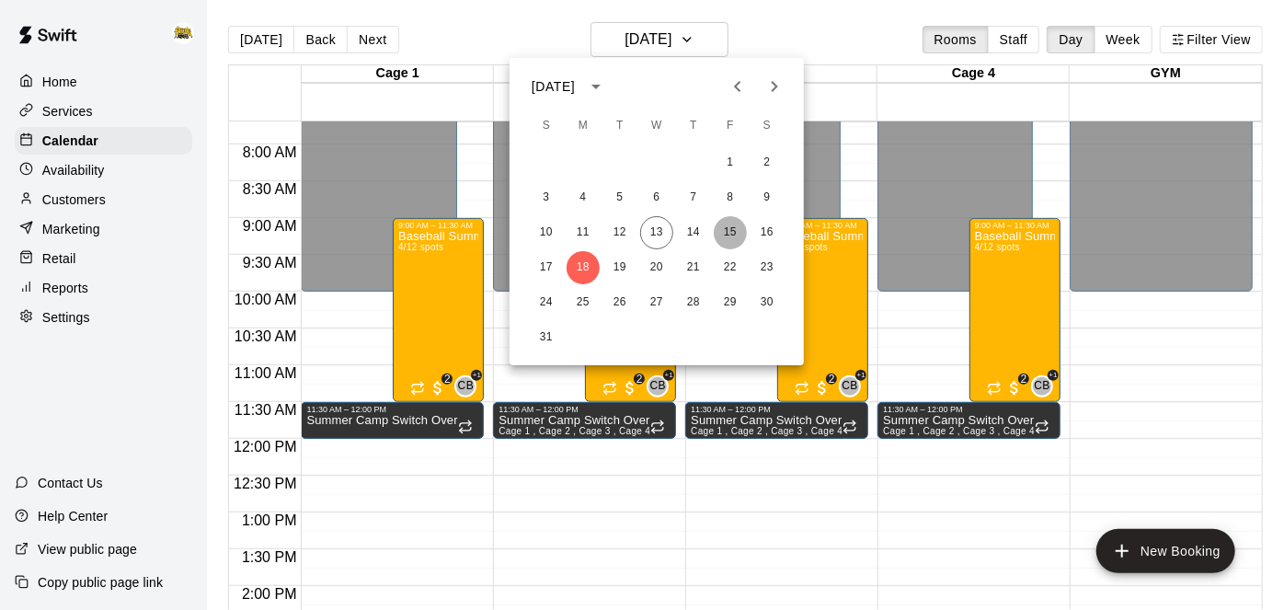
click at [732, 242] on button "15" at bounding box center [730, 232] width 33 height 33
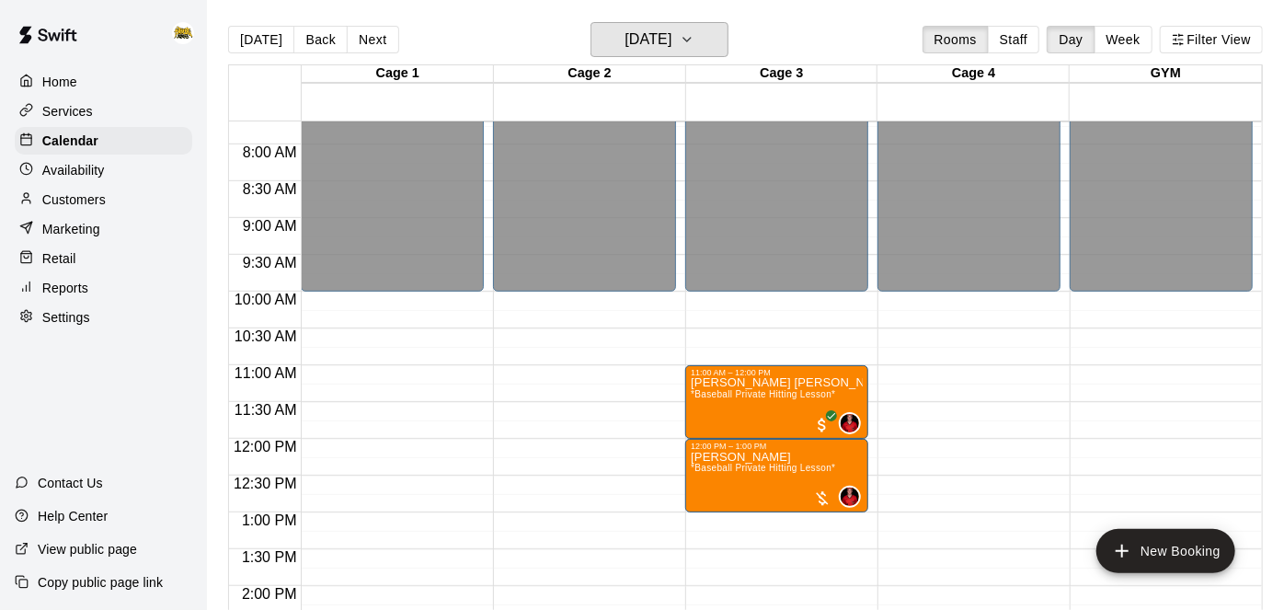
scroll to position [688, 0]
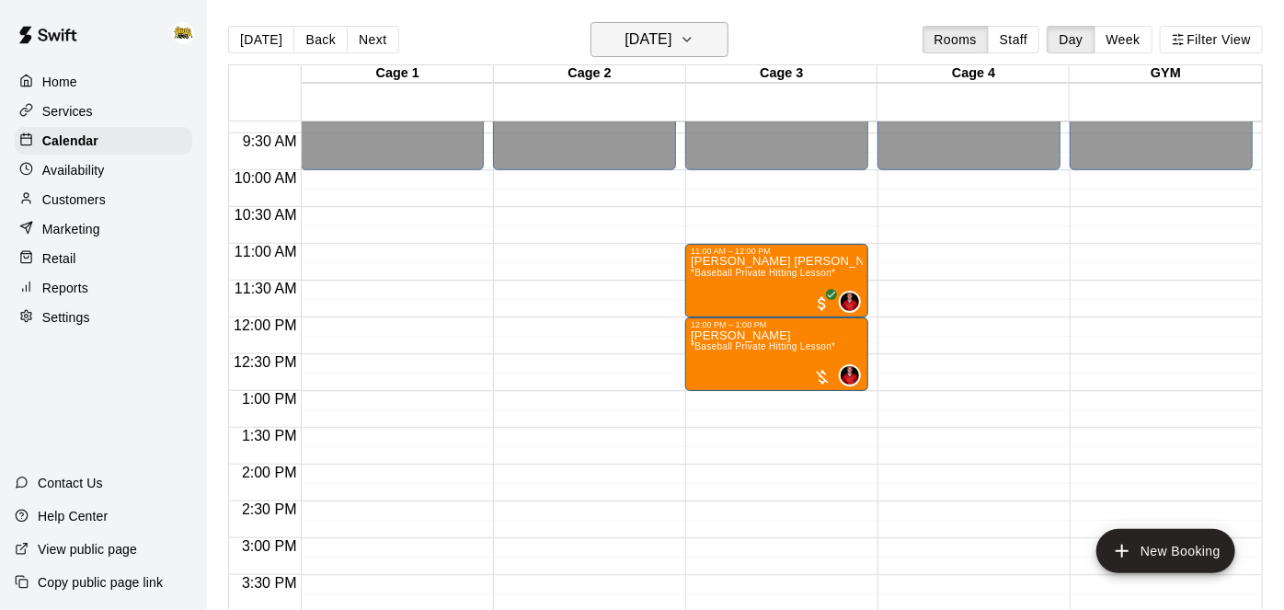
click at [641, 46] on h6 "Friday Aug 15" at bounding box center [647, 40] width 47 height 26
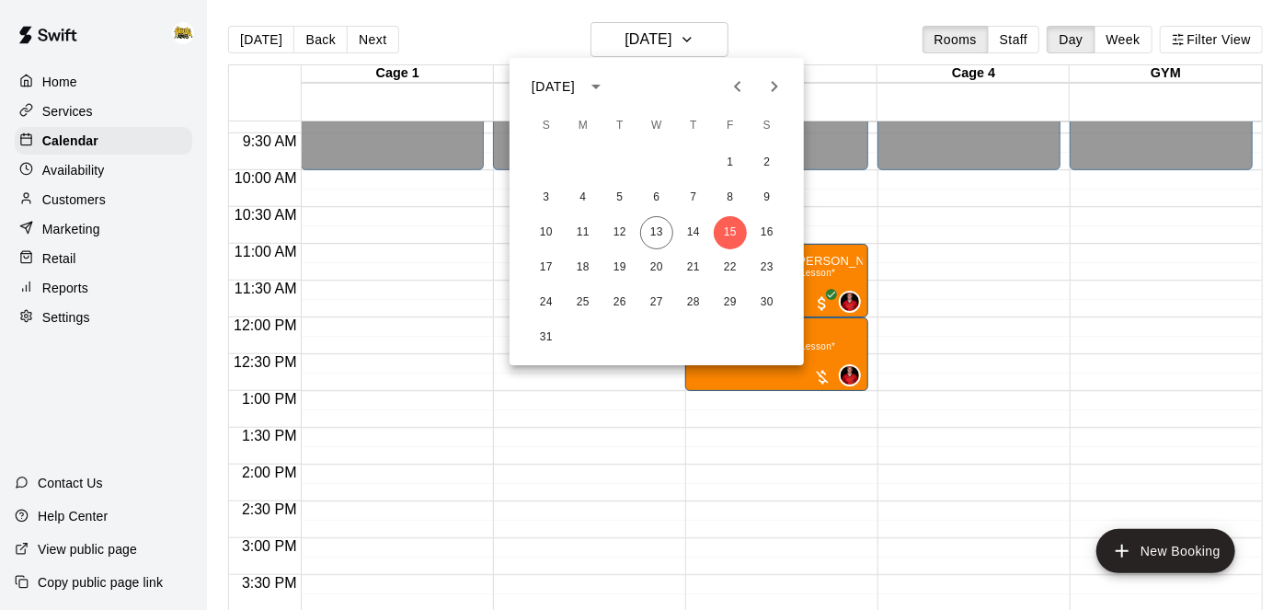
click at [951, 264] on div at bounding box center [642, 305] width 1284 height 610
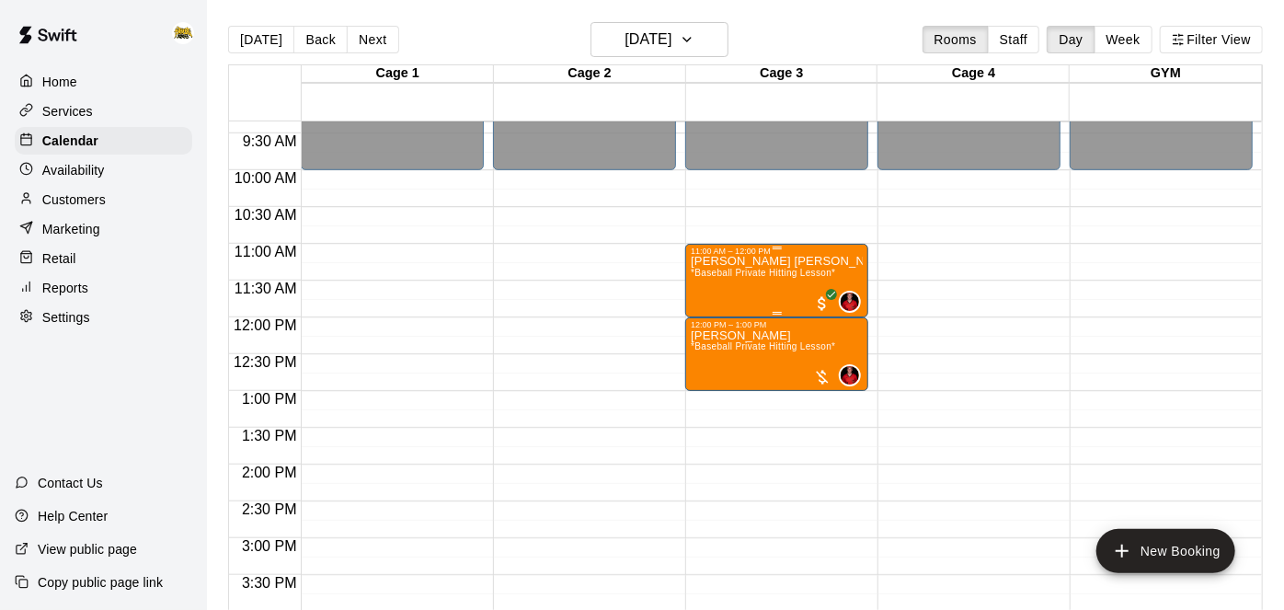
click at [750, 279] on div "Kesler Rodgers *Baseball Private Hitting Lesson*" at bounding box center [777, 561] width 172 height 610
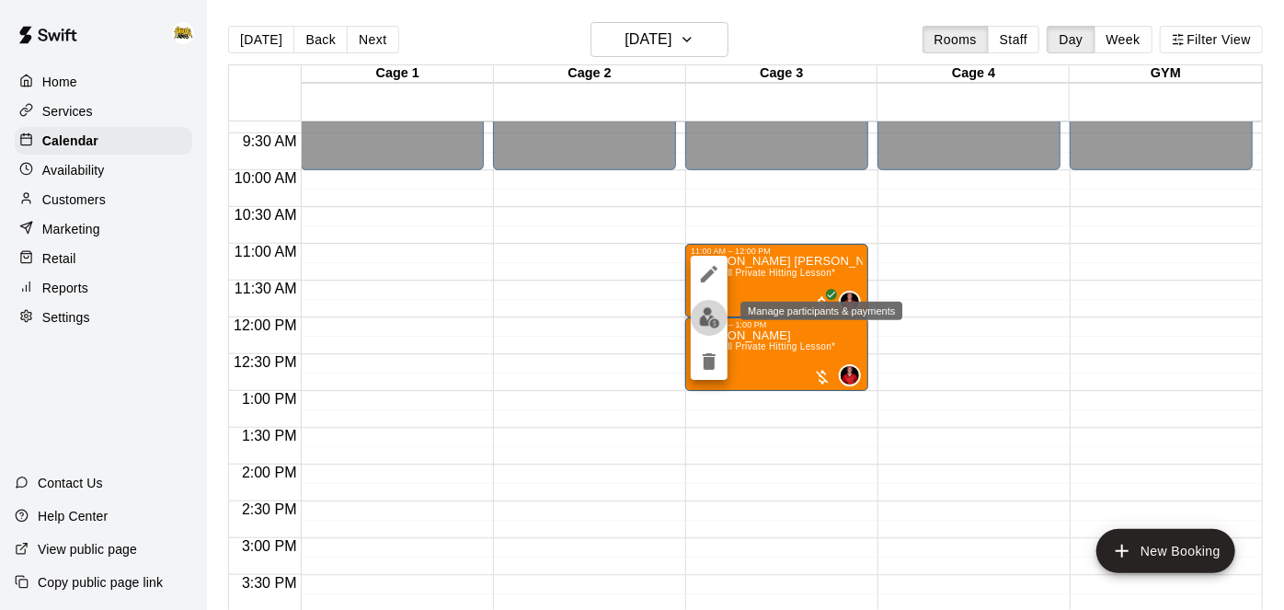
click at [713, 315] on img "edit" at bounding box center [709, 317] width 21 height 21
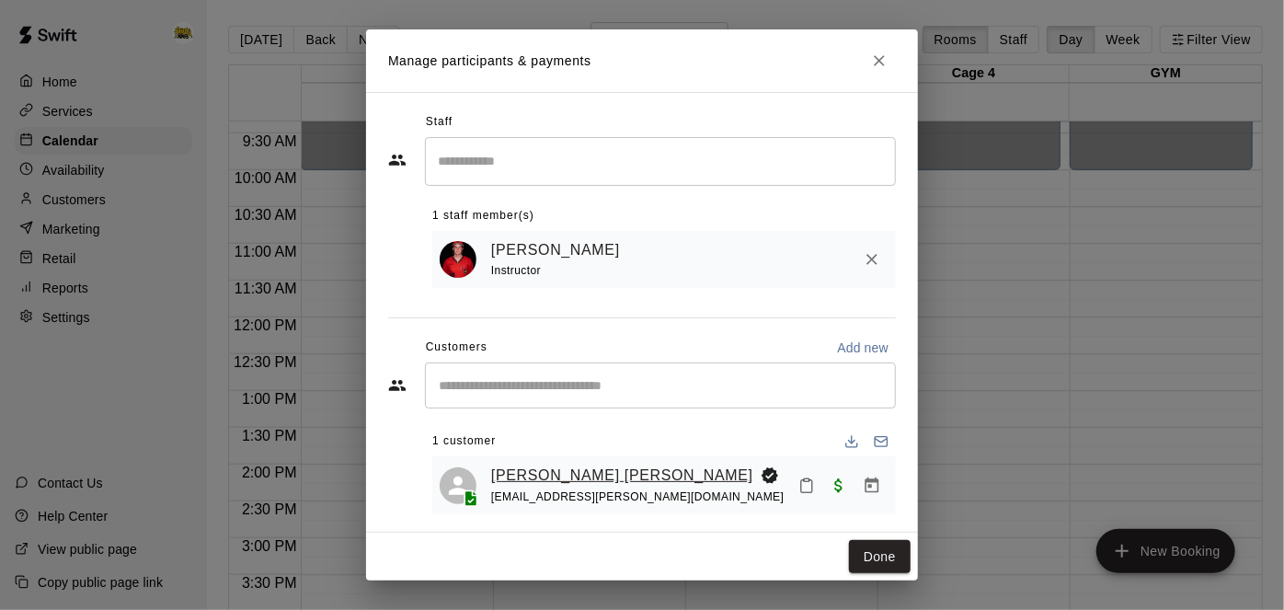
click at [560, 470] on link "Kesler Rodgers" at bounding box center [622, 475] width 262 height 24
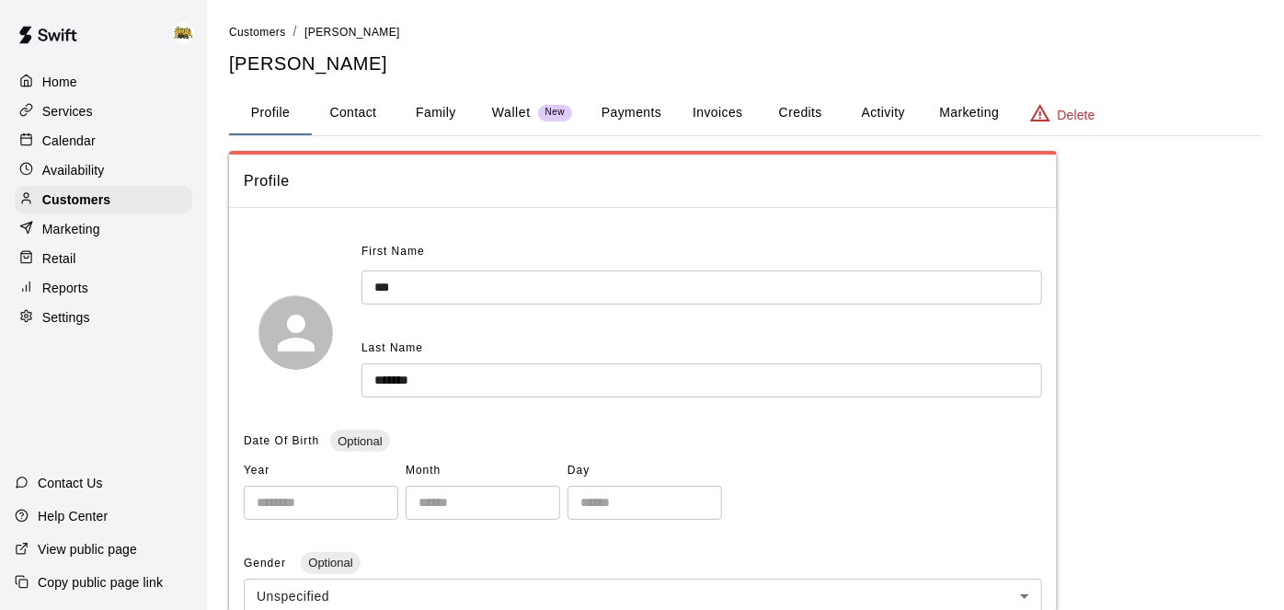
click at [52, 84] on p "Home" at bounding box center [59, 82] width 35 height 18
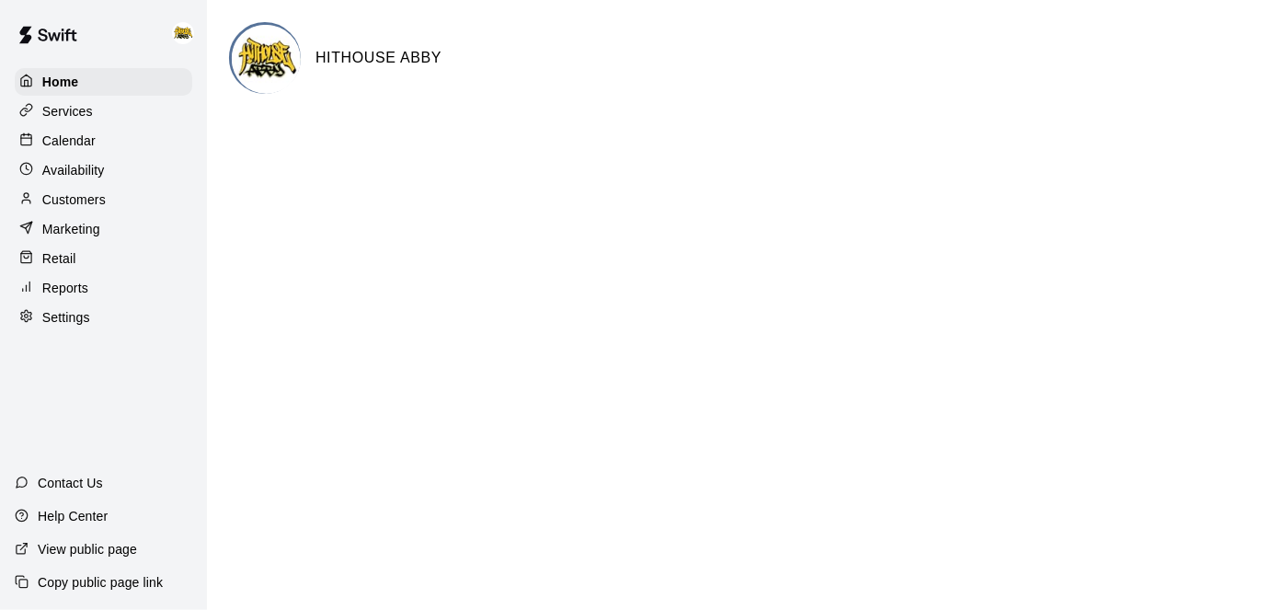
click at [100, 144] on div "Calendar" at bounding box center [103, 141] width 177 height 28
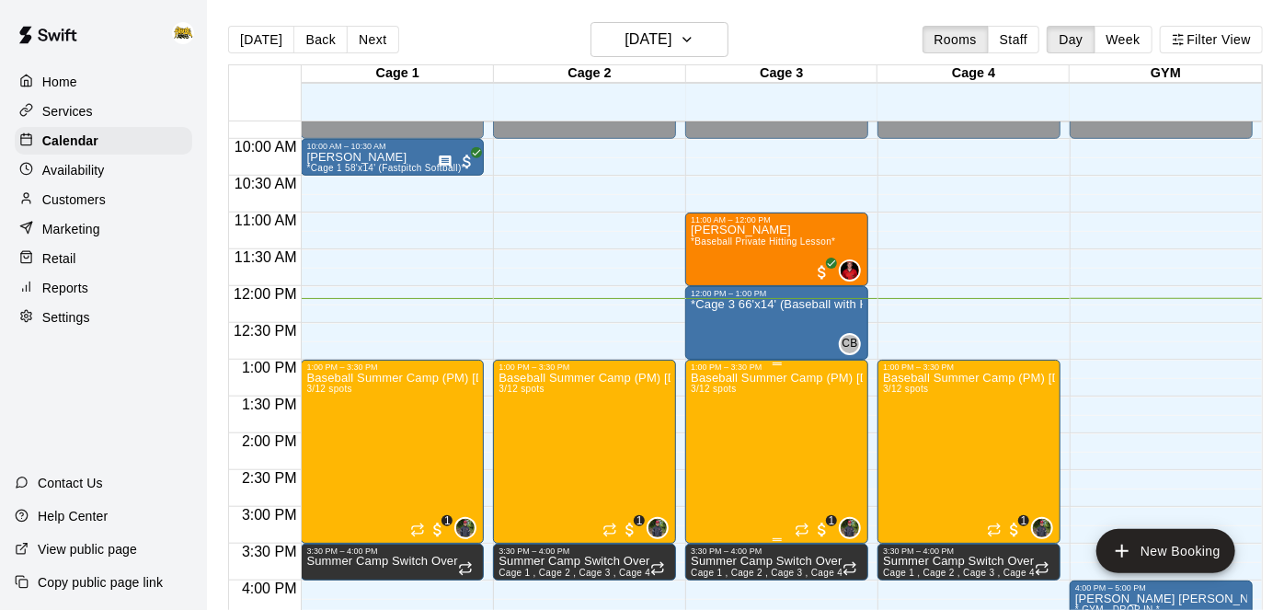
scroll to position [717, 0]
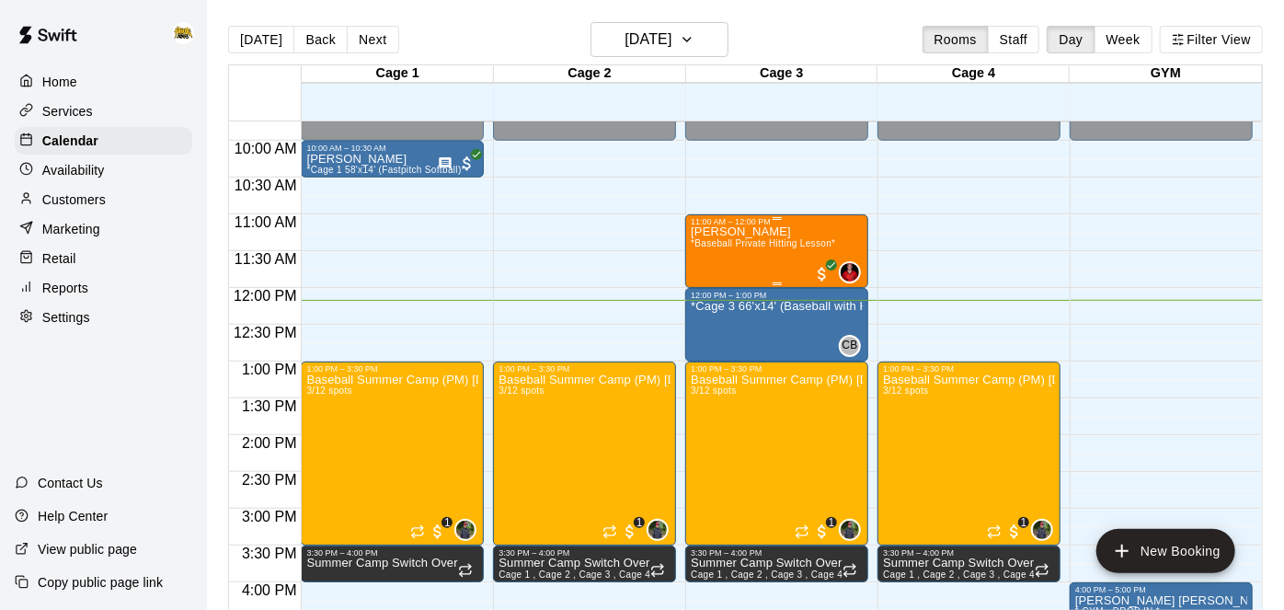
click at [772, 241] on span "*Baseball Private Hitting Lesson*" at bounding box center [763, 243] width 144 height 10
click at [694, 308] on button "edit" at bounding box center [709, 300] width 37 height 36
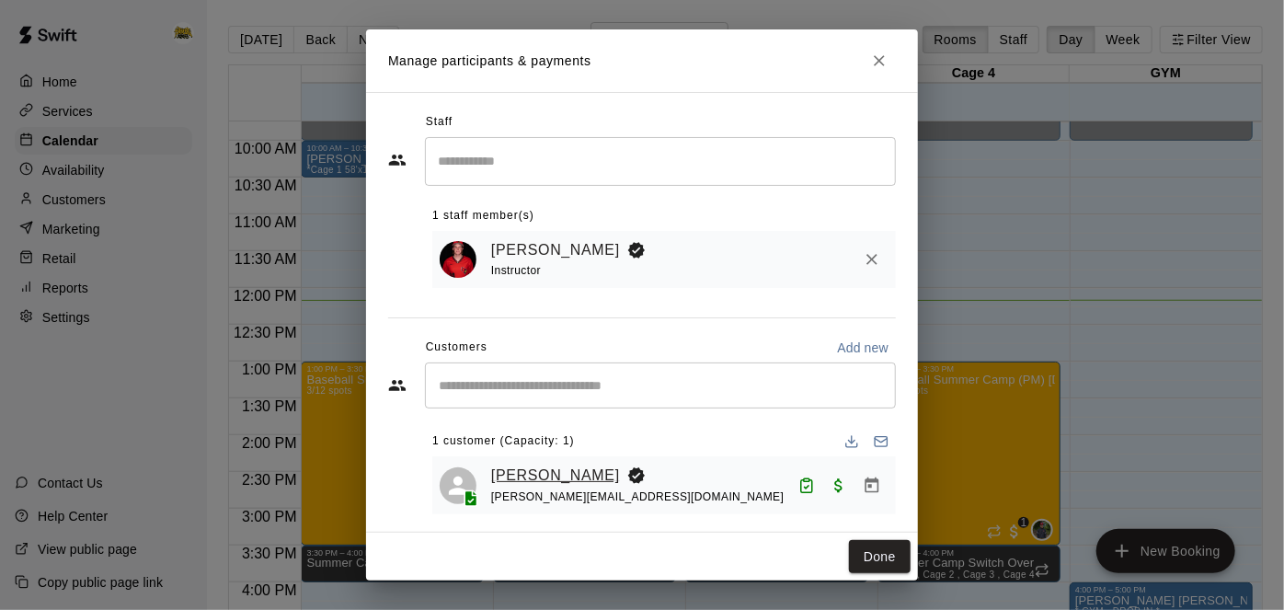
click at [573, 476] on link "[PERSON_NAME]" at bounding box center [555, 475] width 129 height 24
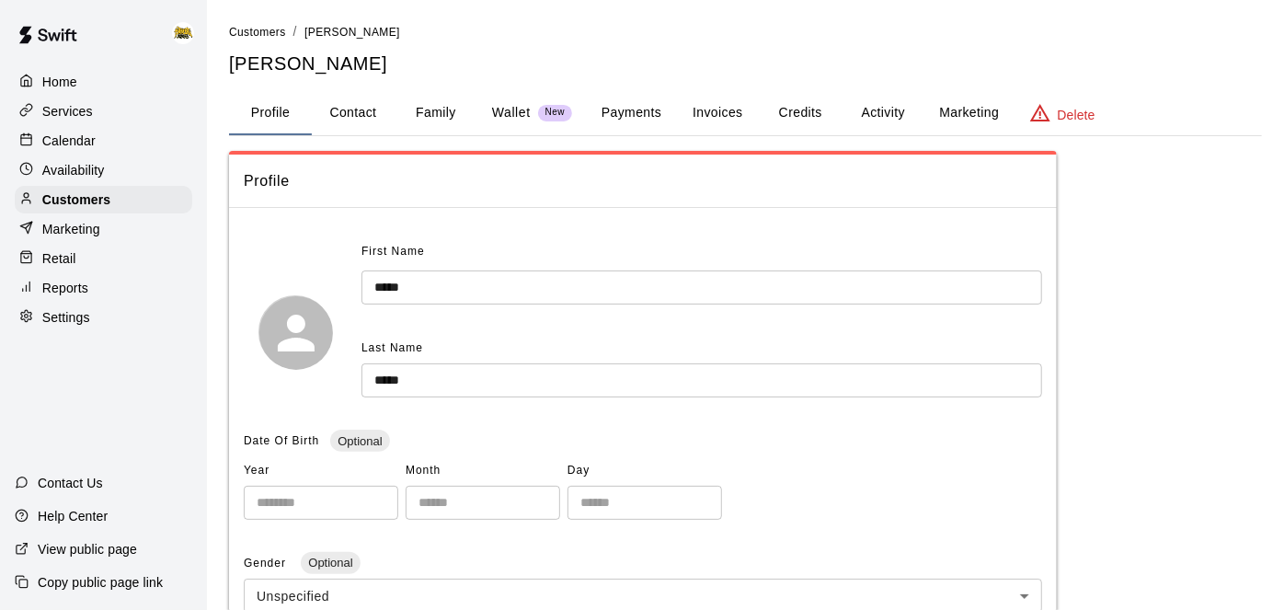
click at [813, 115] on button "Credits" at bounding box center [800, 113] width 83 height 44
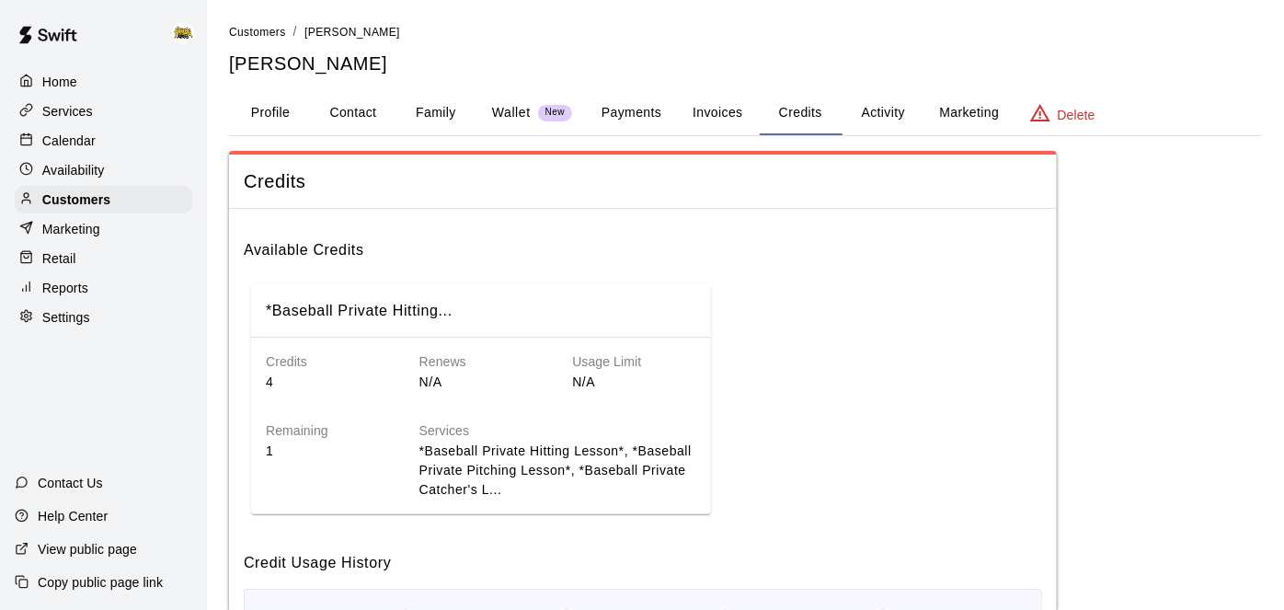
click at [897, 110] on button "Activity" at bounding box center [882, 113] width 83 height 44
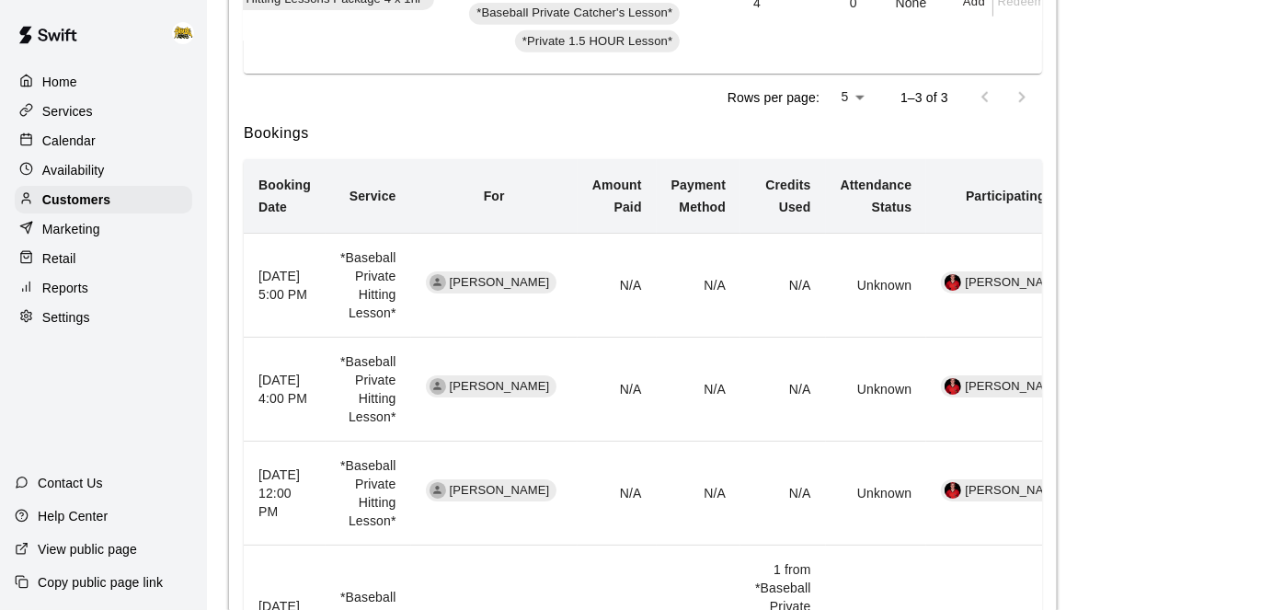
scroll to position [803, 0]
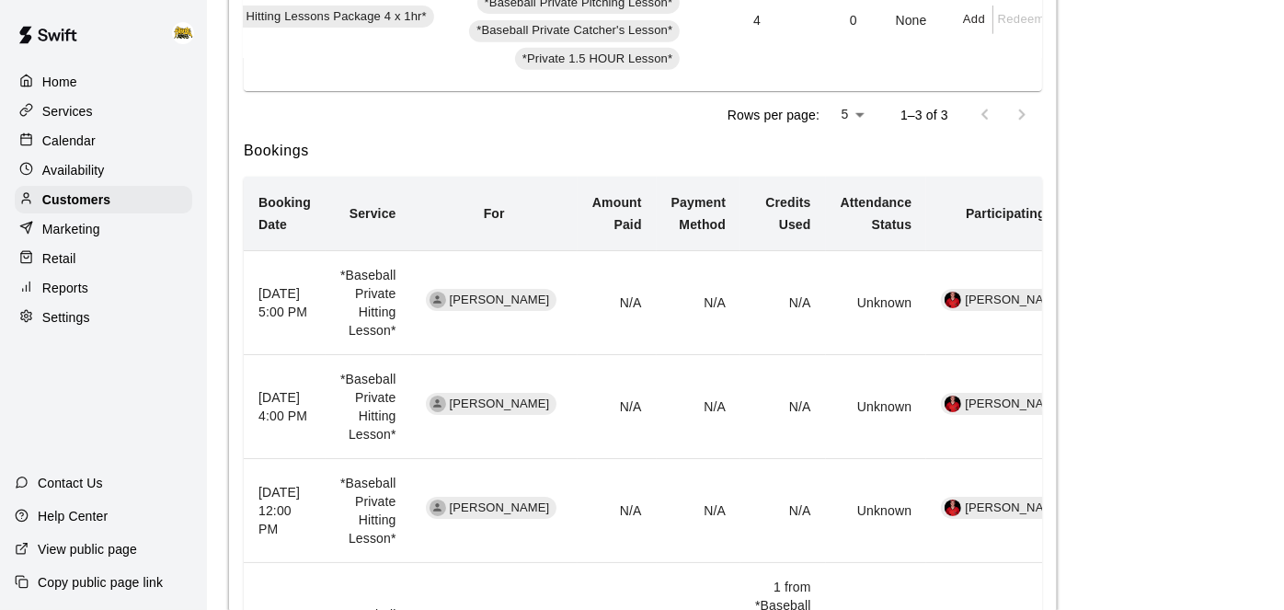
click at [84, 137] on p "Calendar" at bounding box center [68, 141] width 53 height 18
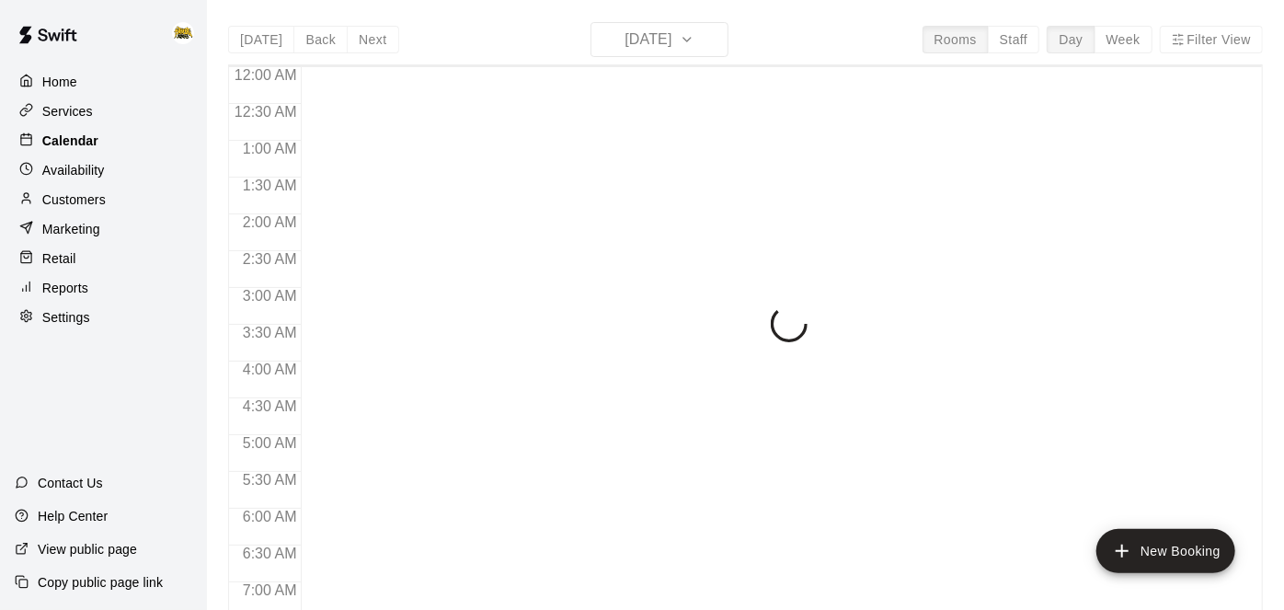
scroll to position [902, 0]
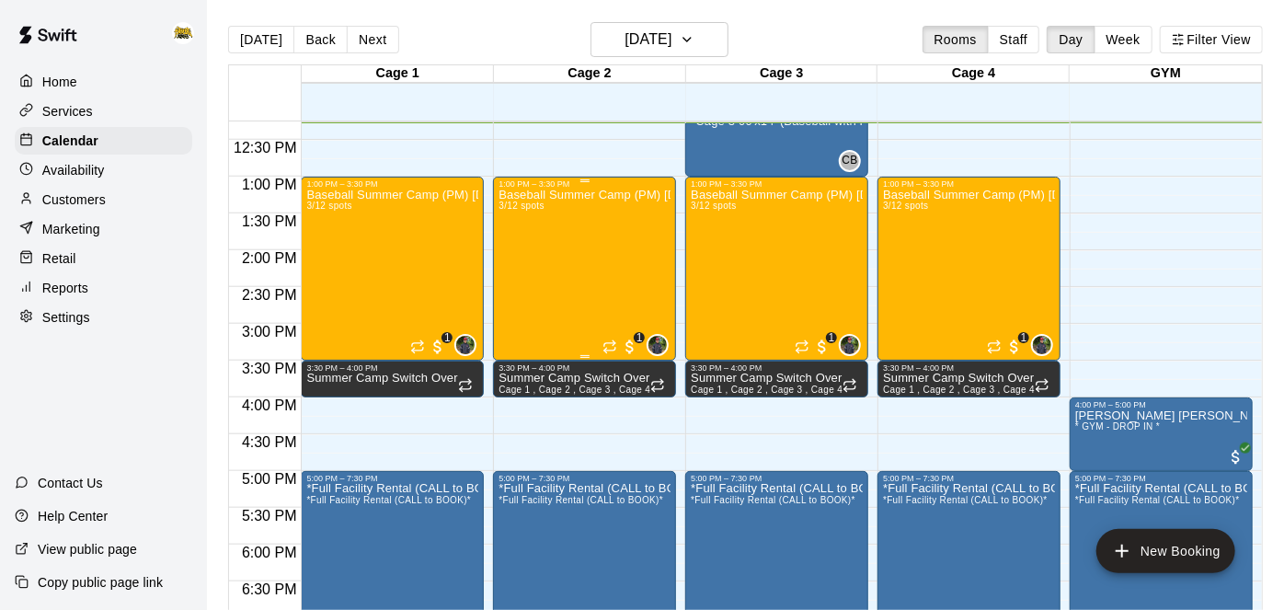
click at [593, 259] on div "Baseball Summer Camp (PM) Aug 11, 12, 13, 14 Ages 8 - 13 3/12 spots" at bounding box center [584, 494] width 172 height 610
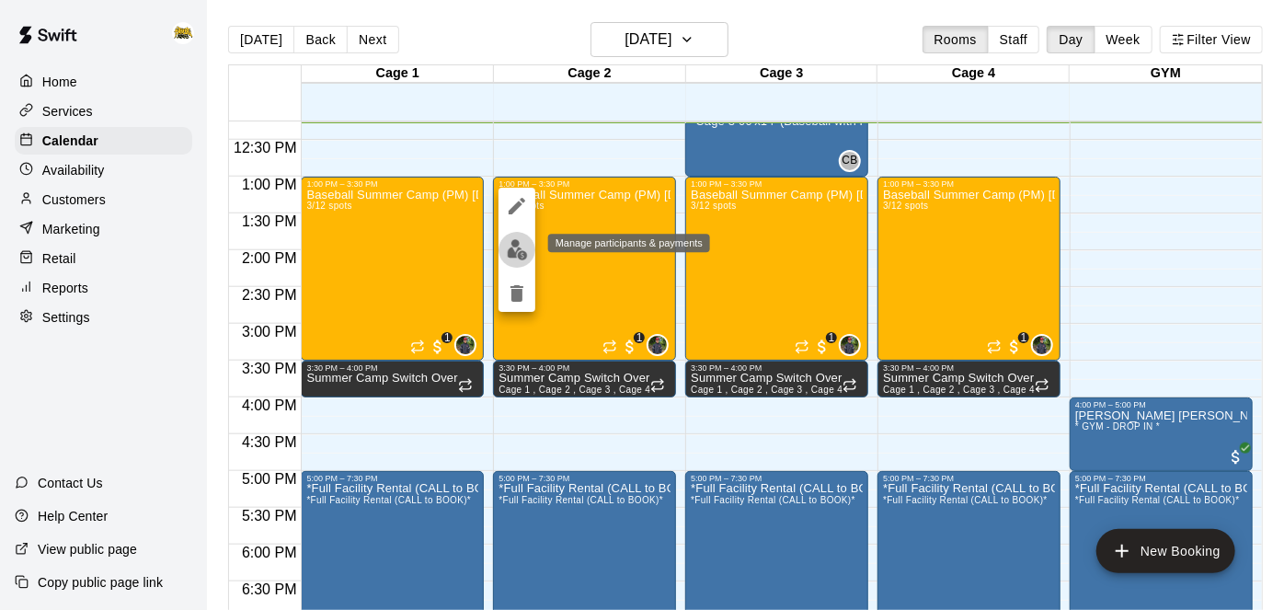
click at [508, 247] on img "edit" at bounding box center [517, 249] width 21 height 21
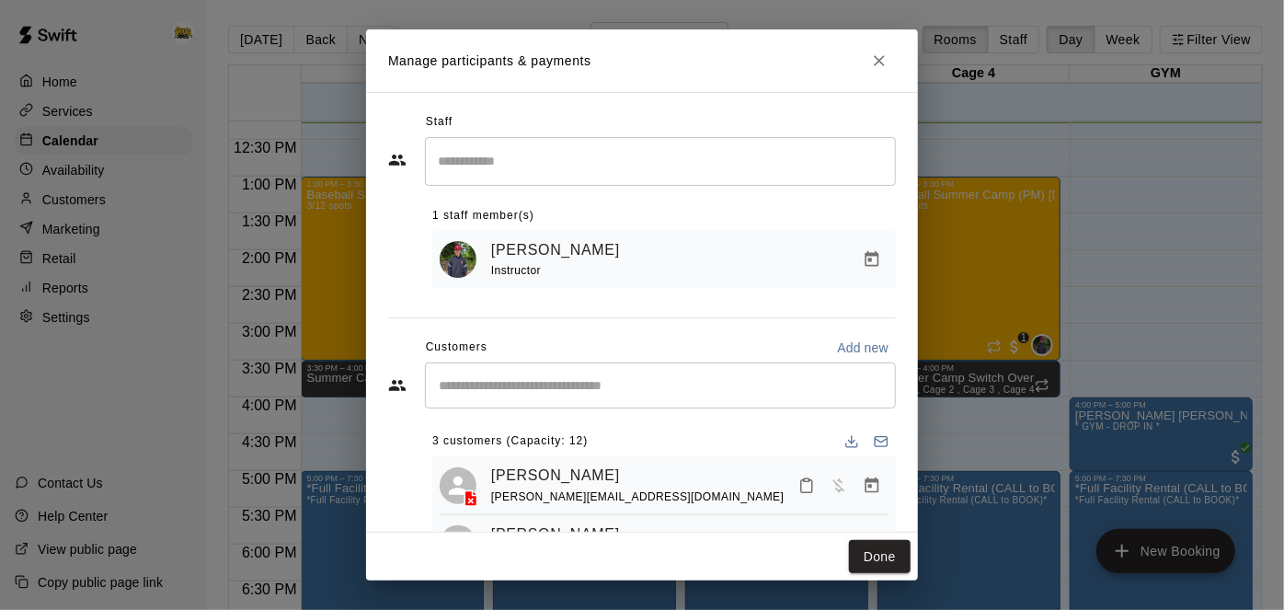
click at [663, 395] on div "​" at bounding box center [660, 385] width 471 height 46
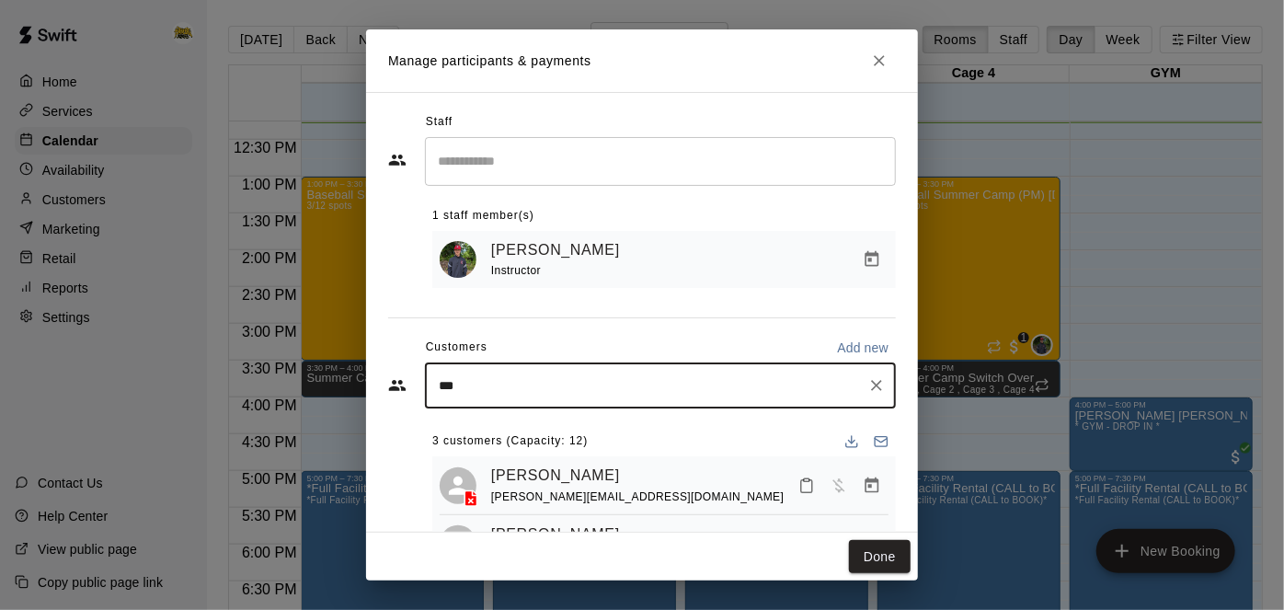
type input "****"
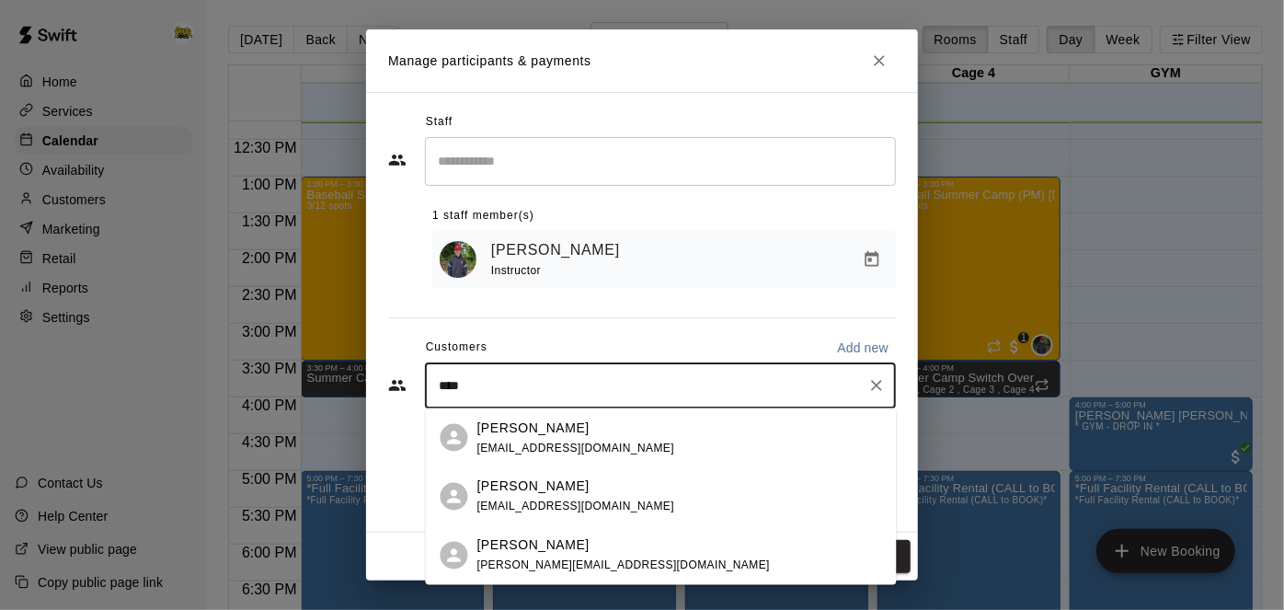
click at [602, 431] on div "Jace Basi ravjaybasi@gmail.com" at bounding box center [679, 438] width 405 height 40
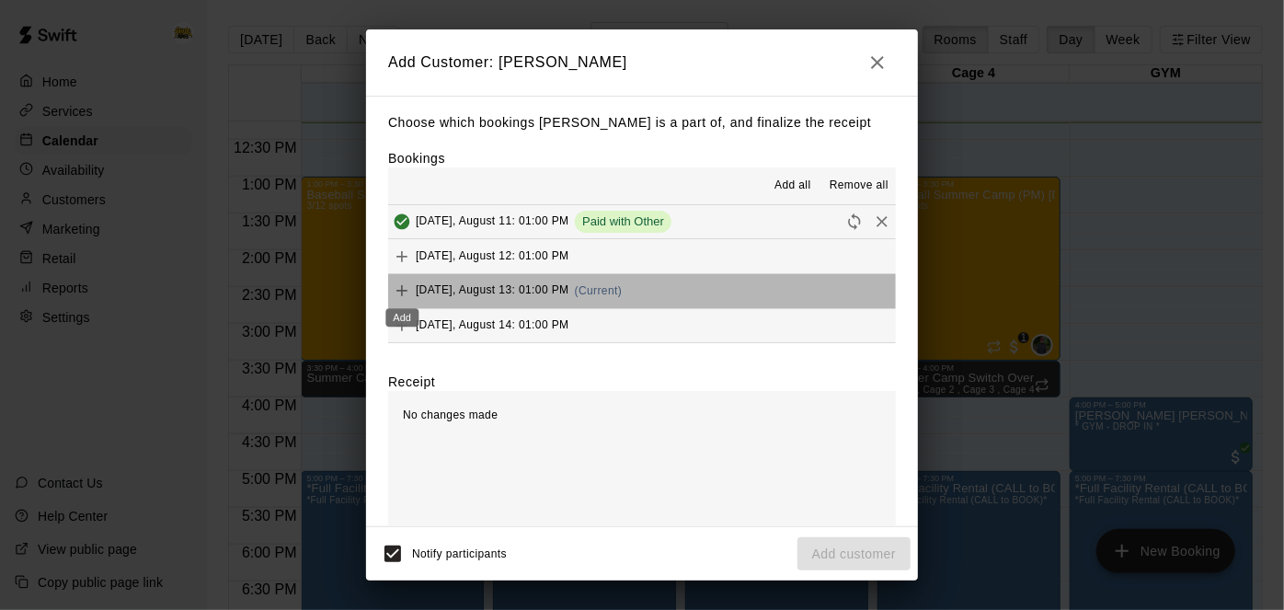
click at [398, 295] on div "Add" at bounding box center [401, 311] width 37 height 33
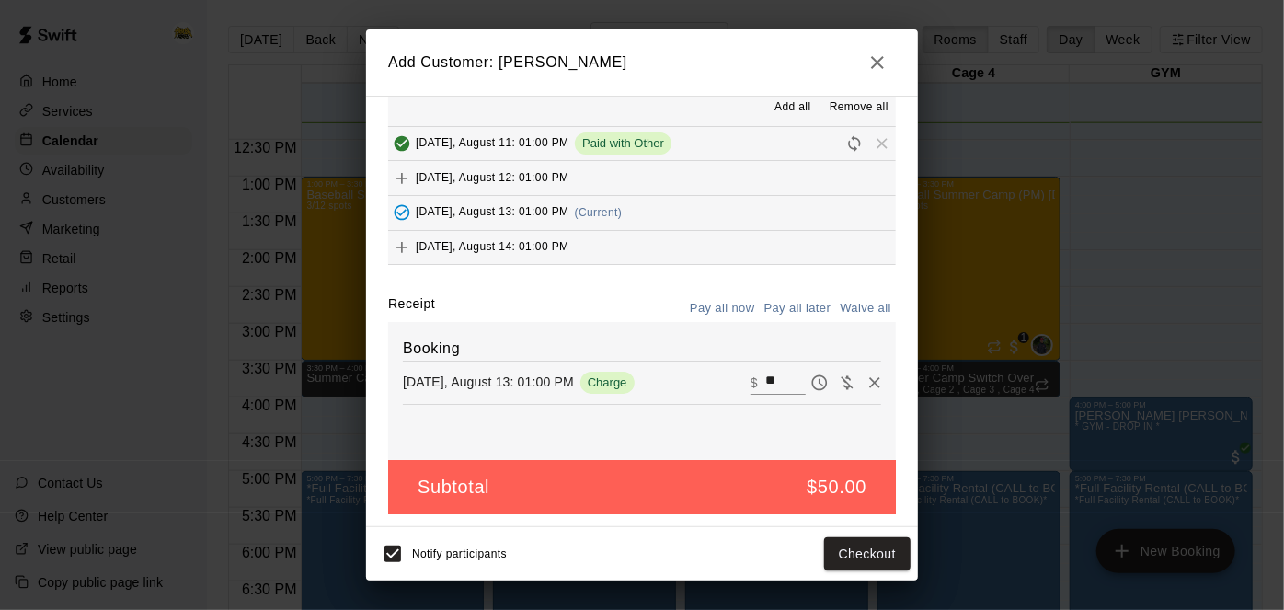
scroll to position [79, 0]
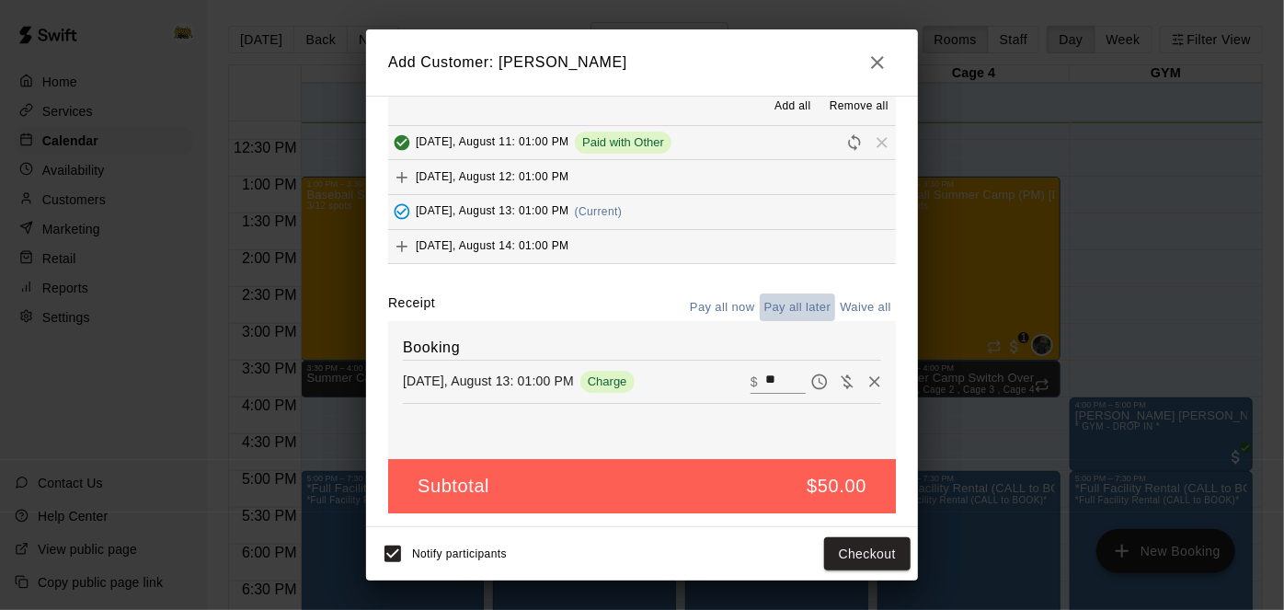
click at [796, 311] on button "Pay all later" at bounding box center [798, 307] width 76 height 29
click at [830, 560] on button "Add customer" at bounding box center [853, 554] width 113 height 34
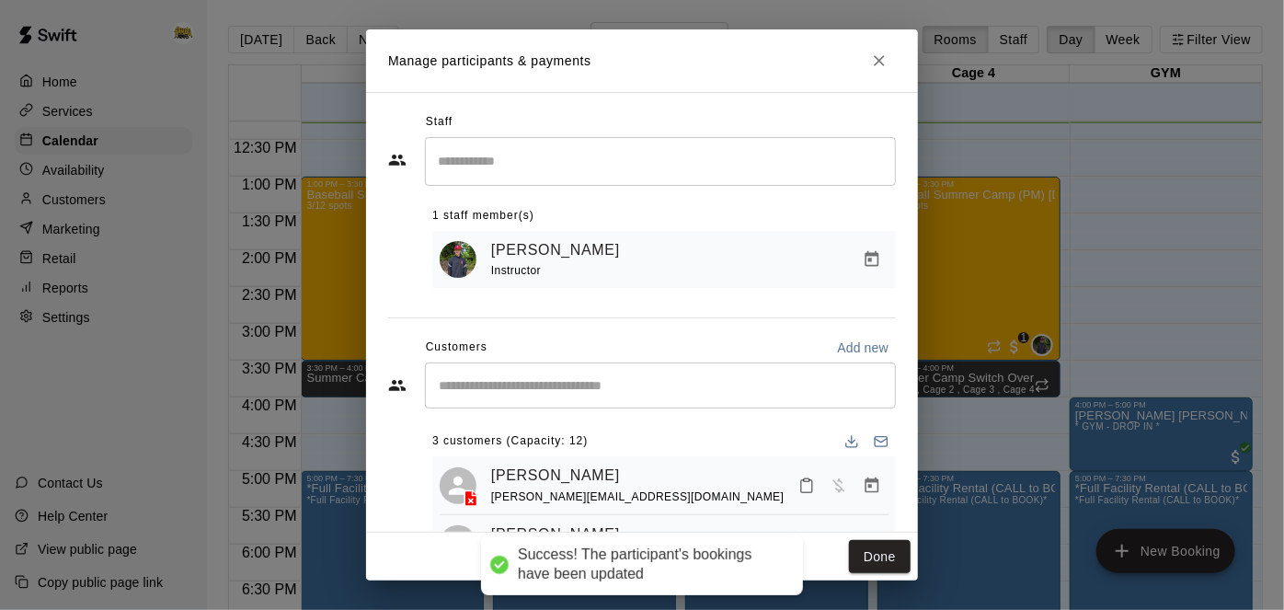
scroll to position [16, 0]
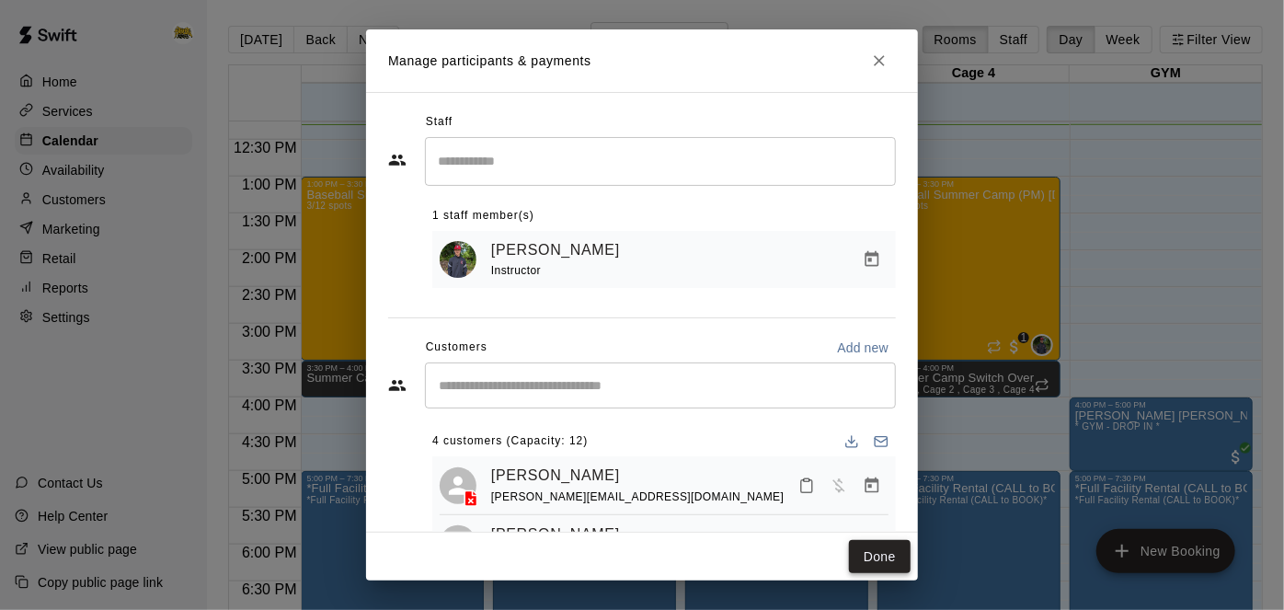
click at [887, 554] on button "Done" at bounding box center [880, 557] width 62 height 34
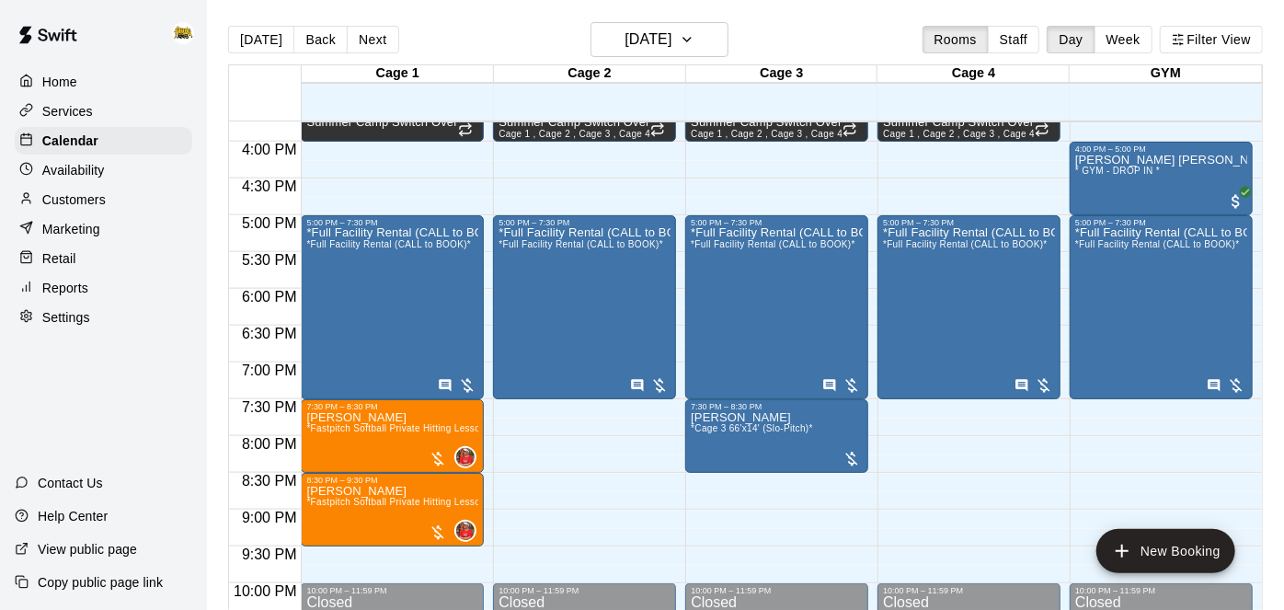
scroll to position [1256, 0]
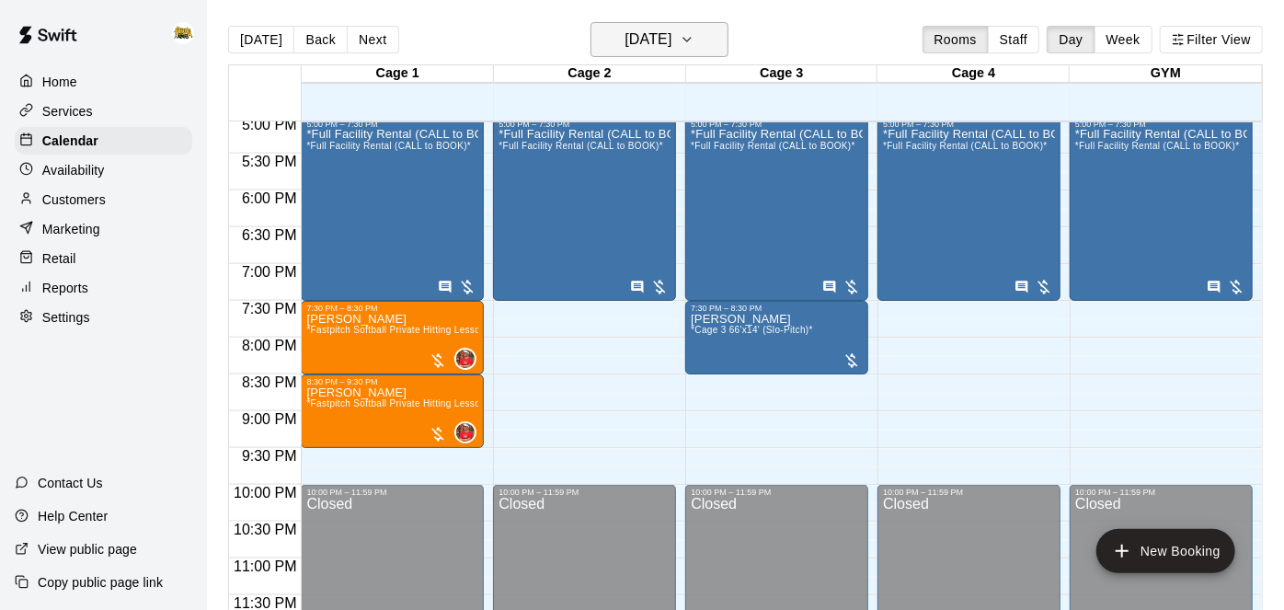
click at [728, 52] on button "[DATE]" at bounding box center [659, 39] width 138 height 35
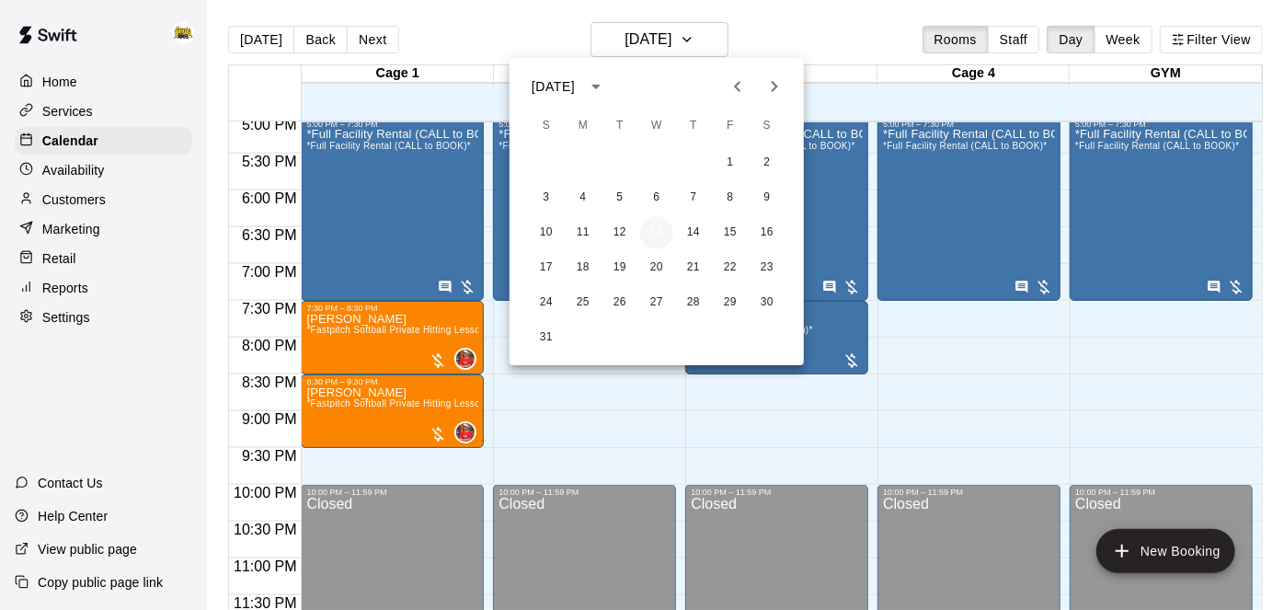
click at [659, 238] on button "13" at bounding box center [656, 232] width 33 height 33
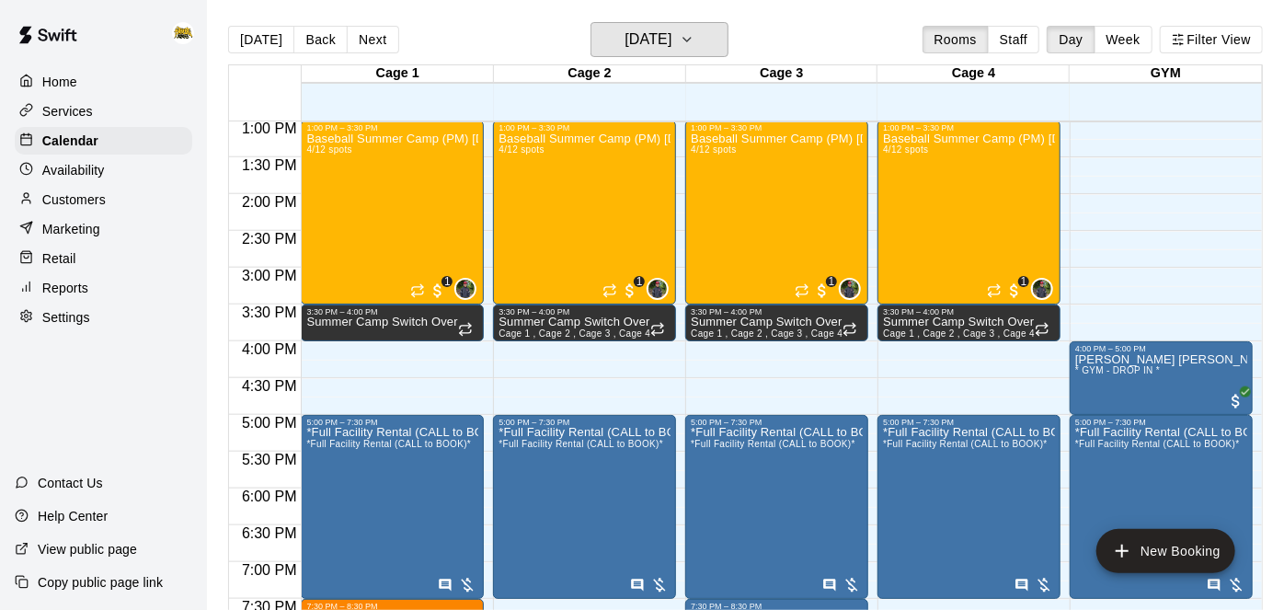
scroll to position [966, 0]
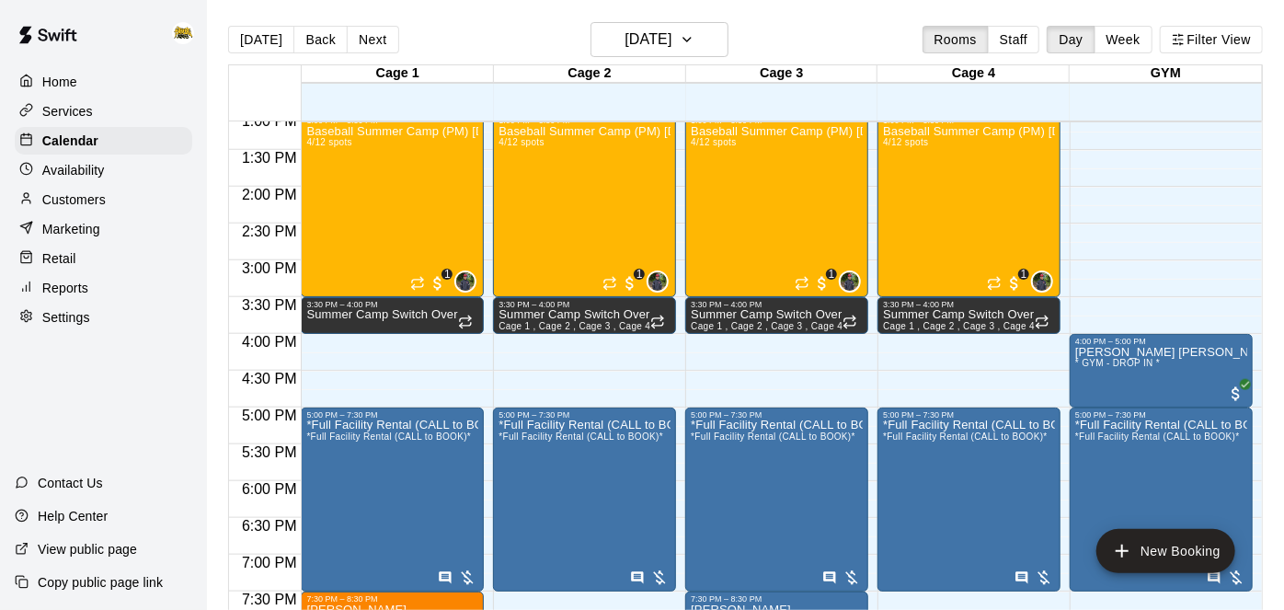
click at [659, 238] on div "Baseball Summer Camp (PM) Aug 11, 12, 13, 14 Ages 8 - 13 4/12 spots" at bounding box center [584, 430] width 172 height 610
click at [401, 189] on div at bounding box center [642, 305] width 1284 height 610
click at [360, 207] on div "Baseball Summer Camp (PM) Aug 11, 12, 13, 14 Ages 8 - 13 4/12 spots" at bounding box center [392, 430] width 172 height 610
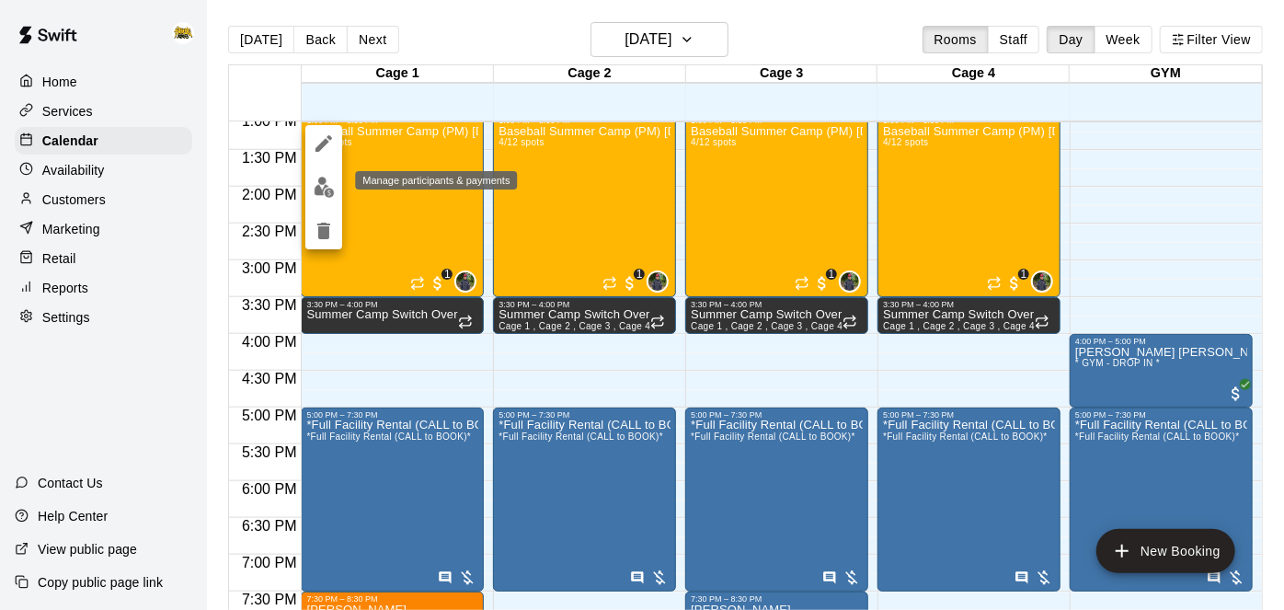
click at [329, 198] on button "edit" at bounding box center [323, 187] width 37 height 36
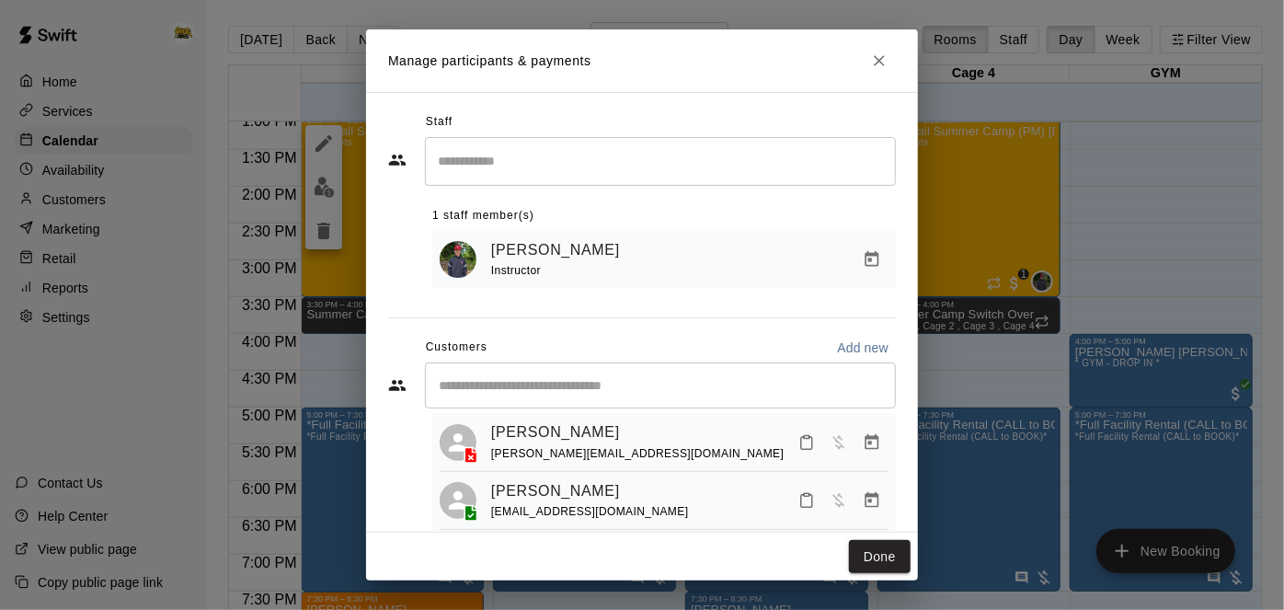
scroll to position [0, 0]
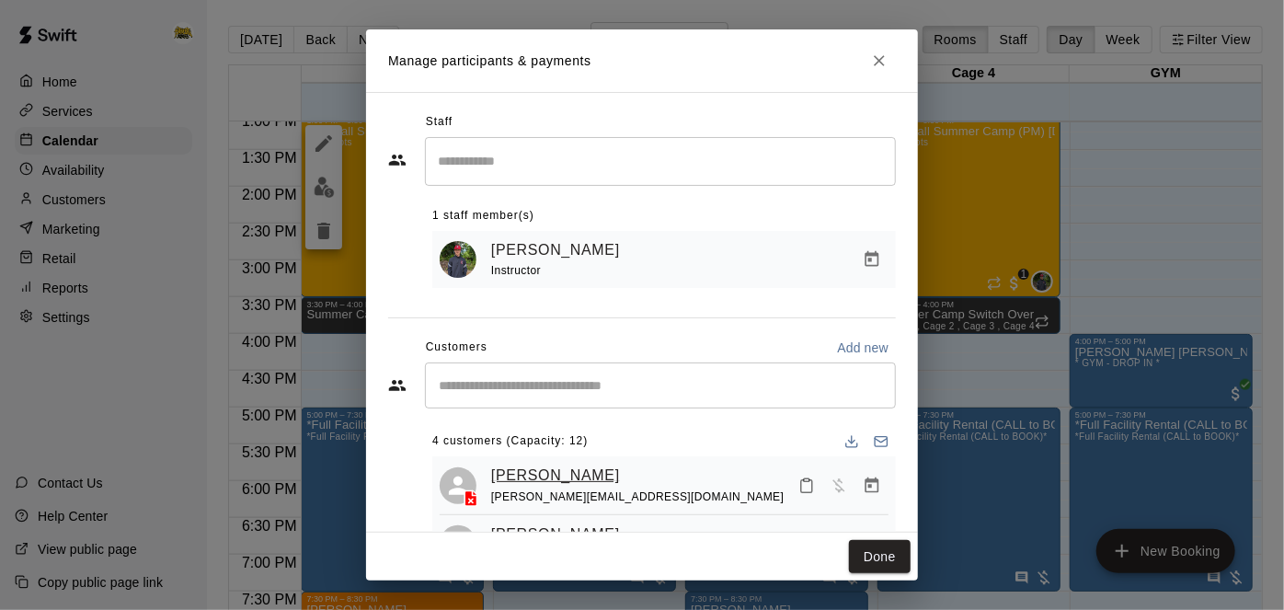
click at [589, 478] on link "Camden Sandhu" at bounding box center [555, 475] width 129 height 24
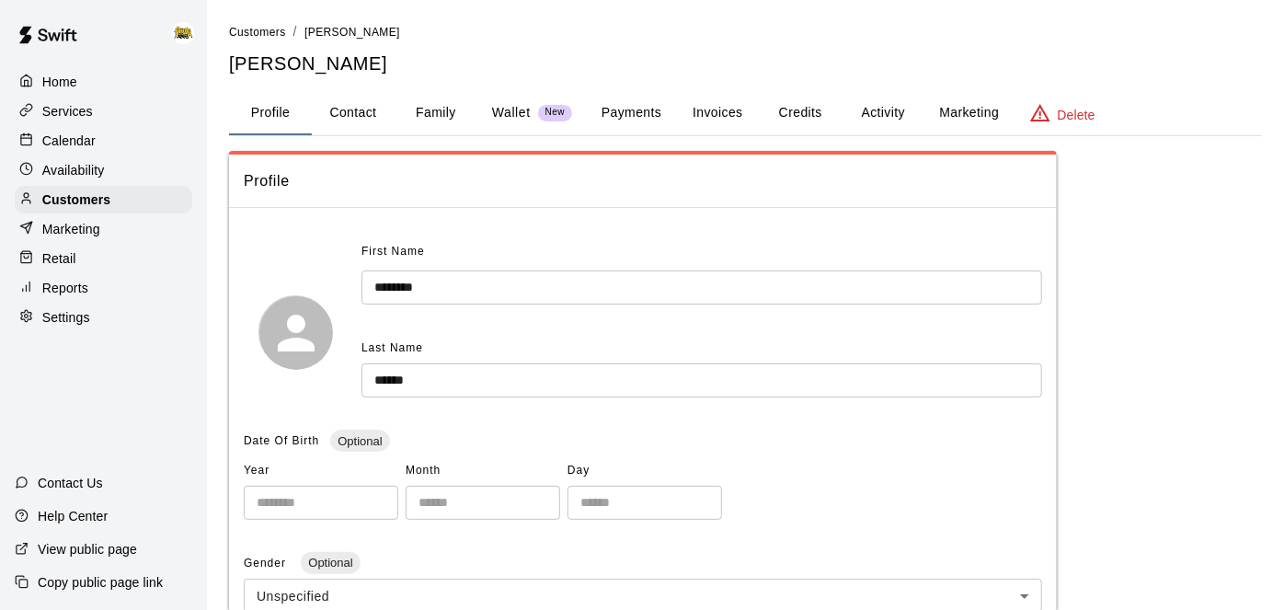
click at [448, 109] on button "Family" at bounding box center [436, 113] width 83 height 44
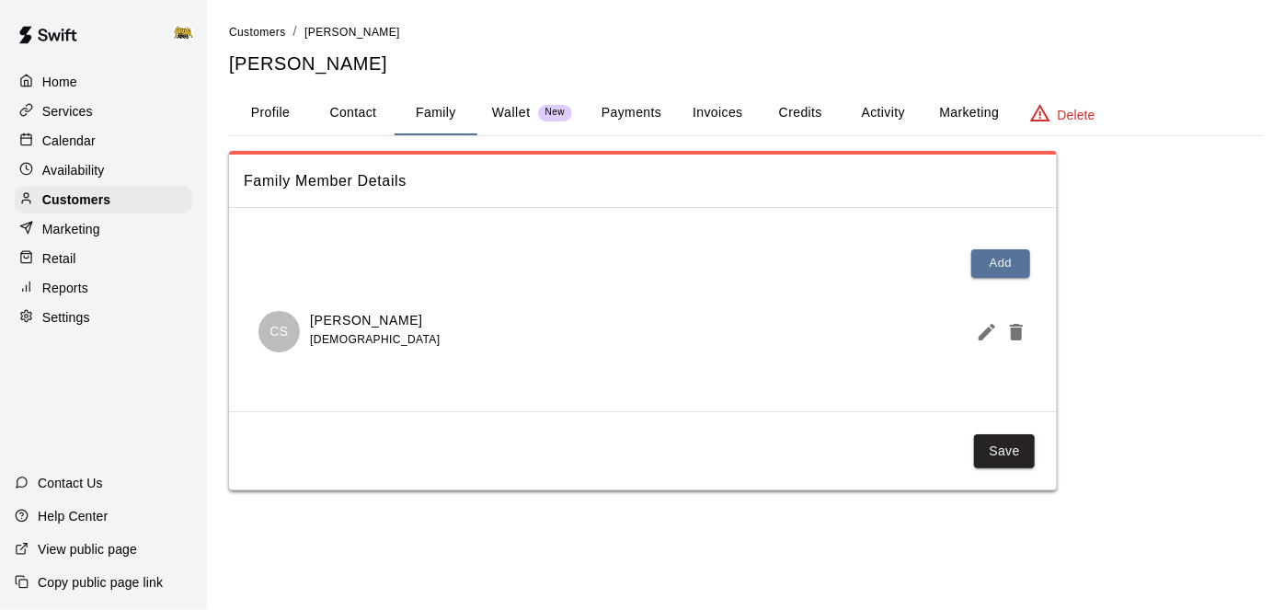
click at [881, 121] on button "Activity" at bounding box center [882, 113] width 83 height 44
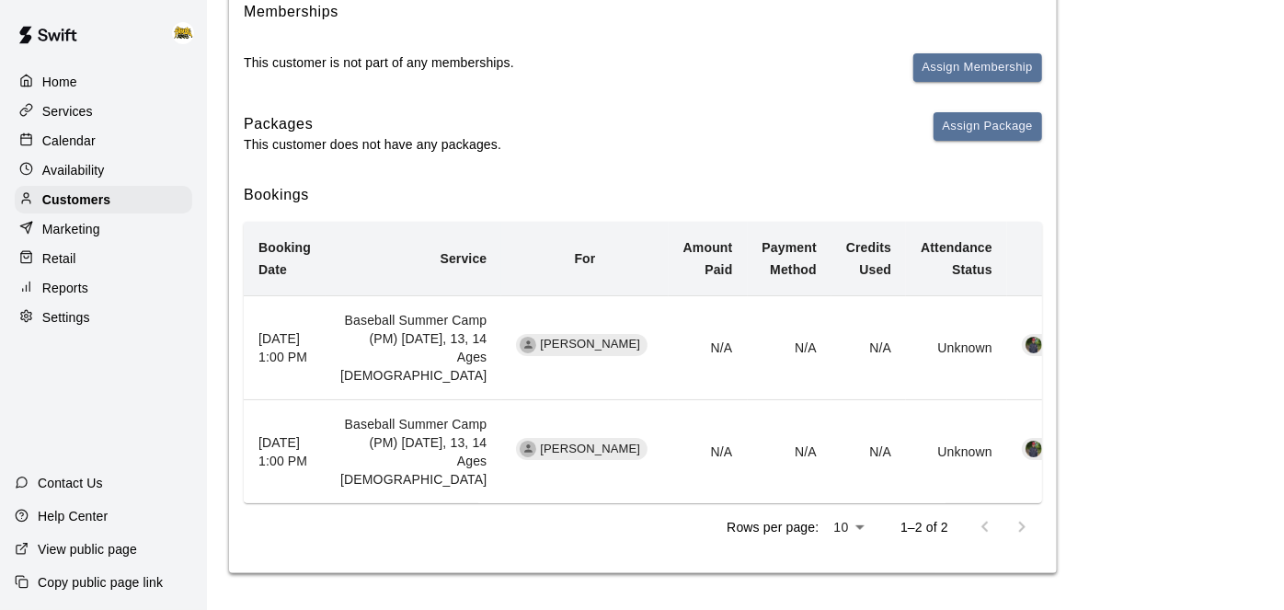
scroll to position [328, 0]
click at [79, 85] on div "Home" at bounding box center [103, 82] width 177 height 28
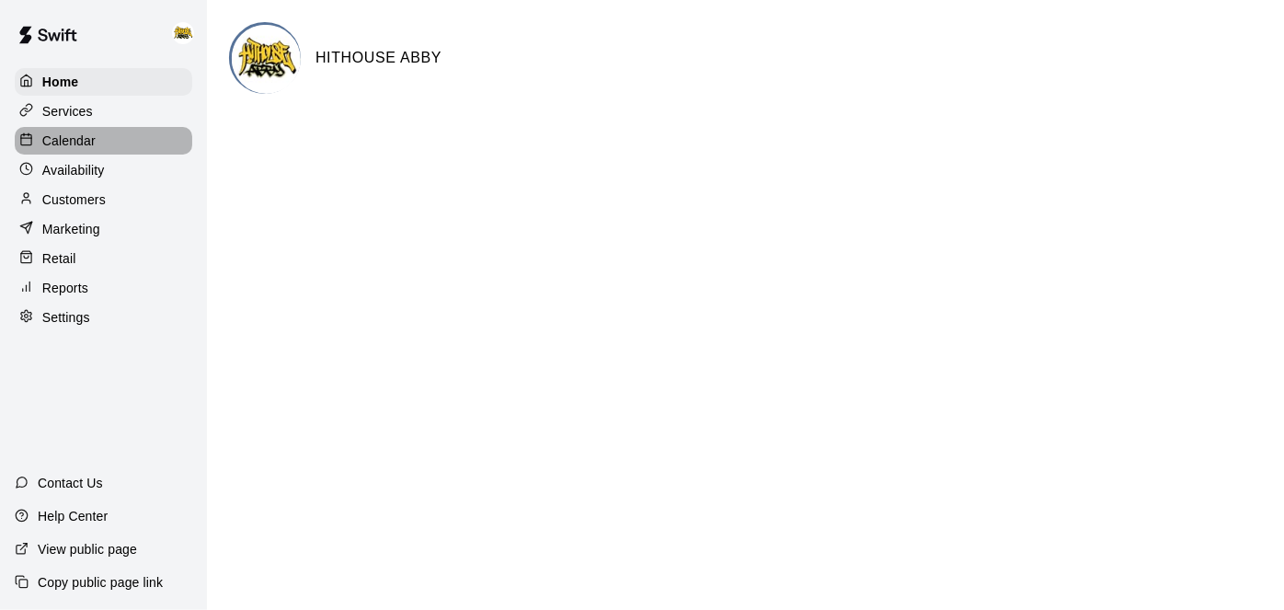
click at [103, 150] on div "Calendar" at bounding box center [103, 141] width 177 height 28
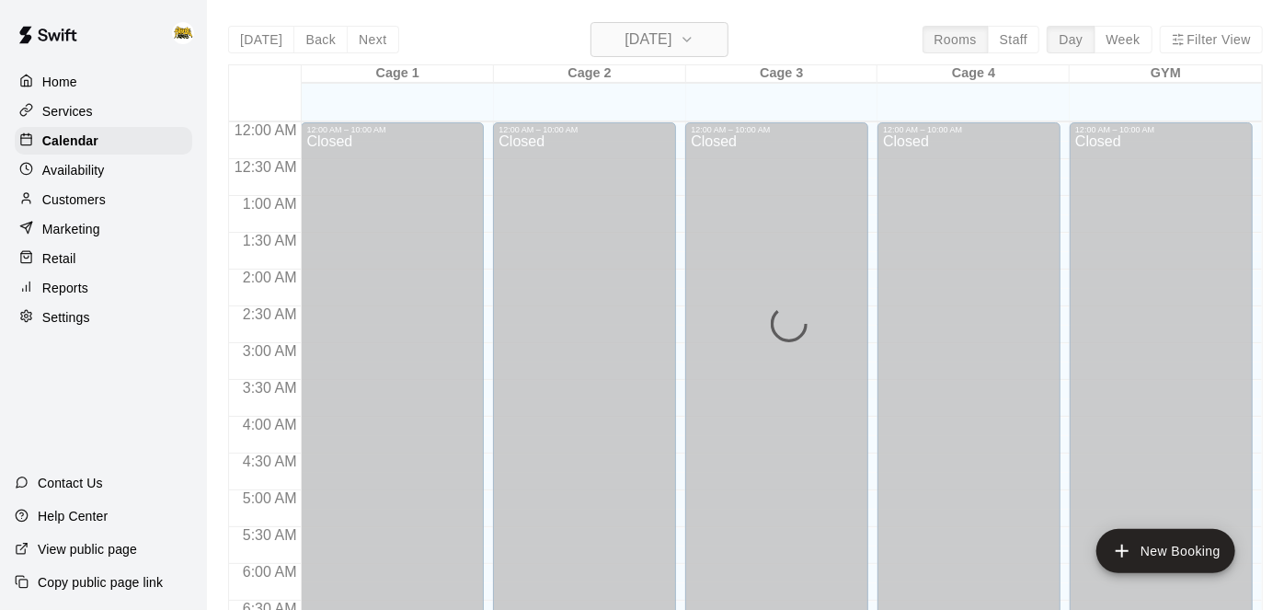
scroll to position [932, 0]
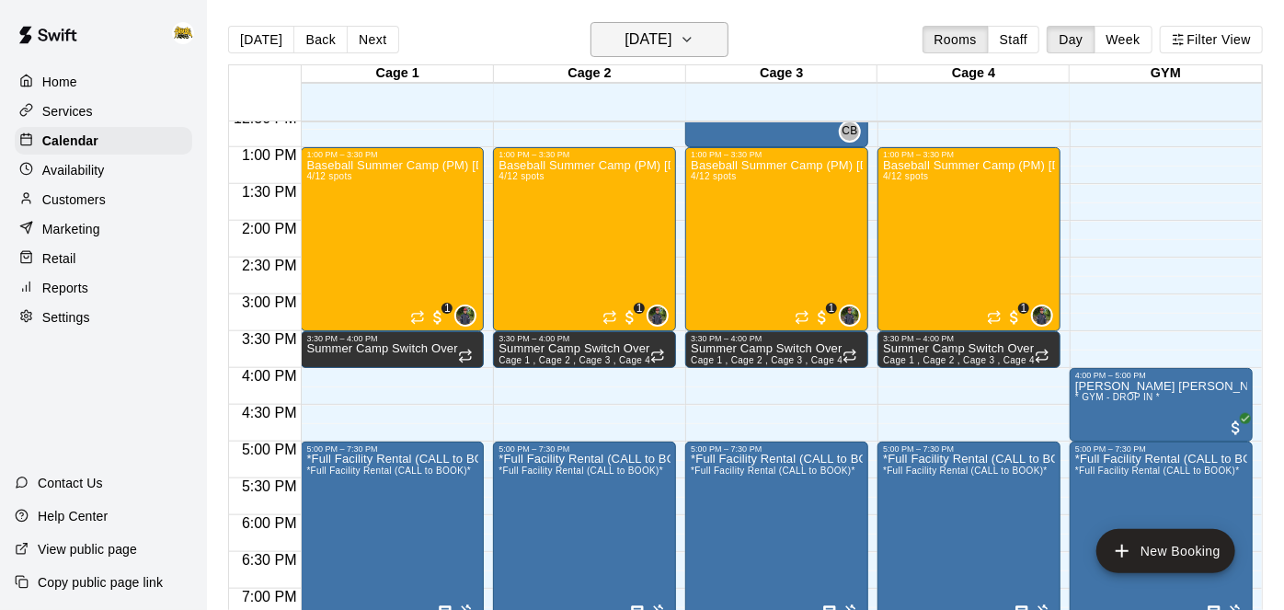
click at [650, 47] on h6 "[DATE]" at bounding box center [647, 40] width 47 height 26
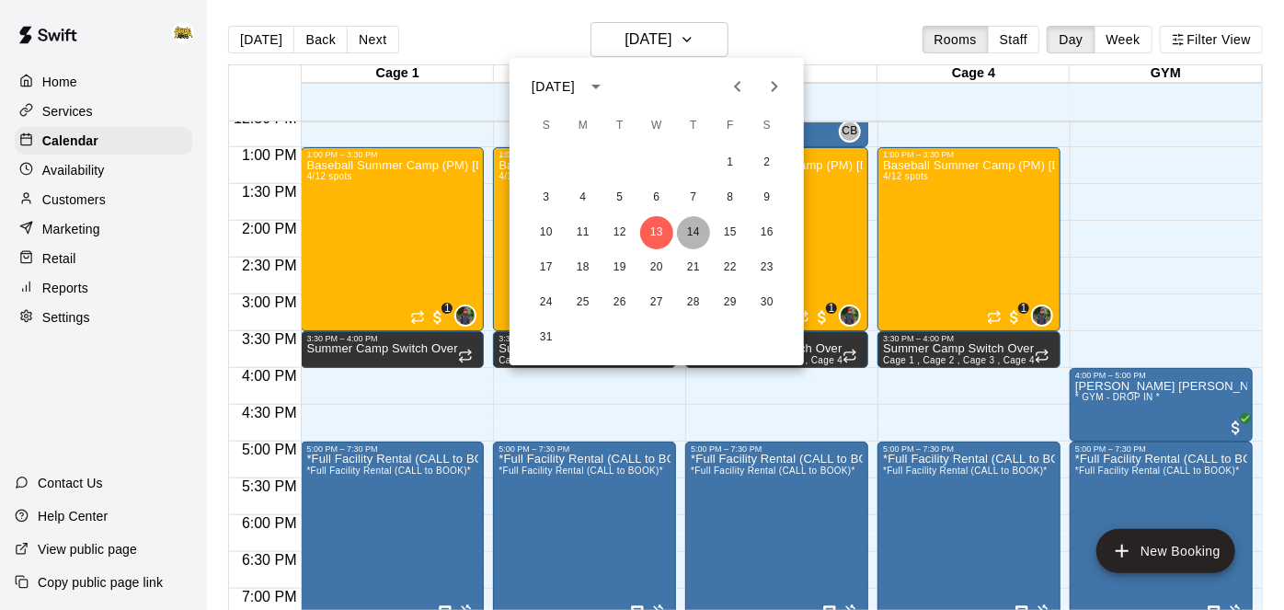
click at [704, 228] on button "14" at bounding box center [693, 232] width 33 height 33
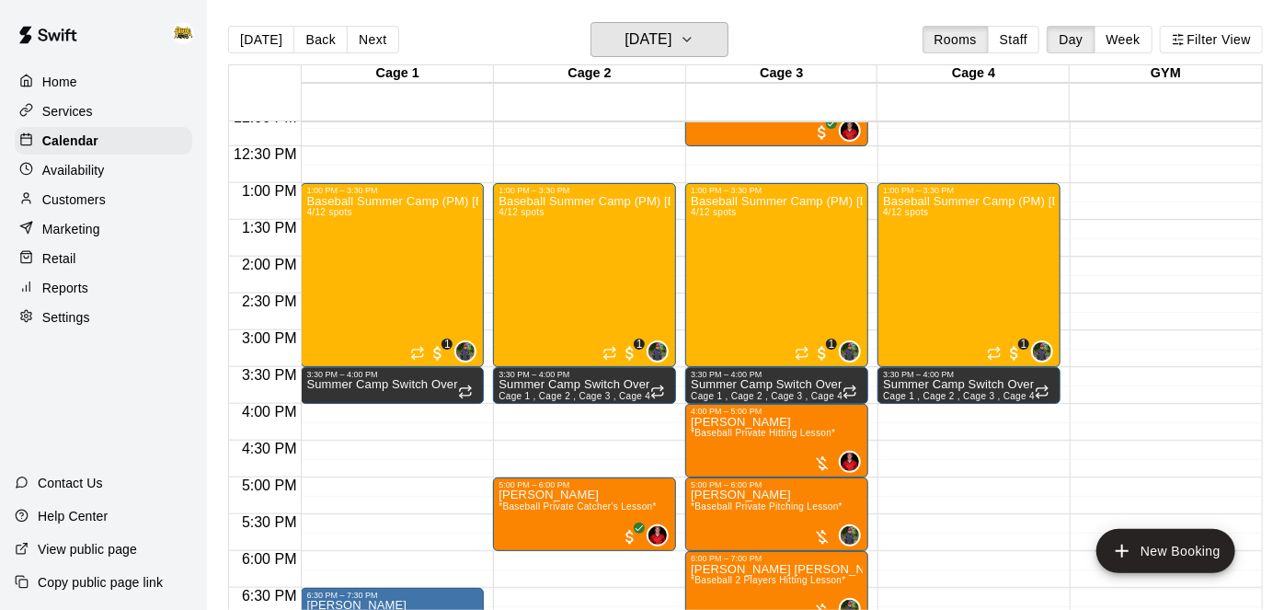
scroll to position [895, 0]
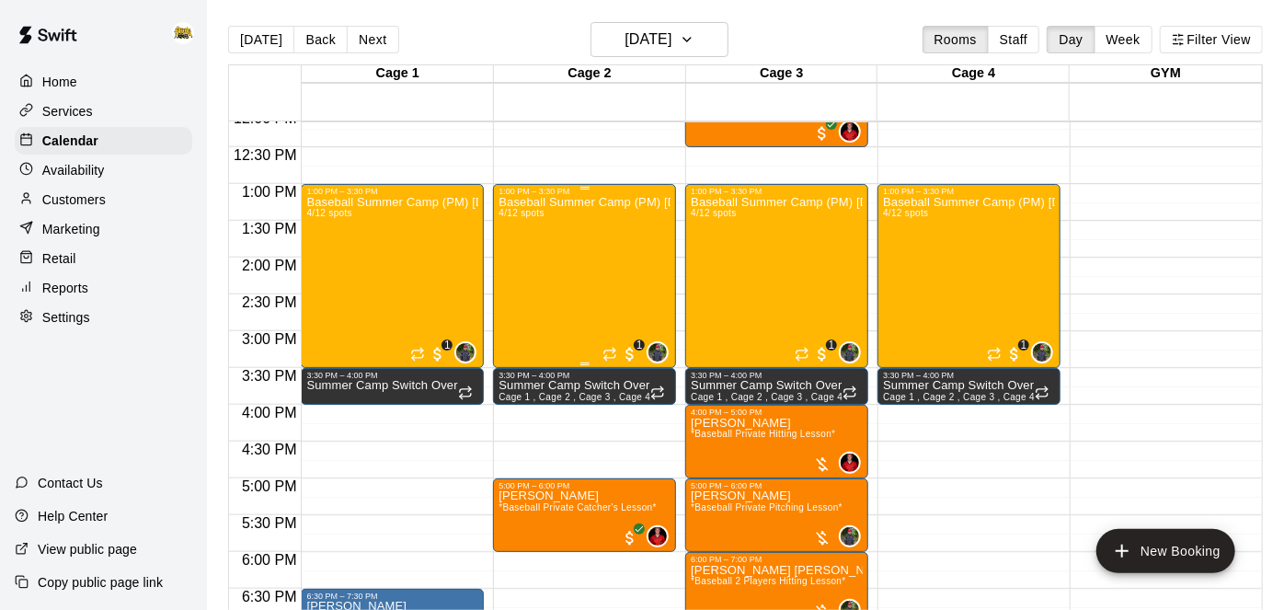
click at [624, 248] on div "Baseball Summer Camp (PM) Aug 11, 12, 13, 14 Ages 8 - 13 4/12 spots" at bounding box center [584, 501] width 172 height 610
click at [1178, 376] on div at bounding box center [642, 305] width 1284 height 610
click at [523, 253] on div "Baseball Summer Camp (PM) Aug 11, 12, 13, 14 Ages 8 - 13 4/12 spots" at bounding box center [584, 501] width 172 height 610
click at [521, 262] on img "edit" at bounding box center [517, 257] width 21 height 21
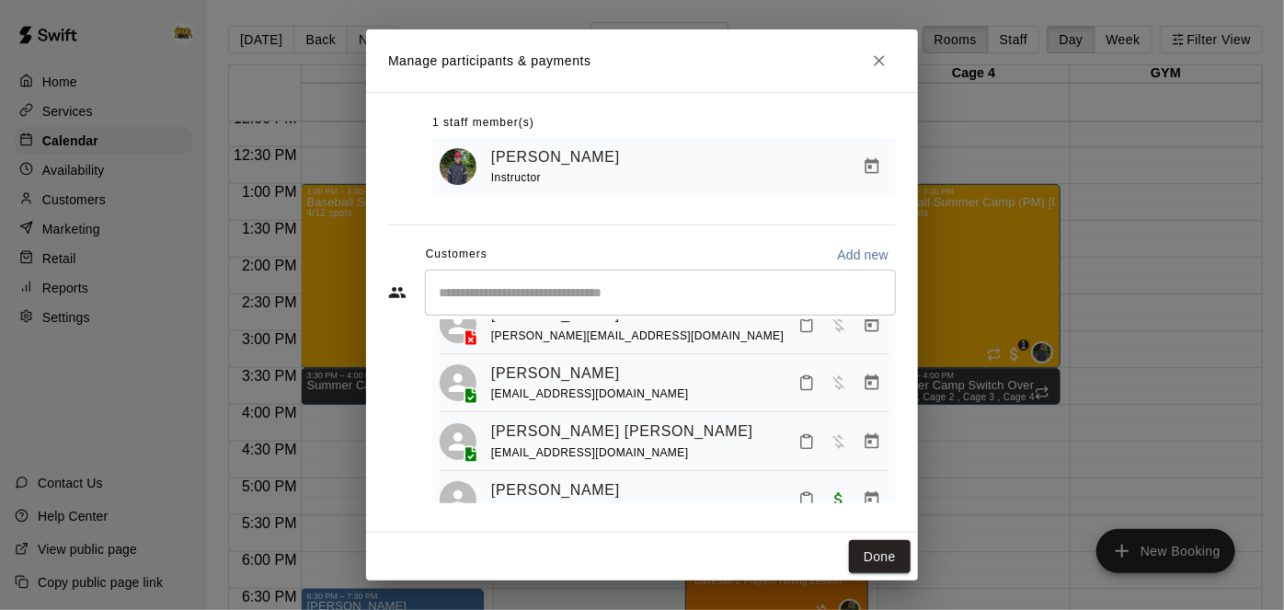
scroll to position [98, 0]
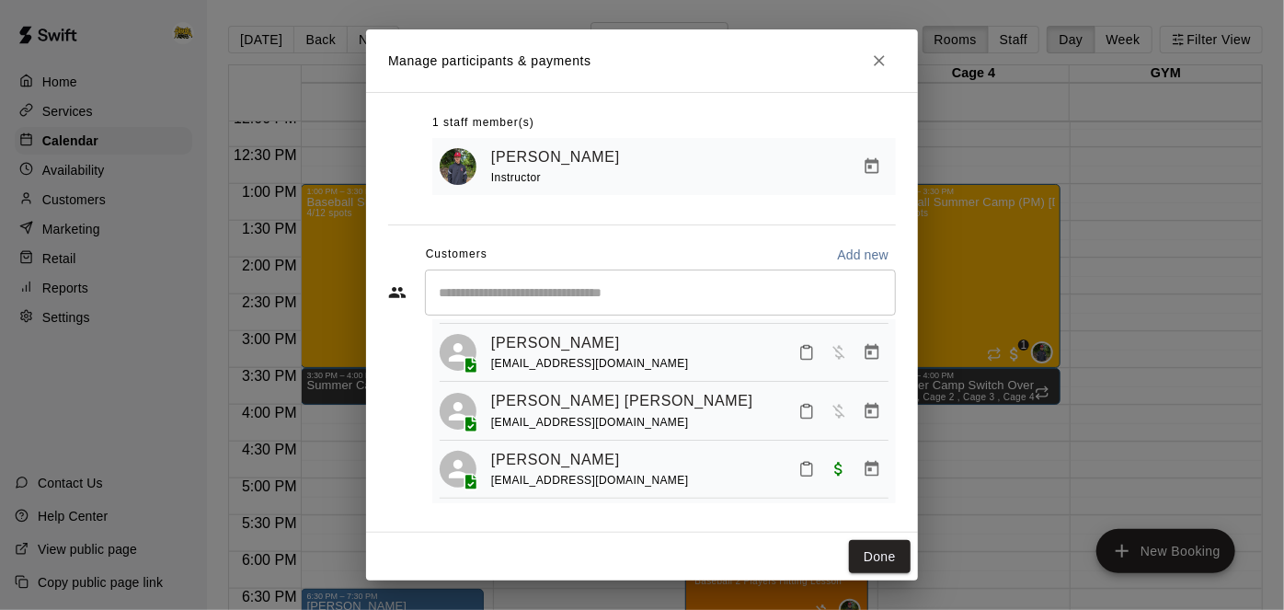
click at [807, 475] on button "Mark attendance" at bounding box center [806, 468] width 31 height 31
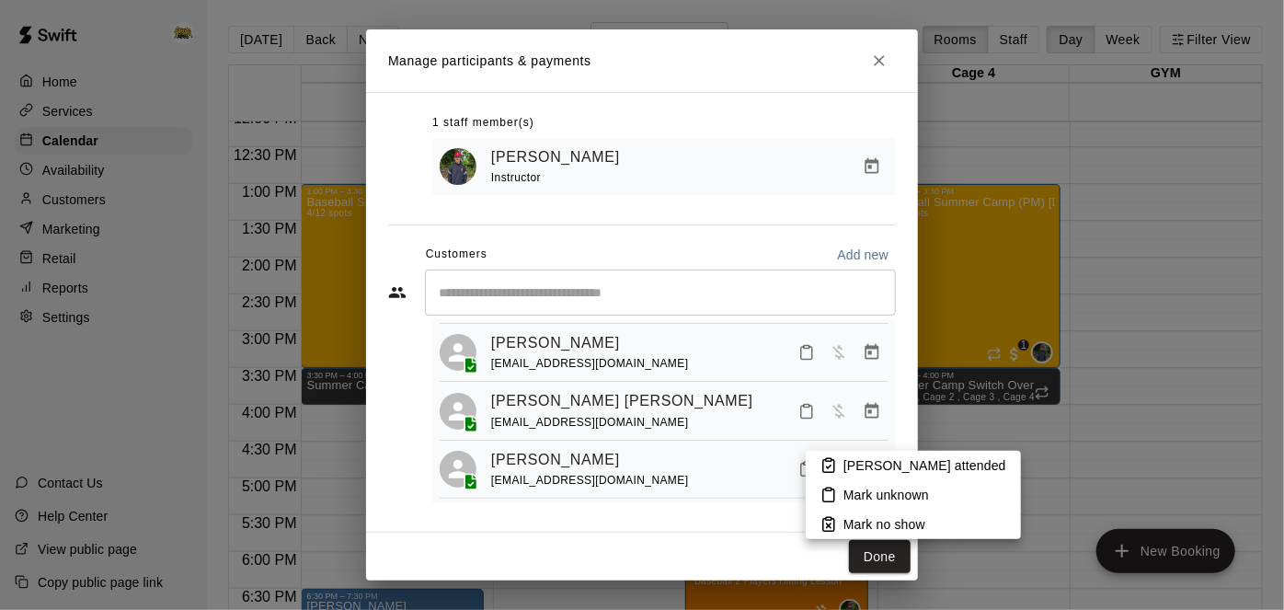
click at [841, 465] on li "Mark attended" at bounding box center [913, 465] width 215 height 29
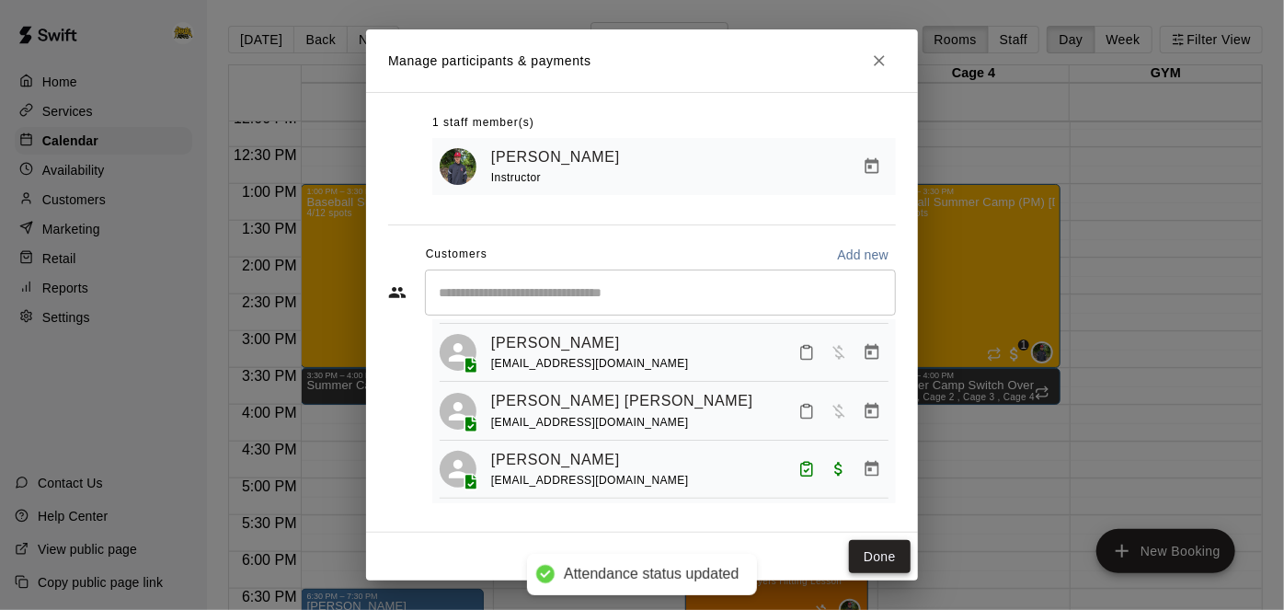
click at [875, 548] on button "Done" at bounding box center [880, 557] width 62 height 34
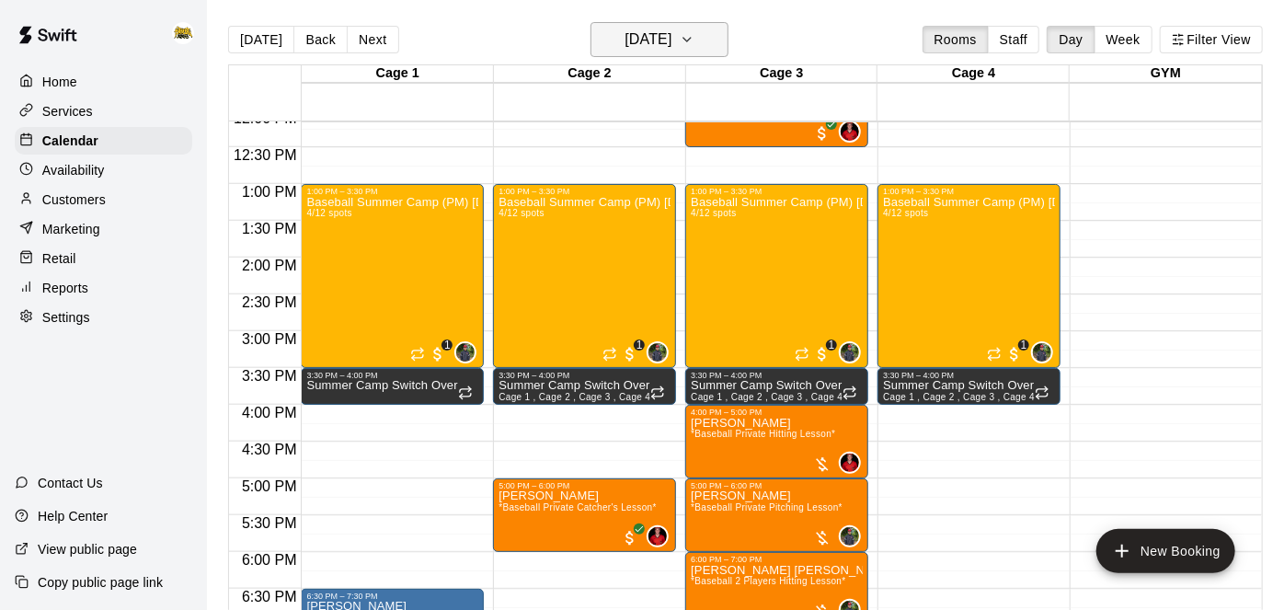
click at [714, 51] on button "Thursday Aug 14" at bounding box center [659, 39] width 138 height 35
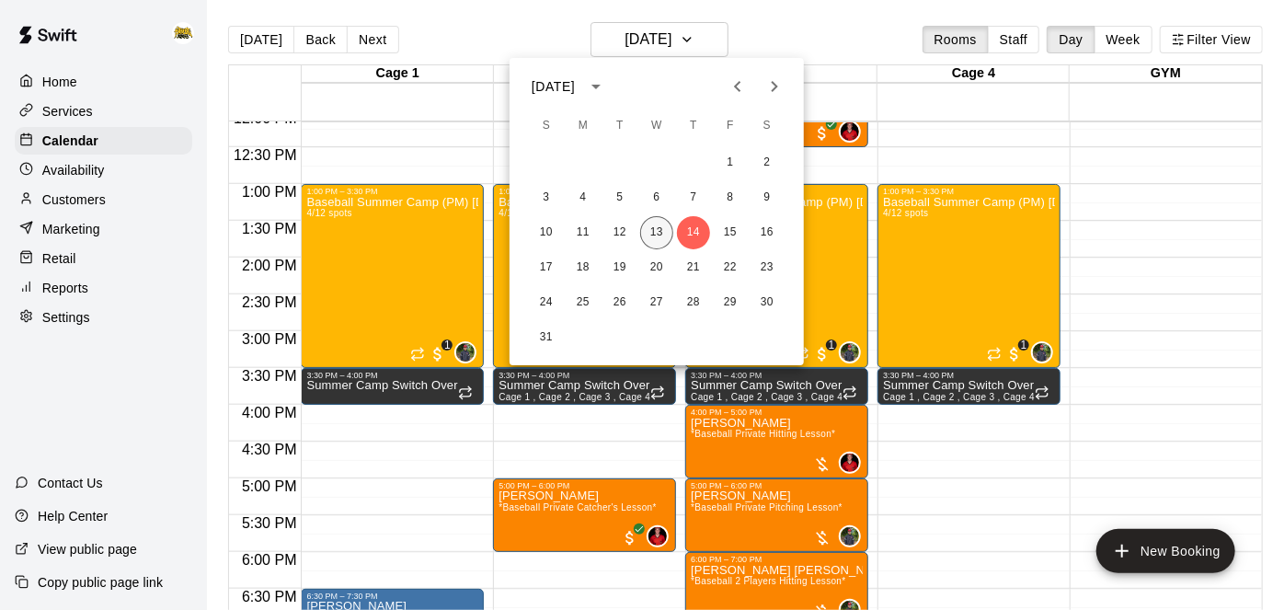
click at [657, 234] on button "13" at bounding box center [656, 232] width 33 height 33
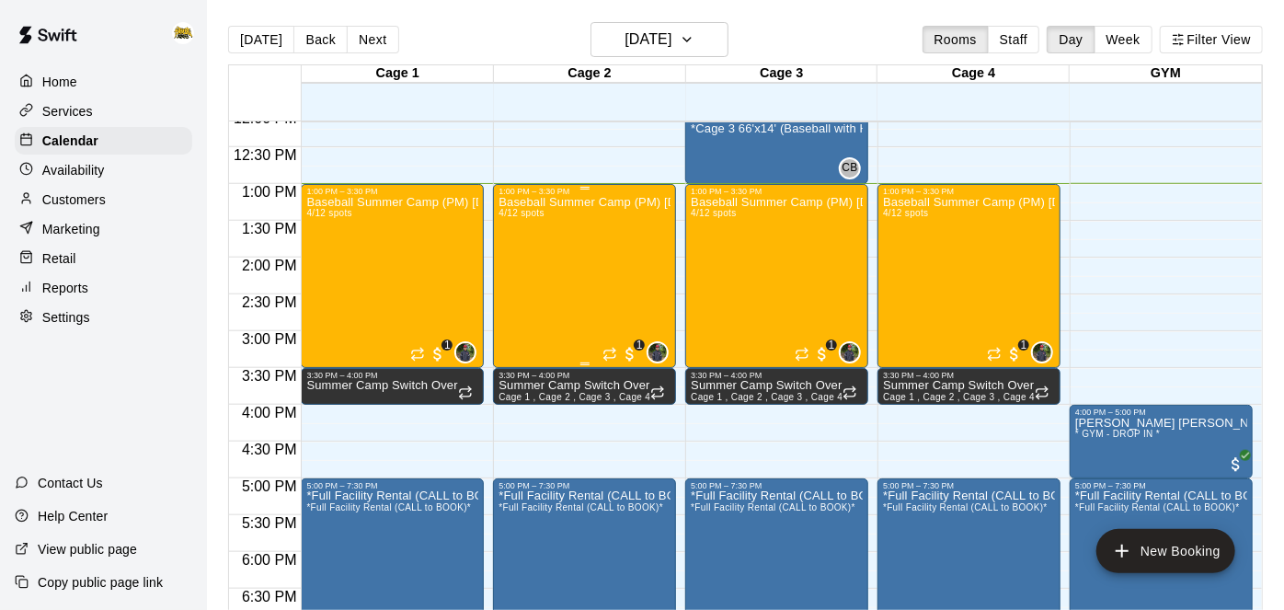
click at [599, 246] on div "Baseball Summer Camp (PM) Aug 11, 12, 13, 14 Ages 8 - 13 4/12 spots" at bounding box center [584, 501] width 172 height 610
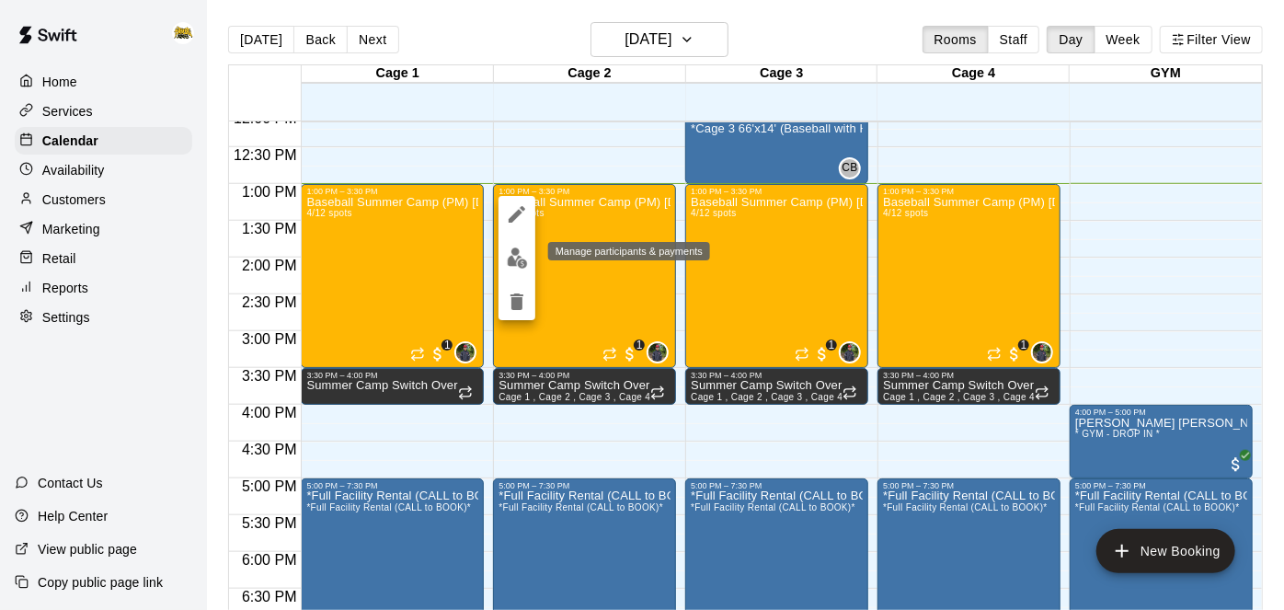
click at [515, 264] on img "edit" at bounding box center [517, 257] width 21 height 21
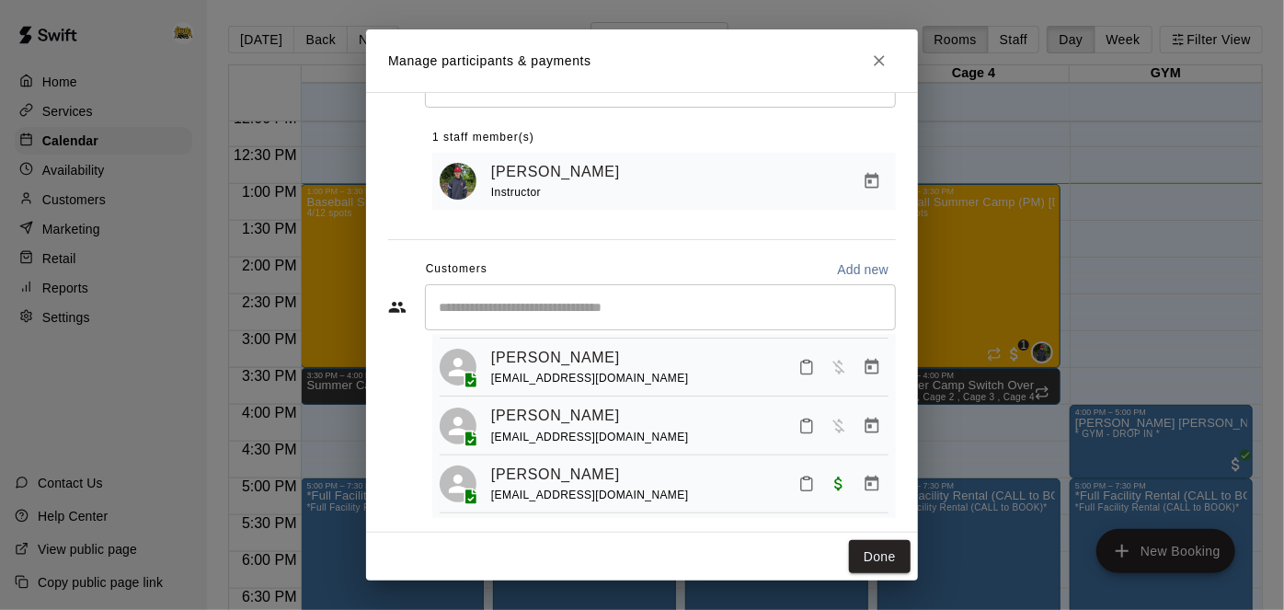
scroll to position [81, 0]
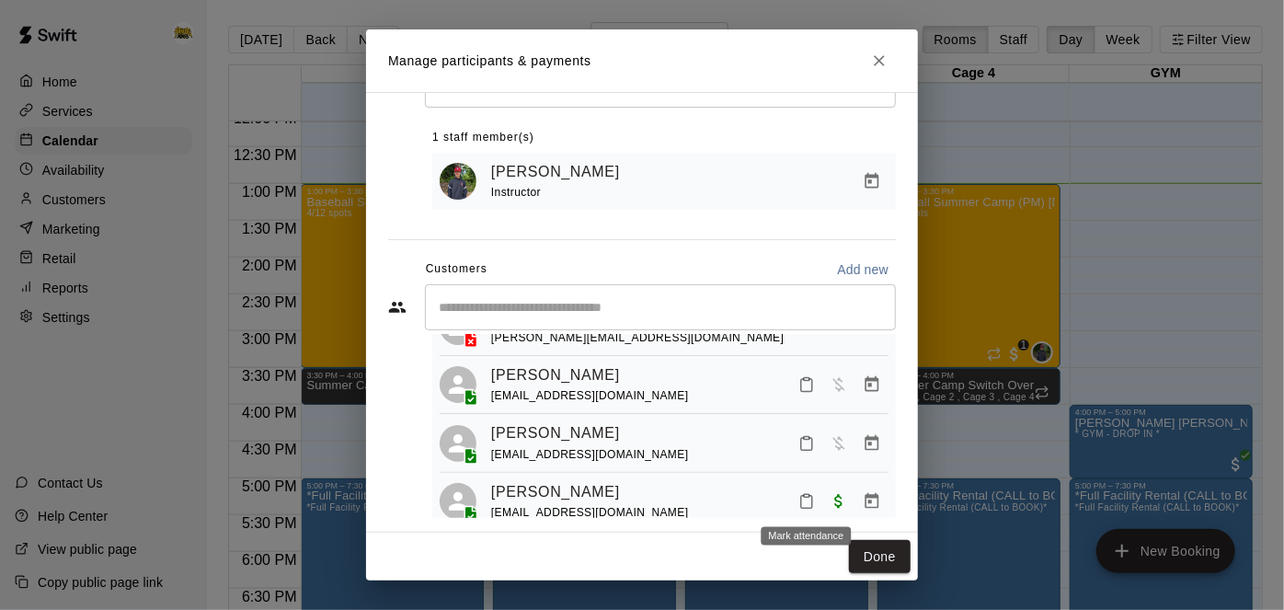
click at [805, 498] on icon "Mark attendance" at bounding box center [806, 501] width 17 height 17
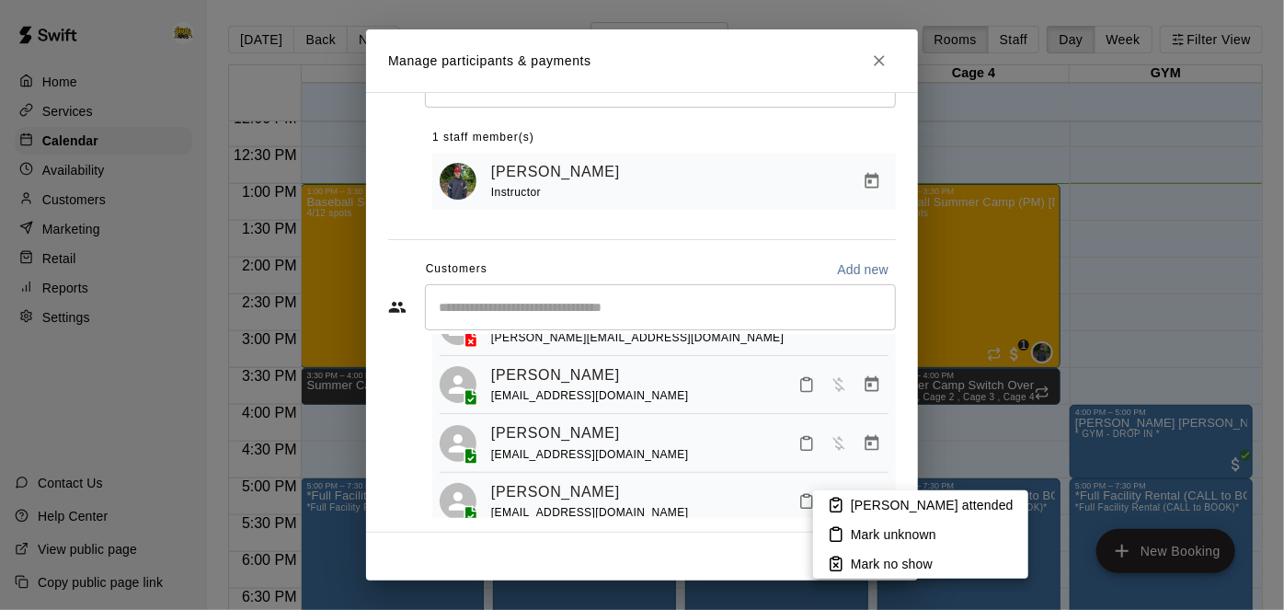
click at [837, 506] on icon at bounding box center [836, 506] width 5 height 3
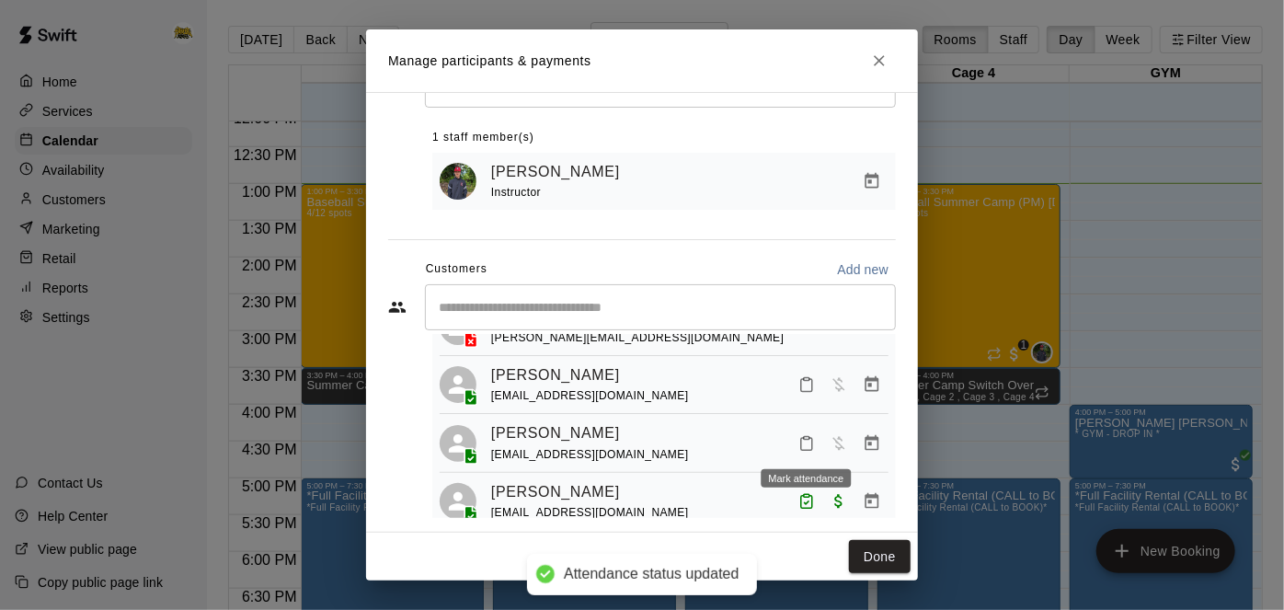
click at [804, 438] on icon "Mark attendance" at bounding box center [806, 443] width 17 height 17
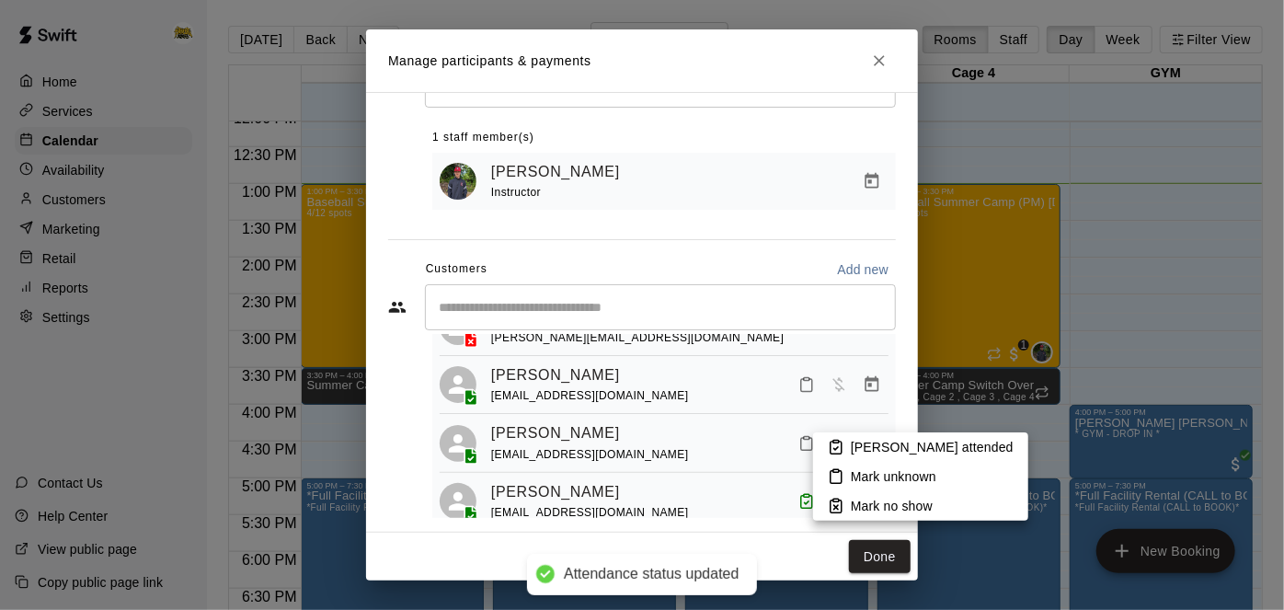
click at [847, 446] on li "Mark attended" at bounding box center [920, 446] width 215 height 29
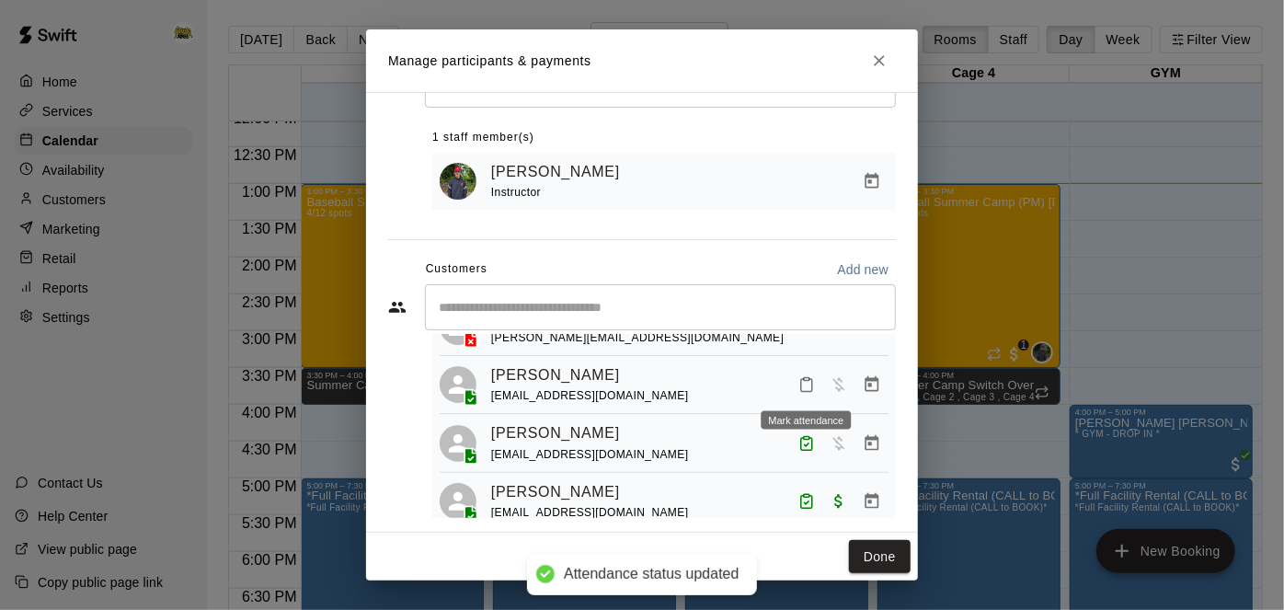
click at [809, 383] on icon "Mark attendance" at bounding box center [806, 384] width 17 height 17
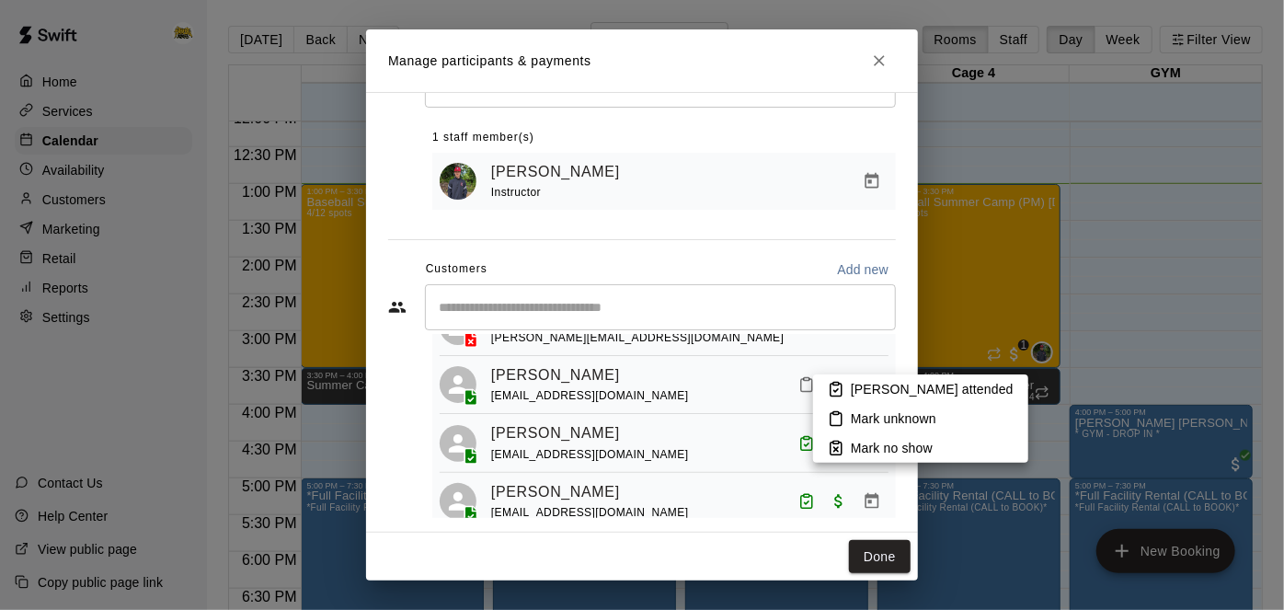
click at [850, 392] on li "Mark attended" at bounding box center [920, 388] width 215 height 29
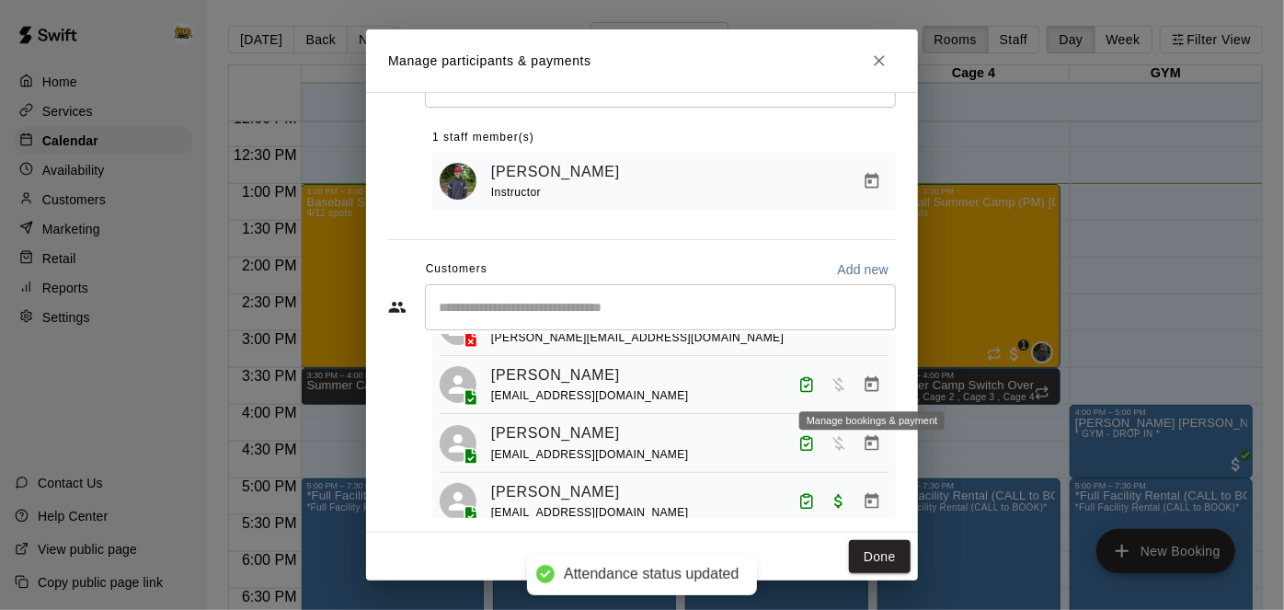
click at [874, 383] on icon "Manage bookings & payment" at bounding box center [872, 384] width 18 height 18
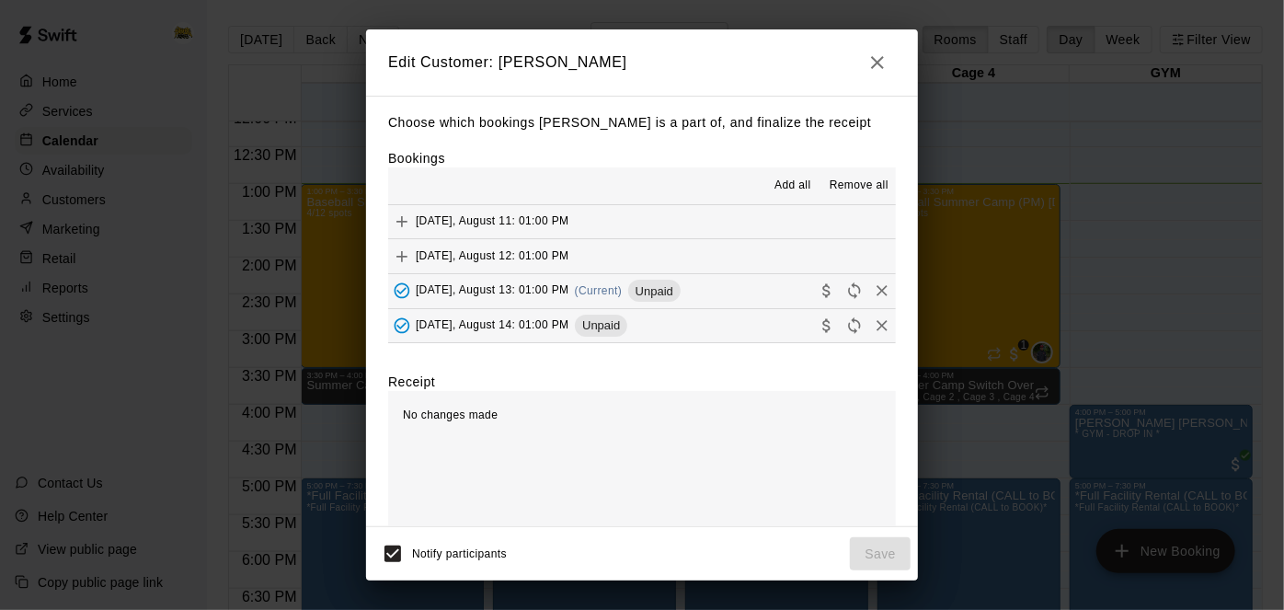
click at [547, 292] on span "Wednesday, August 13: 01:00 PM" at bounding box center [493, 290] width 154 height 13
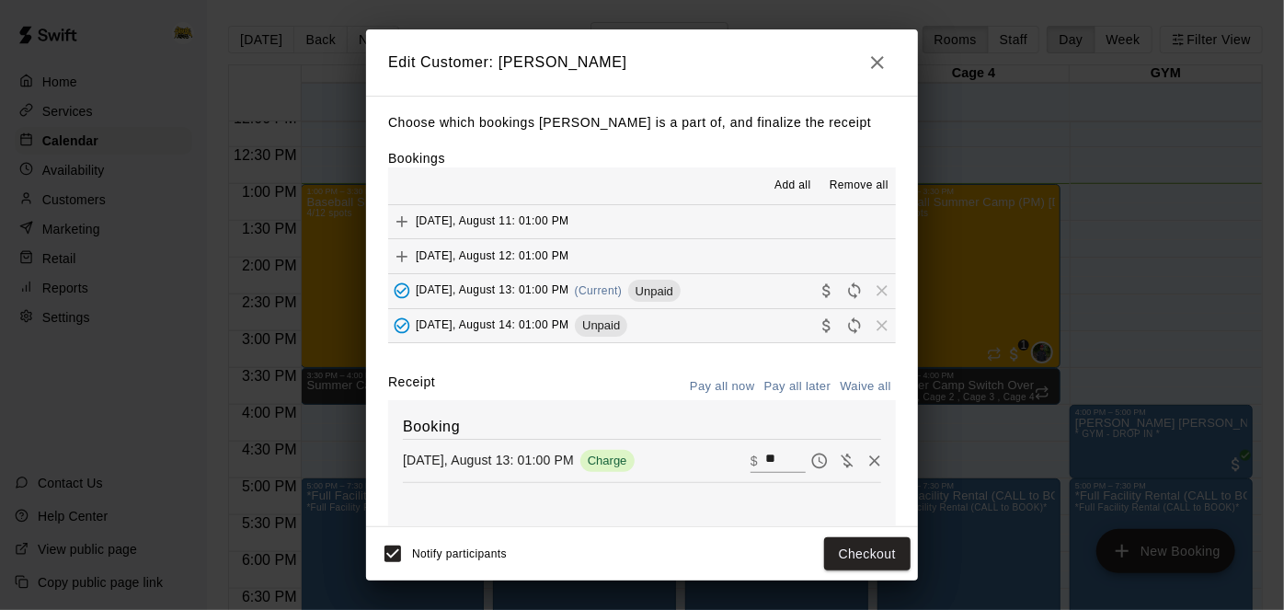
click at [543, 321] on span "Thursday, August 14: 01:00 PM" at bounding box center [493, 324] width 154 height 13
click at [786, 460] on input "**" at bounding box center [785, 461] width 40 height 24
type input "*"
type input "**"
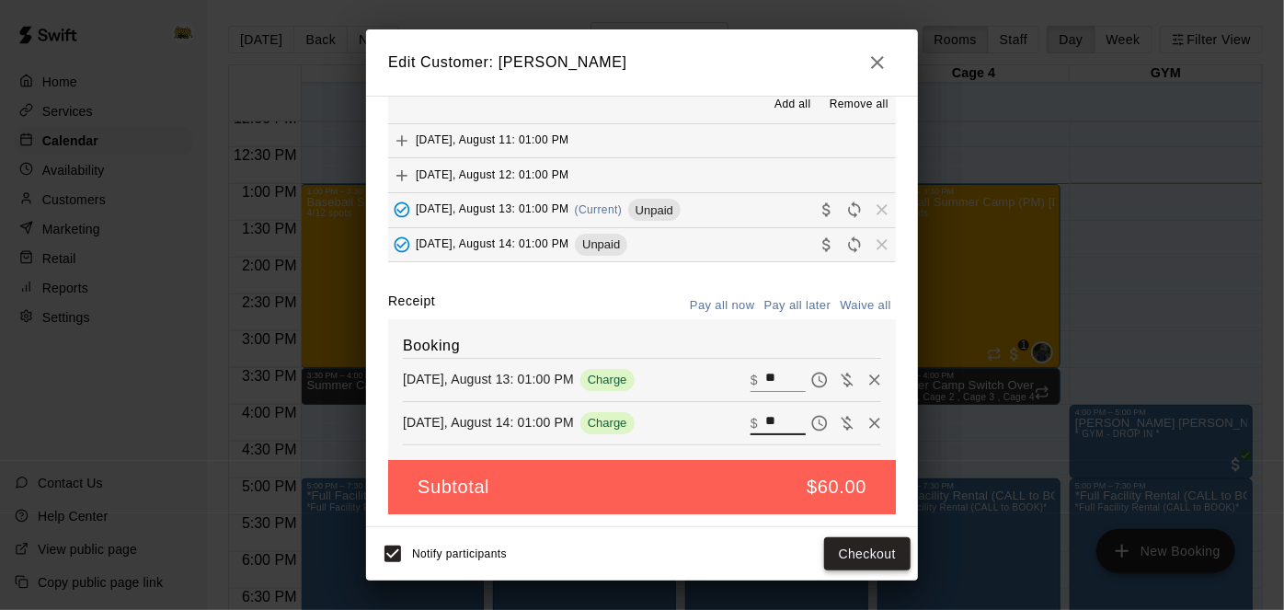
type input "**"
click at [843, 566] on button "Checkout" at bounding box center [867, 554] width 86 height 34
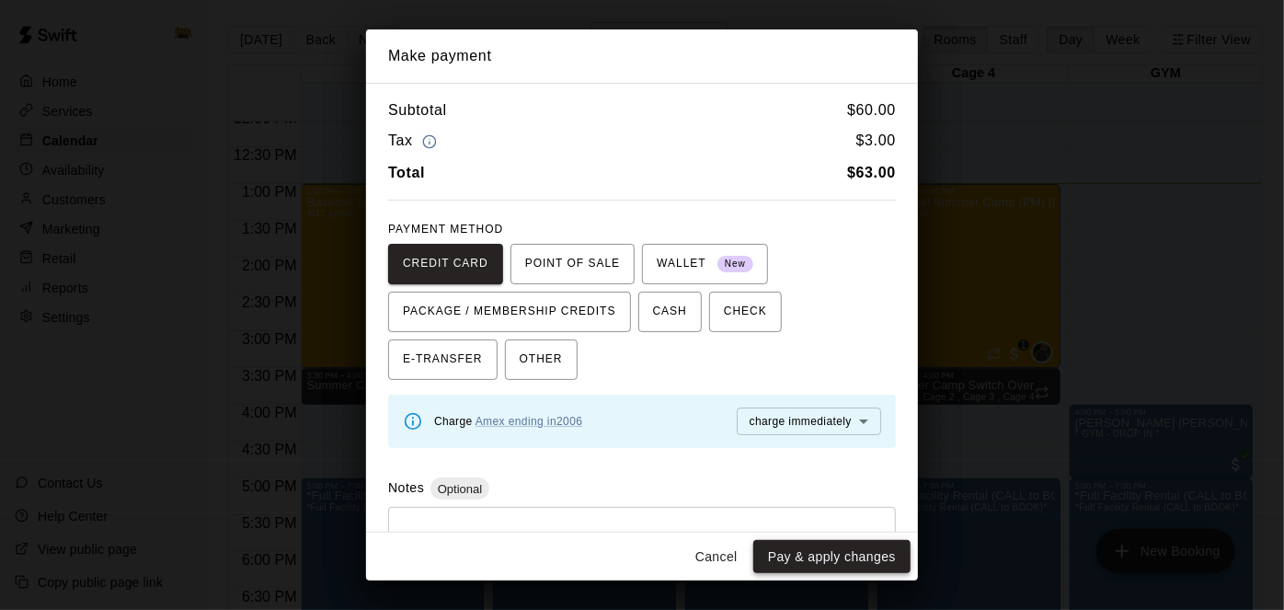
click at [853, 555] on button "Pay & apply changes" at bounding box center [831, 557] width 157 height 34
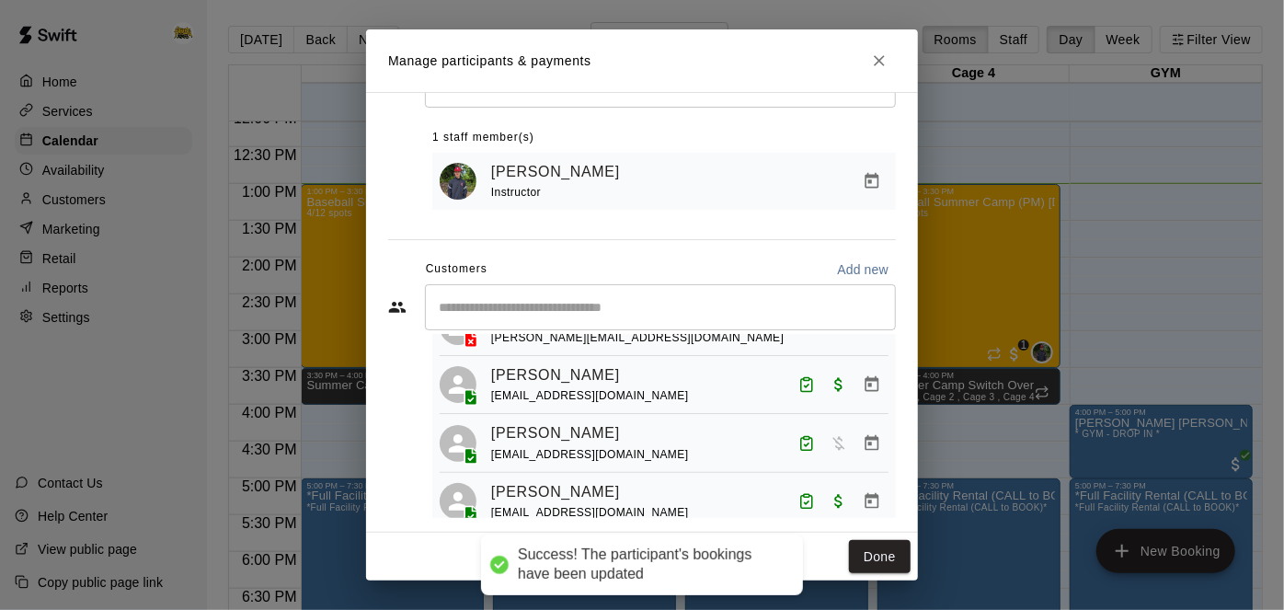
scroll to position [98, 0]
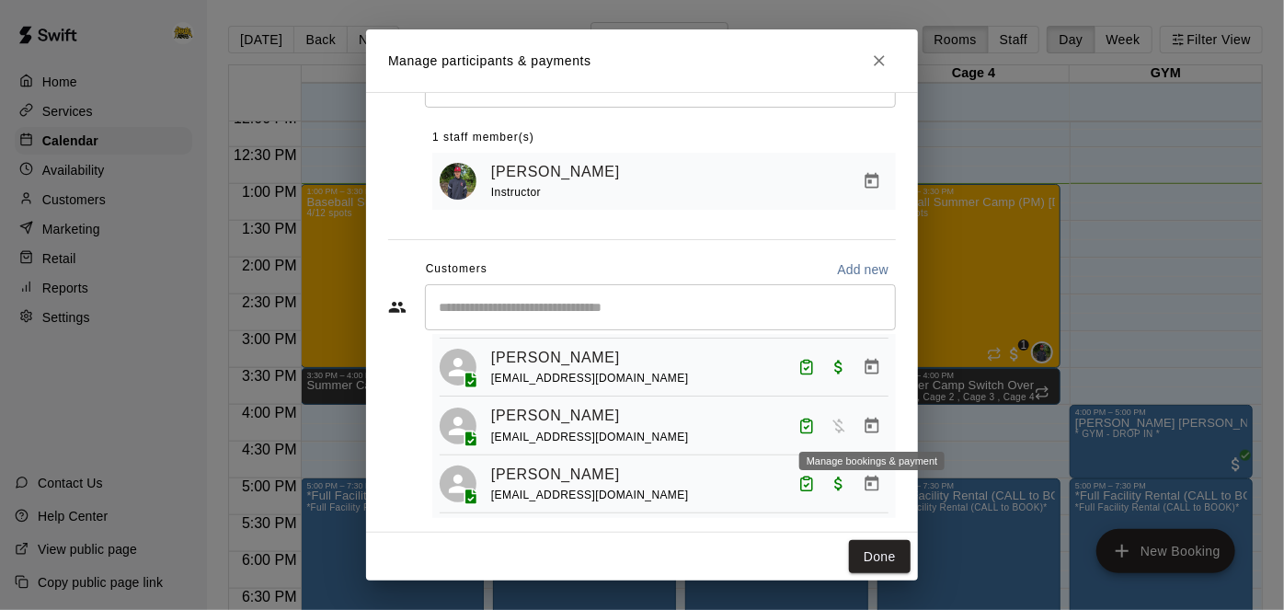
click at [874, 420] on icon "Manage bookings & payment" at bounding box center [872, 426] width 18 height 18
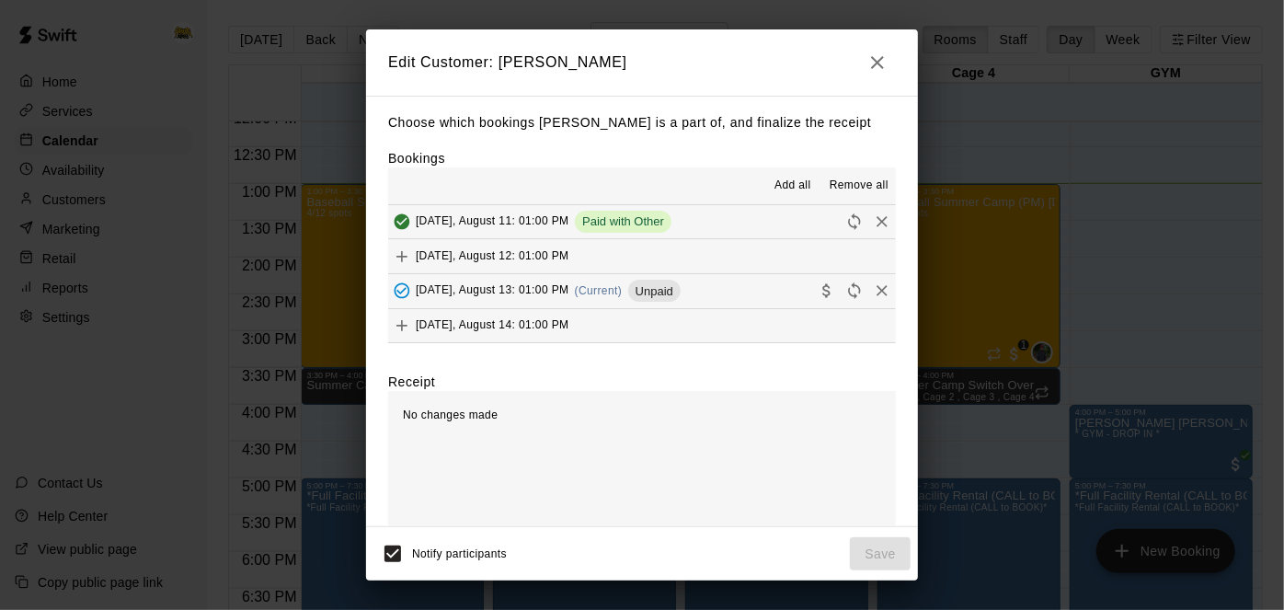
click at [568, 298] on div "Wednesday, August 13: 01:00 PM (Current) Unpaid" at bounding box center [534, 291] width 292 height 28
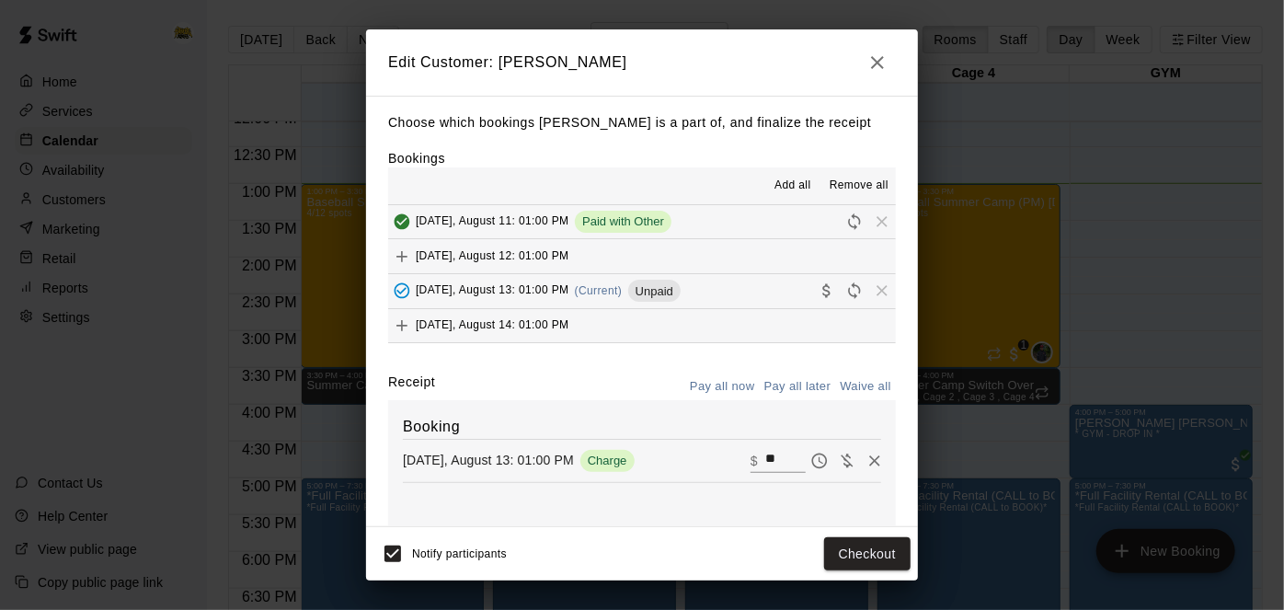
click at [783, 462] on input "**" at bounding box center [785, 461] width 40 height 24
type input "*"
click at [842, 551] on button "Checkout" at bounding box center [867, 554] width 86 height 34
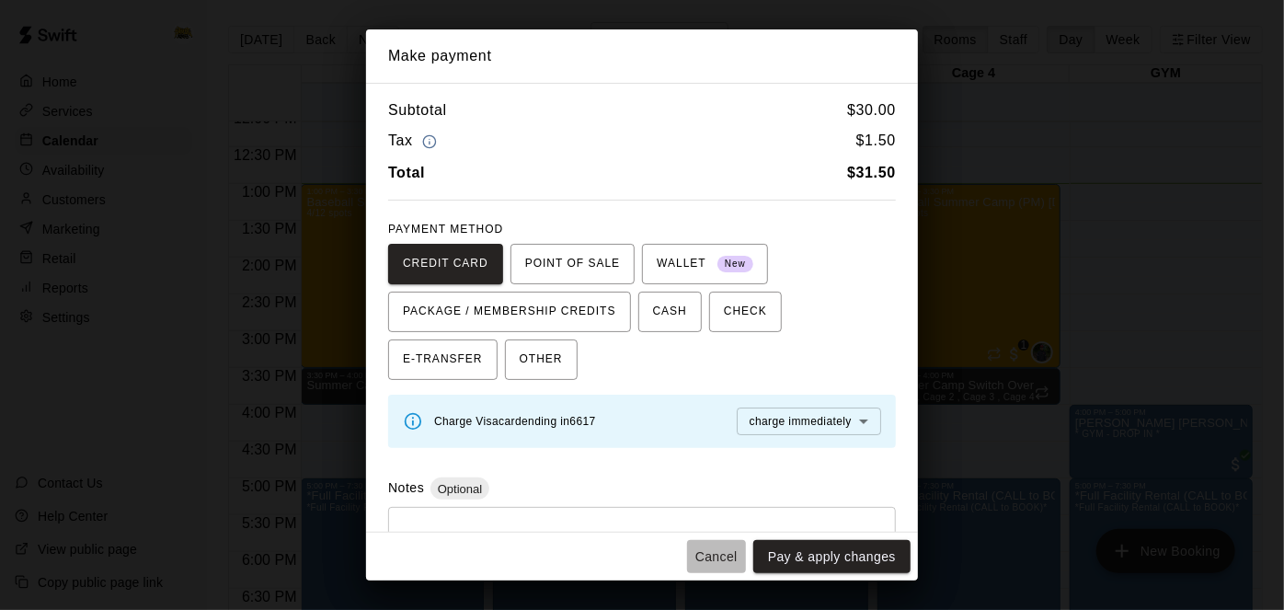
click at [716, 560] on button "Cancel" at bounding box center [716, 557] width 59 height 34
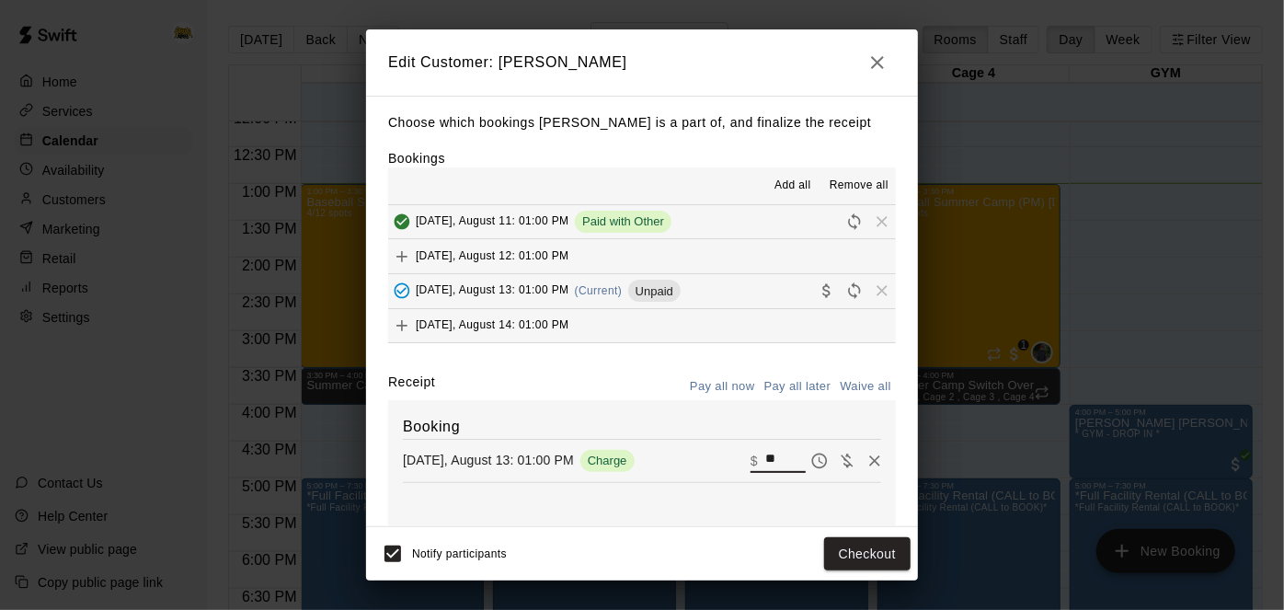
click at [789, 464] on input "**" at bounding box center [785, 461] width 40 height 24
type input "*"
type input "**"
click at [856, 550] on button "Checkout" at bounding box center [867, 554] width 86 height 34
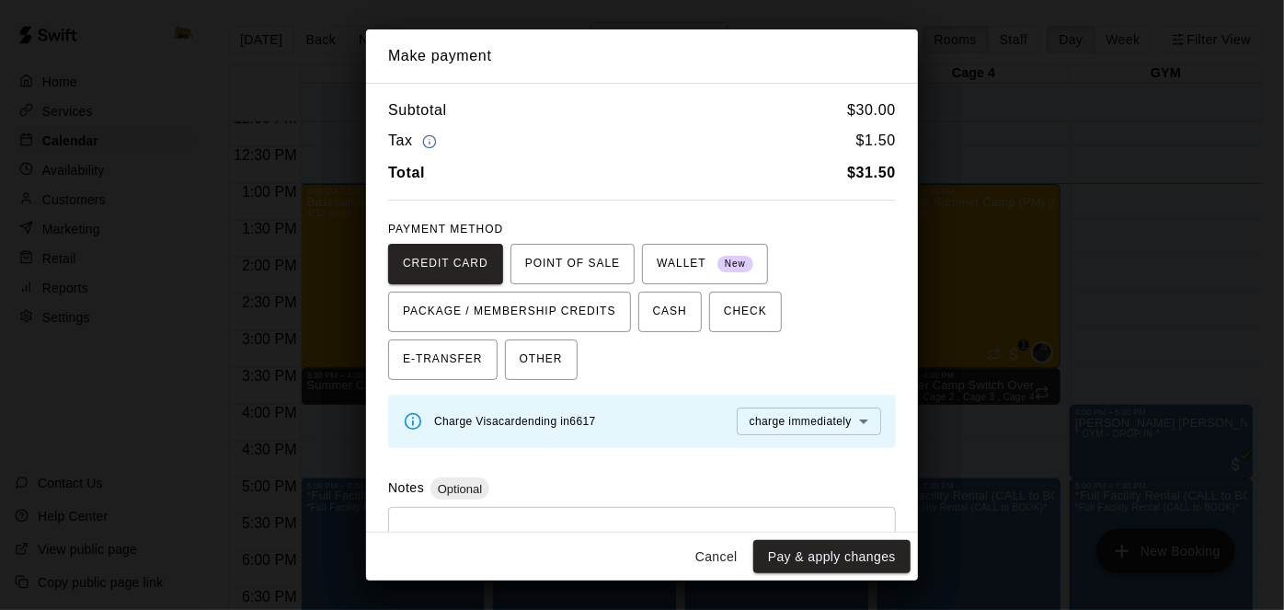
scroll to position [74, 0]
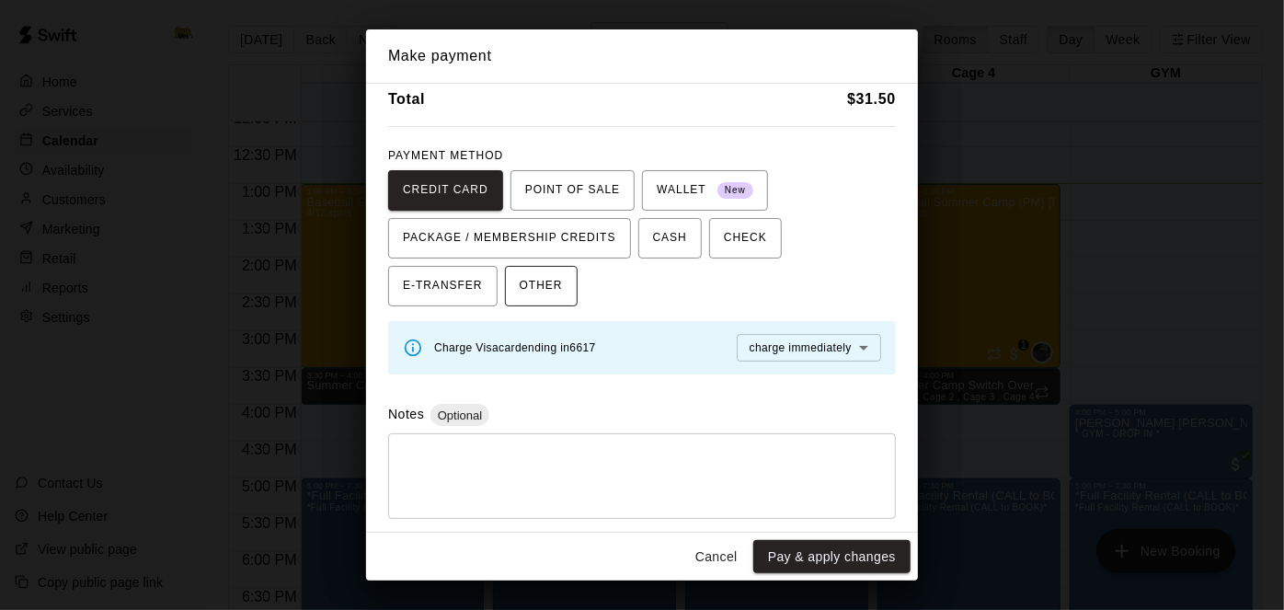
click at [505, 281] on button "OTHER" at bounding box center [541, 286] width 73 height 40
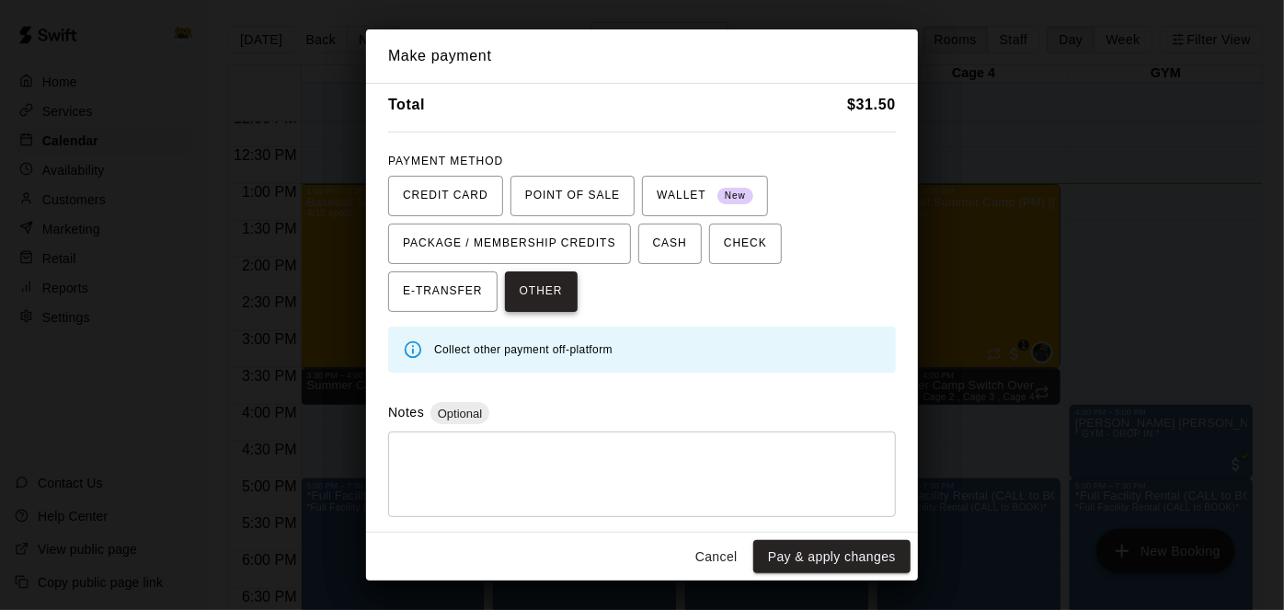
scroll to position [65, 0]
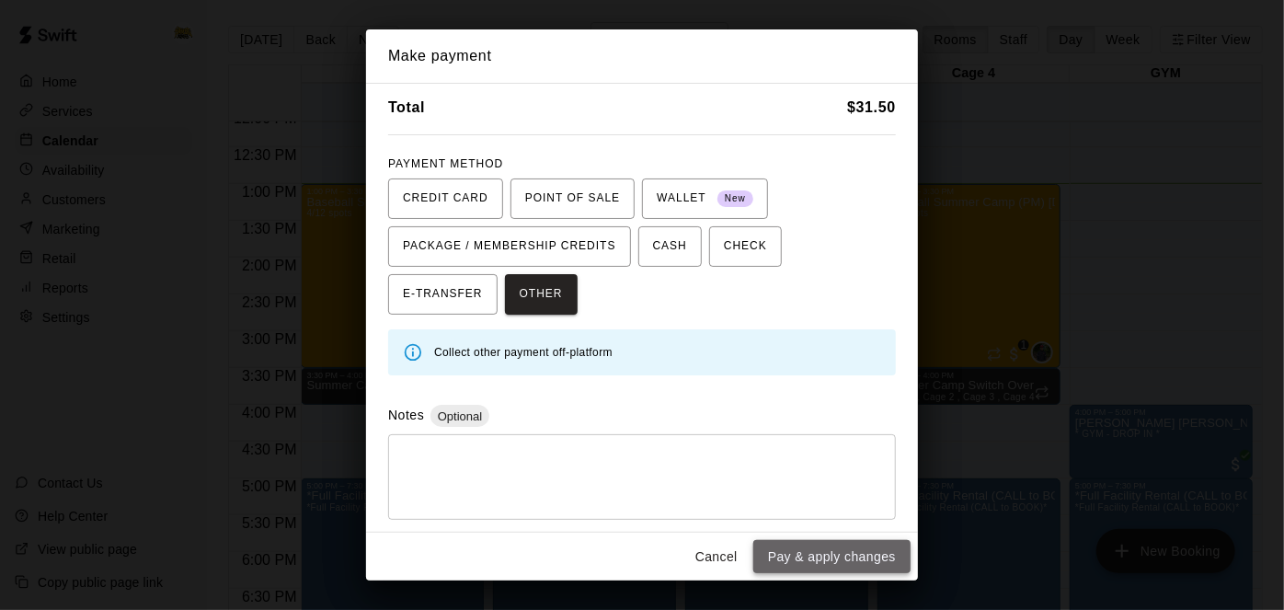
click at [853, 553] on button "Pay & apply changes" at bounding box center [831, 557] width 157 height 34
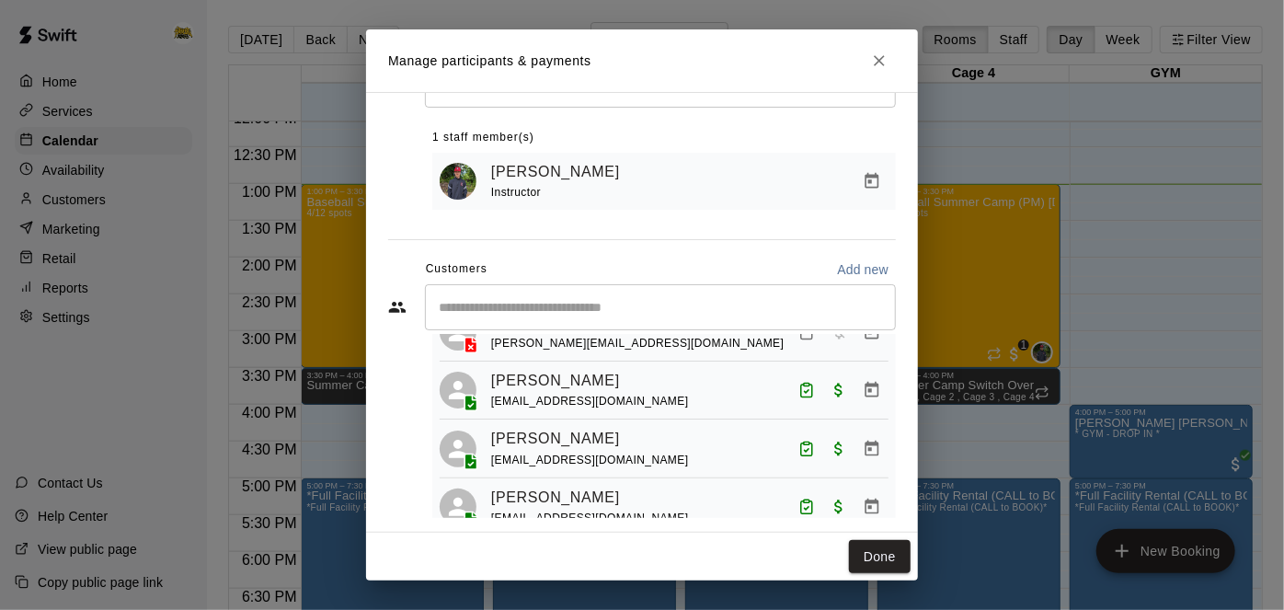
scroll to position [0, 0]
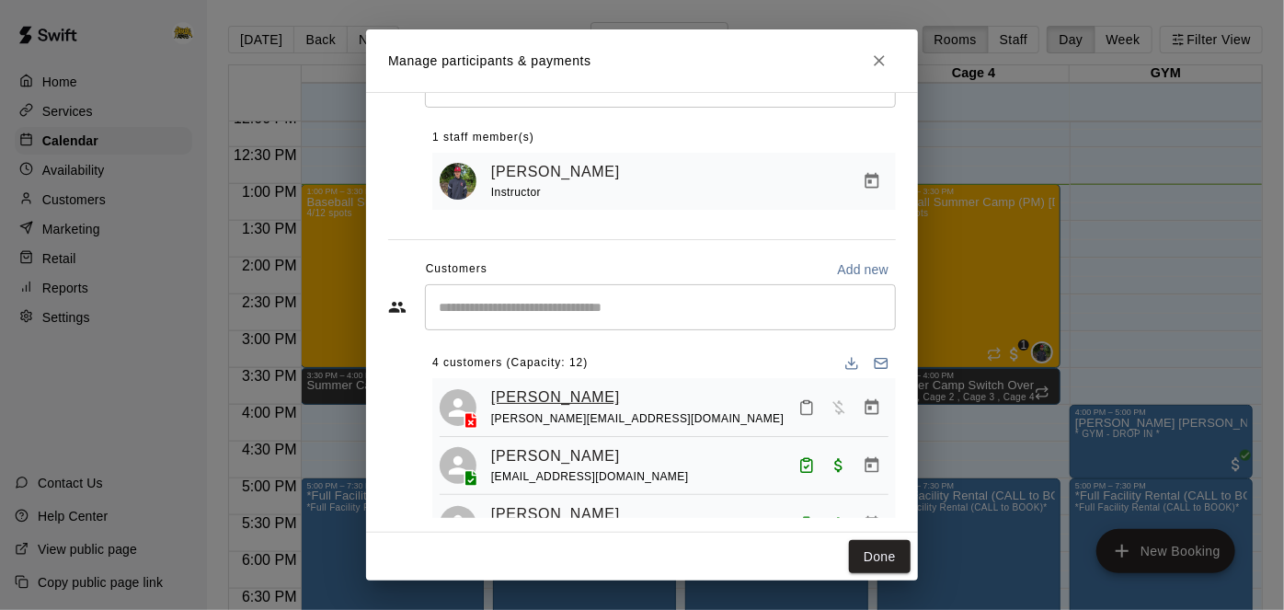
click at [583, 394] on link "Camden Sandhu" at bounding box center [555, 397] width 129 height 24
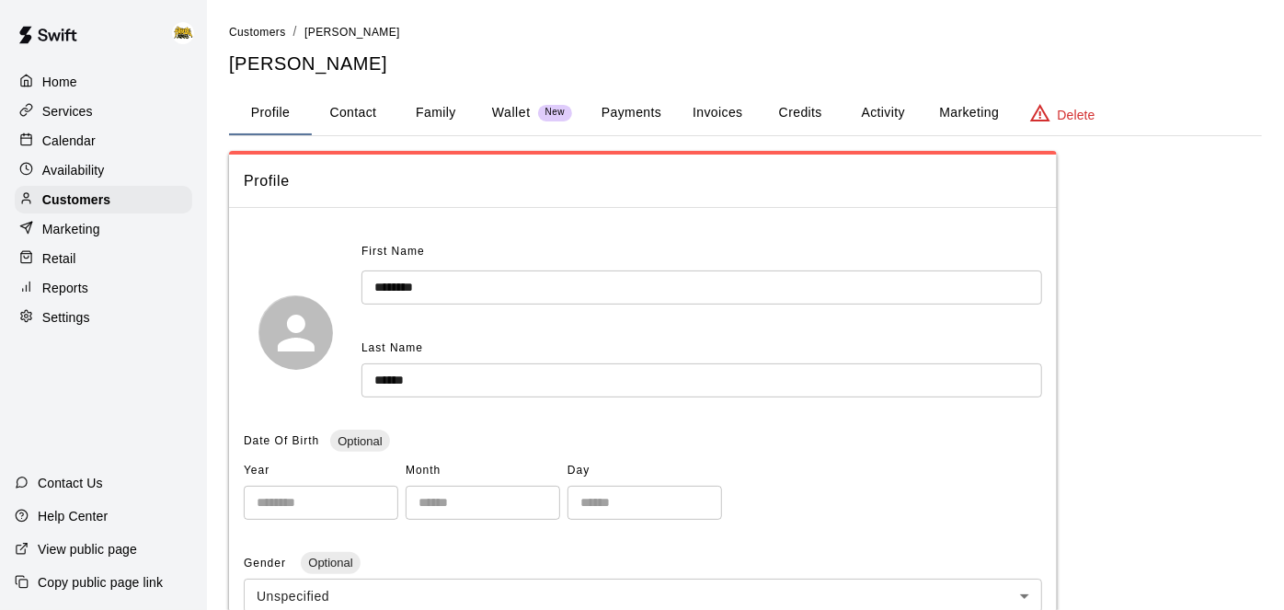
scroll to position [4, 0]
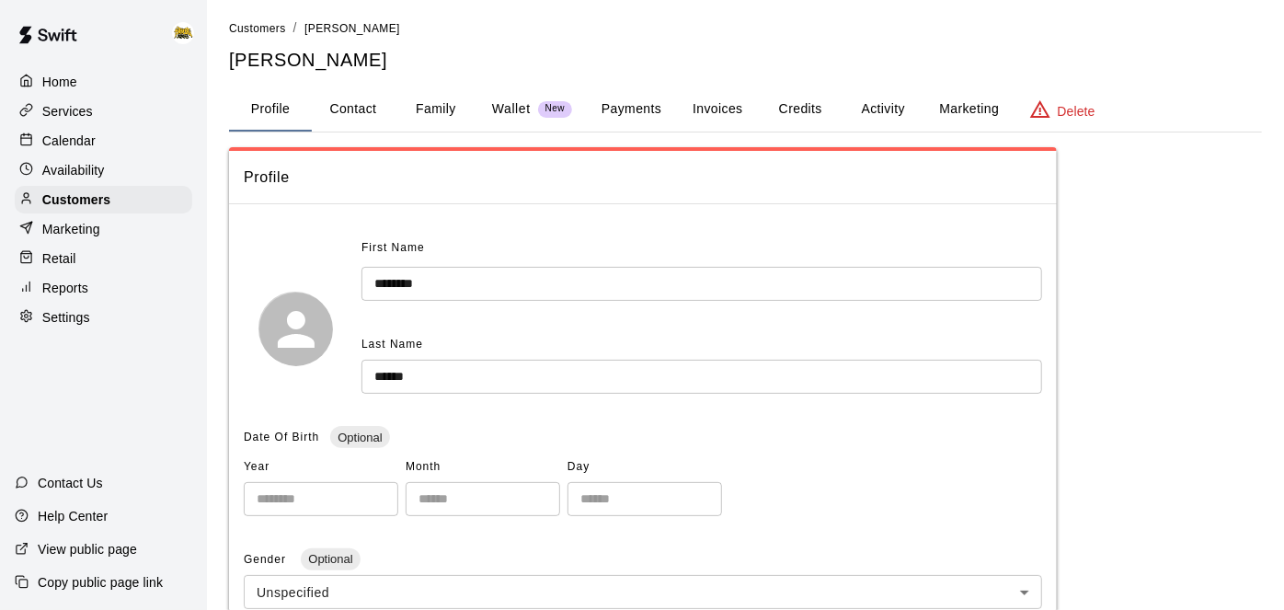
click at [435, 105] on button "Family" at bounding box center [436, 109] width 83 height 44
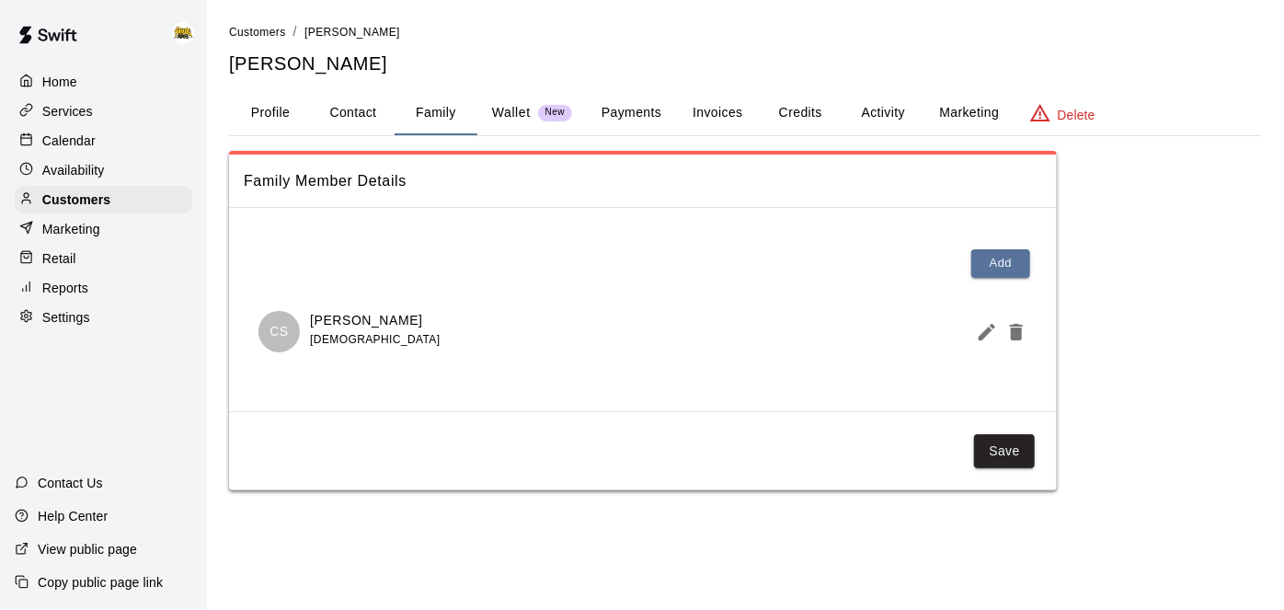
scroll to position [0, 0]
click at [262, 112] on button "Profile" at bounding box center [270, 113] width 83 height 44
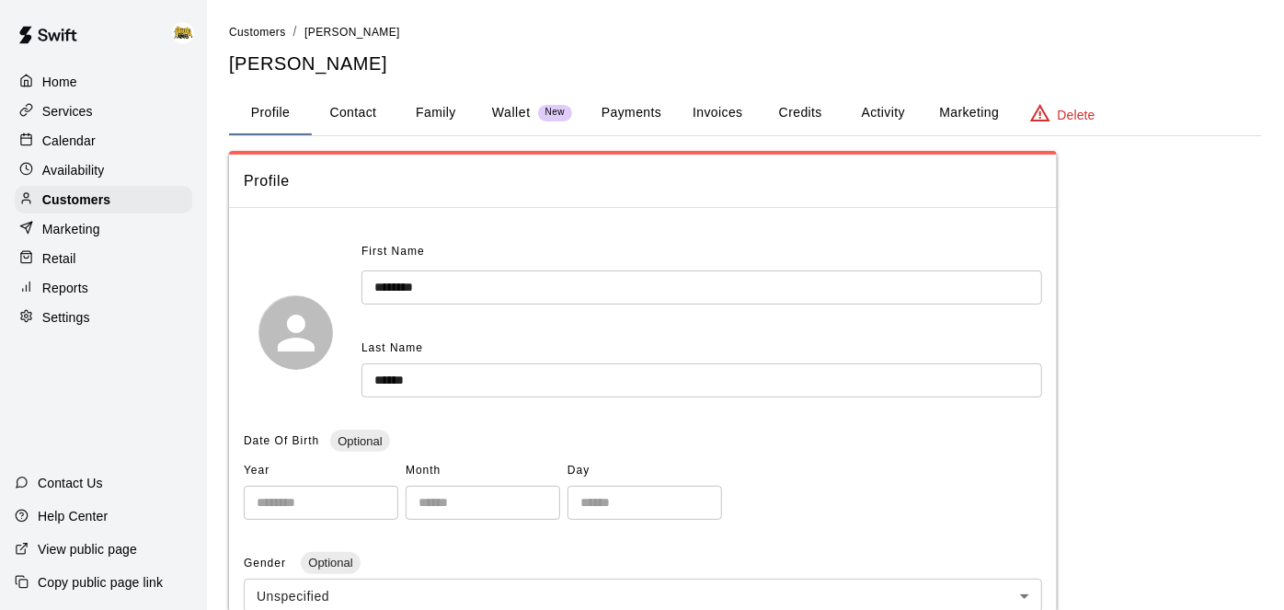
click at [368, 115] on button "Contact" at bounding box center [353, 113] width 83 height 44
select select "**"
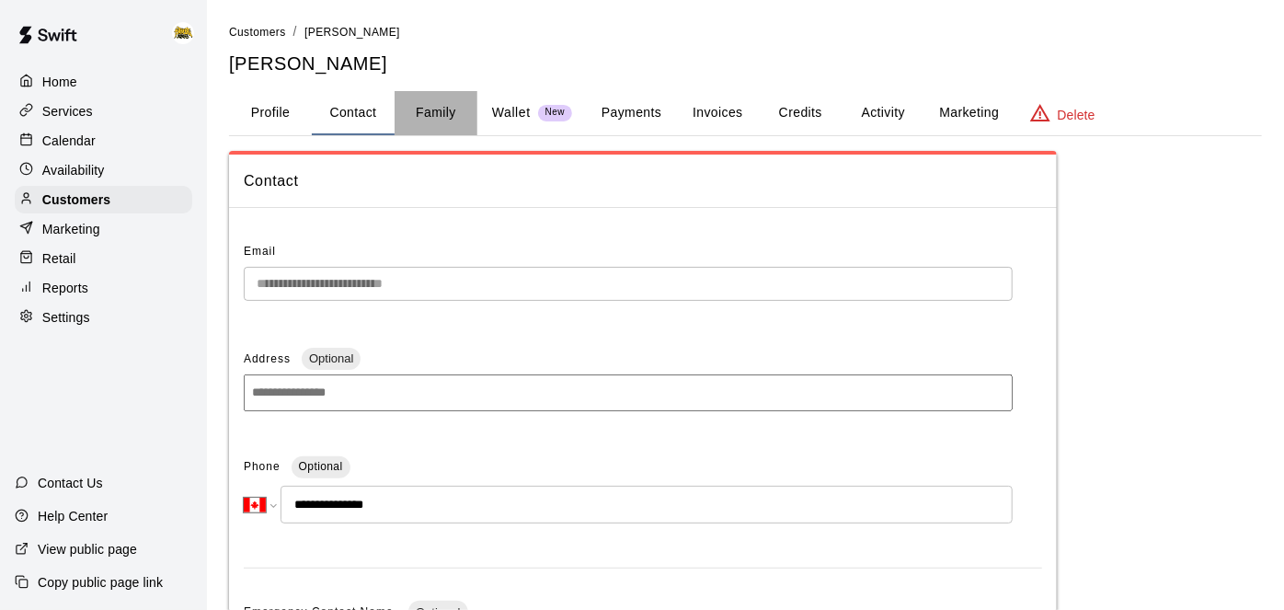
click at [436, 109] on button "Family" at bounding box center [436, 113] width 83 height 44
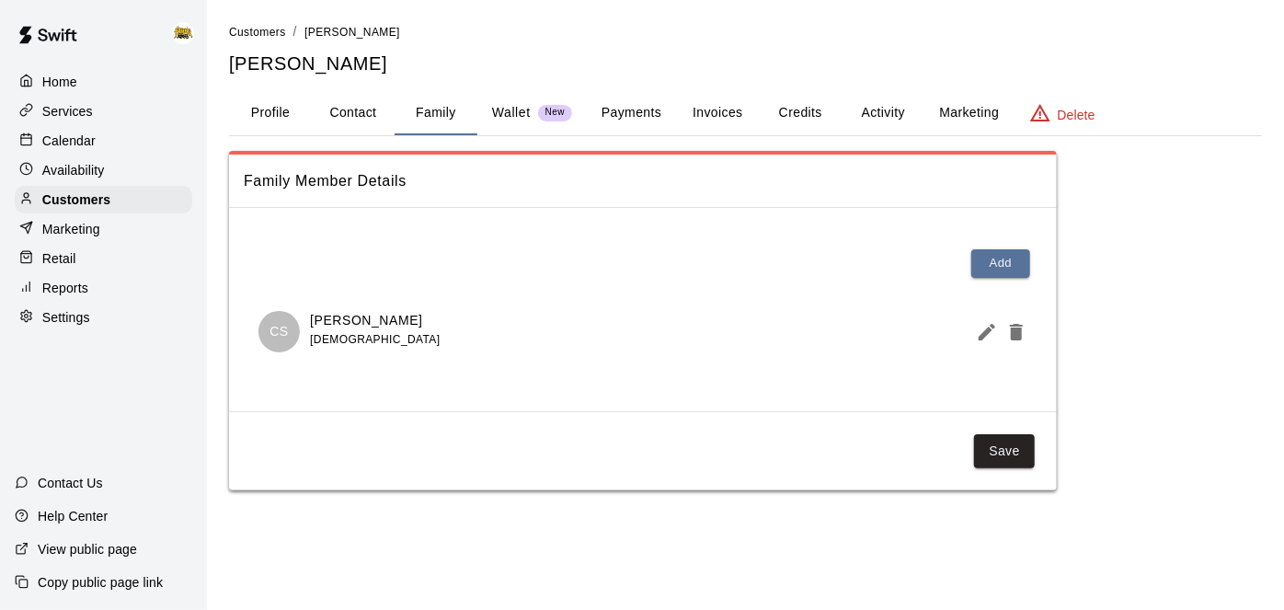
click at [39, 136] on div at bounding box center [30, 140] width 23 height 17
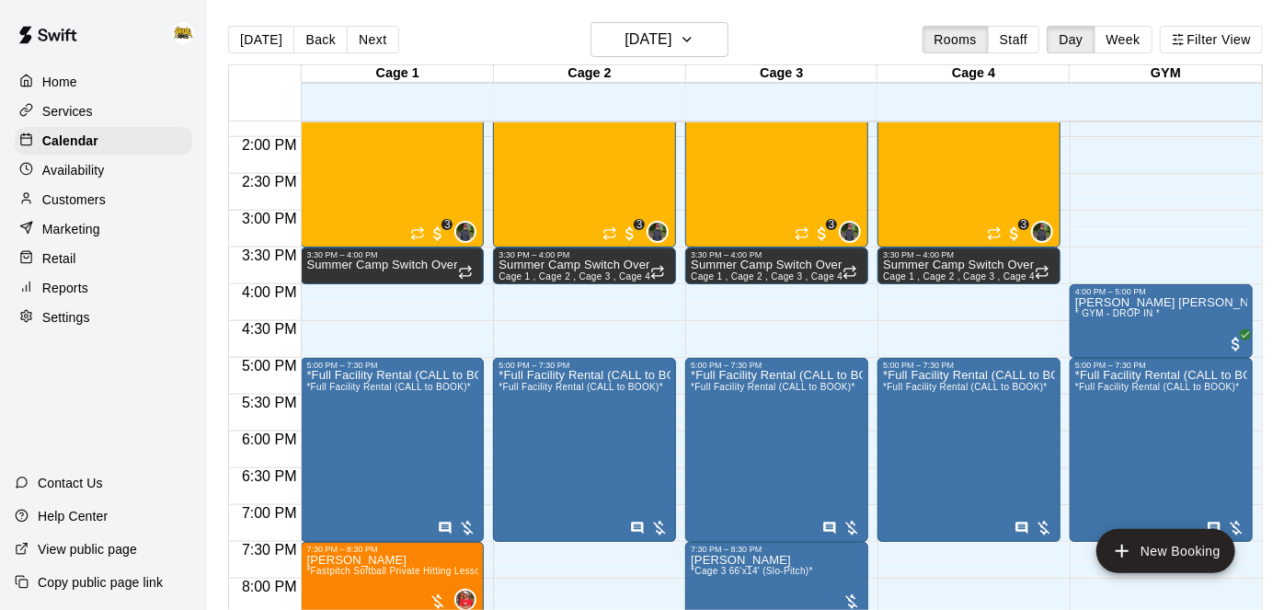
scroll to position [1012, 0]
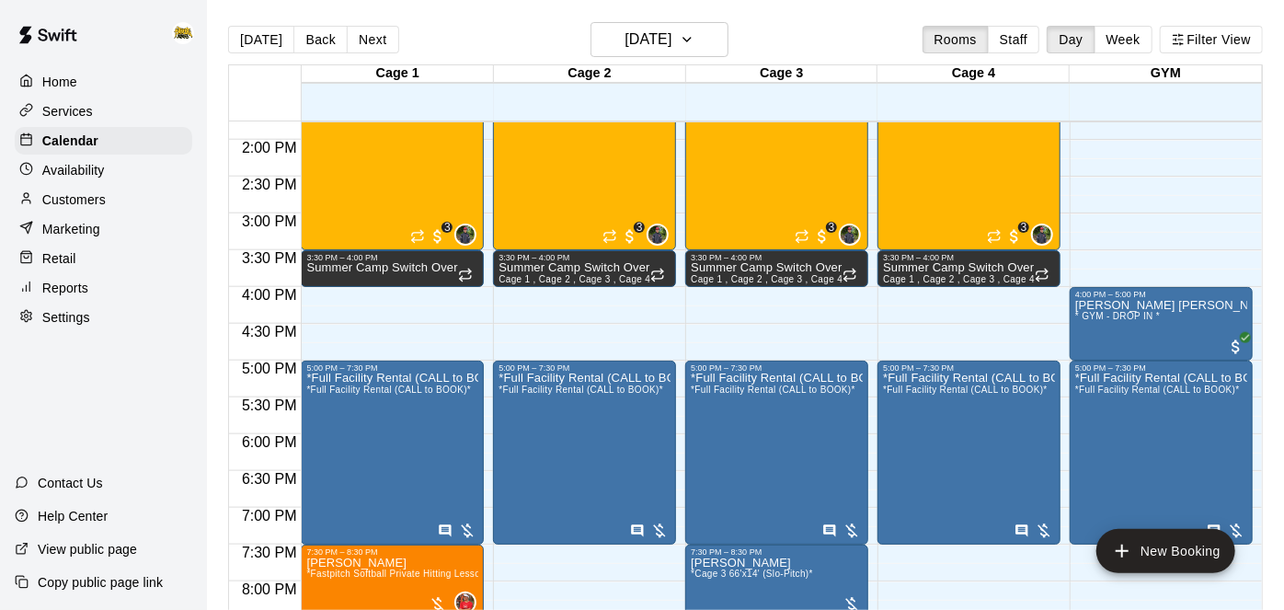
click at [90, 79] on div "Home" at bounding box center [103, 82] width 177 height 28
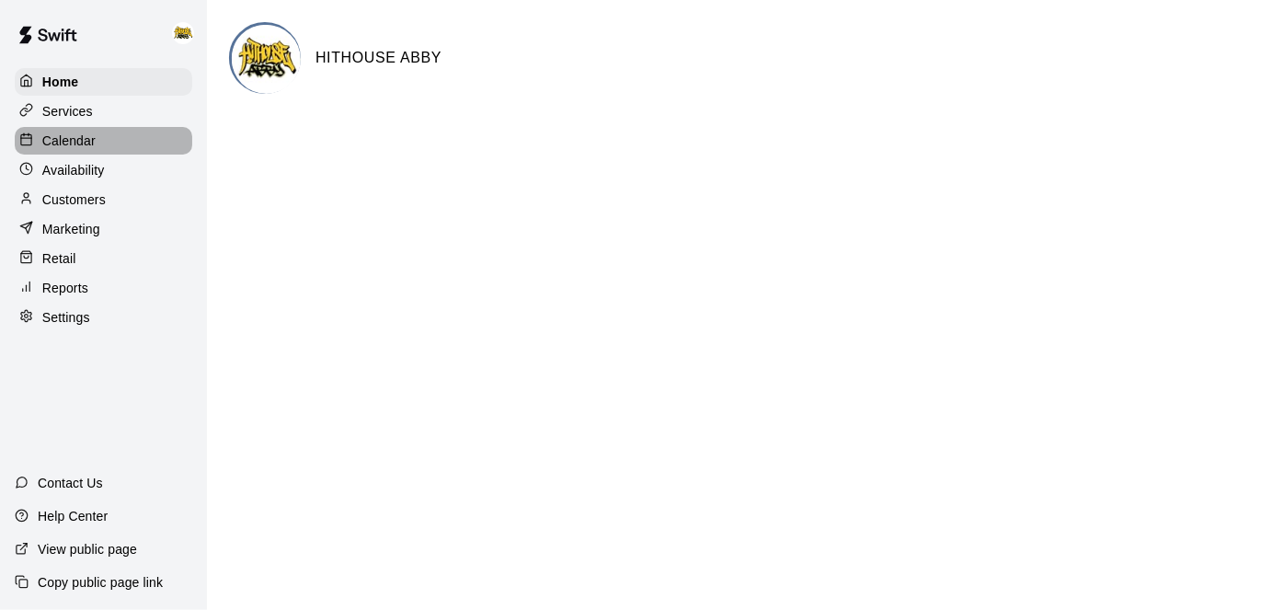
click at [75, 133] on p "Calendar" at bounding box center [68, 141] width 53 height 18
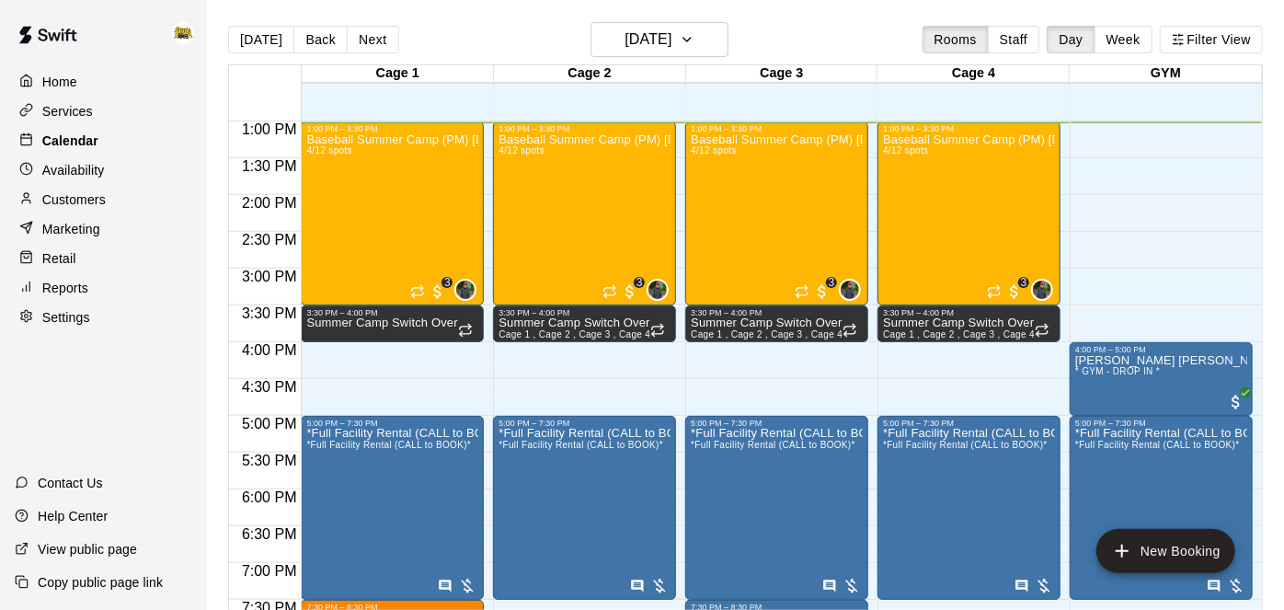
scroll to position [29, 0]
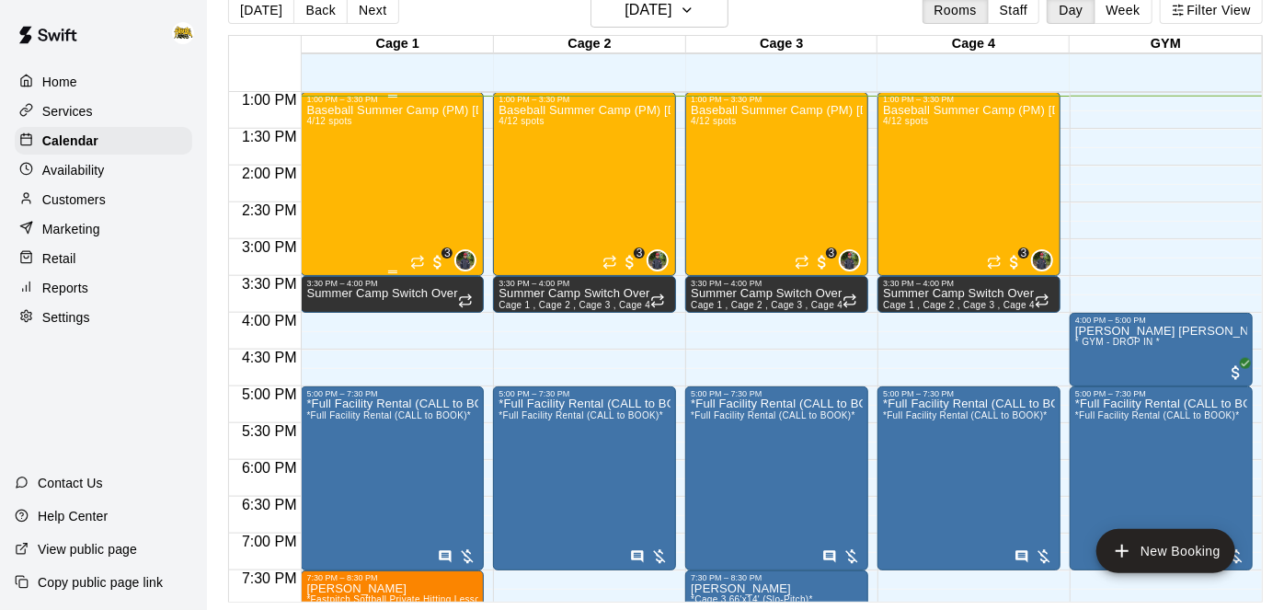
click at [319, 229] on div "Baseball Summer Camp (PM) Aug 11, 12, 13, 14 Ages 8 - 13 4/12 spots" at bounding box center [392, 409] width 172 height 610
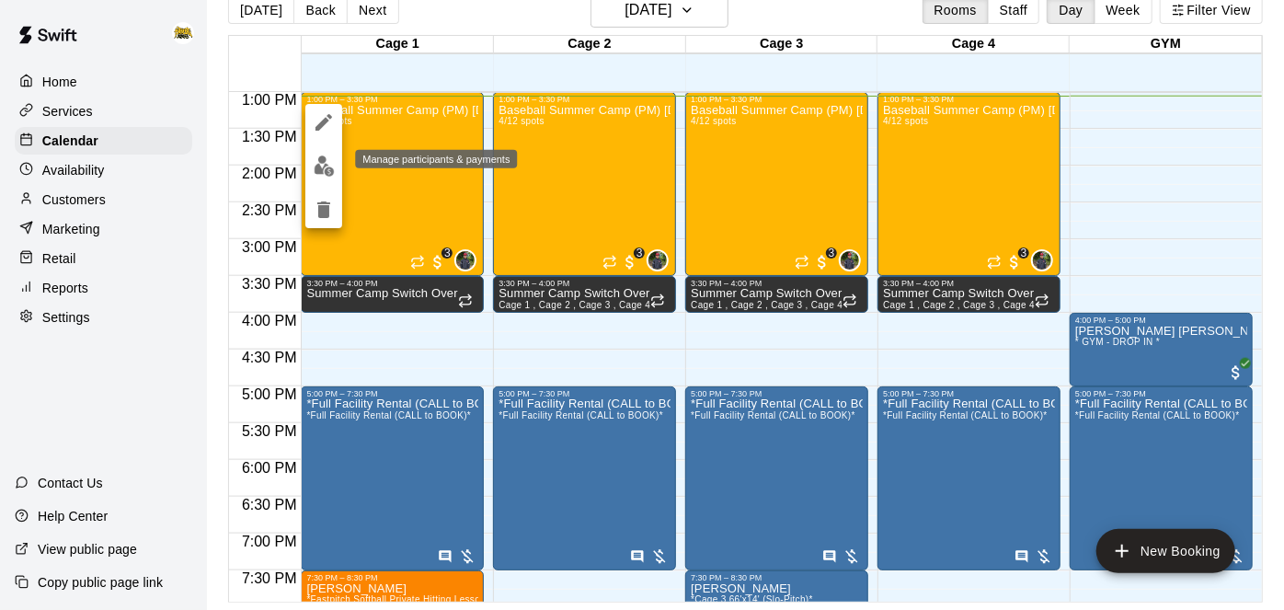
click at [334, 166] on button "edit" at bounding box center [323, 166] width 37 height 36
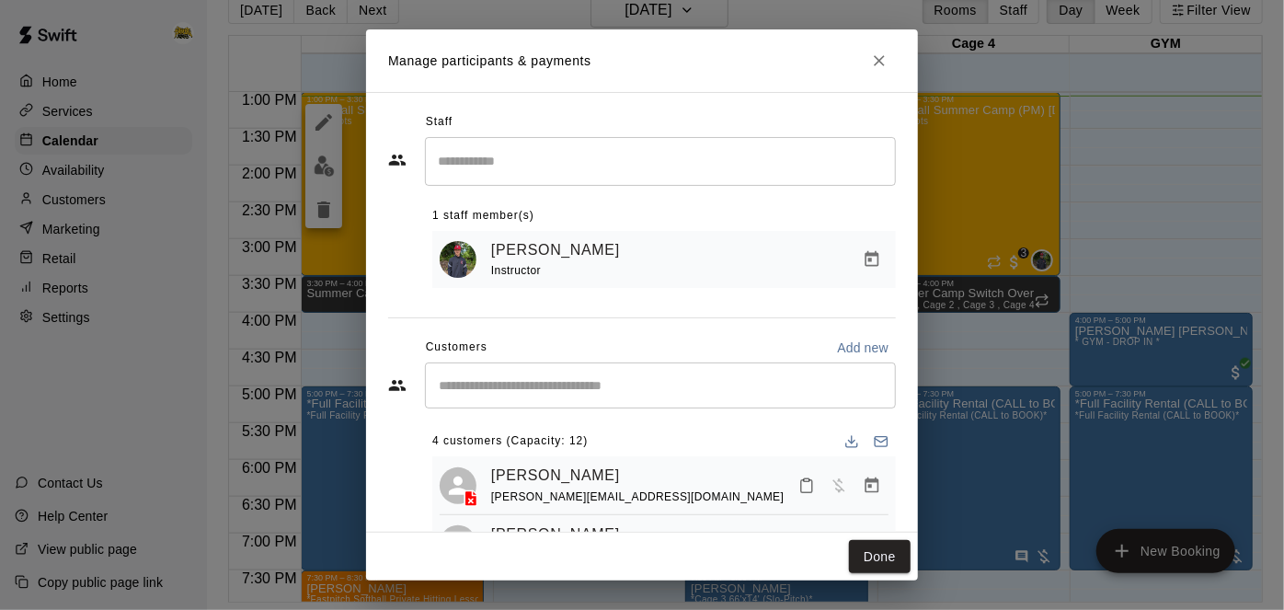
scroll to position [93, 0]
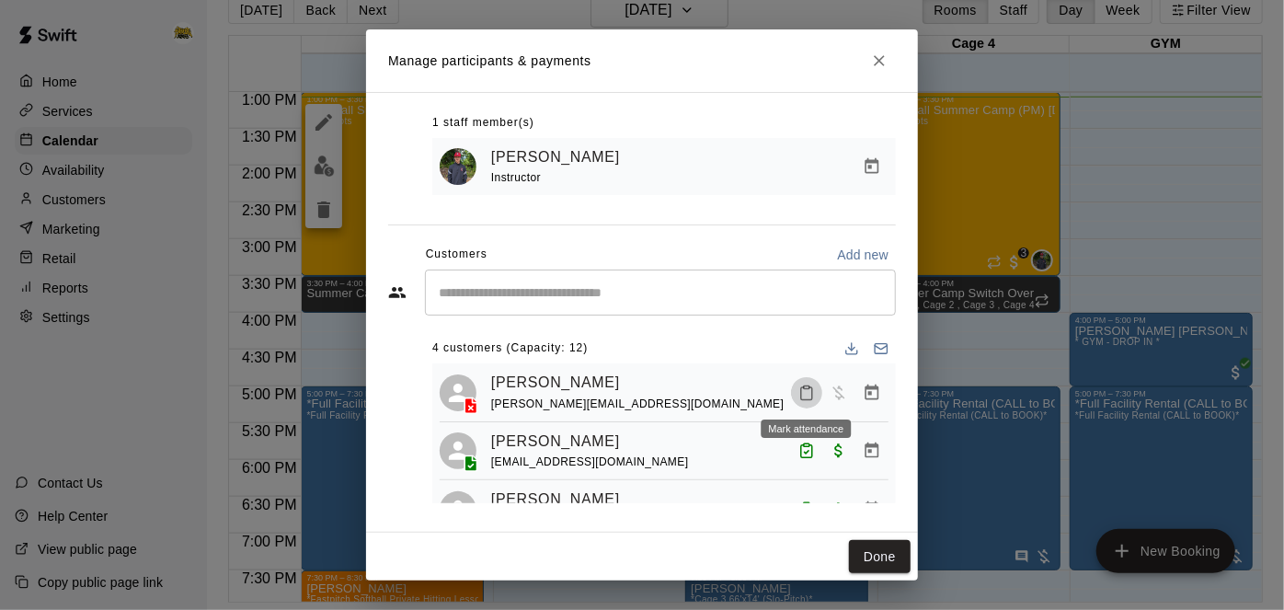
click at [809, 398] on icon "Mark attendance" at bounding box center [806, 393] width 11 height 13
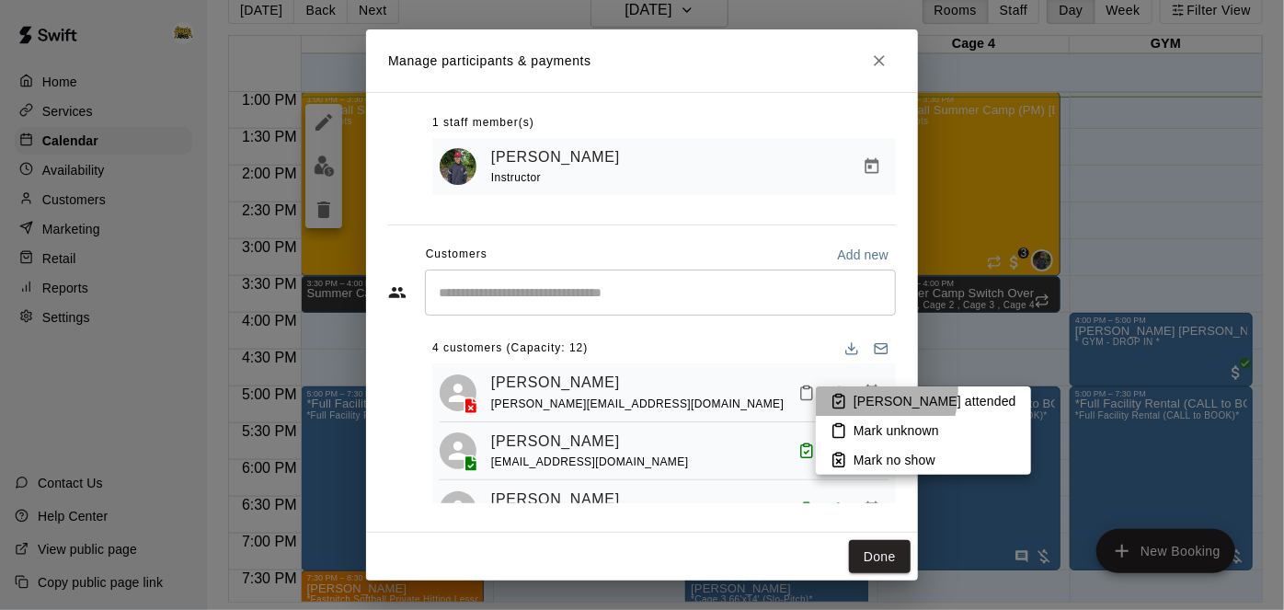
click at [858, 391] on li "Mark attended" at bounding box center [923, 400] width 215 height 29
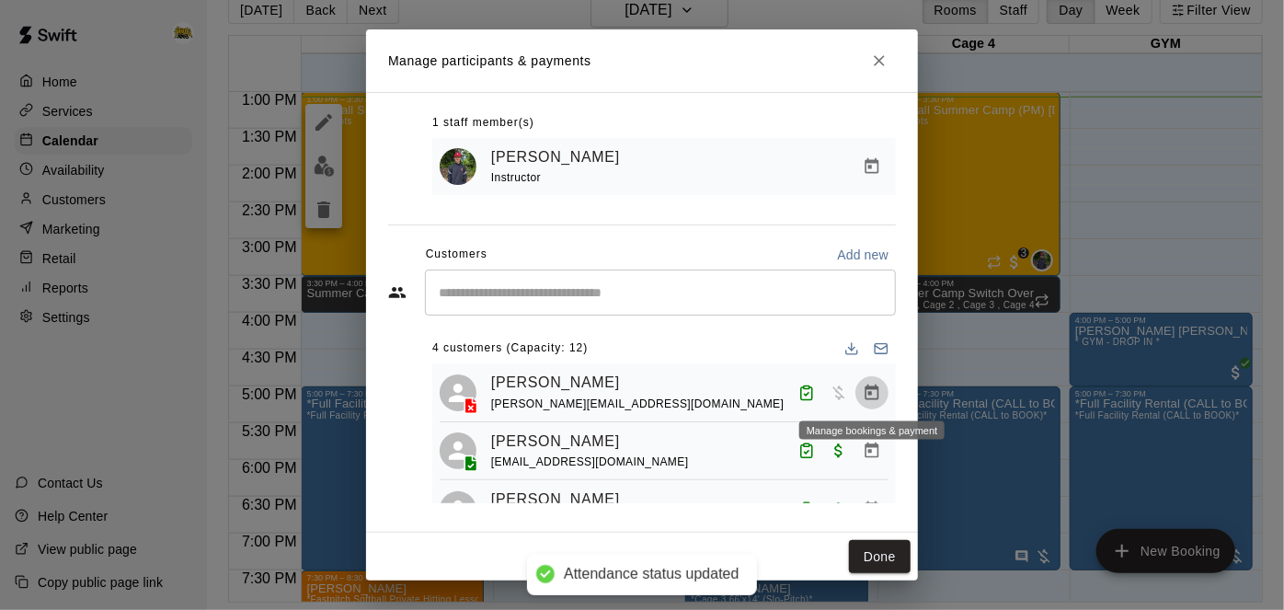
click at [883, 393] on button "Manage bookings & payment" at bounding box center [871, 392] width 33 height 33
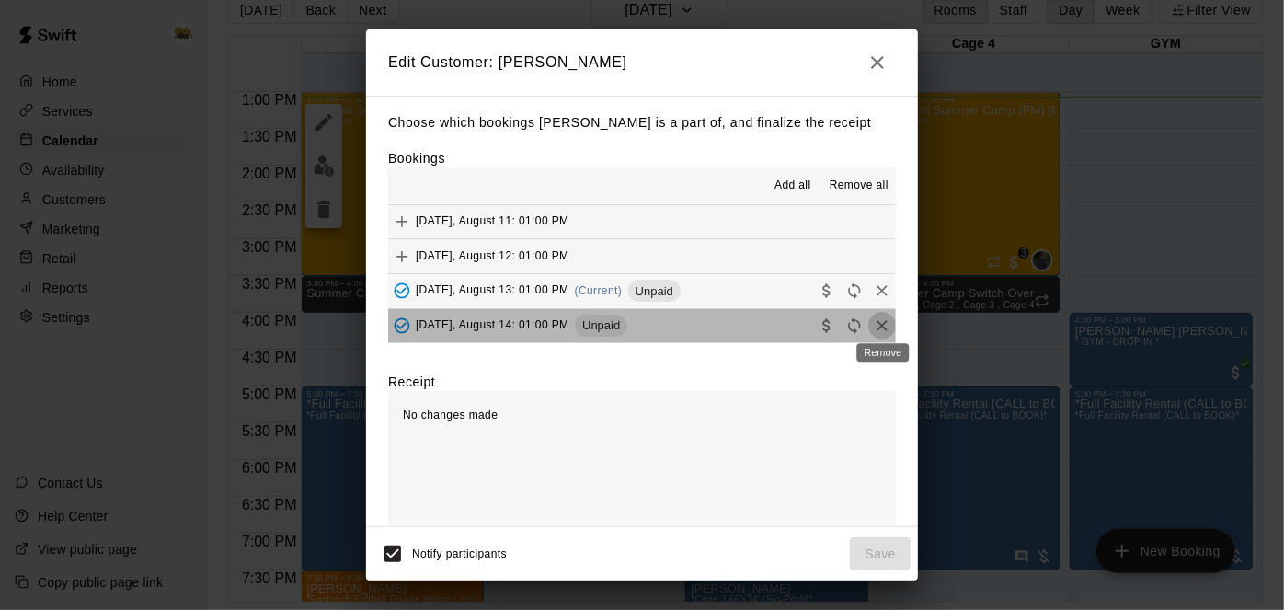
click at [879, 326] on icon "Remove" at bounding box center [881, 325] width 11 height 11
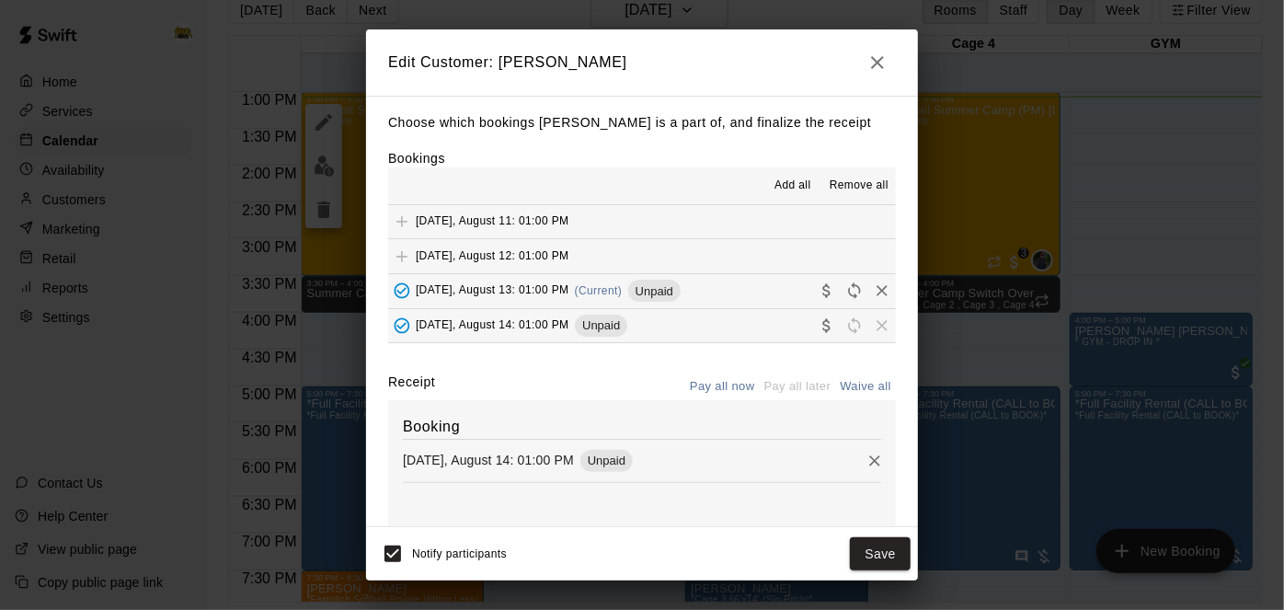
click at [786, 293] on button "Wednesday, August 13: 01:00 PM (Current) Unpaid" at bounding box center [642, 291] width 508 height 34
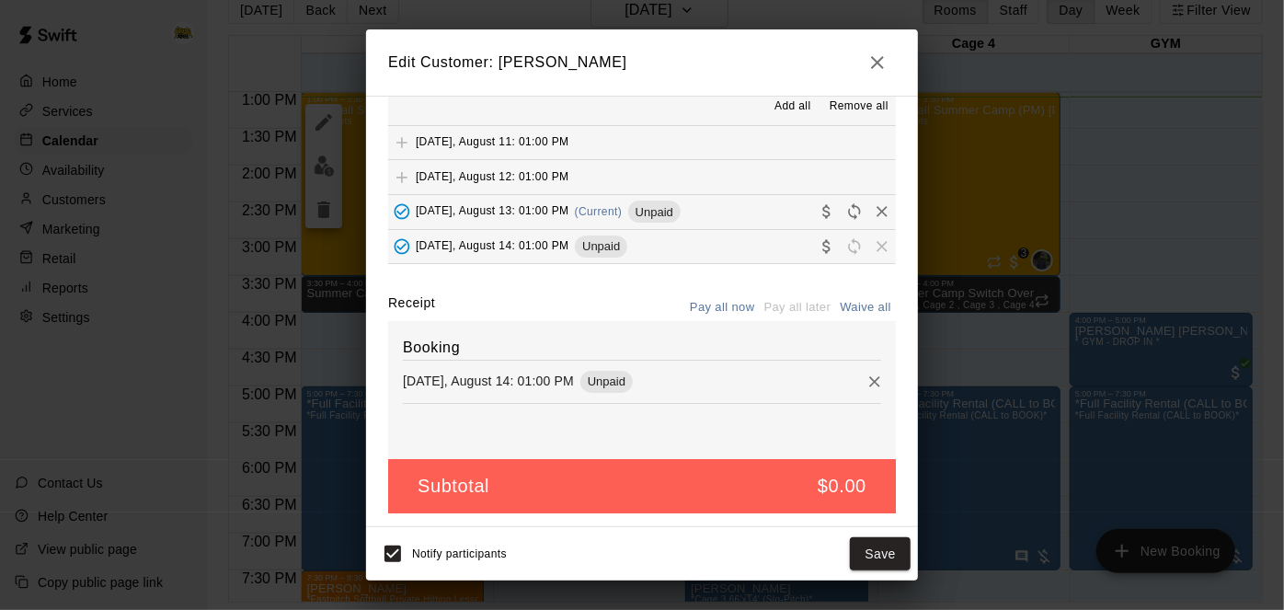
click at [875, 74] on button "button" at bounding box center [877, 62] width 37 height 37
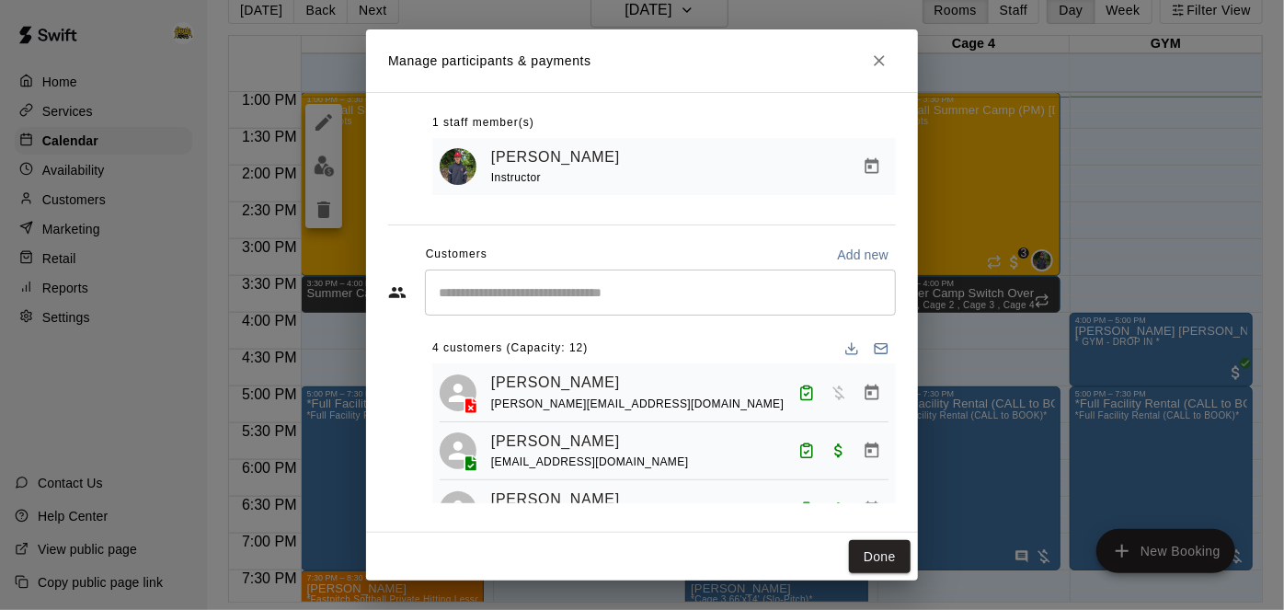
scroll to position [16, 0]
click at [868, 391] on icon "Manage bookings & payment" at bounding box center [872, 391] width 14 height 16
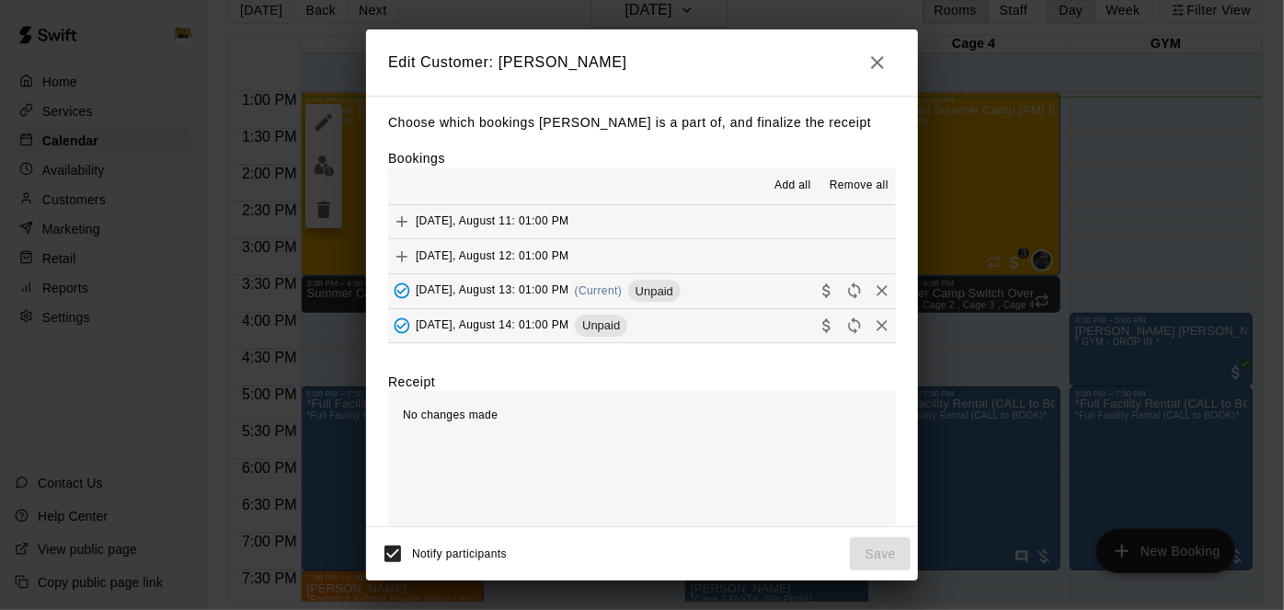
click at [775, 292] on button "Wednesday, August 13: 01:00 PM (Current) Unpaid" at bounding box center [642, 291] width 508 height 34
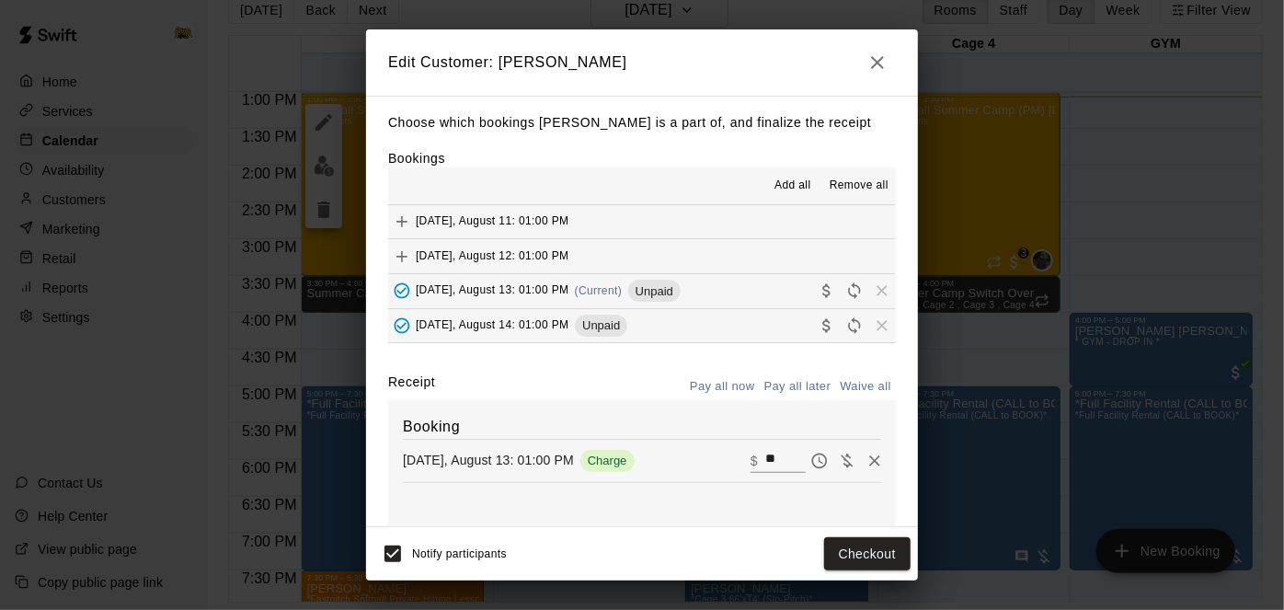
click at [784, 456] on input "**" at bounding box center [785, 461] width 40 height 24
type input "*"
type input "**"
click at [879, 558] on button "Checkout" at bounding box center [867, 554] width 86 height 34
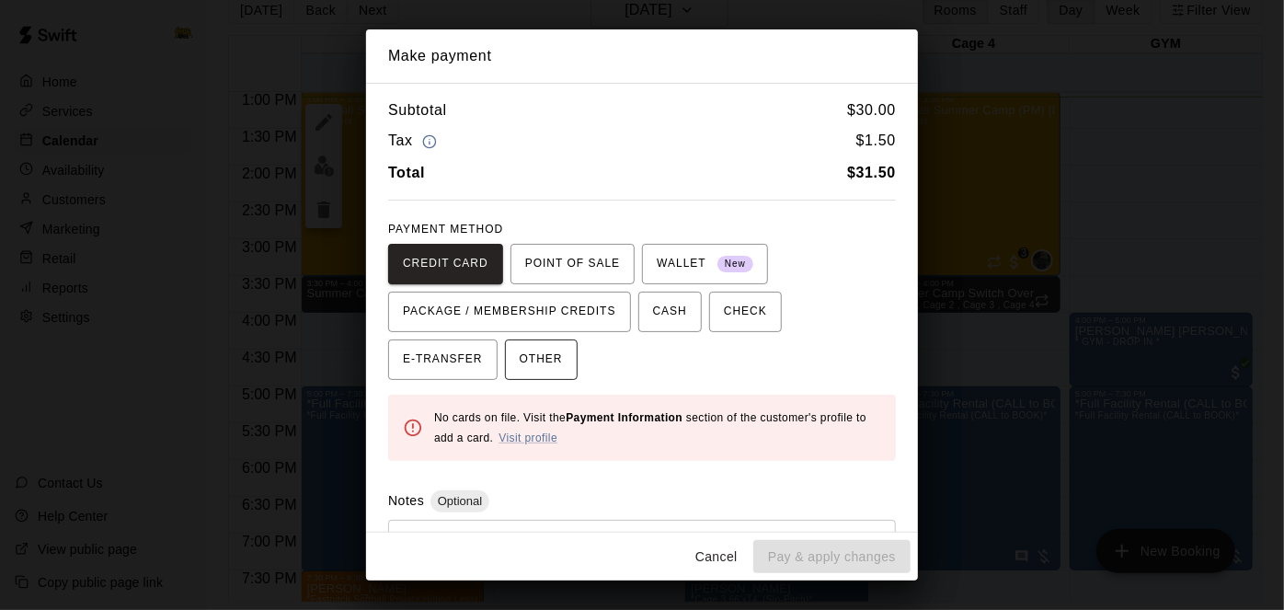
click at [520, 360] on span "OTHER" at bounding box center [541, 359] width 43 height 29
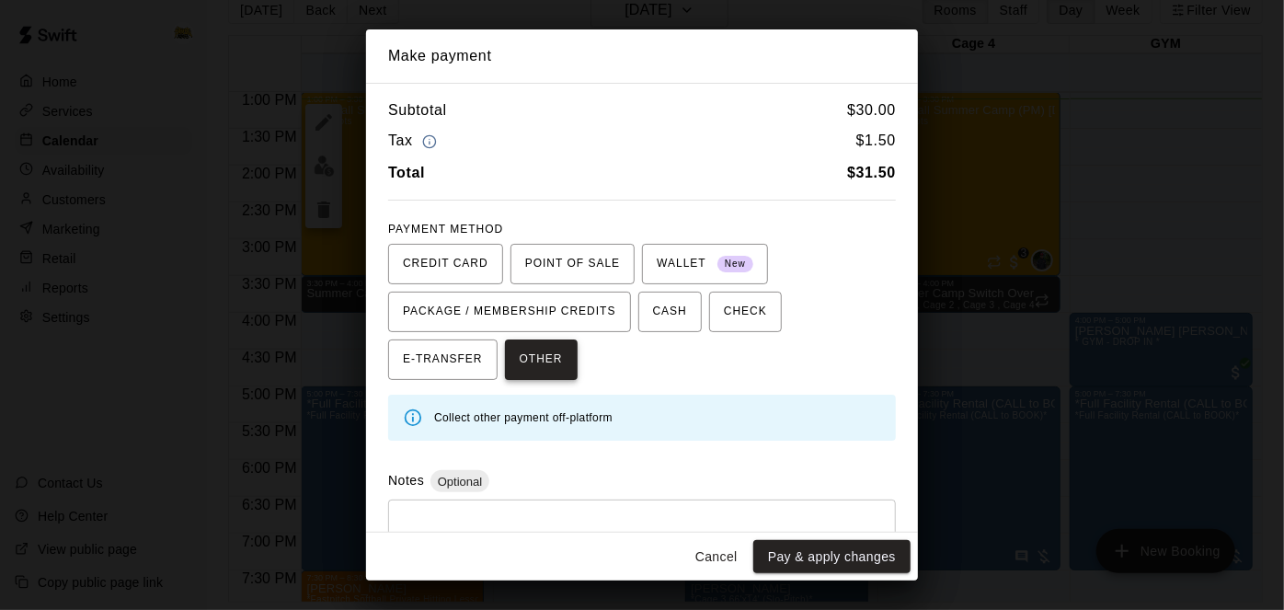
click at [505, 339] on button "OTHER" at bounding box center [541, 359] width 73 height 40
click at [459, 509] on div "* ​" at bounding box center [642, 542] width 508 height 86
type textarea "**********"
click at [860, 553] on button "Pay & apply changes" at bounding box center [831, 557] width 157 height 34
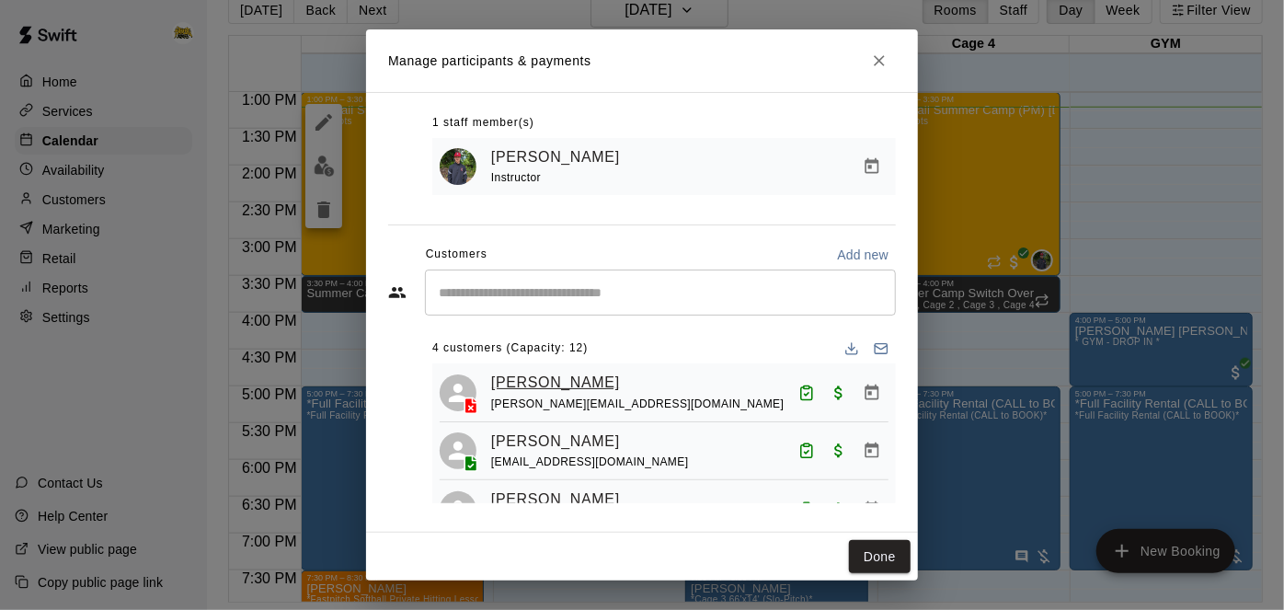
click at [566, 385] on link "Camden Sandhu" at bounding box center [555, 383] width 129 height 24
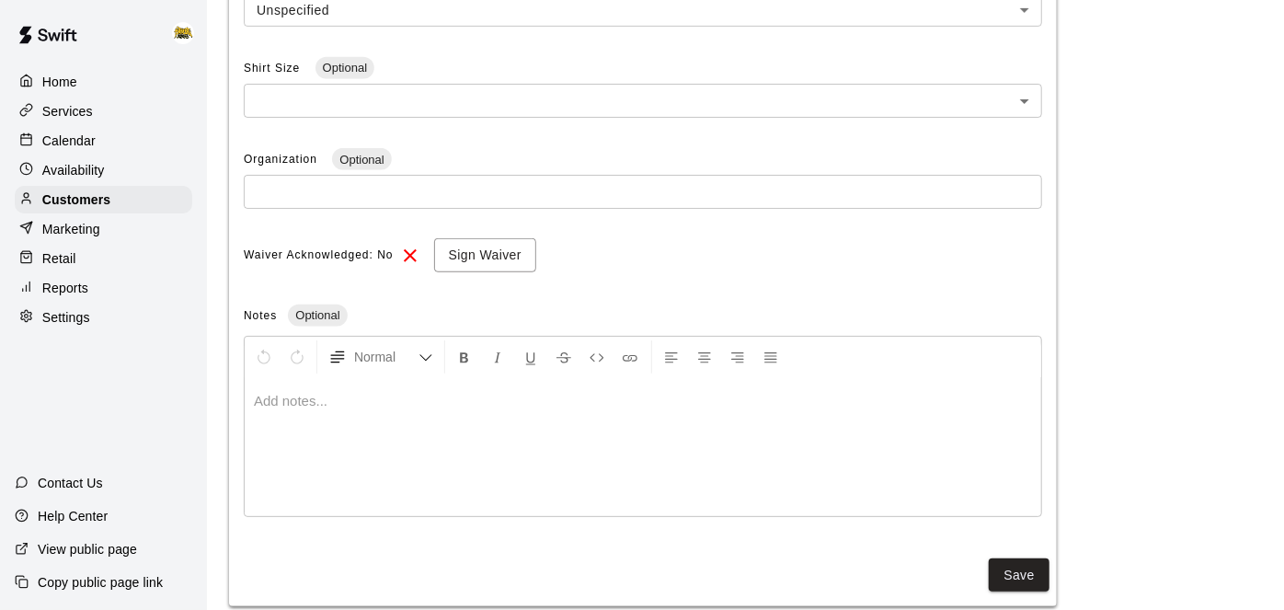
scroll to position [588, 0]
click at [521, 247] on button "Sign Waiver" at bounding box center [485, 253] width 102 height 34
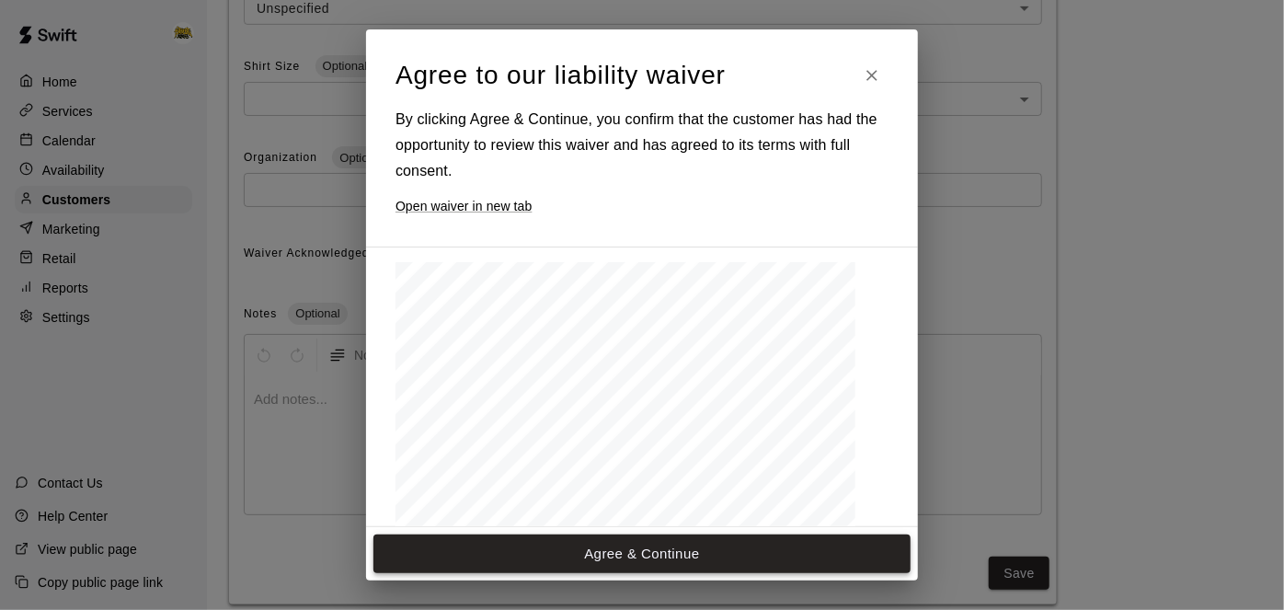
click at [646, 549] on button "Agree & Continue" at bounding box center [641, 553] width 537 height 39
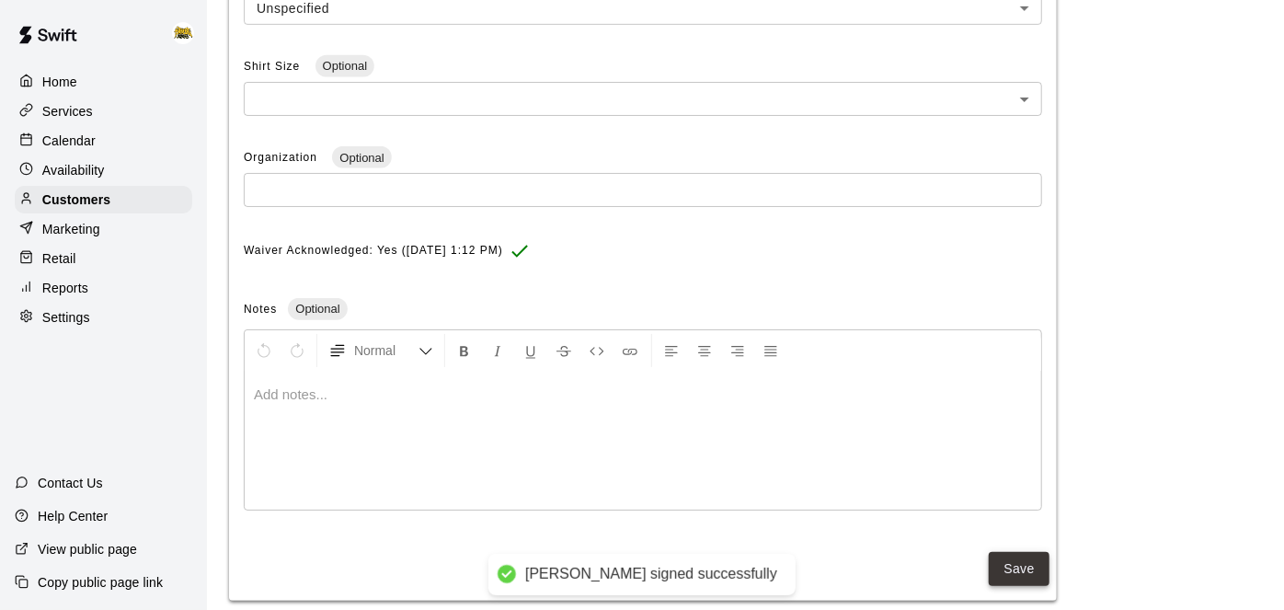
click at [1029, 565] on button "Save" at bounding box center [1019, 569] width 61 height 34
click at [109, 120] on div "Services" at bounding box center [103, 111] width 177 height 28
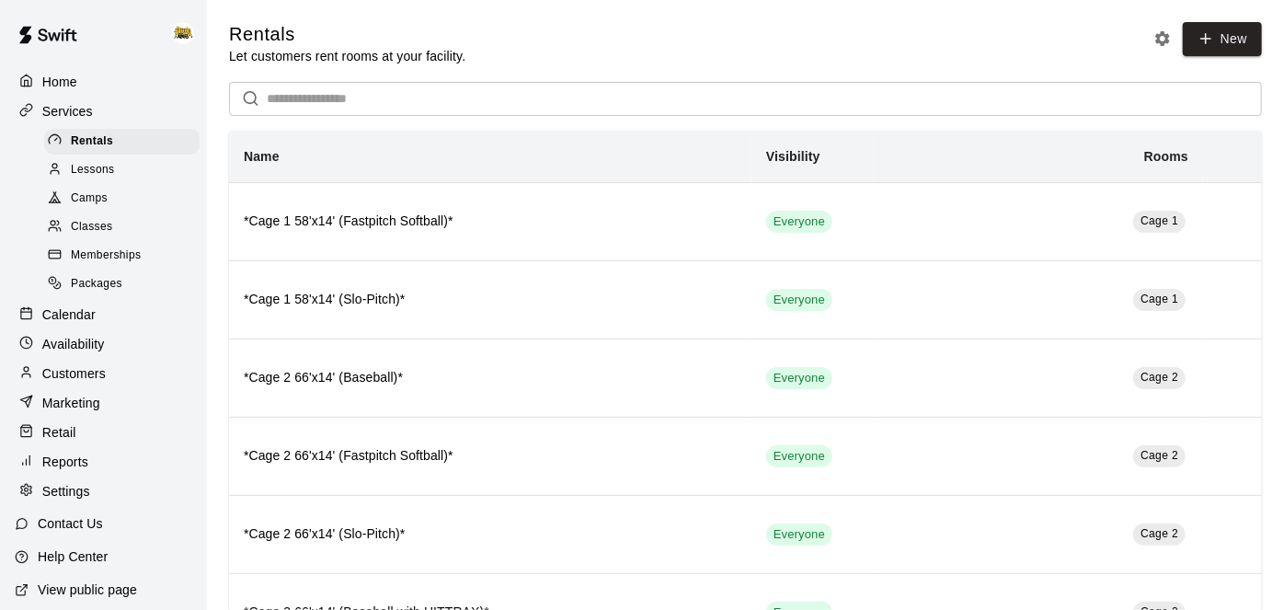
click at [74, 318] on p "Calendar" at bounding box center [68, 314] width 53 height 18
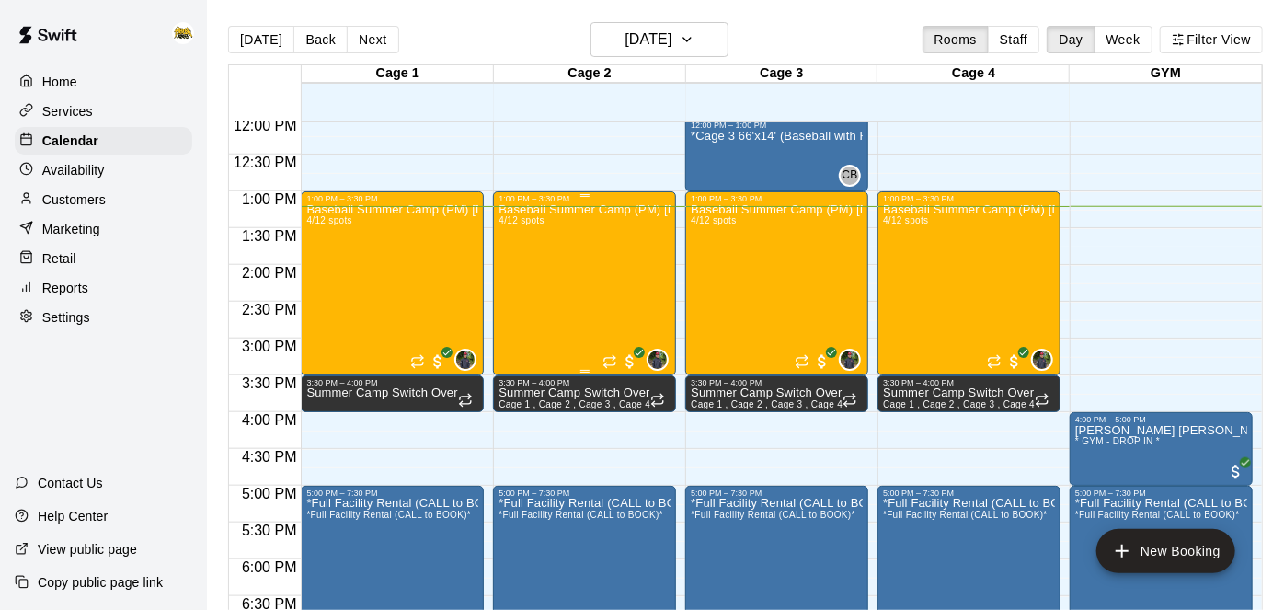
scroll to position [884, 0]
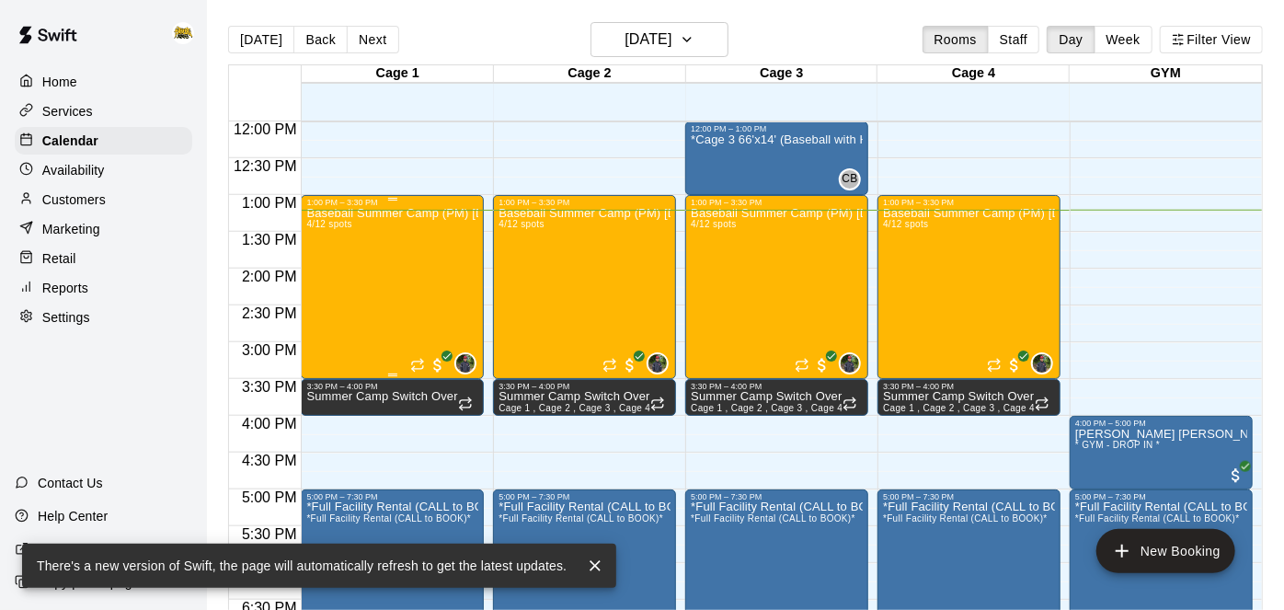
click at [378, 257] on div "Baseball Summer Camp (PM) Aug 11, 12, 13, 14 Ages 8 - 13 4/12 spots" at bounding box center [392, 512] width 172 height 610
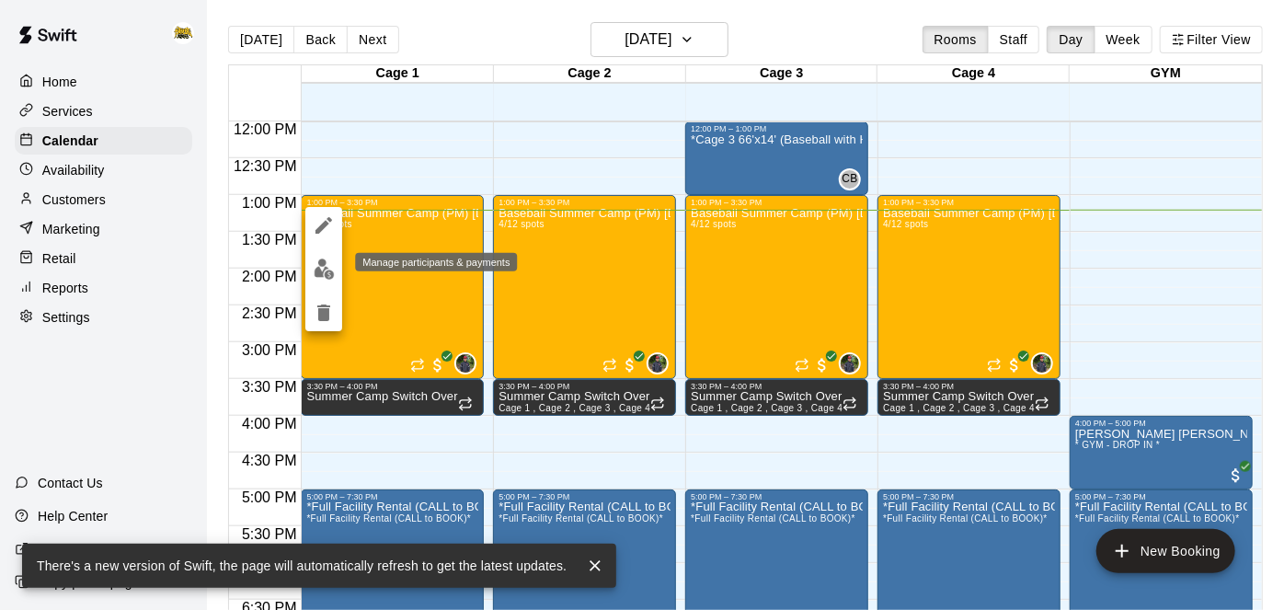
click at [332, 277] on img "edit" at bounding box center [324, 268] width 21 height 21
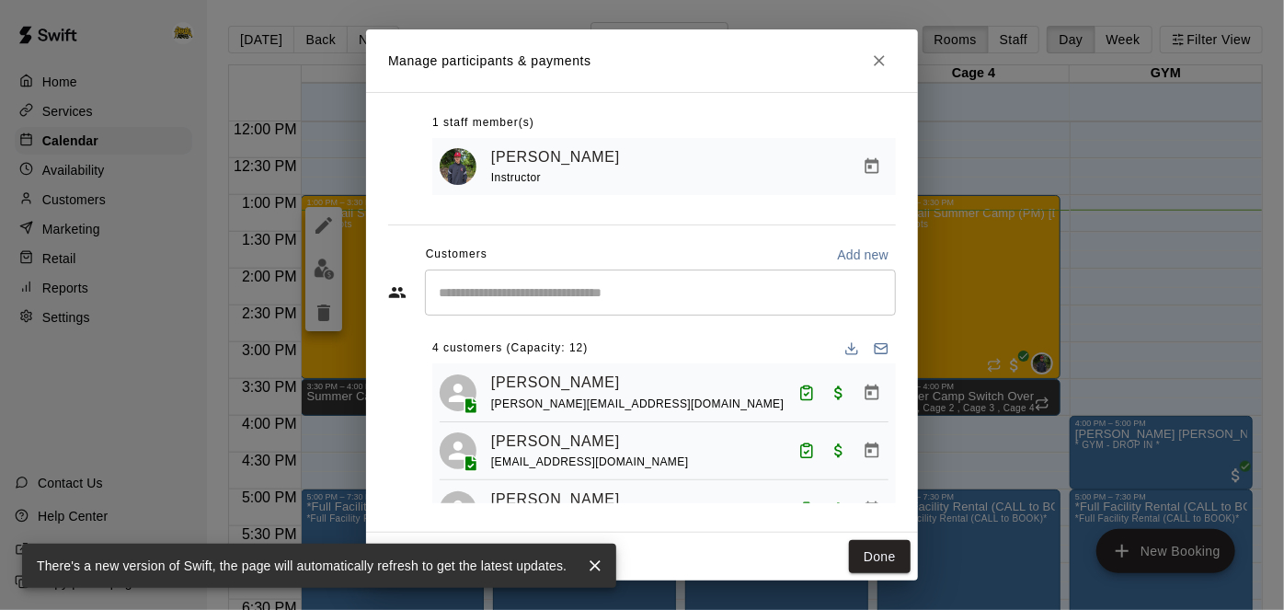
scroll to position [98, 0]
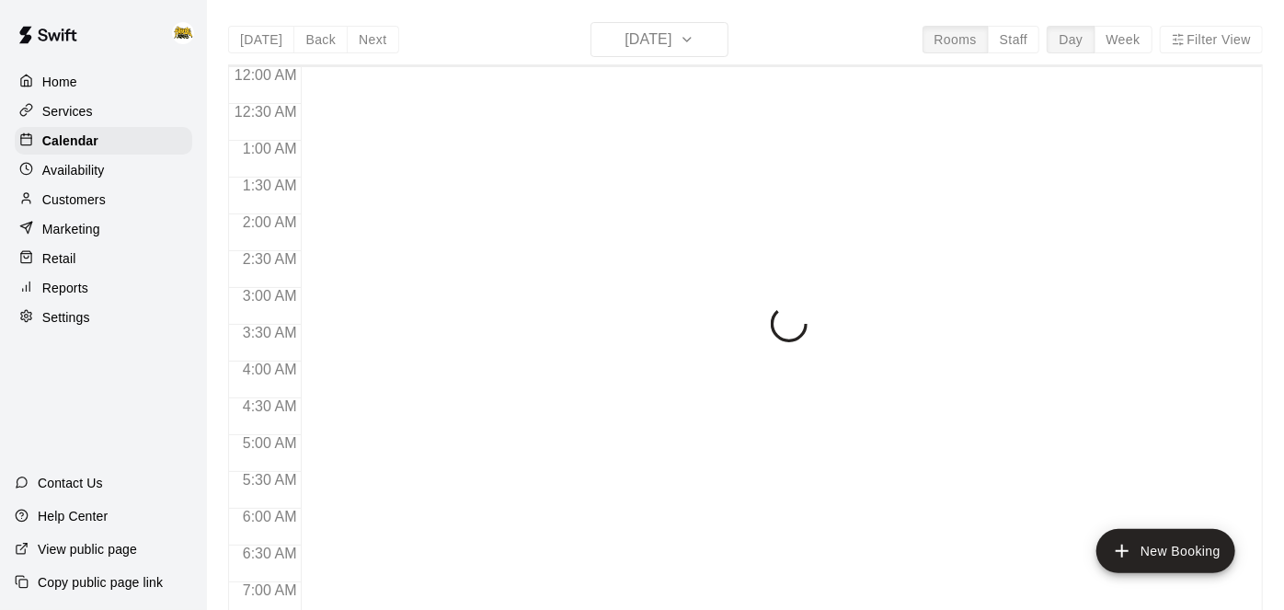
scroll to position [972, 0]
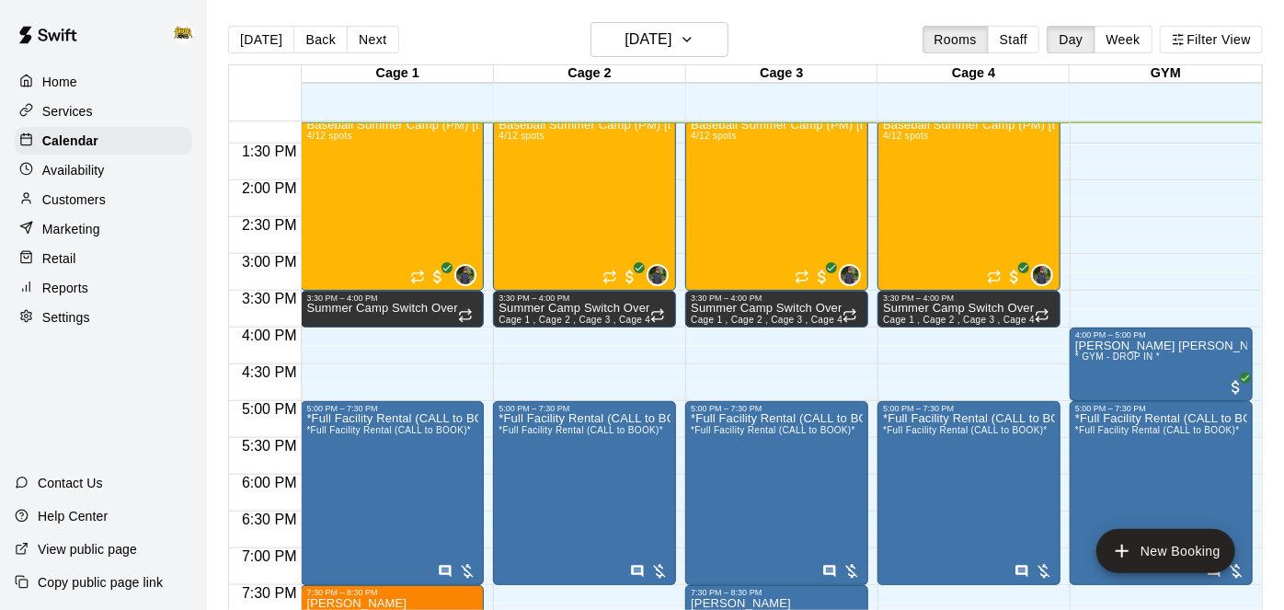
click at [58, 88] on p "Home" at bounding box center [59, 82] width 35 height 18
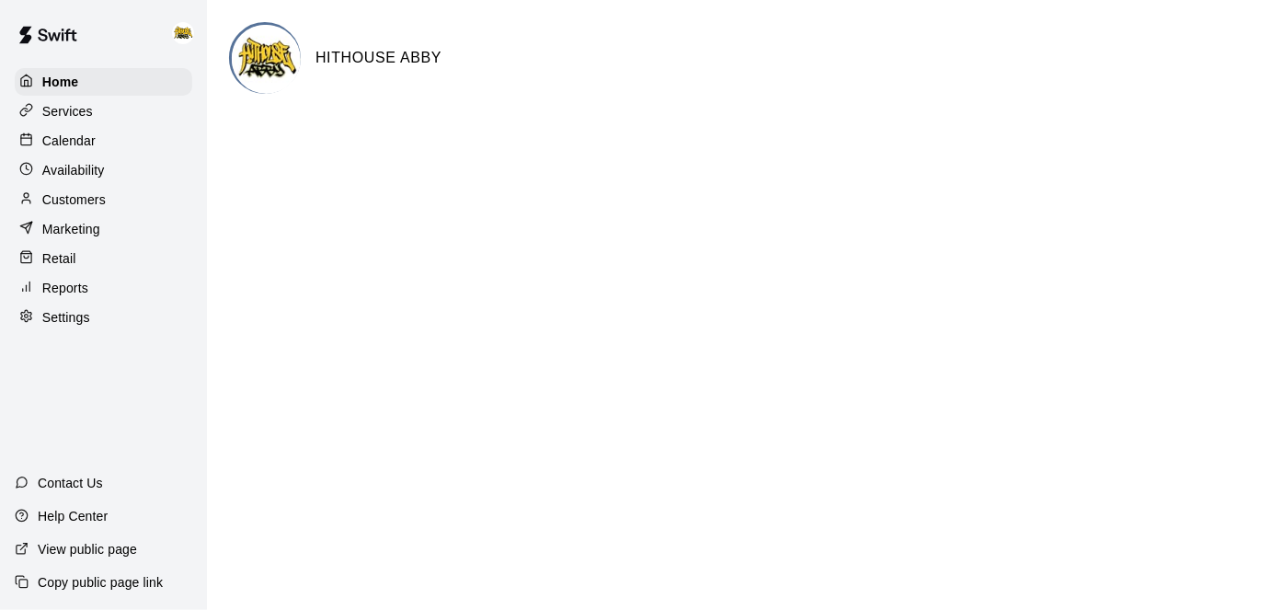
click at [86, 150] on p "Calendar" at bounding box center [68, 141] width 53 height 18
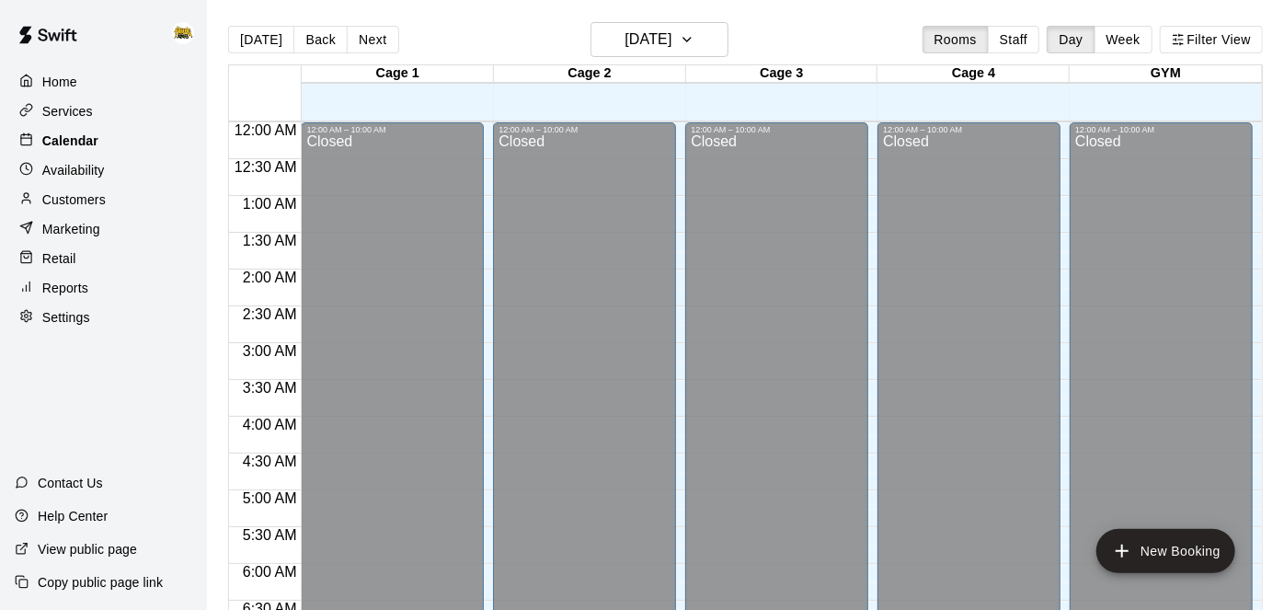
scroll to position [973, 0]
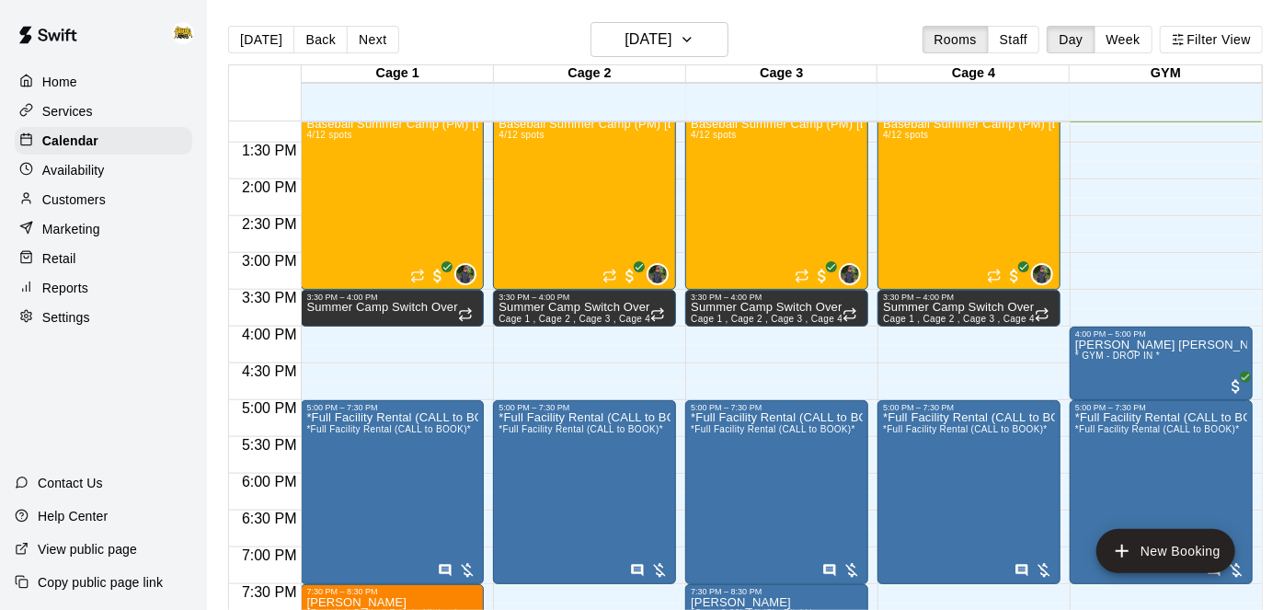
click at [74, 119] on p "Services" at bounding box center [67, 111] width 51 height 18
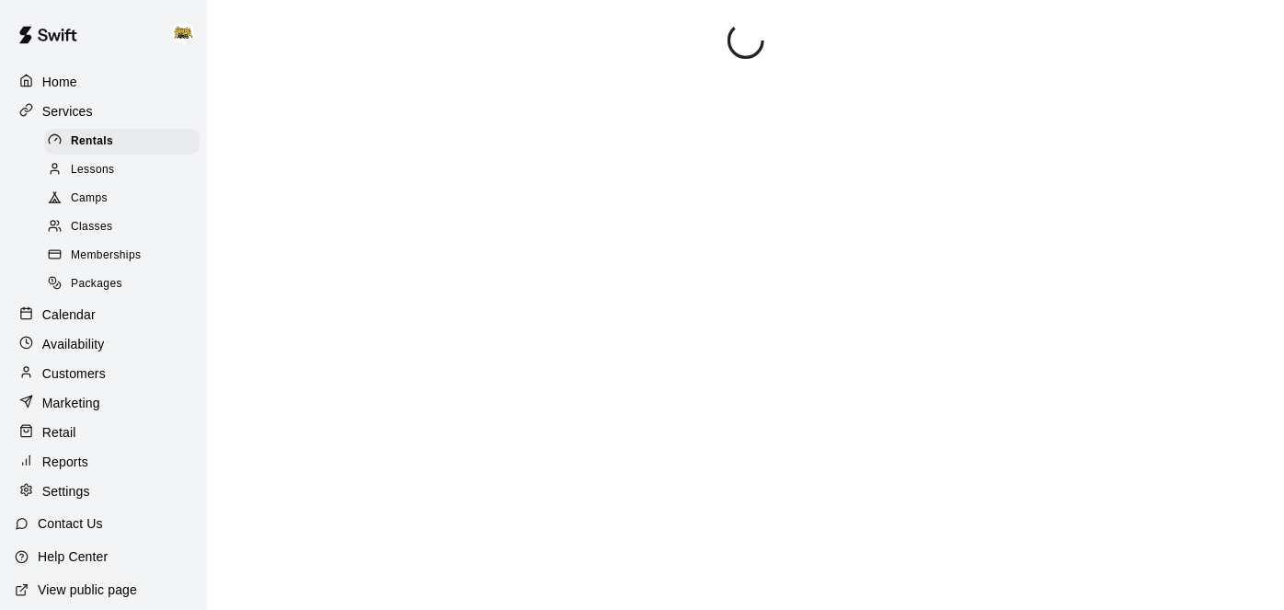
click at [100, 199] on span "Camps" at bounding box center [89, 198] width 37 height 18
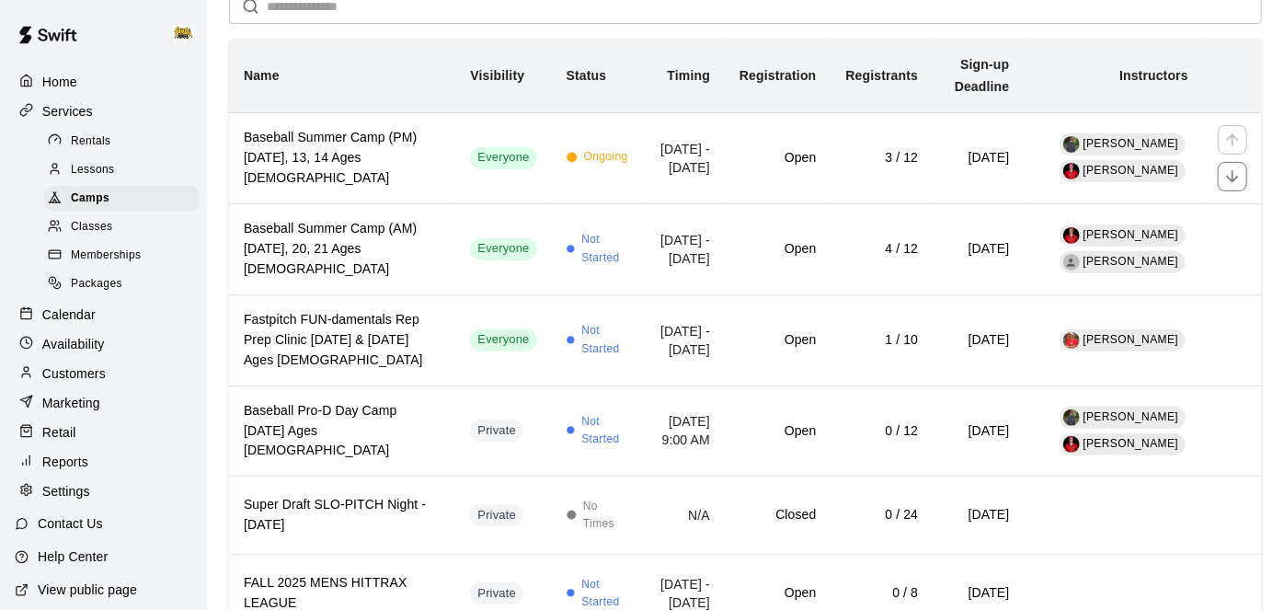
scroll to position [163, 0]
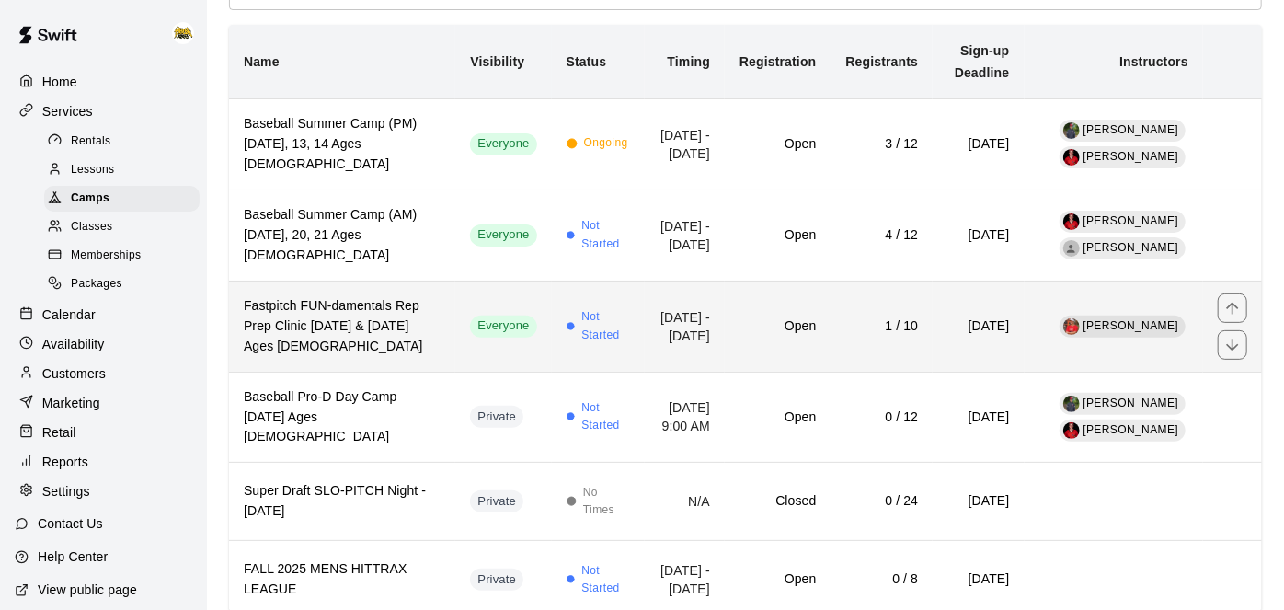
click at [725, 349] on td "Open" at bounding box center [778, 325] width 106 height 91
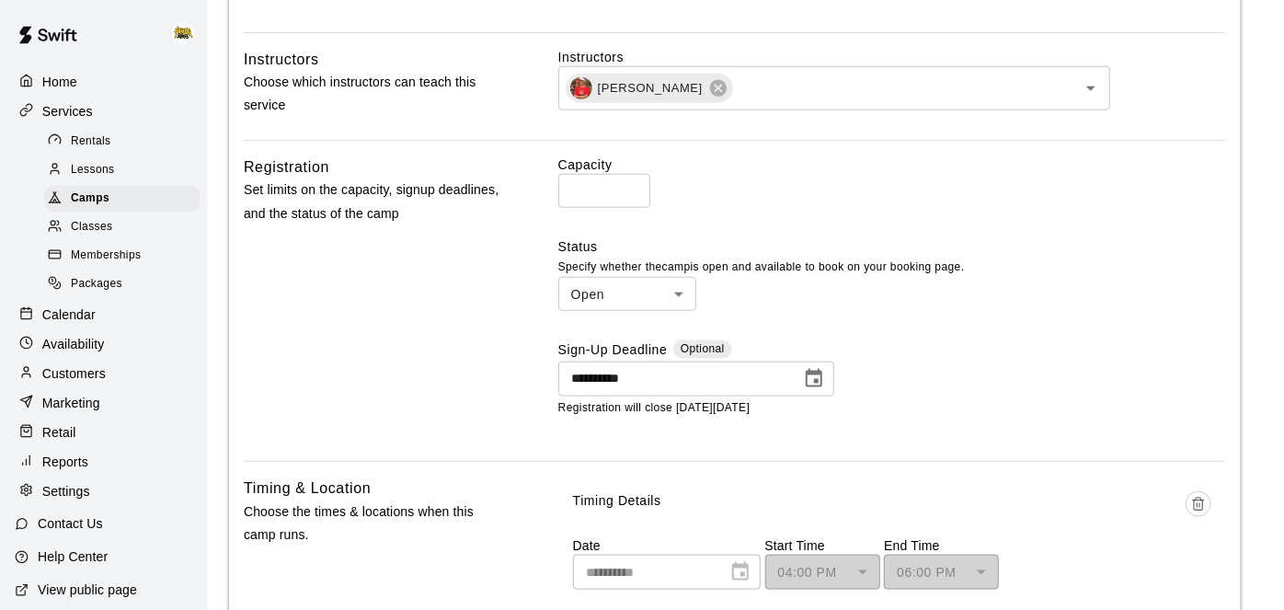
scroll to position [978, 0]
click at [51, 91] on div "Home" at bounding box center [103, 82] width 177 height 28
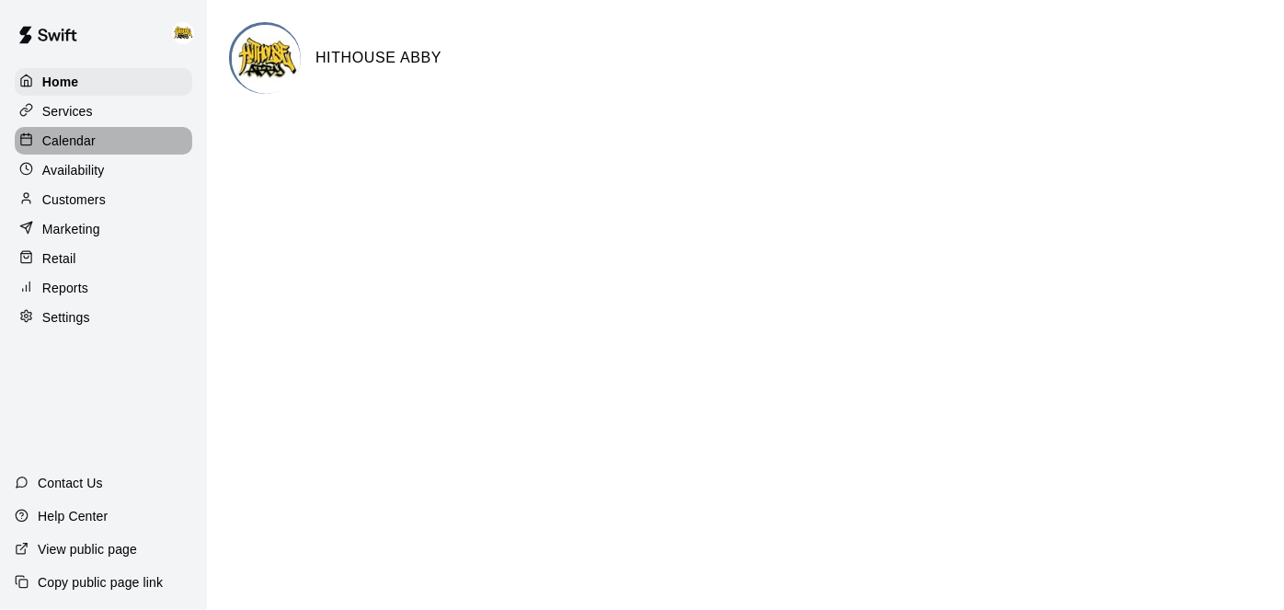
click at [67, 139] on p "Calendar" at bounding box center [68, 141] width 53 height 18
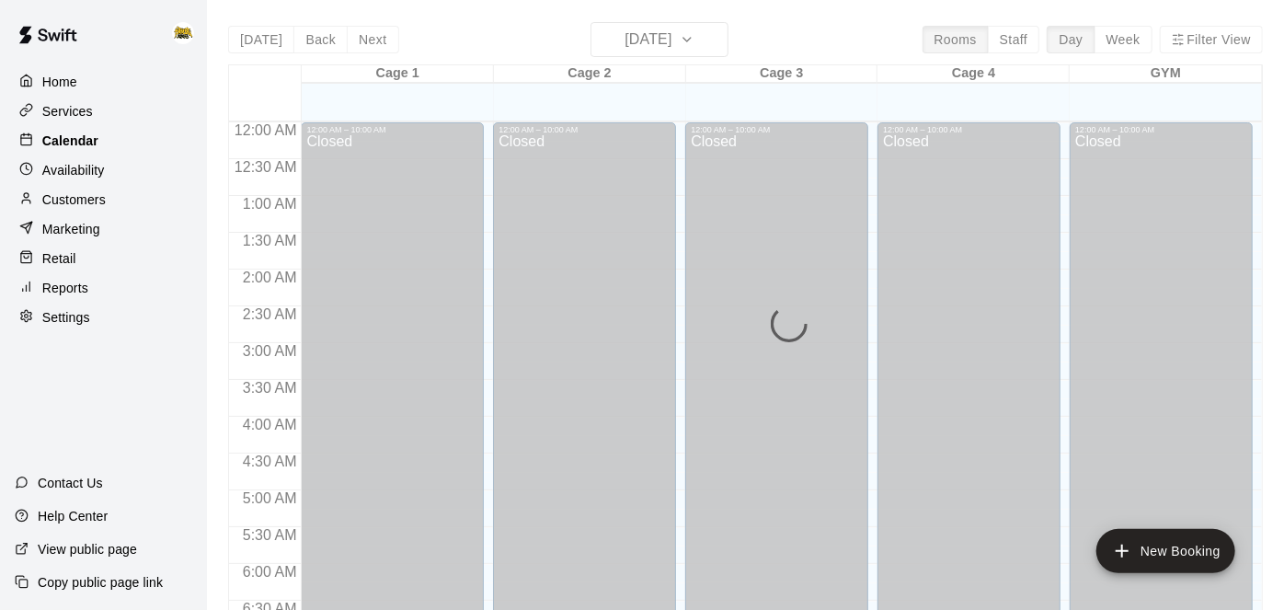
scroll to position [973, 0]
